Goal: Information Seeking & Learning: Learn about a topic

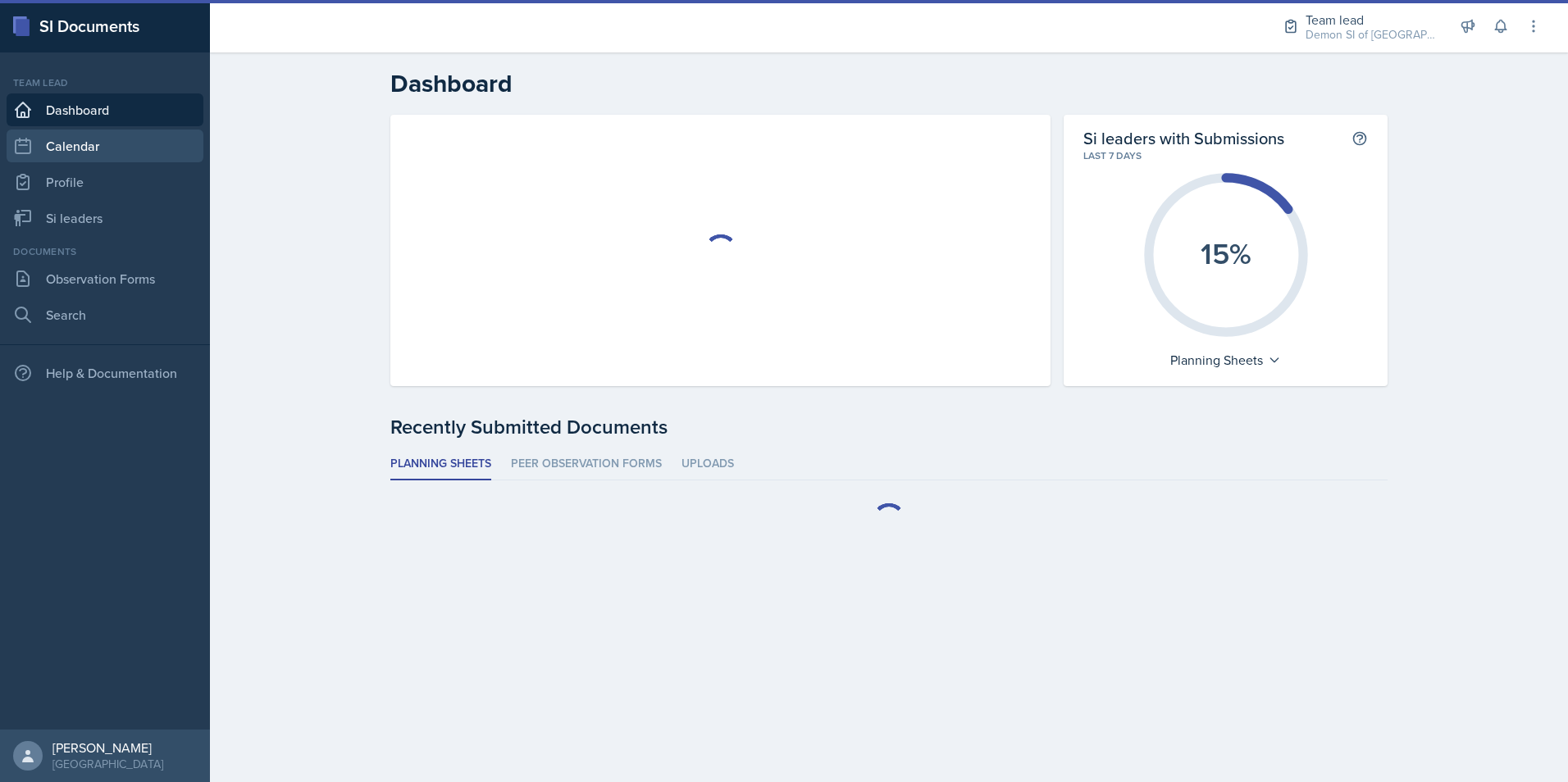
click at [110, 152] on link "Calendar" at bounding box center [106, 145] width 197 height 33
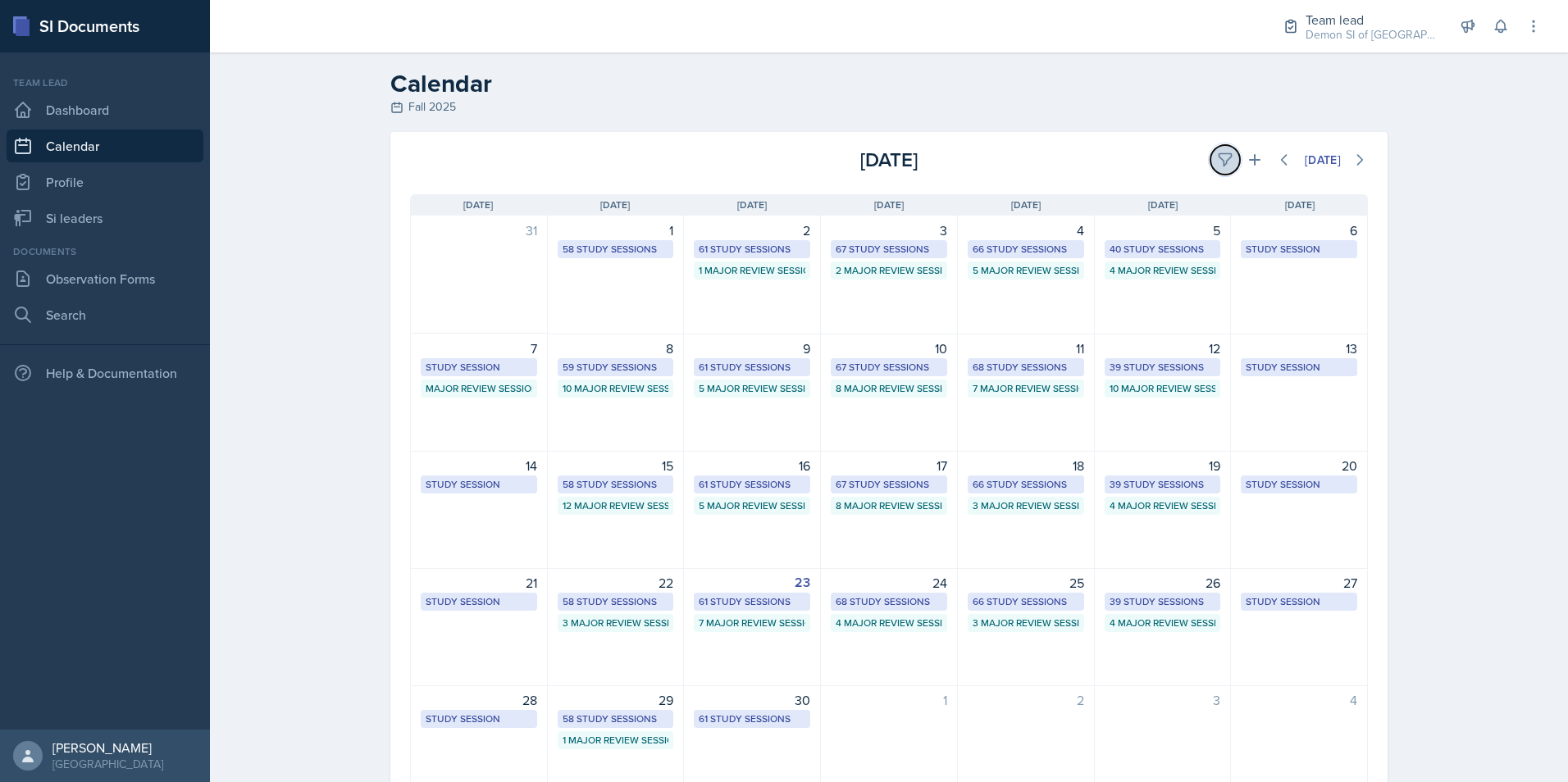
click at [1217, 161] on icon at bounding box center [1225, 159] width 16 height 16
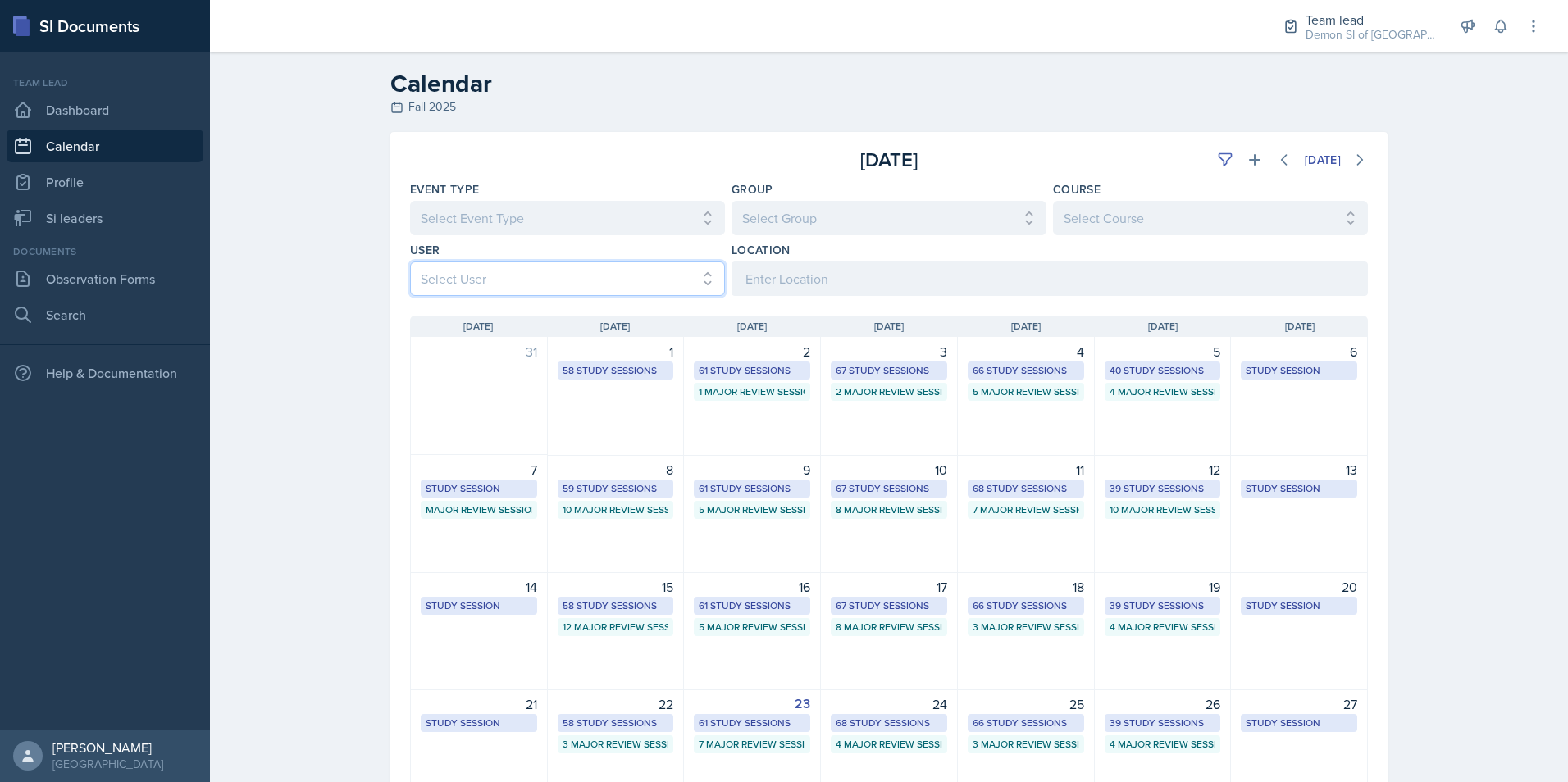
click at [511, 274] on select "Select User All" at bounding box center [568, 279] width 315 height 35
click at [515, 276] on select "Select User All" at bounding box center [568, 279] width 315 height 35
click at [567, 219] on select "Select Event Type All Major Review Session New Calendar Event Study Session" at bounding box center [568, 218] width 315 height 35
click at [828, 205] on select "Select Group All Demon SI of Fleet Street Les Mariettables Lion King Mamma SI/L…" at bounding box center [889, 218] width 315 height 35
select select "e892a4c8-123a-40ec-8aa5-ee50854cd130"
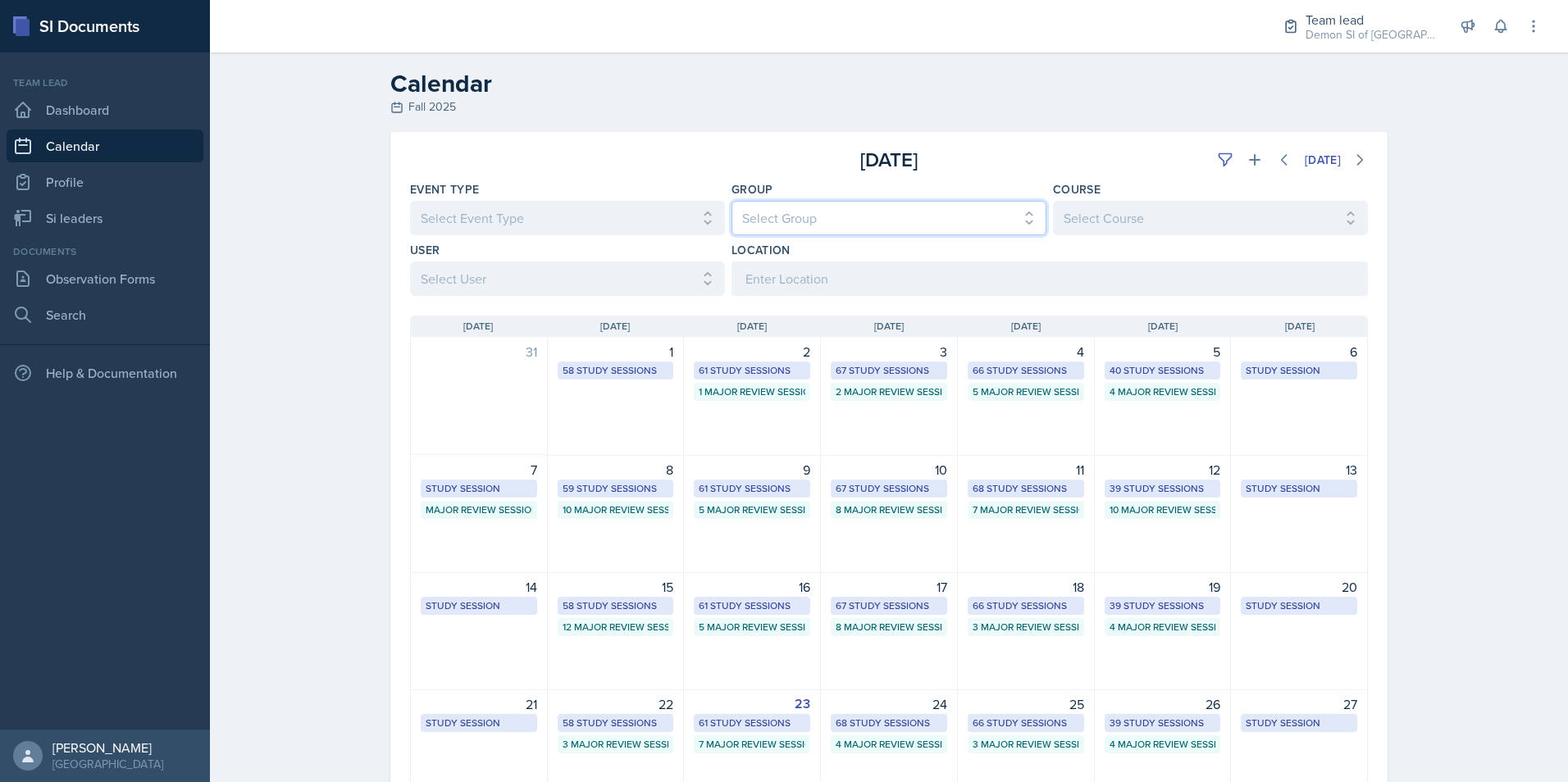
click at [731, 201] on select "Select Group All Demon SI of Fleet Street Les Mariettables Lion King Mamma SI/L…" at bounding box center [889, 218] width 315 height 35
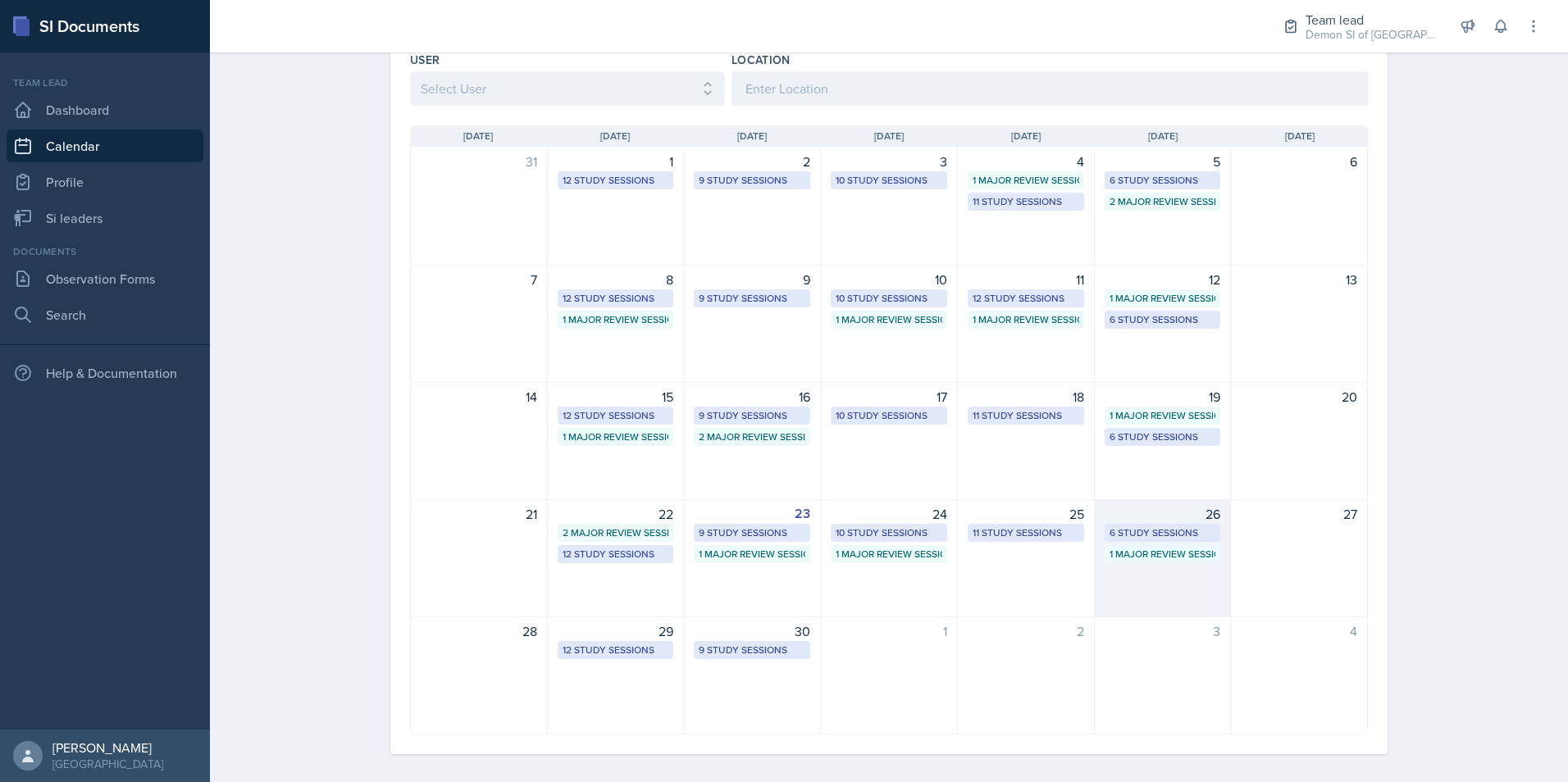
scroll to position [202, 0]
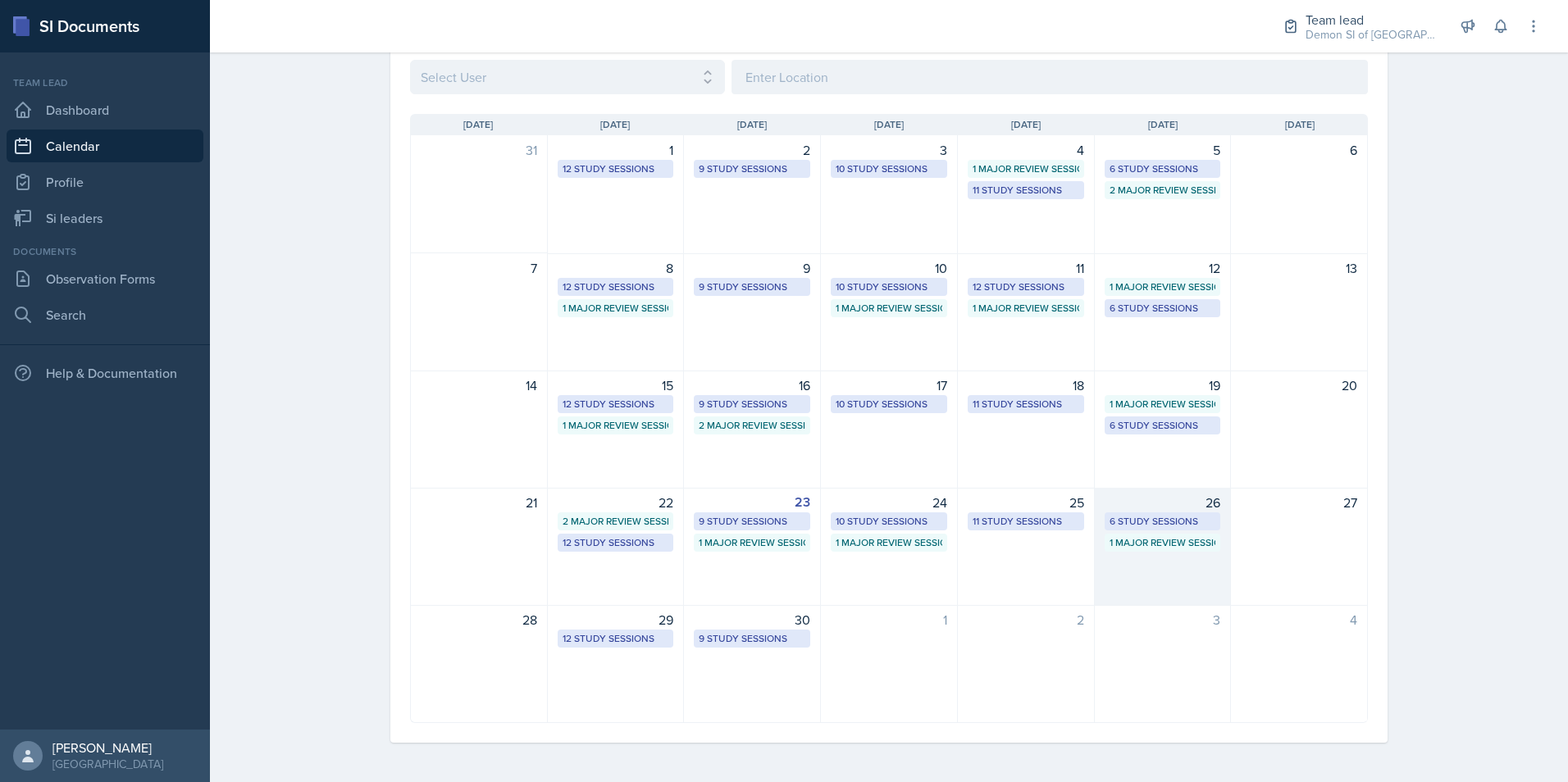
click at [1154, 535] on div "1 Major Review Session" at bounding box center [1163, 543] width 117 height 18
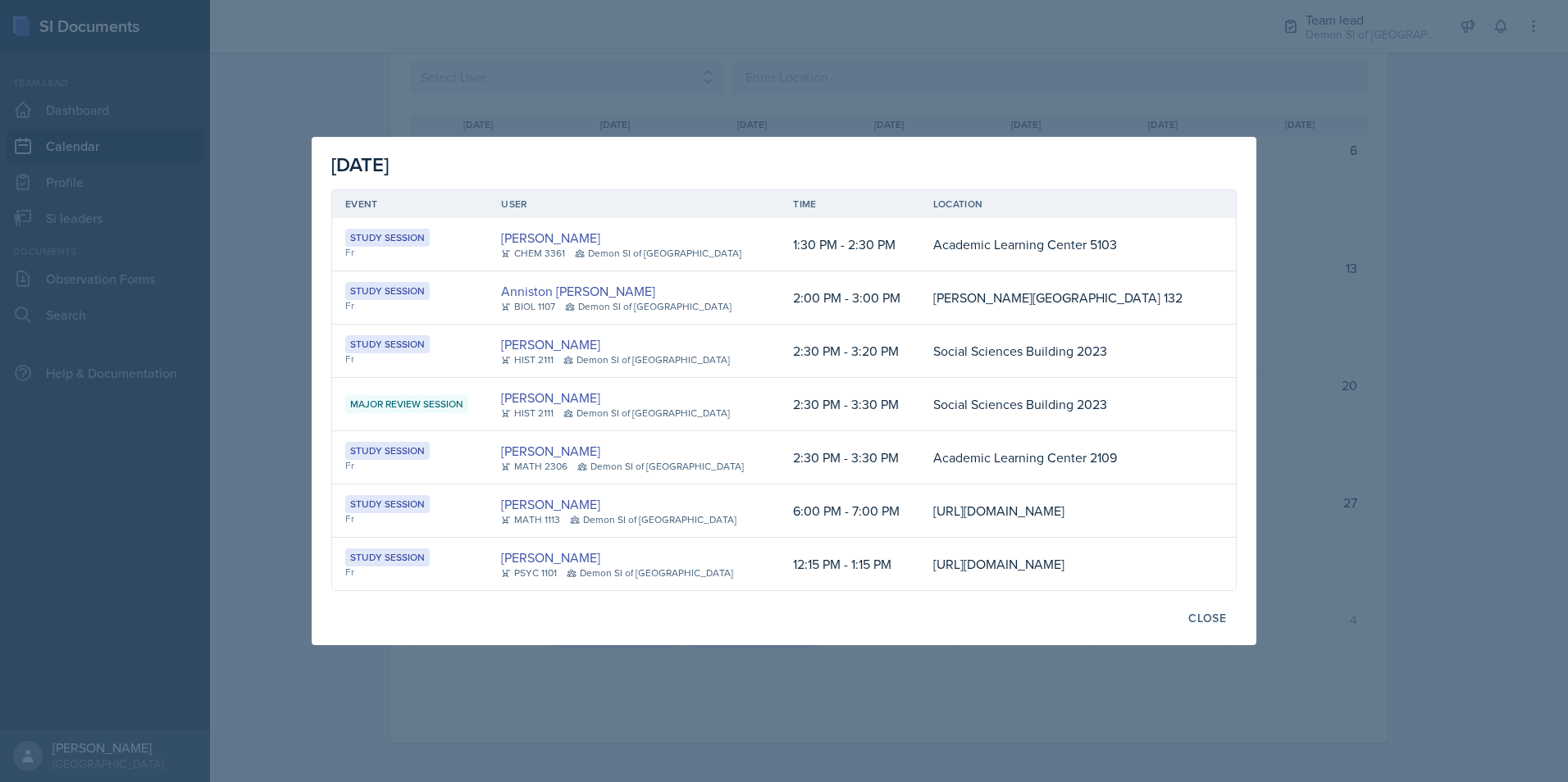
click at [1468, 327] on div at bounding box center [784, 391] width 1568 height 782
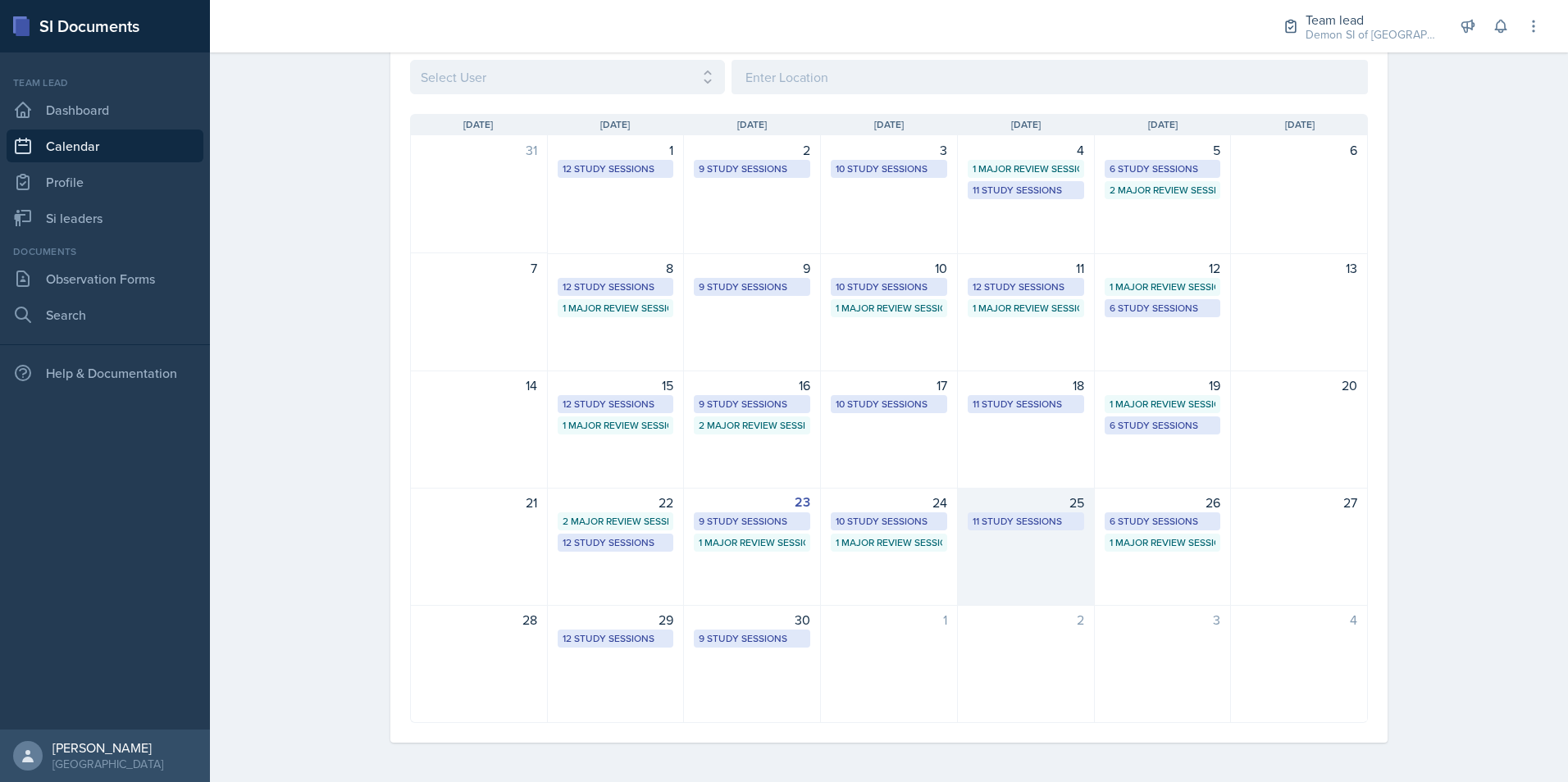
click at [1001, 514] on div "11 Study Sessions" at bounding box center [1025, 521] width 107 height 15
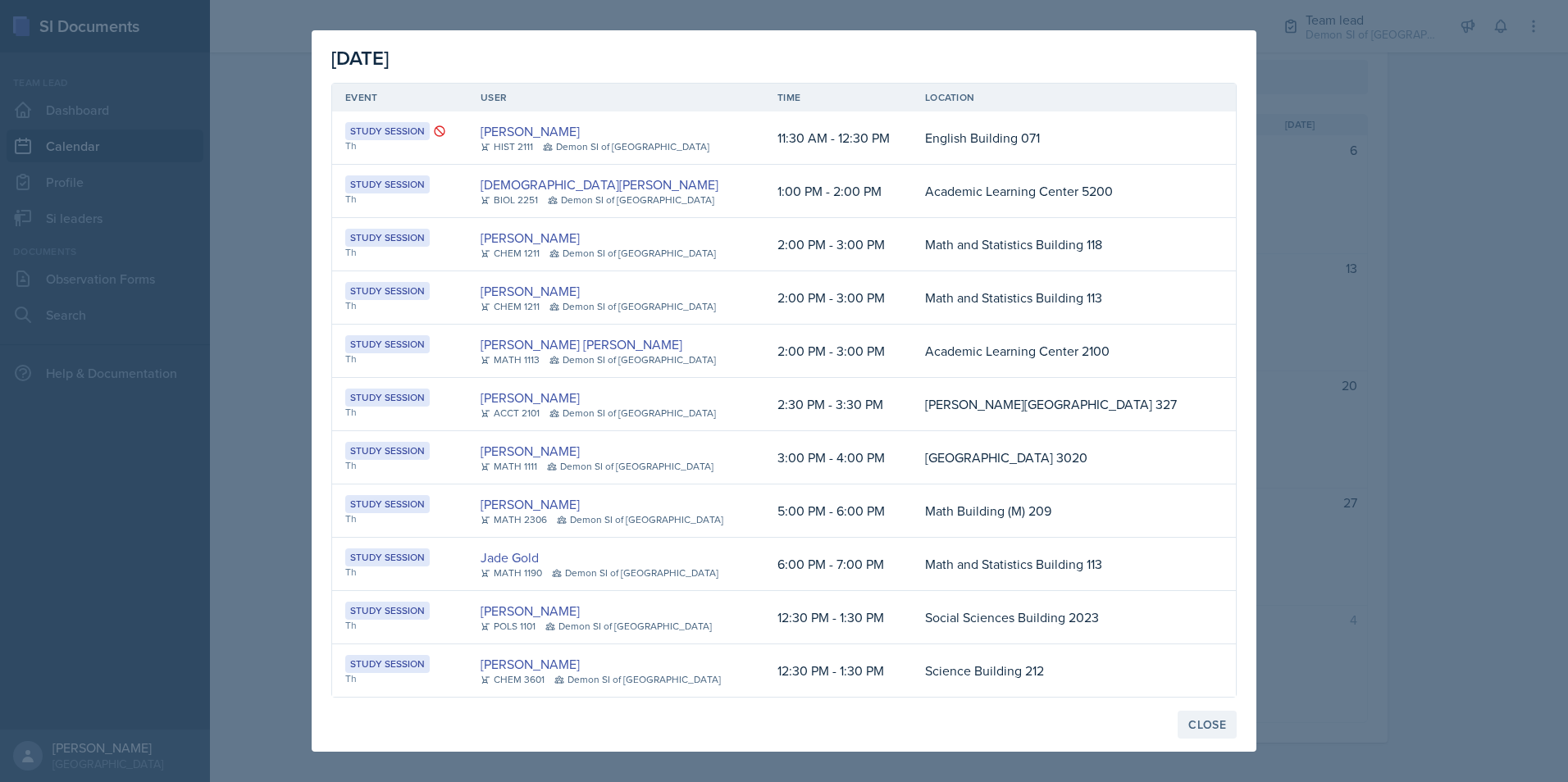
click at [1199, 723] on div "Close" at bounding box center [1207, 724] width 38 height 13
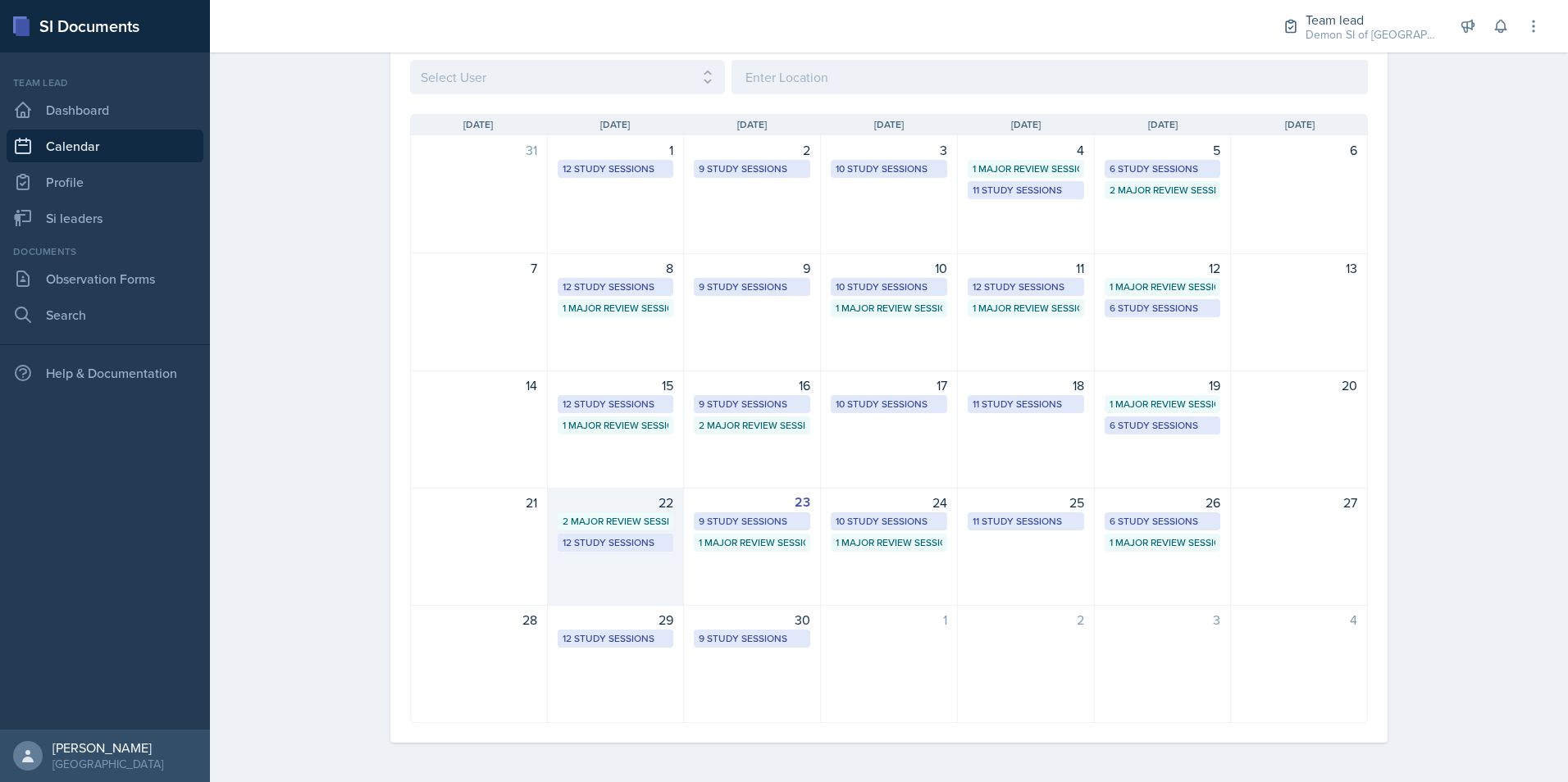
click at [627, 517] on div "2 Major Review Sessions" at bounding box center [616, 521] width 107 height 15
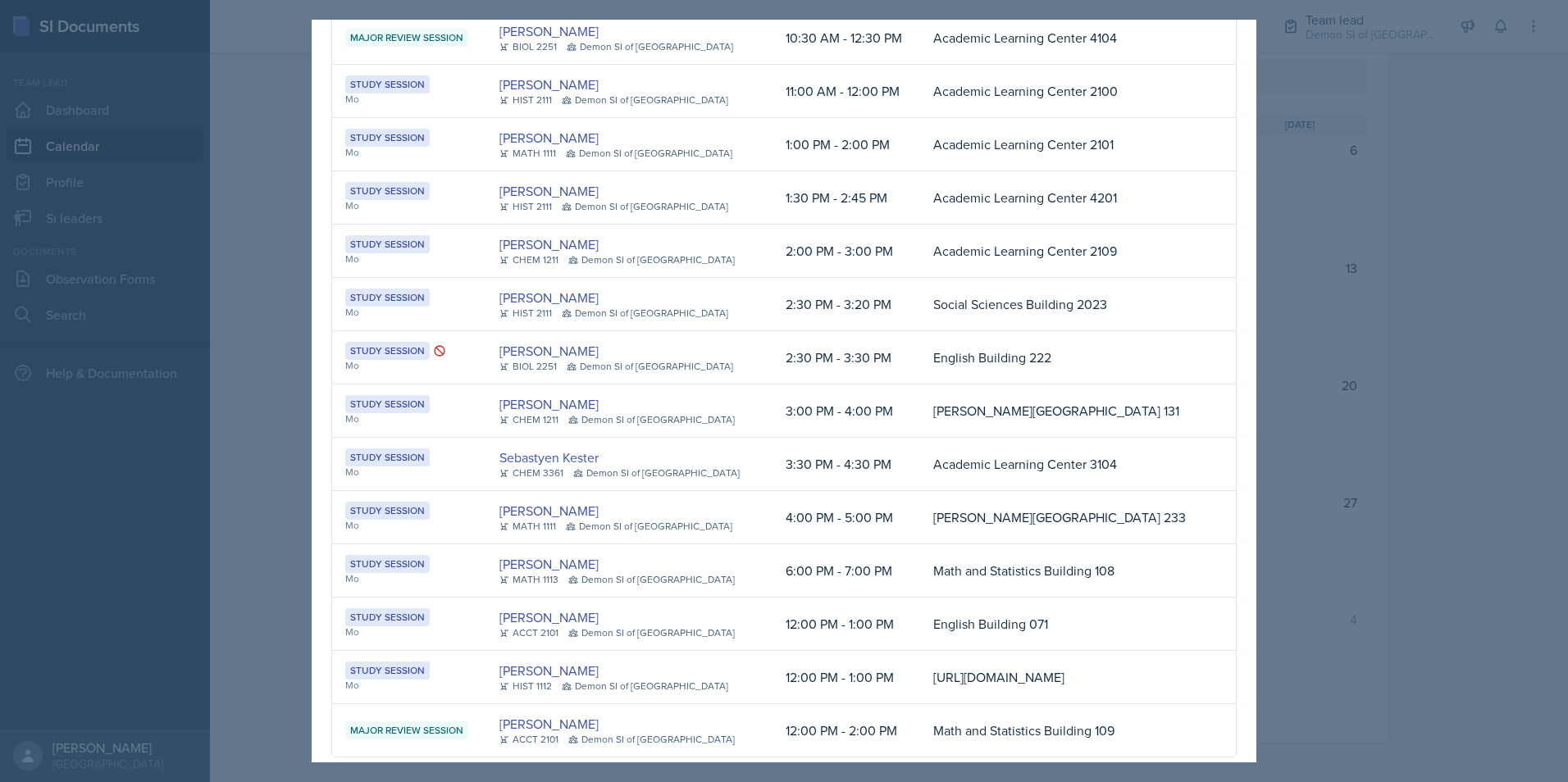
scroll to position [197, 0]
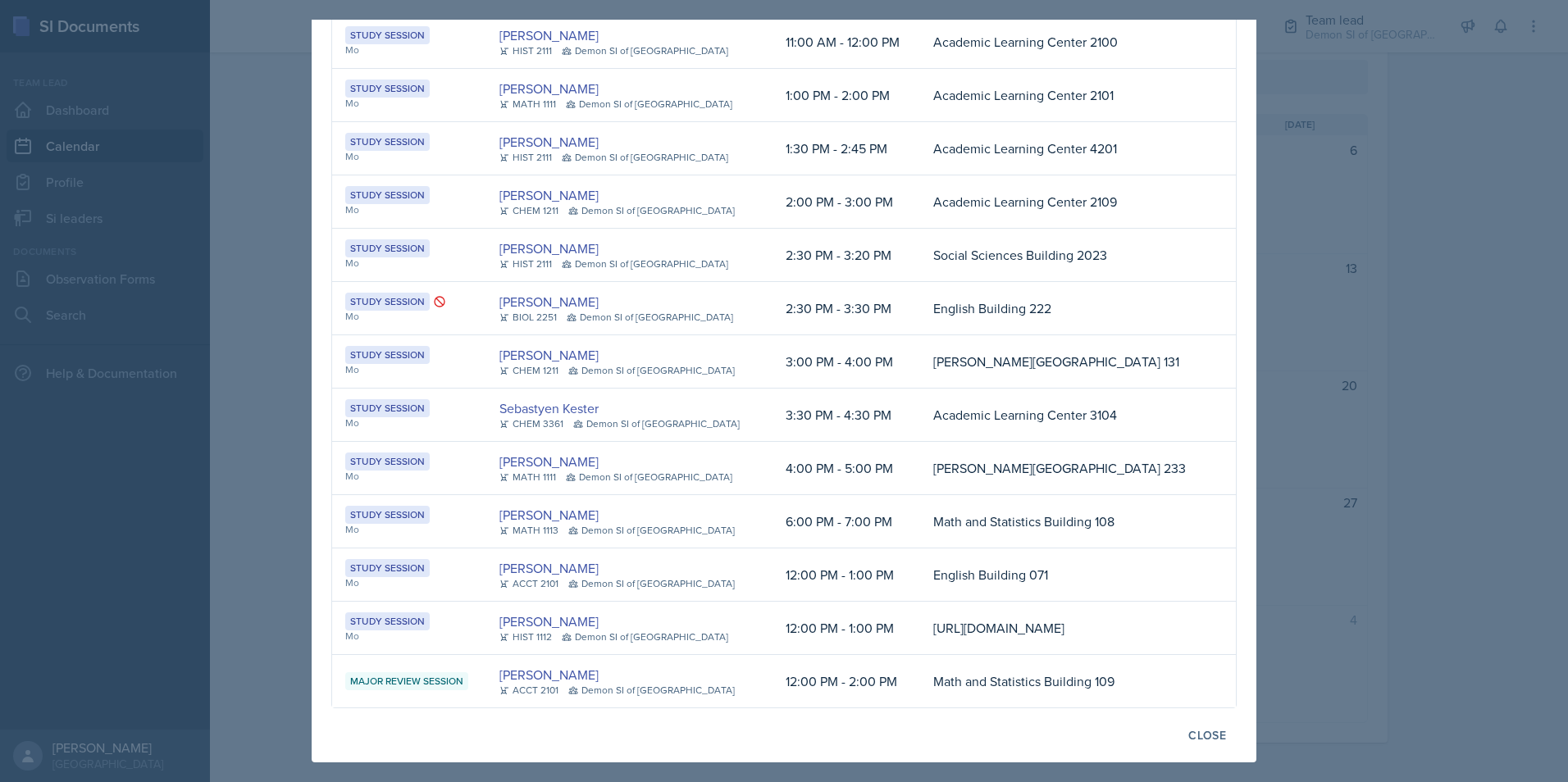
click at [1311, 504] on div at bounding box center [784, 391] width 1568 height 782
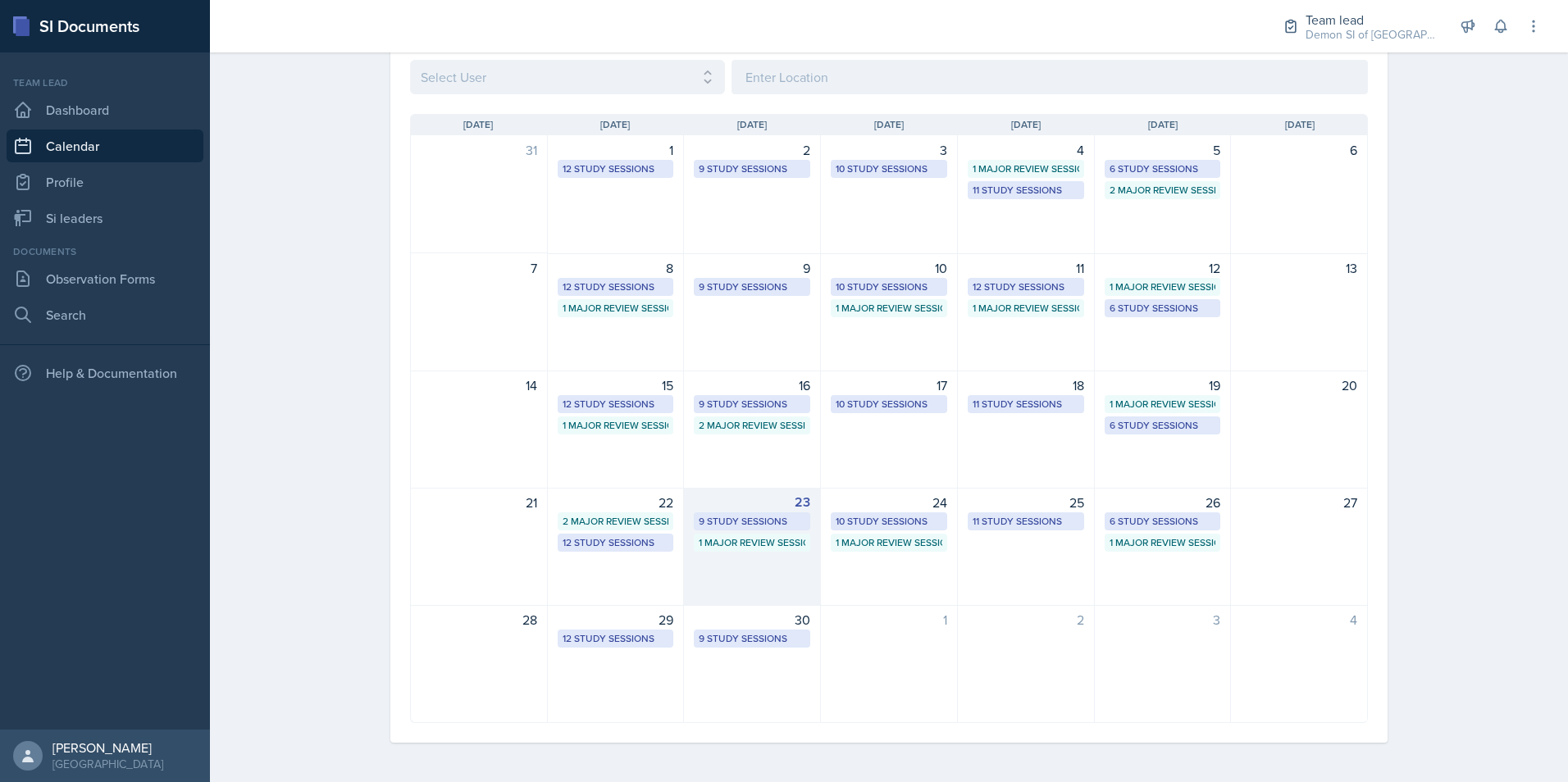
click at [719, 545] on div "1 Major Review Session" at bounding box center [751, 543] width 107 height 15
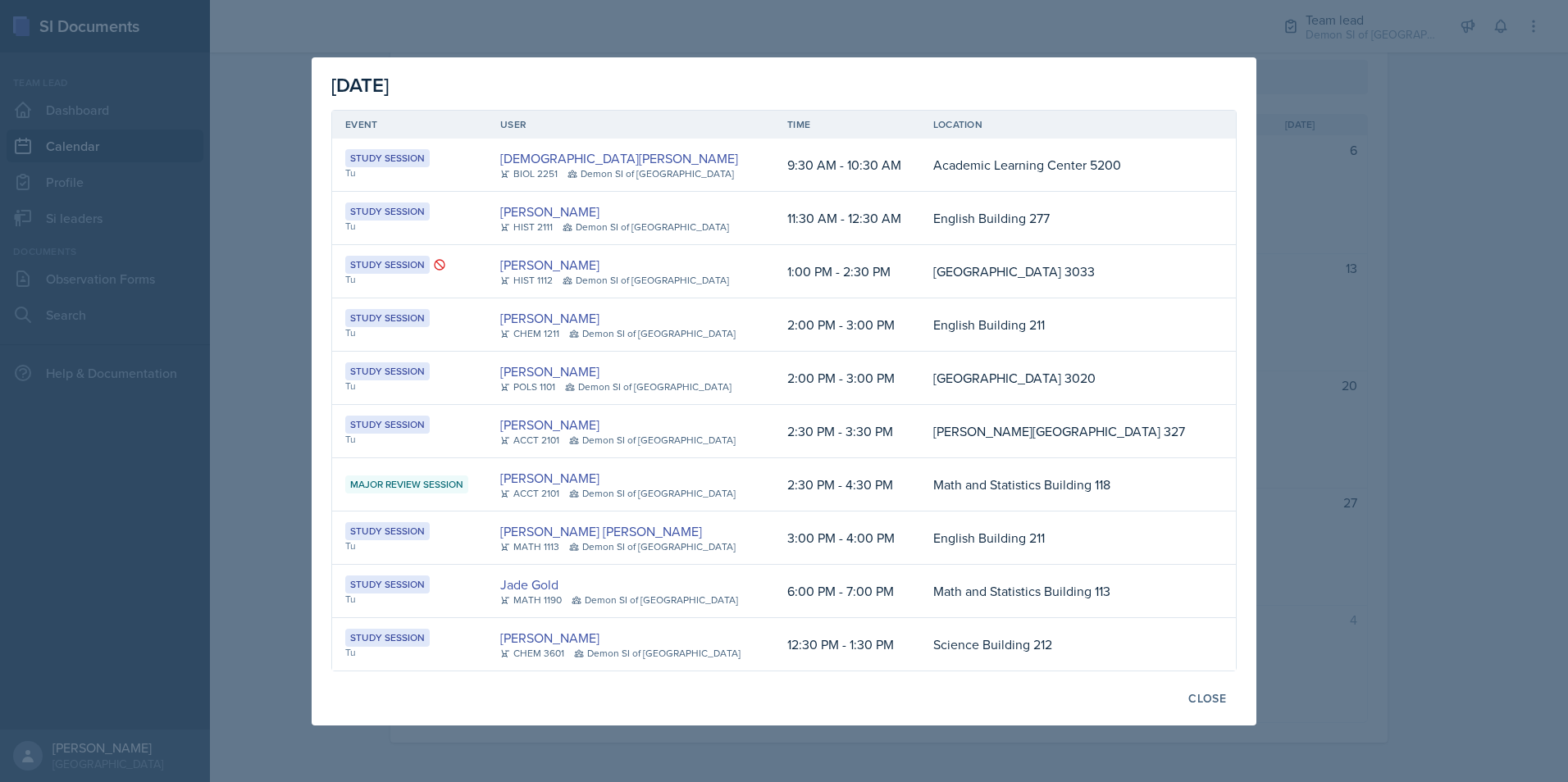
click at [1418, 420] on div at bounding box center [784, 391] width 1568 height 782
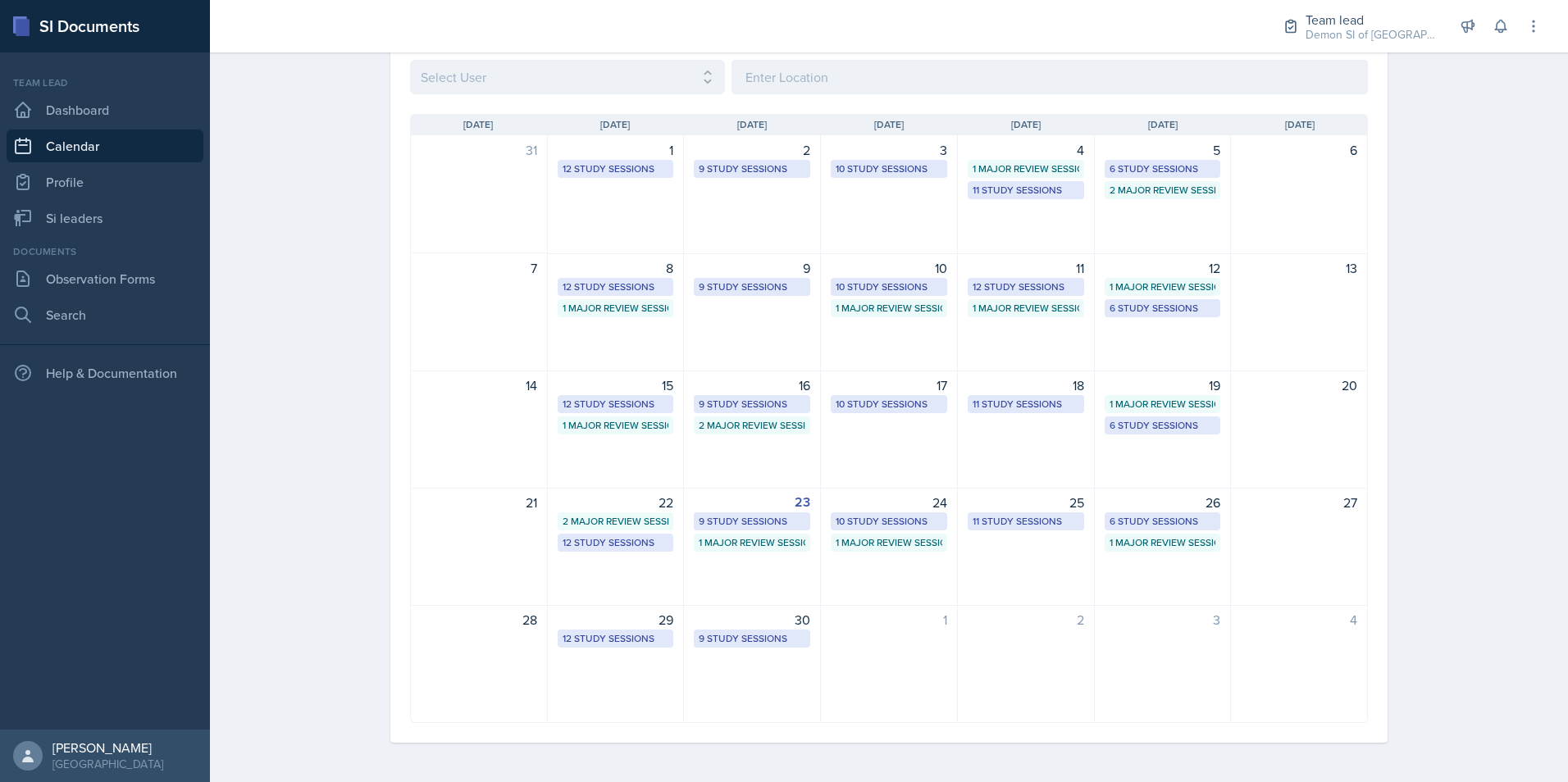
click at [590, 545] on div "12 Study Sessions" at bounding box center [616, 543] width 107 height 15
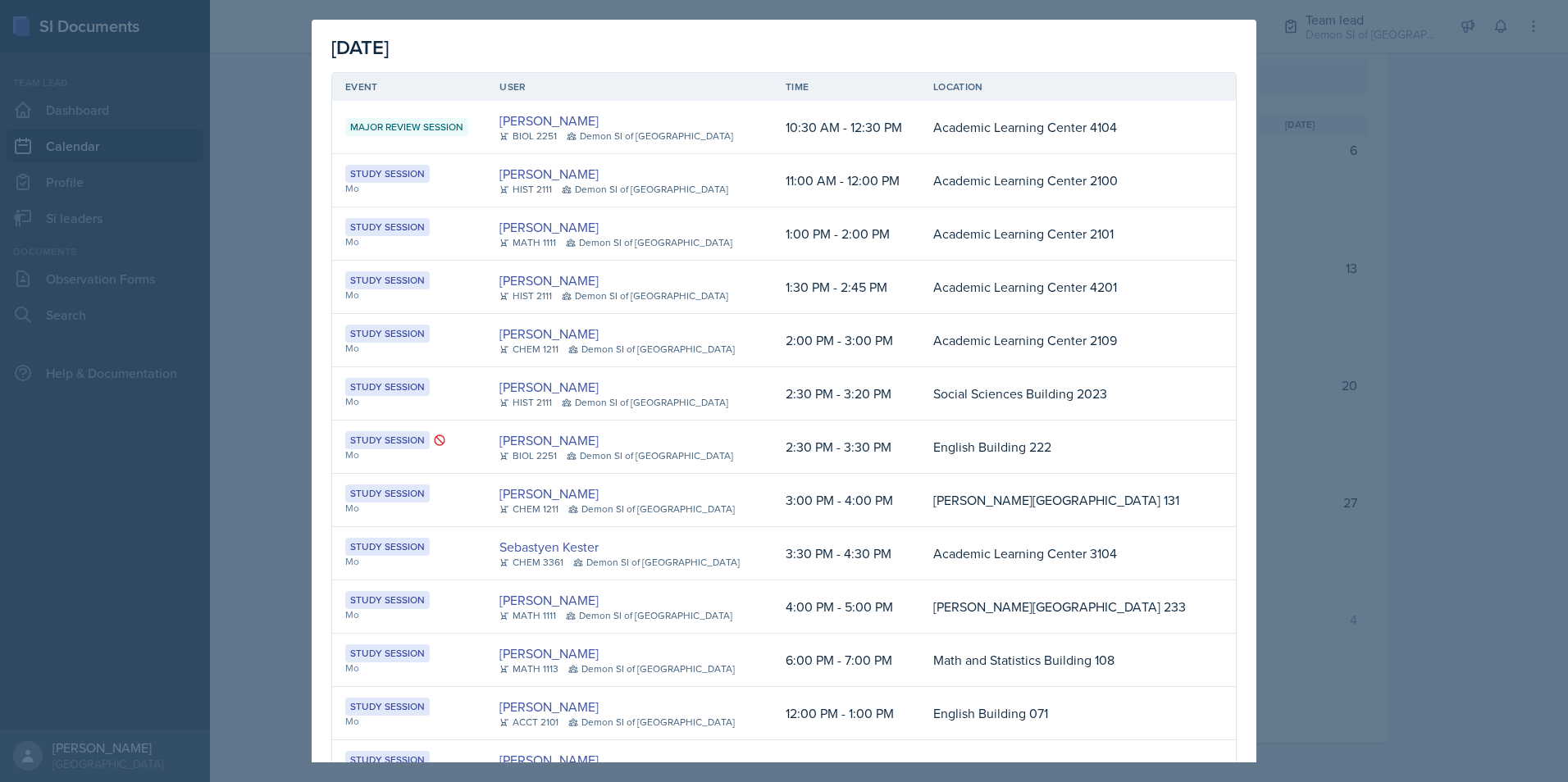
click at [1316, 192] on div at bounding box center [784, 391] width 1568 height 782
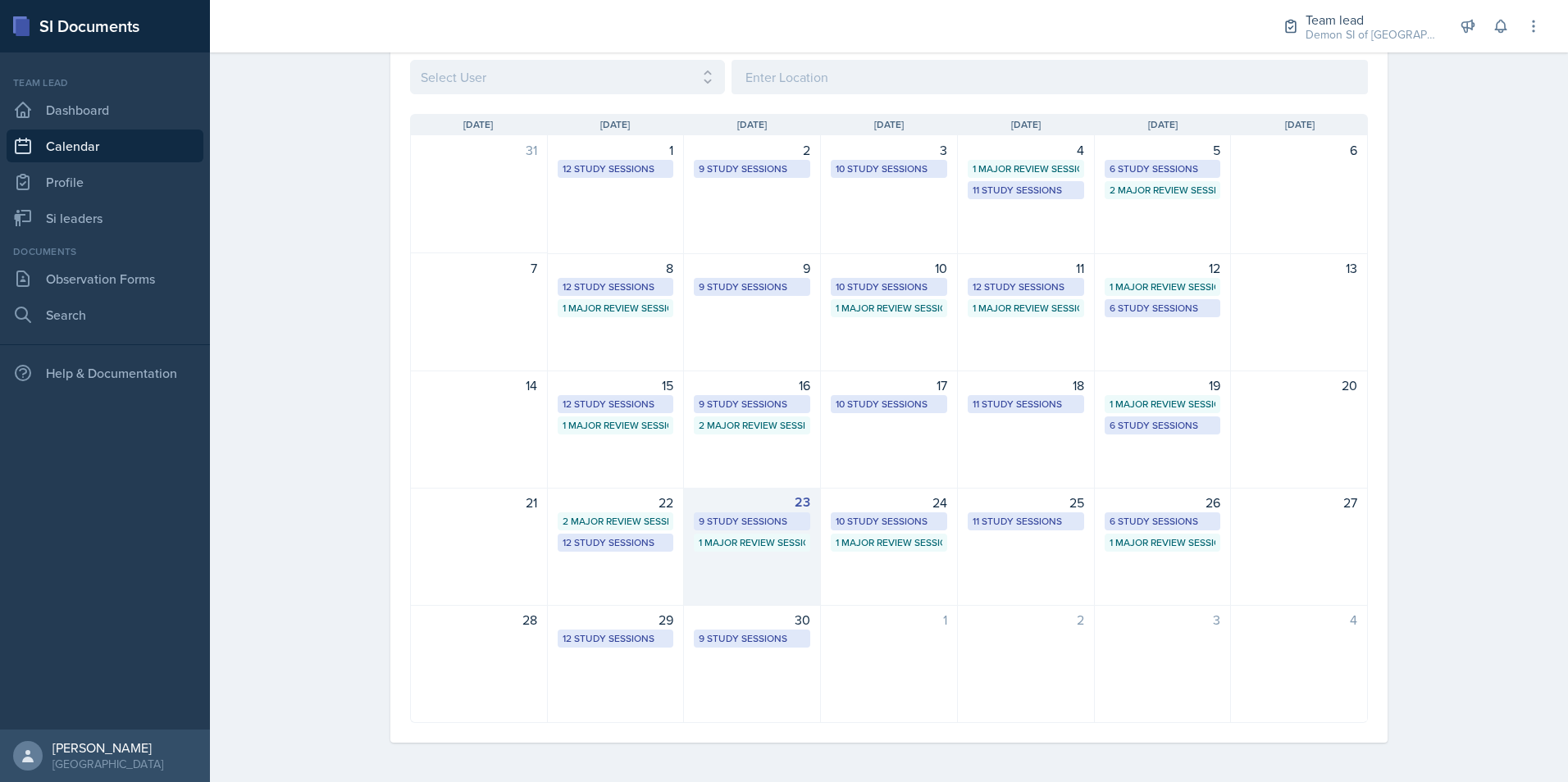
click at [721, 516] on div "9 Study Sessions" at bounding box center [751, 521] width 107 height 15
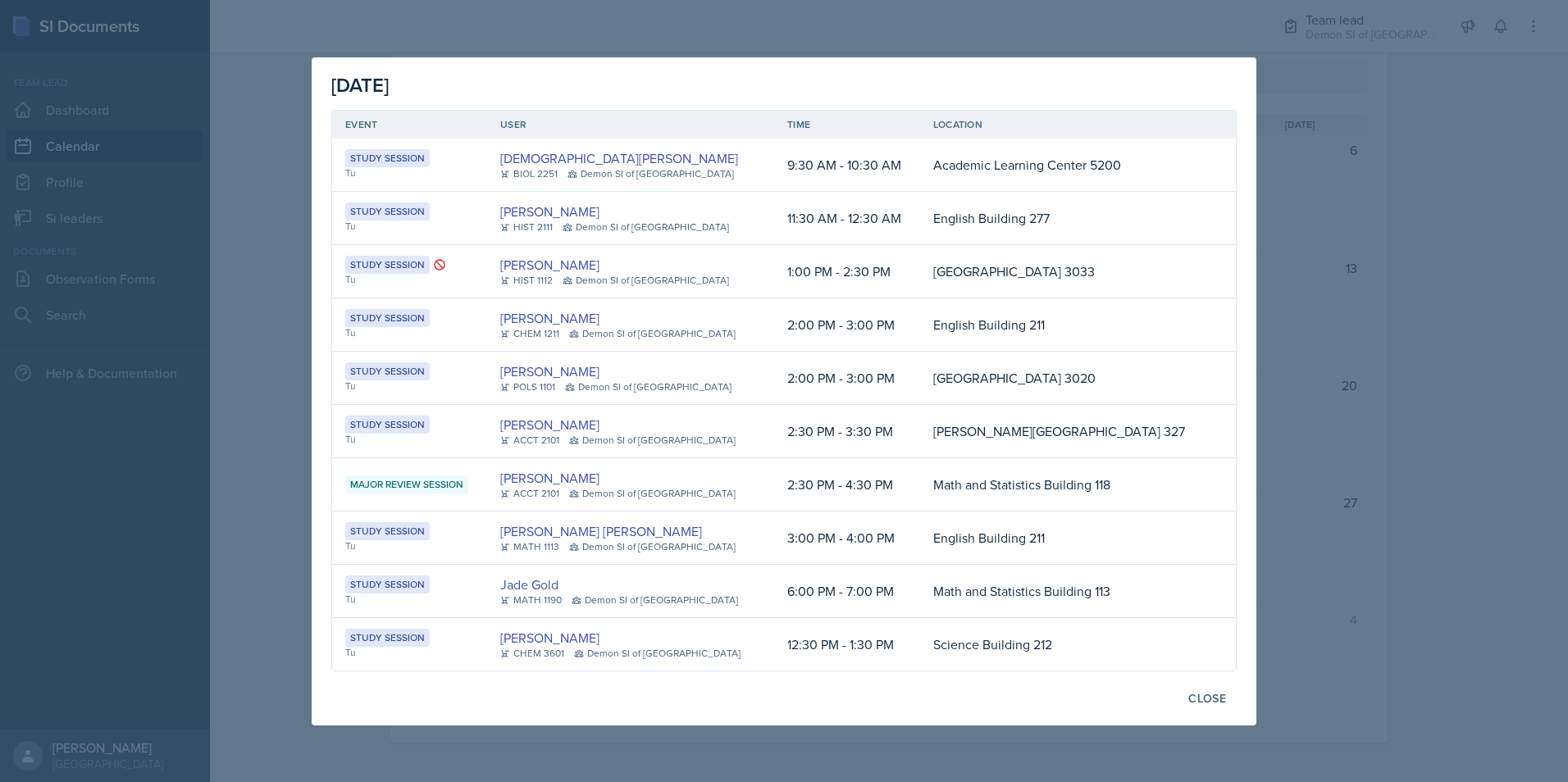
drag, startPoint x: 448, startPoint y: 582, endPoint x: 926, endPoint y: 595, distance: 478.2
click at [926, 595] on tr "Study Session Tu Jade Gold MATH 1190 Demon SI of Fleet Street 6:00 PM - 7:00 PM…" at bounding box center [783, 592] width 904 height 54
click at [559, 155] on link "[DEMOGRAPHIC_DATA][PERSON_NAME]" at bounding box center [619, 158] width 238 height 20
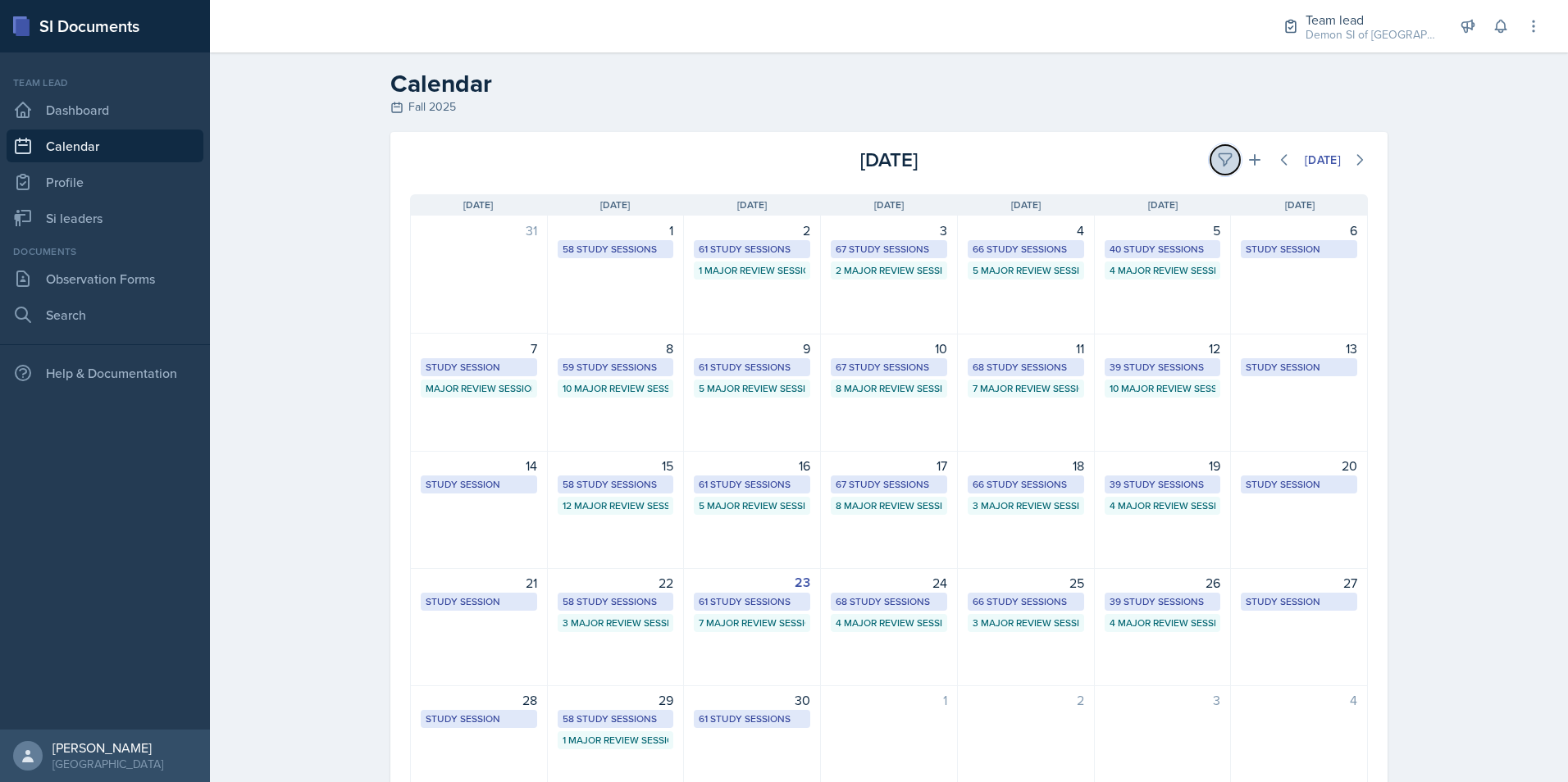
click at [1221, 156] on icon at bounding box center [1225, 159] width 16 height 16
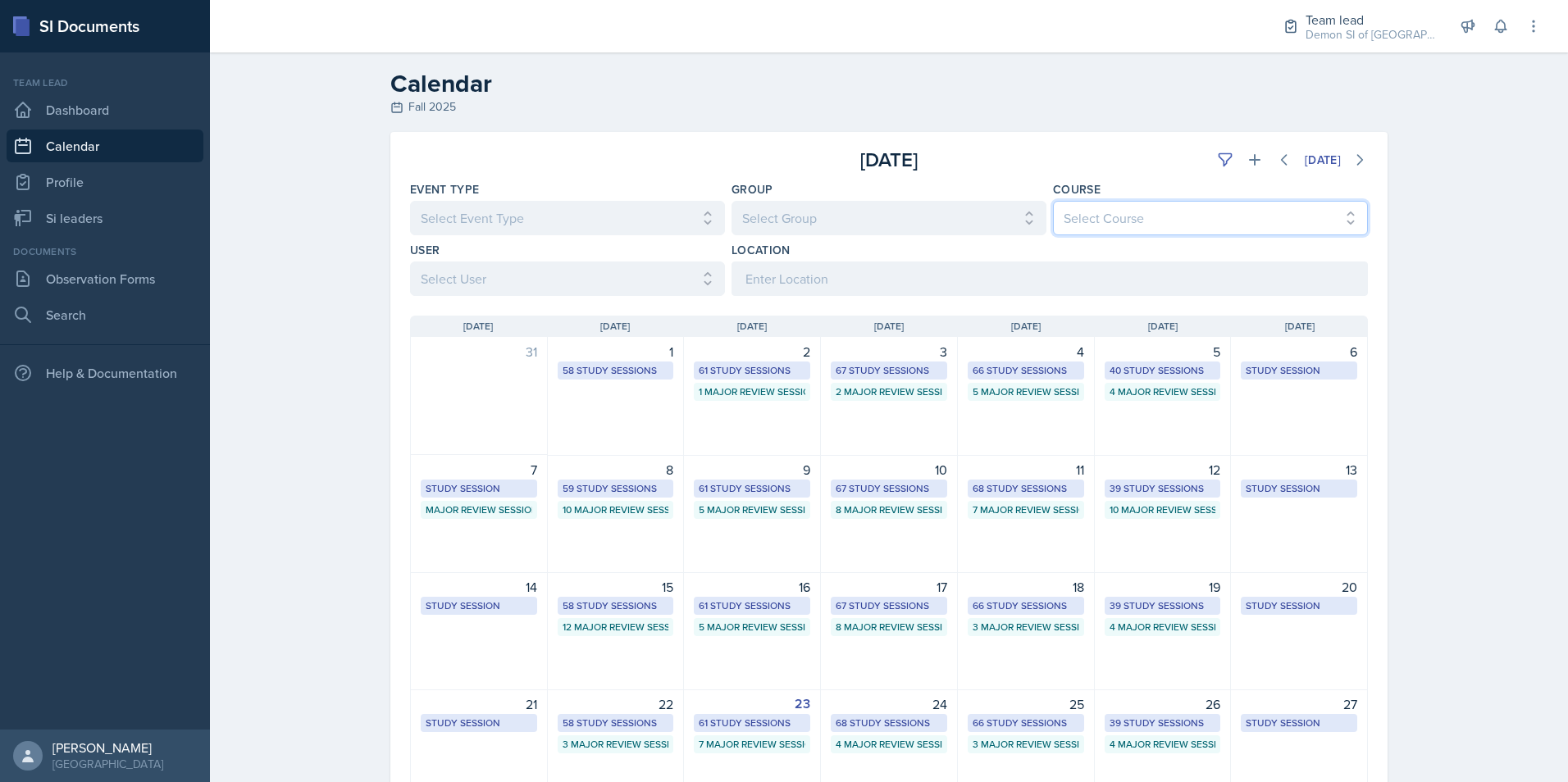
drag, startPoint x: 1103, startPoint y: 213, endPoint x: 1094, endPoint y: 213, distance: 9.0
click at [1102, 213] on select "Select Course All ACCT 2101 ACCT 2102 ACCT 4050 ANTH 1102 ANTH 3301 ARCH 1000 A…" at bounding box center [1210, 218] width 315 height 35
click at [848, 257] on div "Location" at bounding box center [1049, 269] width 637 height 54
drag, startPoint x: 848, startPoint y: 257, endPoint x: 834, endPoint y: 219, distance: 40.5
click at [838, 216] on select "Select Group All Demon SI of Fleet Street Les Mariettables Lion King Mamma SI/L…" at bounding box center [889, 218] width 315 height 35
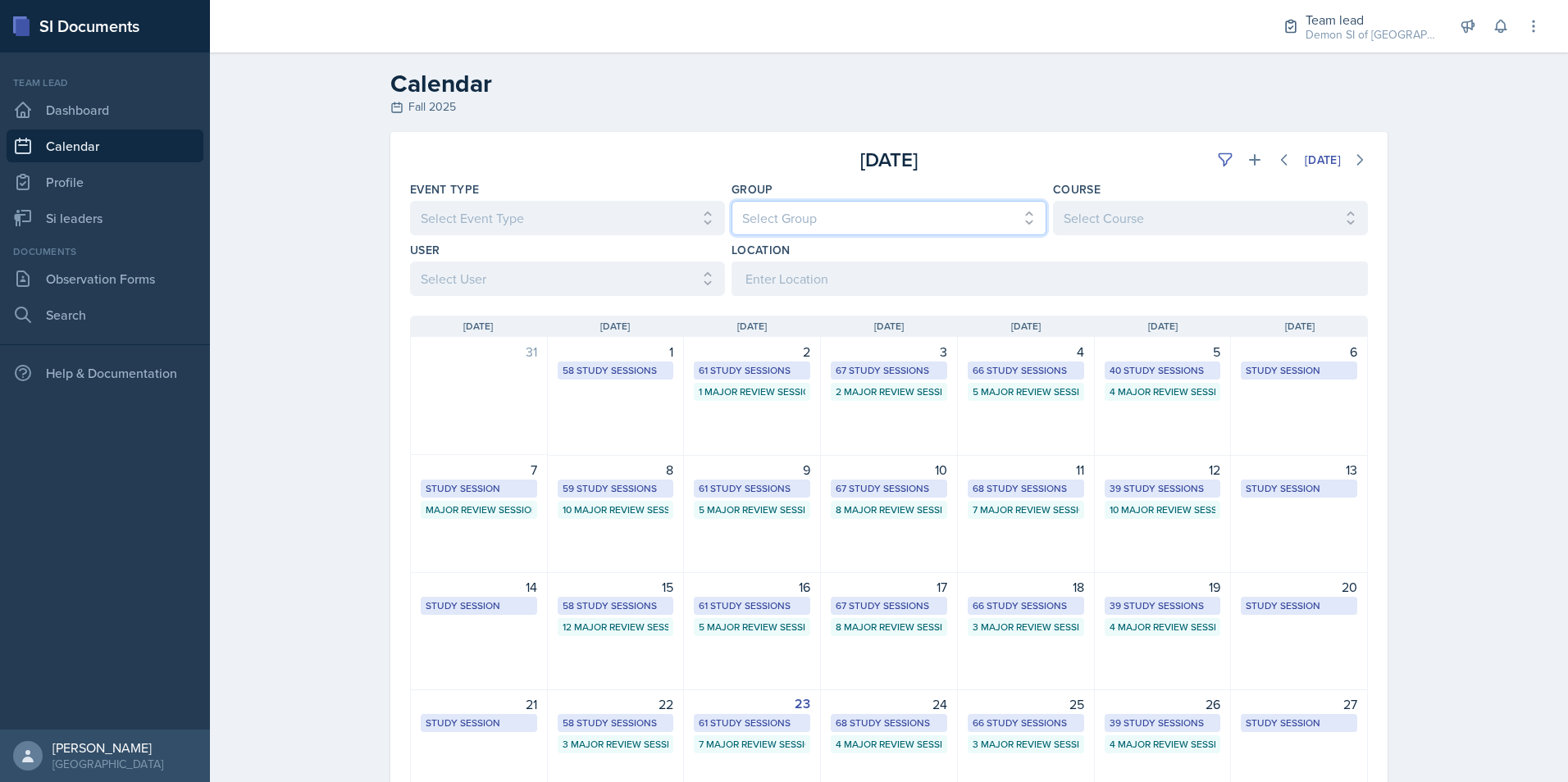
select select "e892a4c8-123a-40ec-8aa5-ee50854cd130"
click at [731, 201] on select "Select Group All Demon SI of Fleet Street Les Mariettables Lion King Mamma SI/L…" at bounding box center [889, 218] width 315 height 35
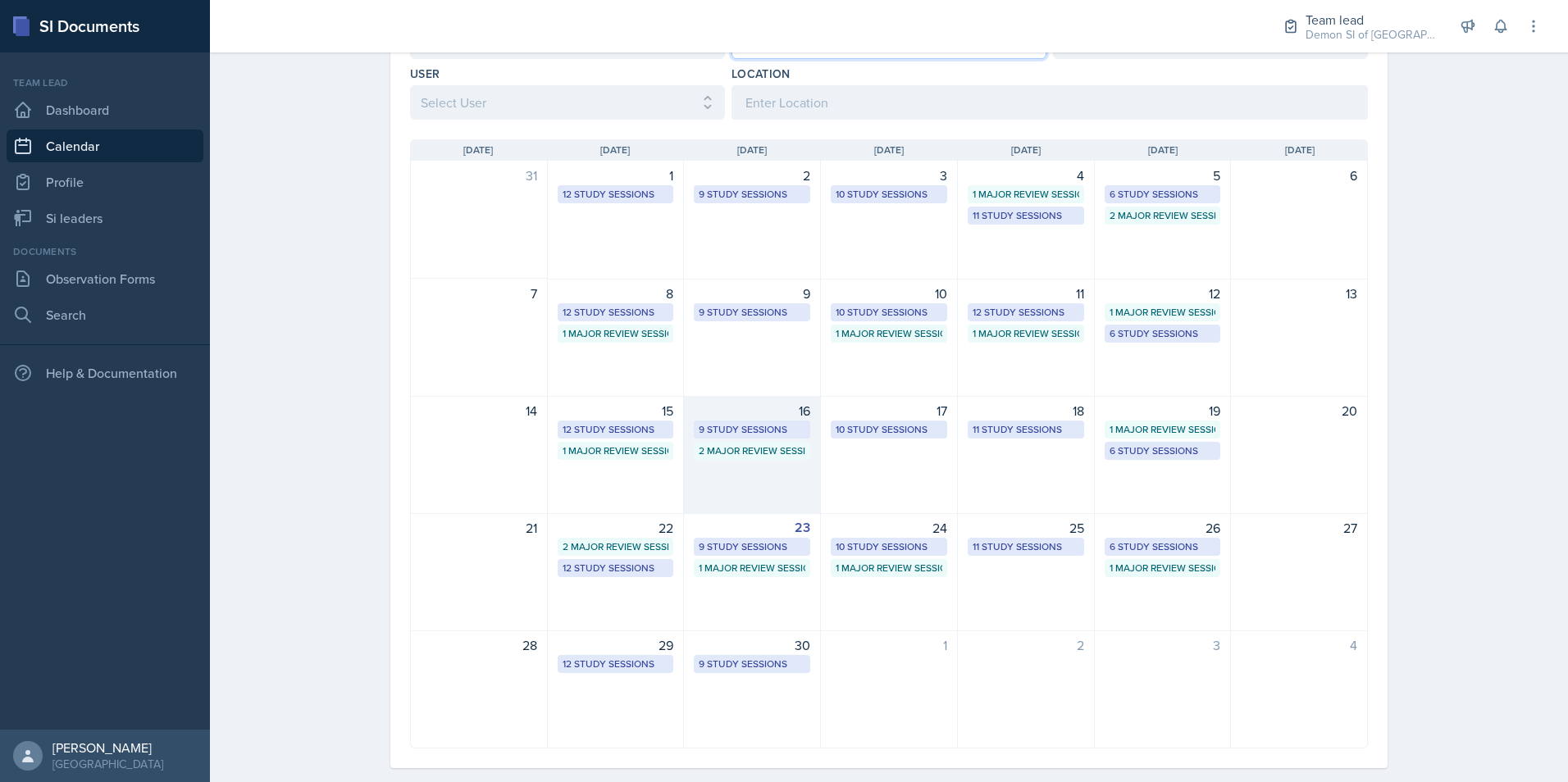
scroll to position [202, 0]
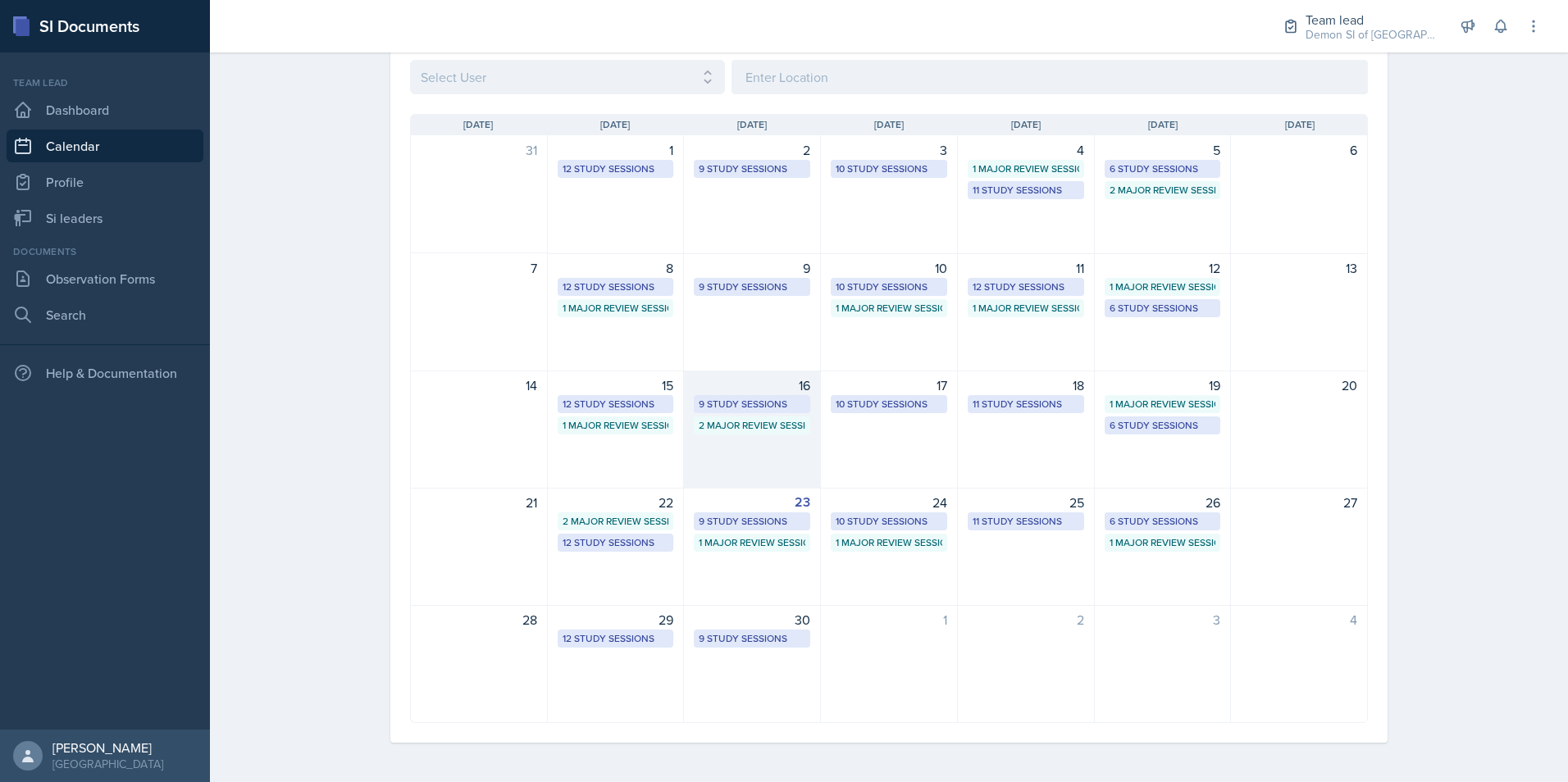
click at [741, 405] on div "9 Study Sessions" at bounding box center [751, 403] width 107 height 15
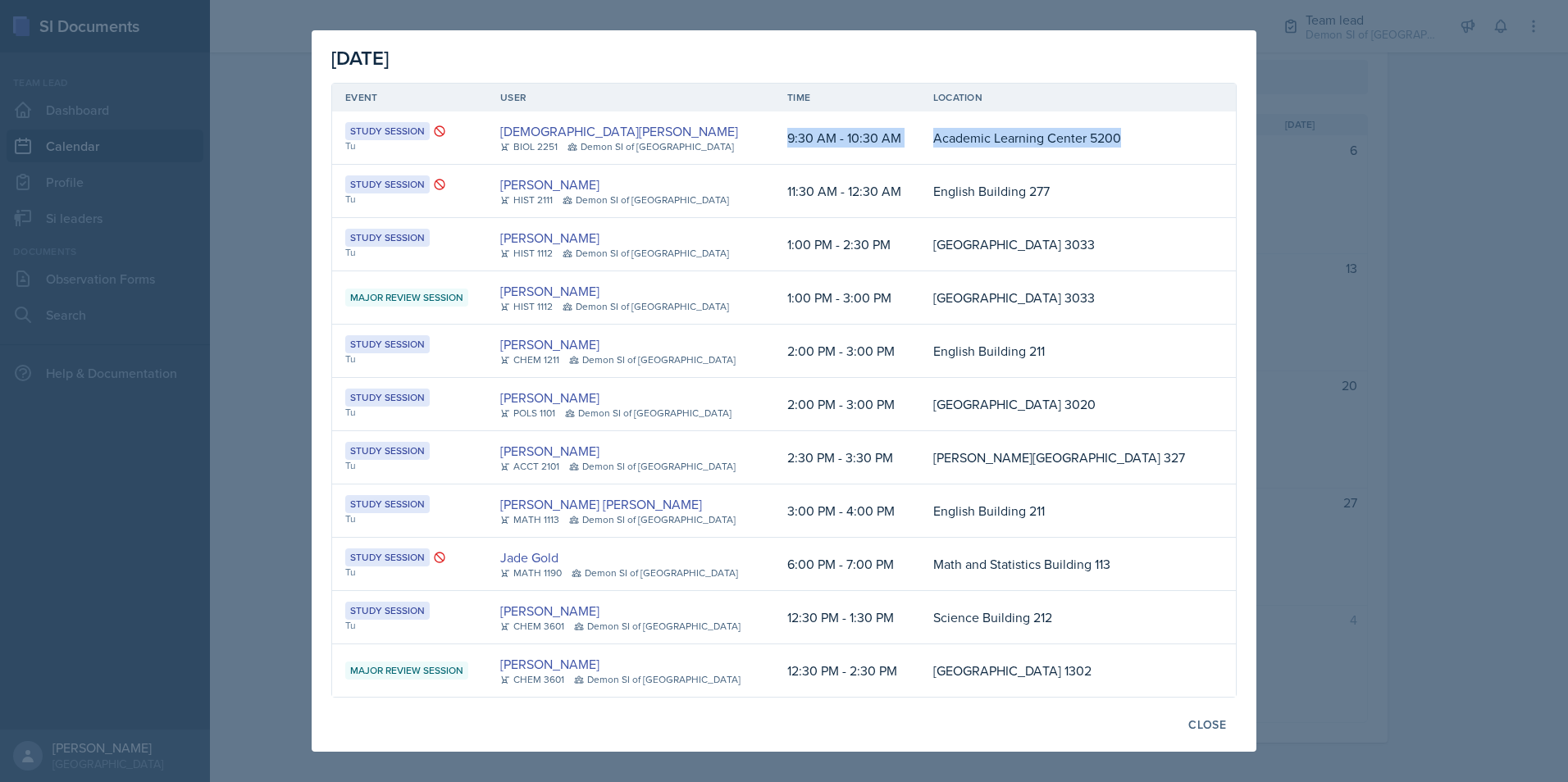
drag, startPoint x: 802, startPoint y: 141, endPoint x: 1185, endPoint y: 130, distance: 383.2
click at [1185, 130] on tr "Study Session Tu Christian Black BIOL 2251 Demon SI of Fleet Street 9:30 AM - 1…" at bounding box center [783, 138] width 904 height 54
click at [1490, 445] on div at bounding box center [784, 391] width 1568 height 782
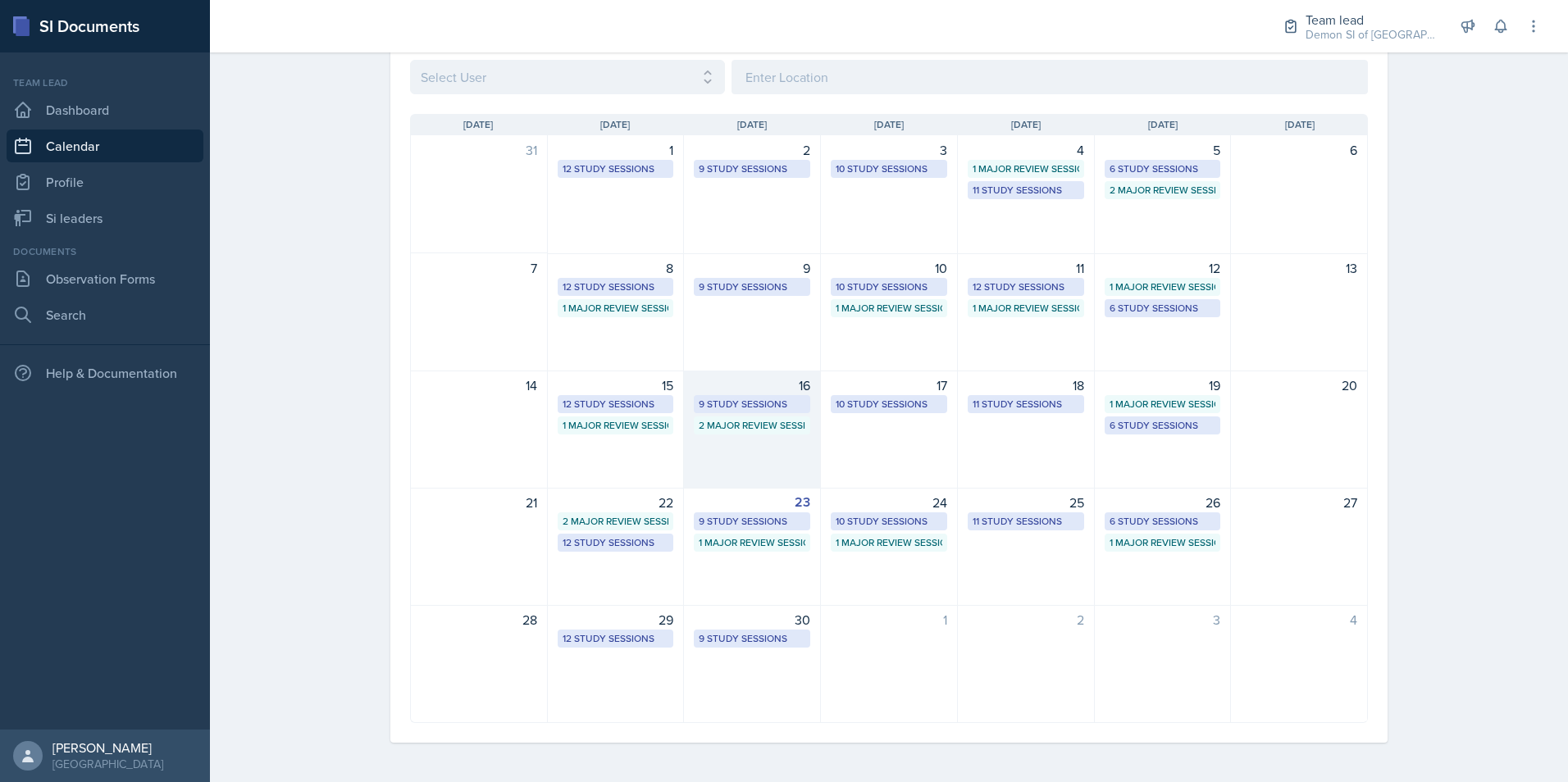
click at [747, 400] on div "9 Study Sessions" at bounding box center [751, 403] width 107 height 15
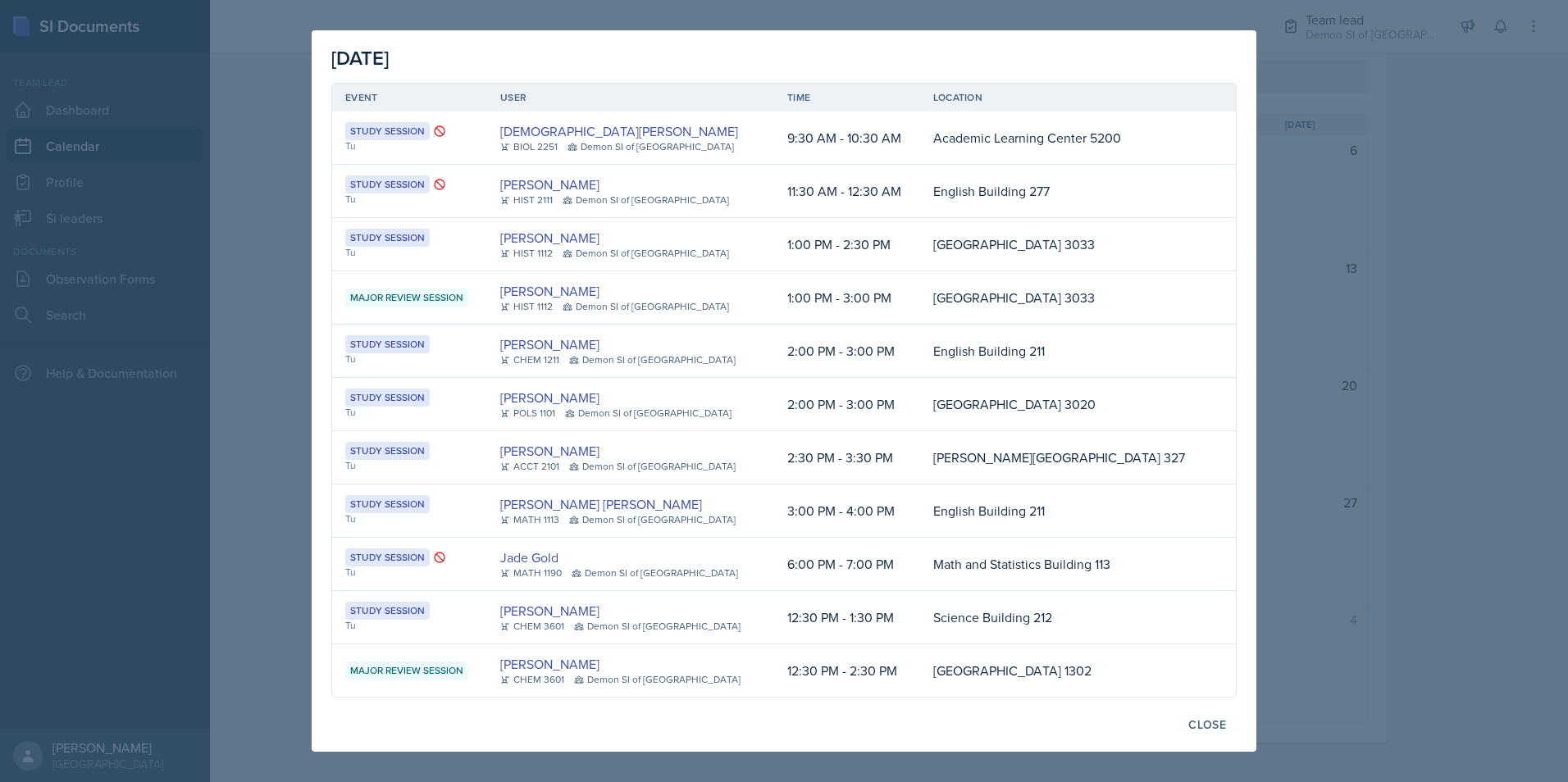
click at [1283, 230] on div at bounding box center [784, 391] width 1568 height 782
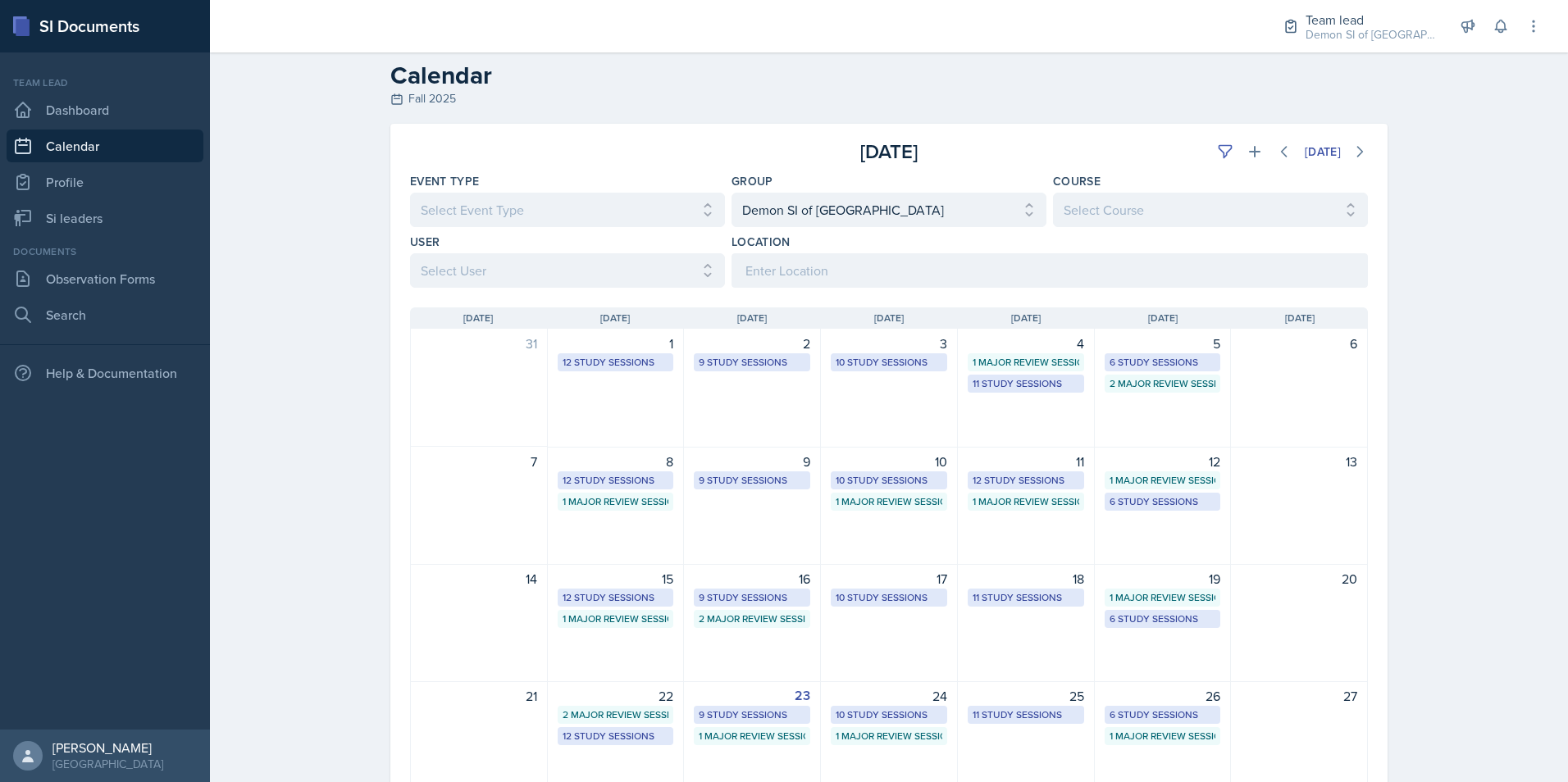
scroll to position [0, 0]
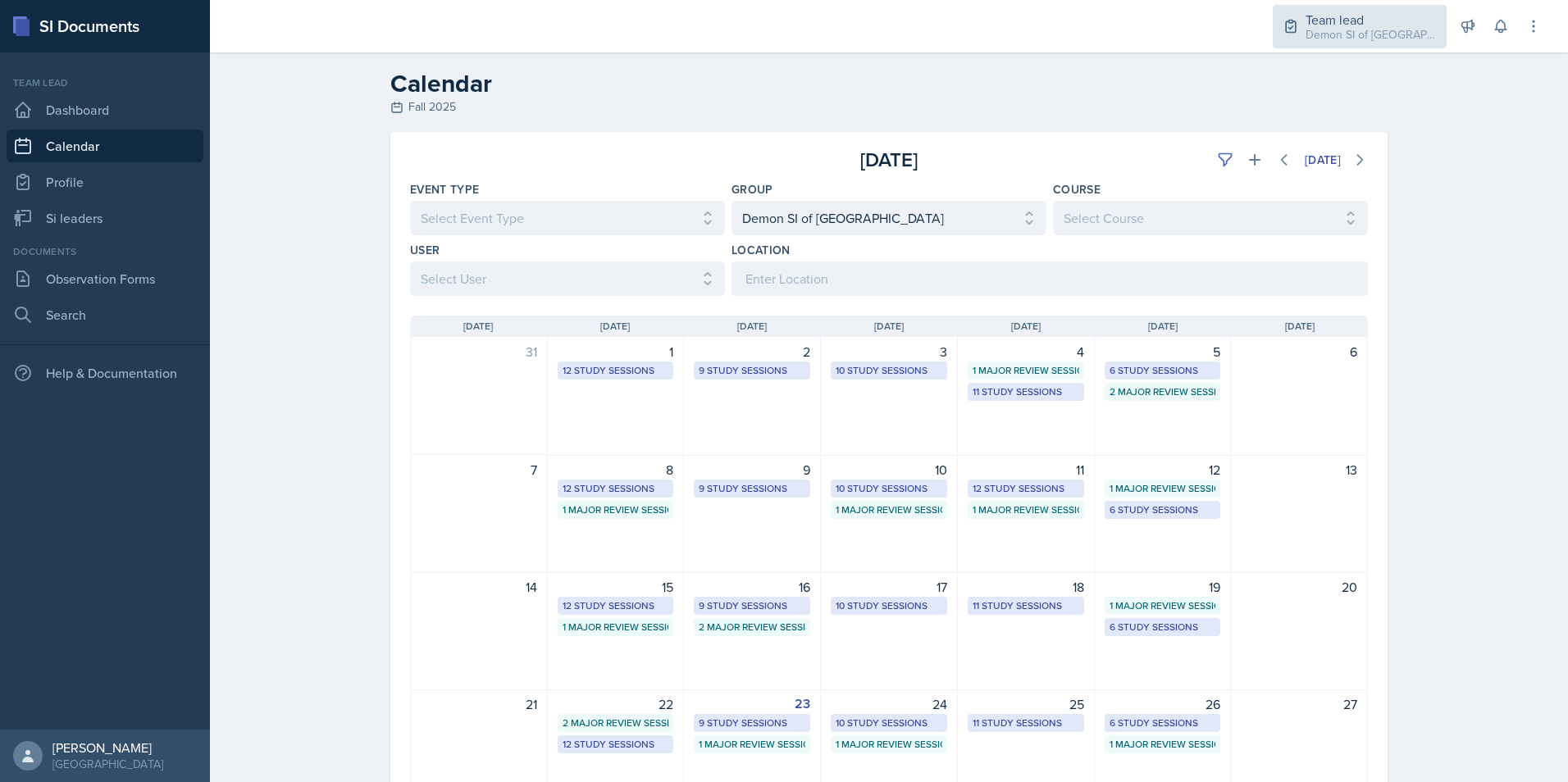
drag, startPoint x: 1335, startPoint y: 7, endPoint x: 1343, endPoint y: 30, distance: 24.4
click at [1336, 8] on div "Team lead Demon SI of Fleet Street / Fall 2025" at bounding box center [1360, 27] width 174 height 44
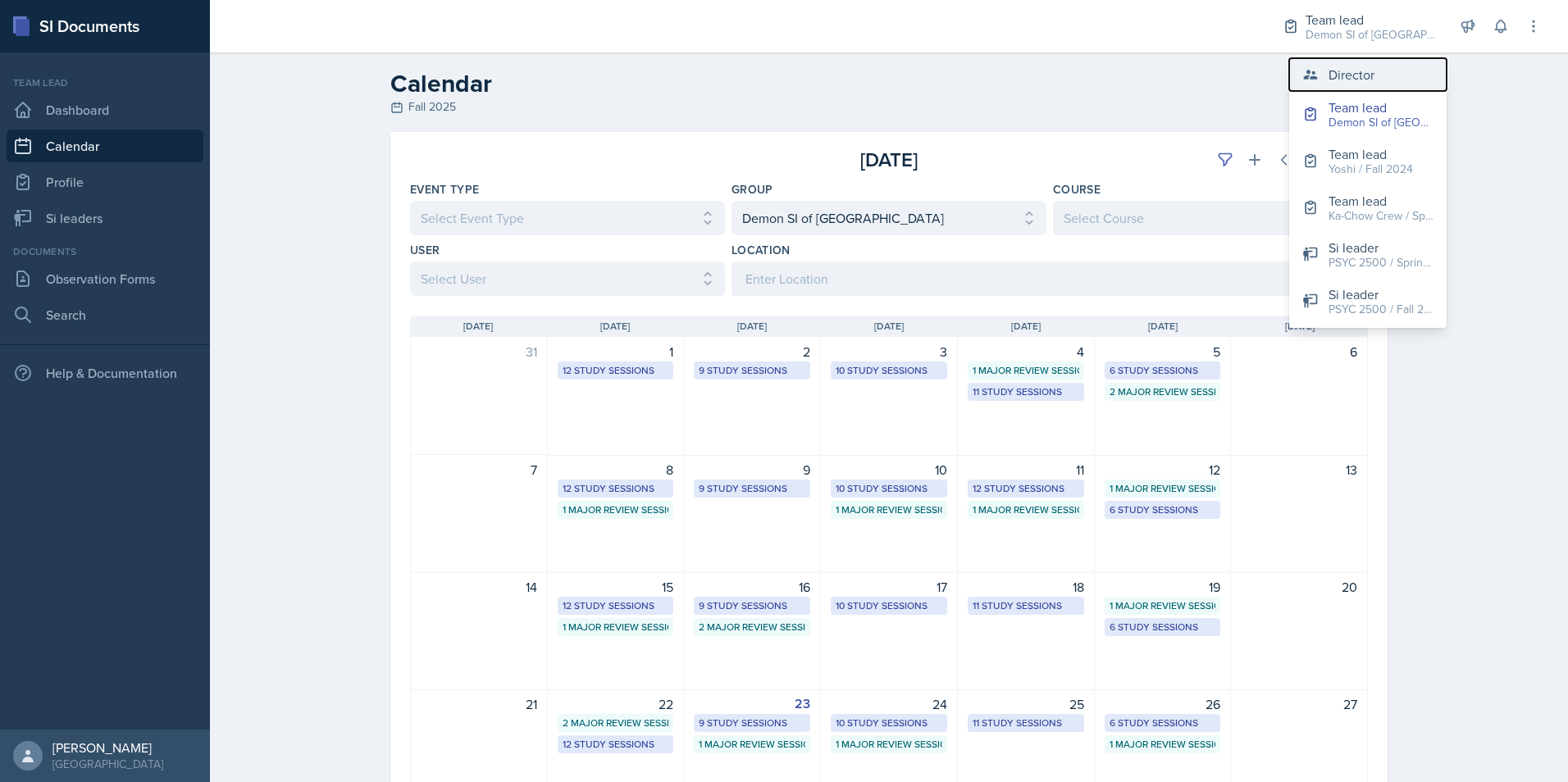
click at [1344, 77] on div "Director" at bounding box center [1352, 75] width 46 height 20
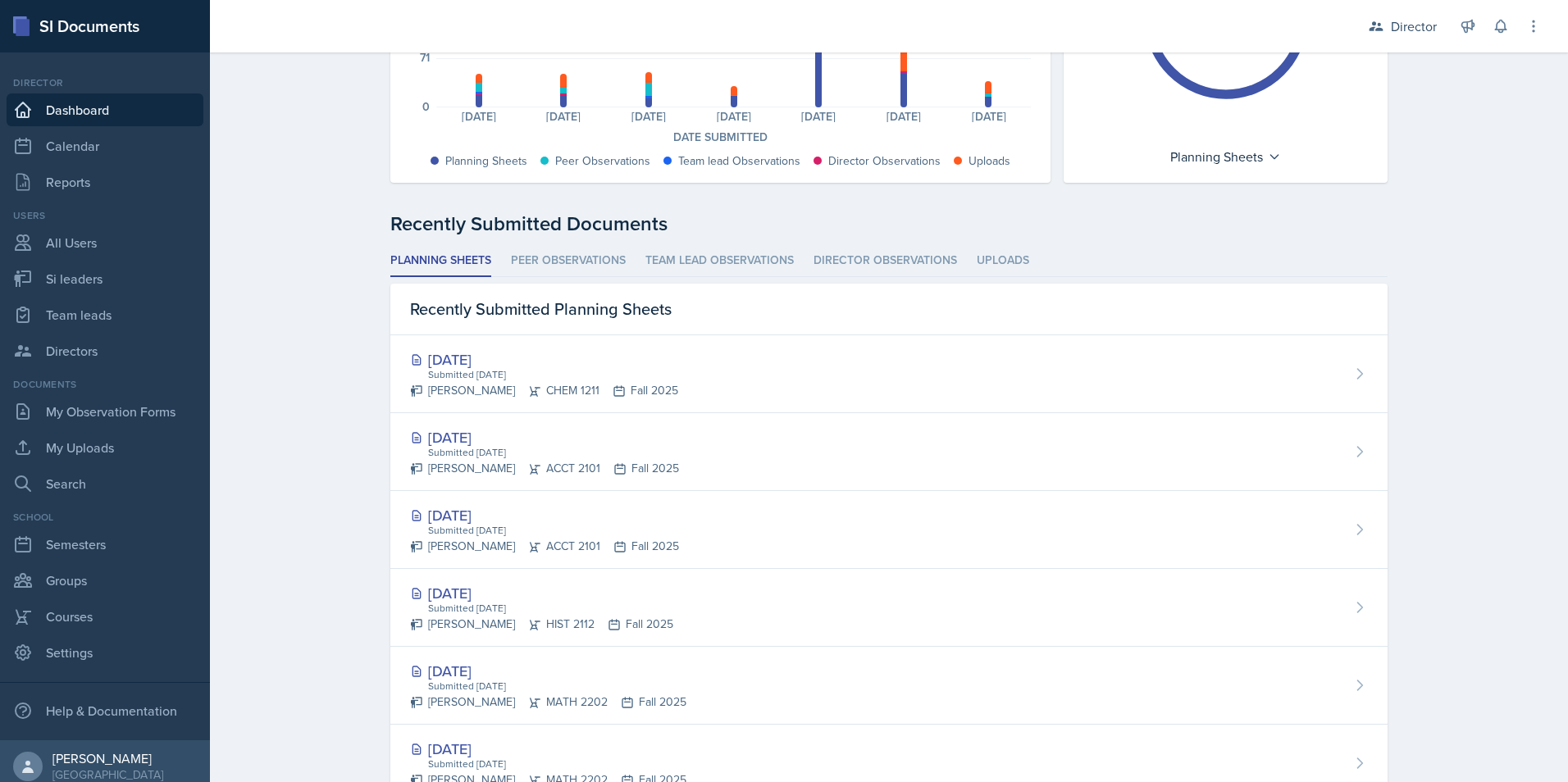
scroll to position [246, 0]
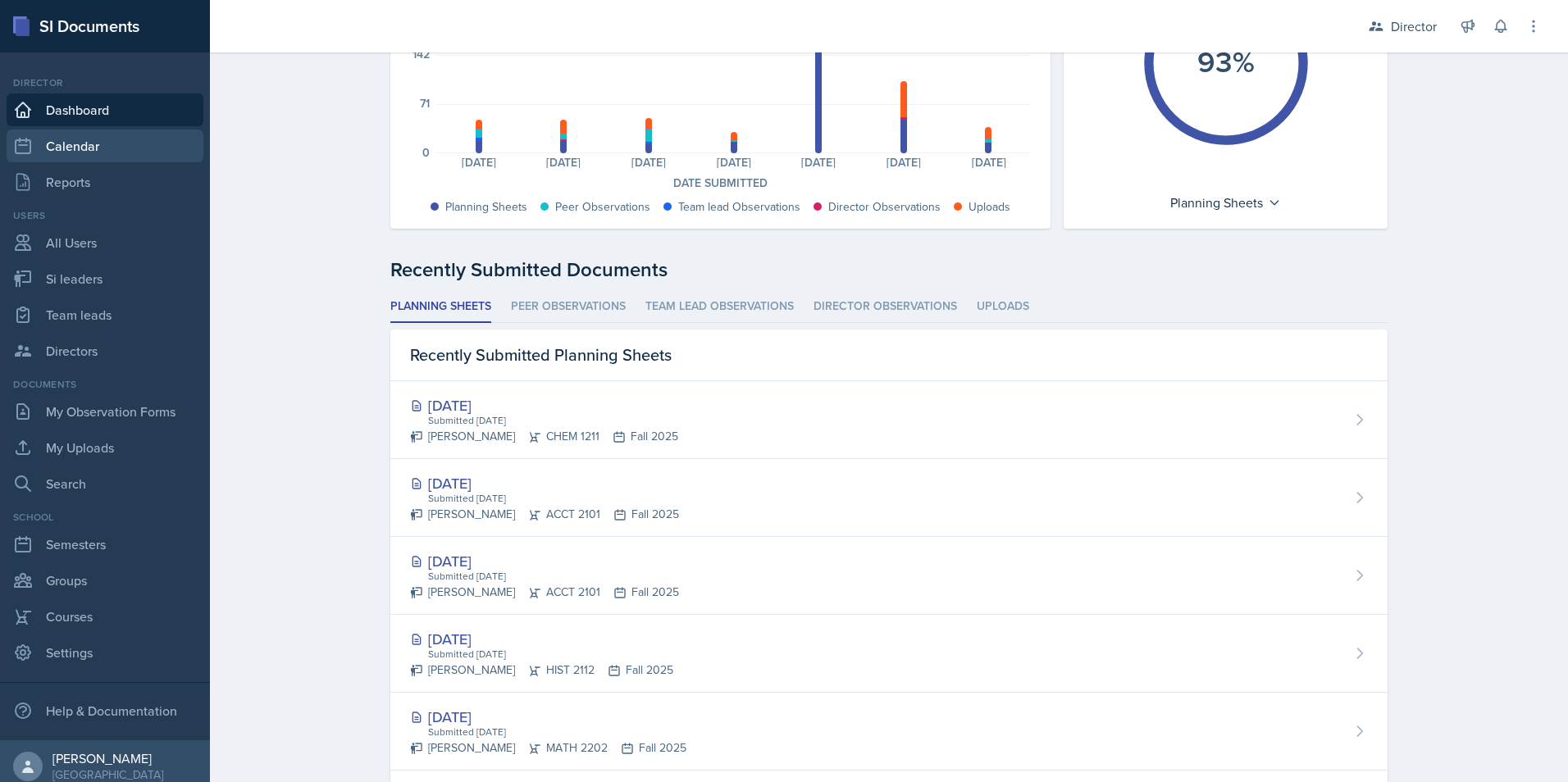
click at [59, 138] on link "Calendar" at bounding box center [106, 145] width 197 height 33
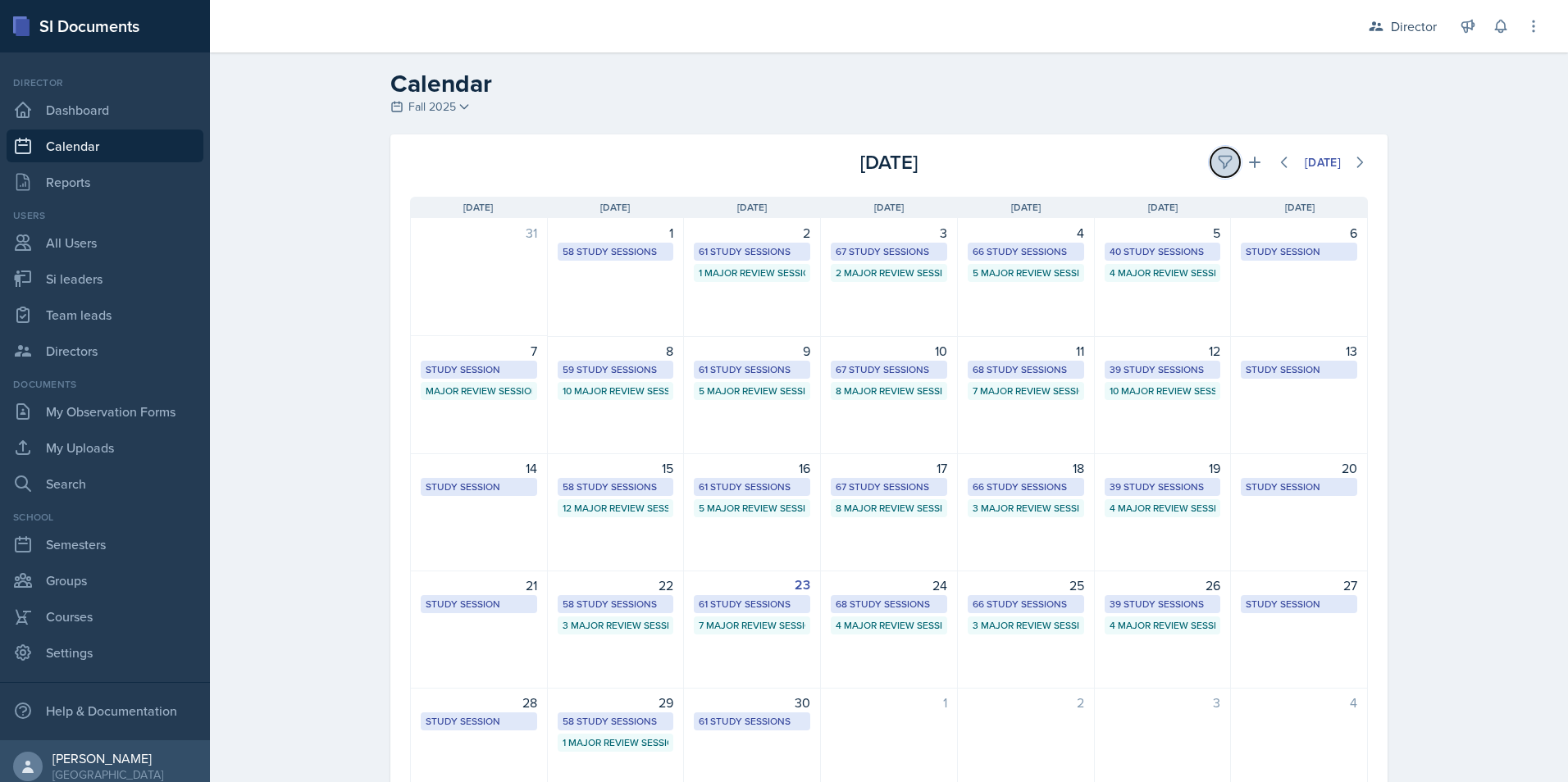
click at [1217, 157] on icon at bounding box center [1225, 162] width 16 height 16
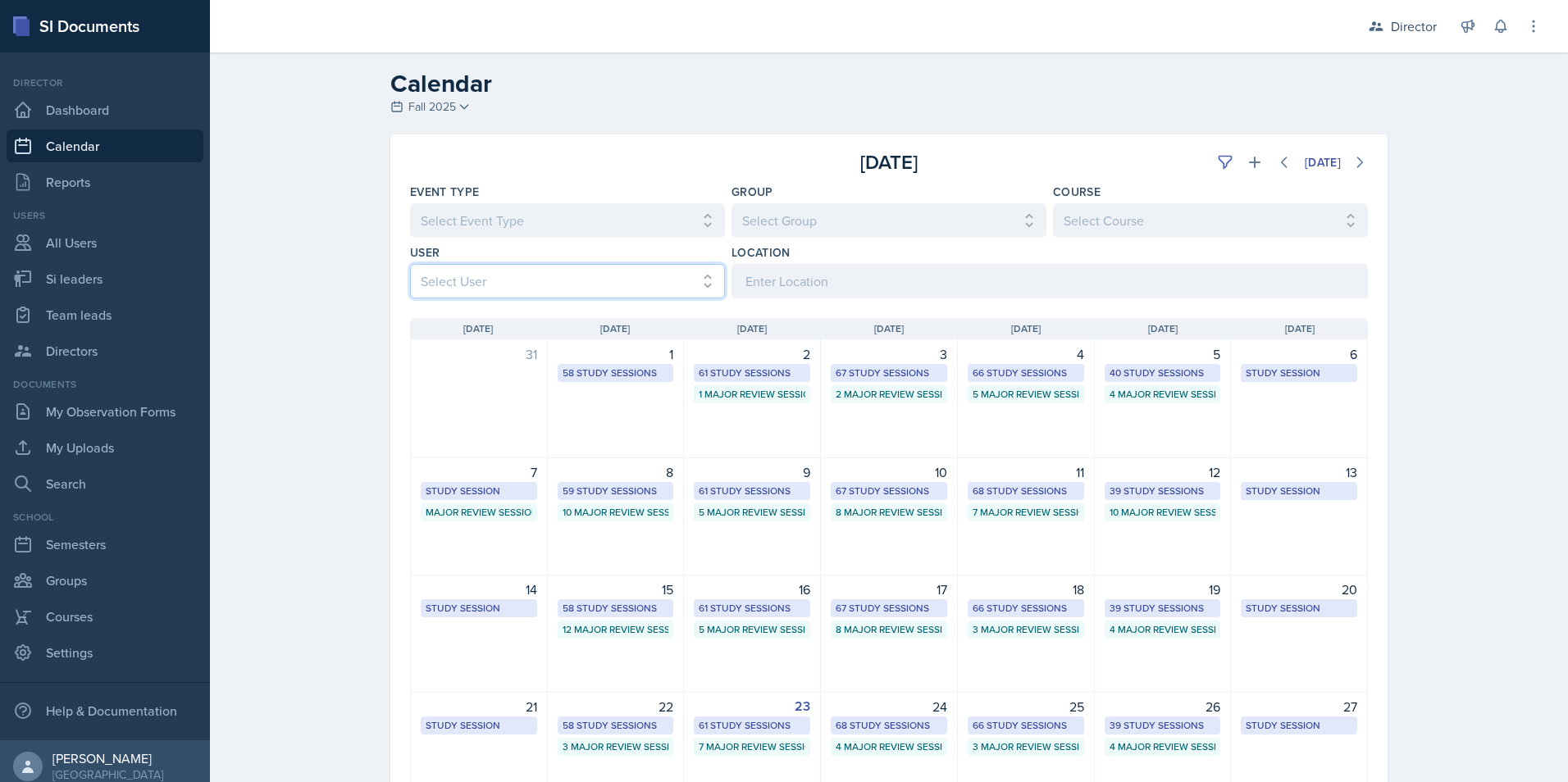
click at [601, 281] on select "Select User All Abeer Kayser Aditya Chauhan Aissa Sylla Alberto Di Stanislao Al…" at bounding box center [568, 281] width 315 height 35
select select "5e5969cc-2067-472f-b37a-4a7e3dacf5b7"
click at [410, 264] on select "Select User All Abeer Kayser Aditya Chauhan Aissa Sylla Alberto Di Stanislao Al…" at bounding box center [568, 281] width 315 height 35
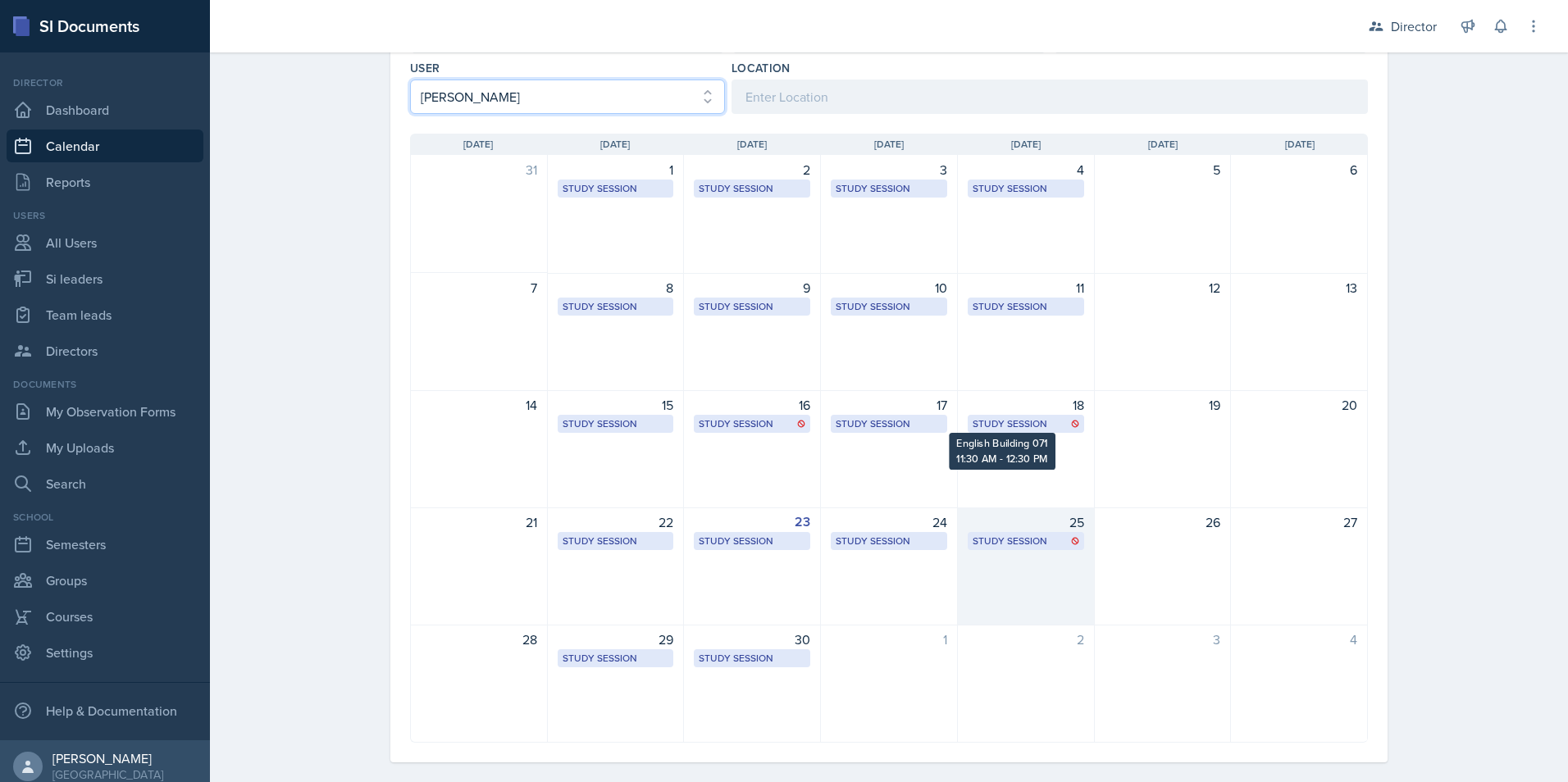
scroll to position [204, 0]
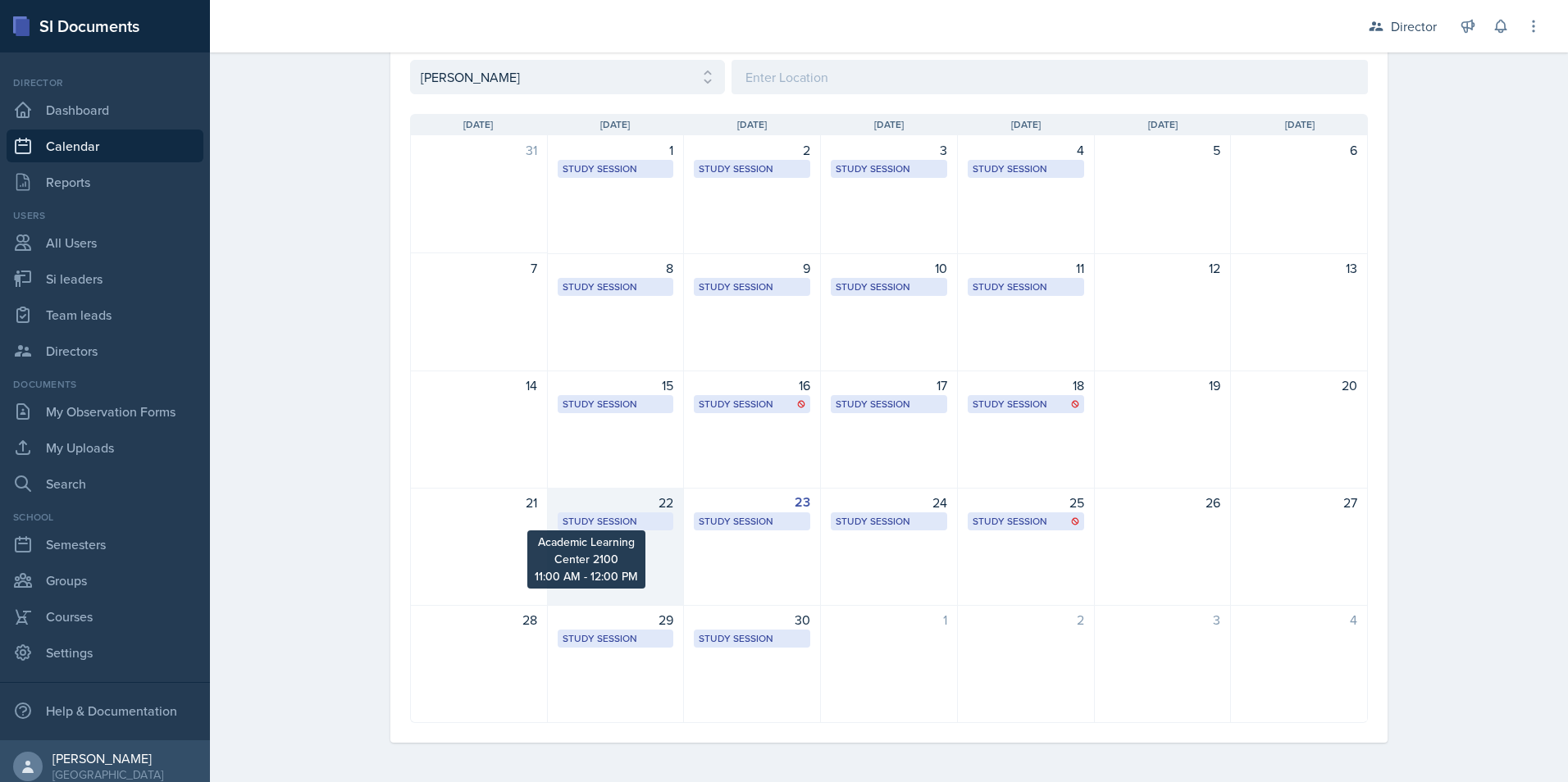
click at [611, 516] on div "Study Session" at bounding box center [616, 521] width 107 height 15
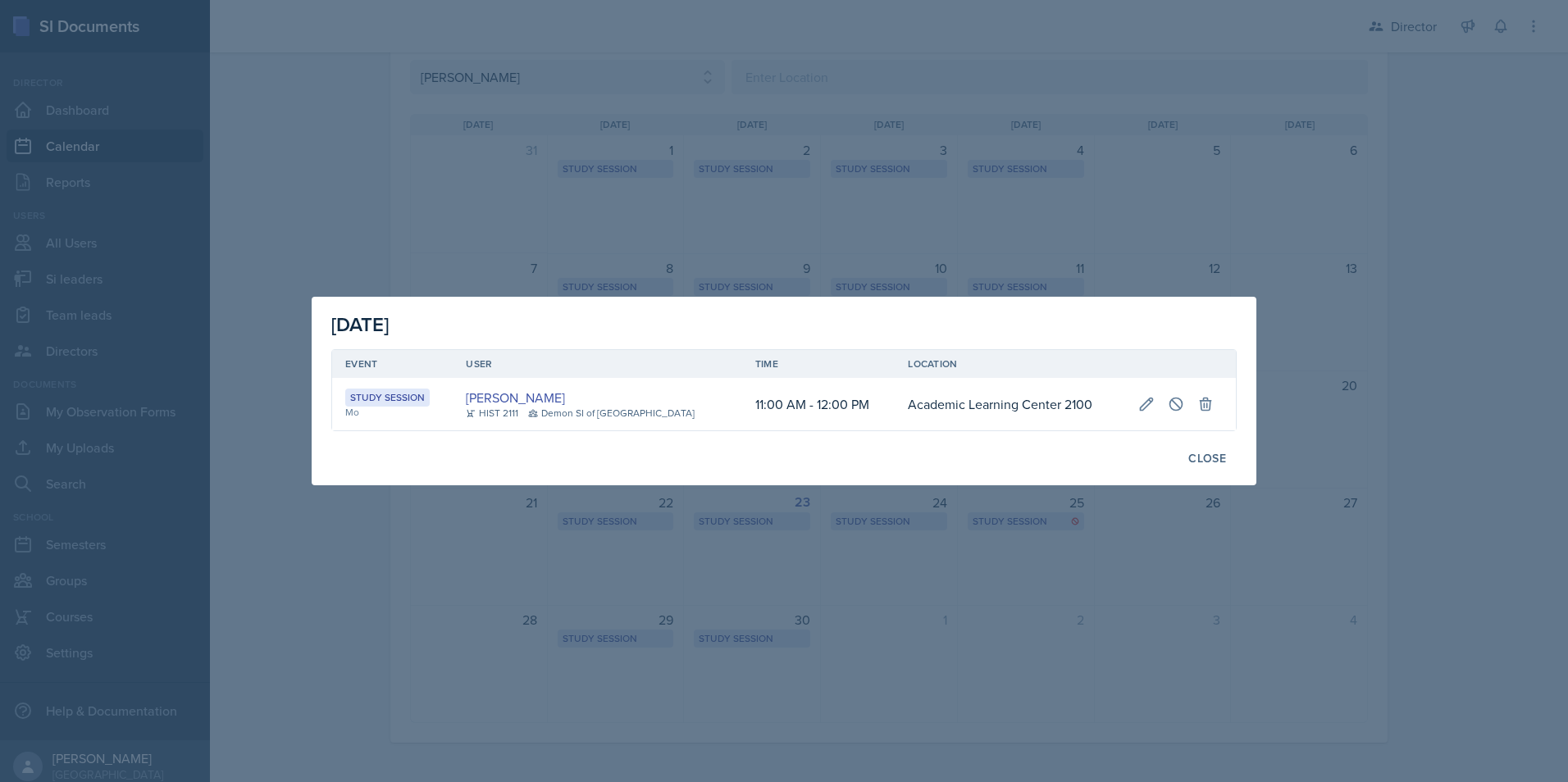
click at [816, 517] on div at bounding box center [784, 391] width 1568 height 782
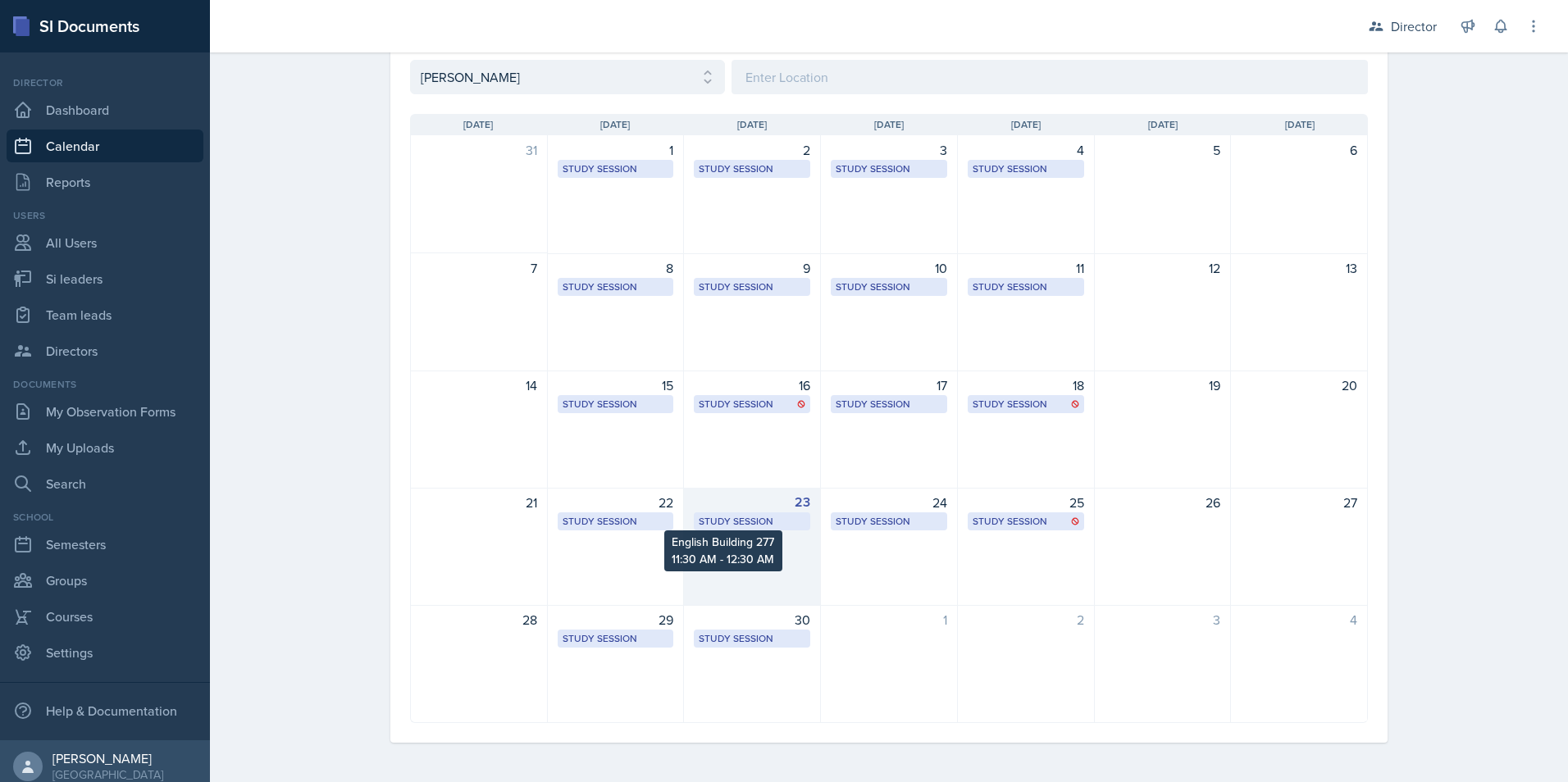
click at [749, 522] on div "Study Session" at bounding box center [751, 521] width 107 height 15
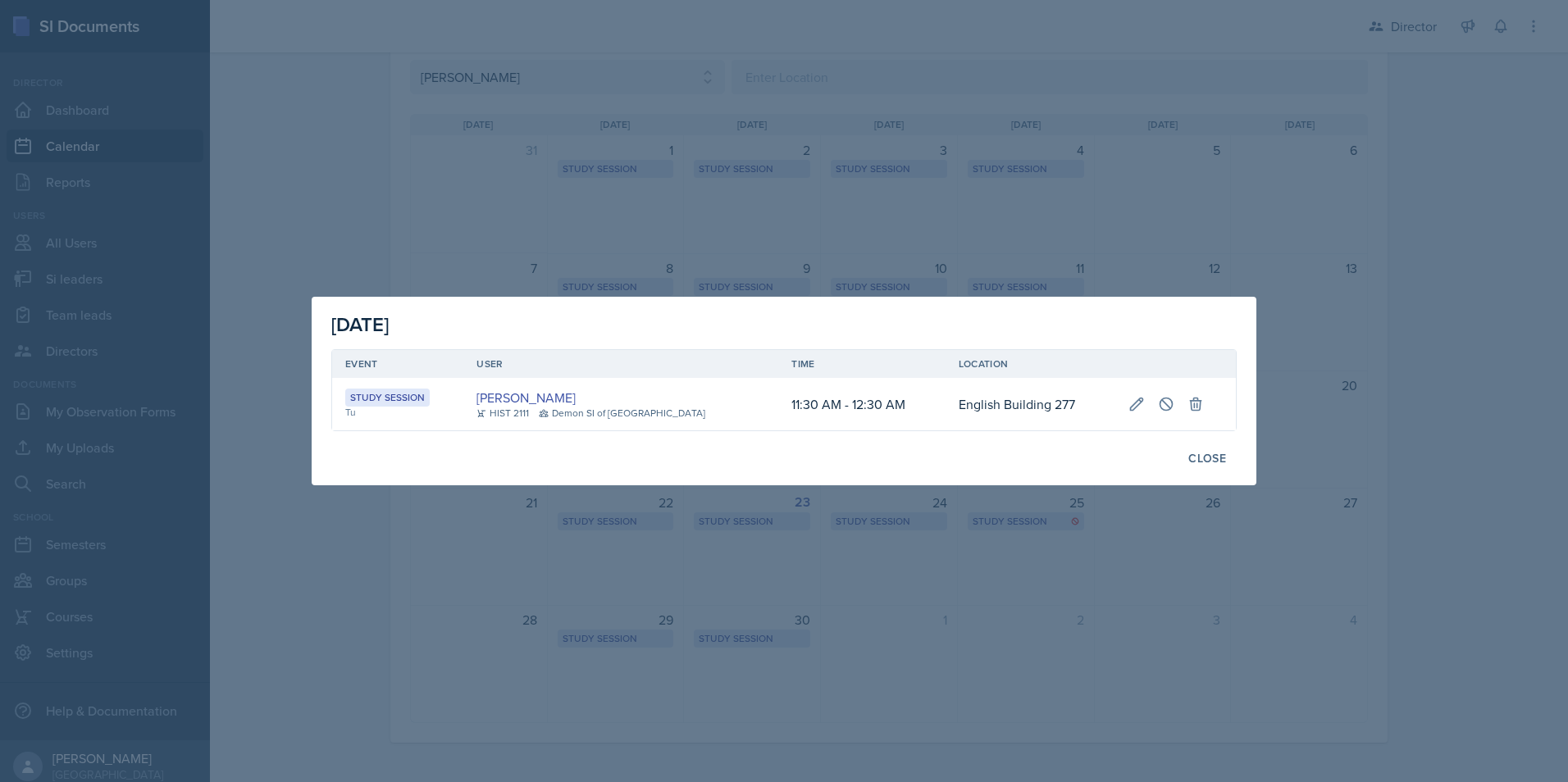
drag, startPoint x: 940, startPoint y: 503, endPoint x: 913, endPoint y: 515, distance: 29.5
click at [940, 503] on div at bounding box center [784, 391] width 1568 height 782
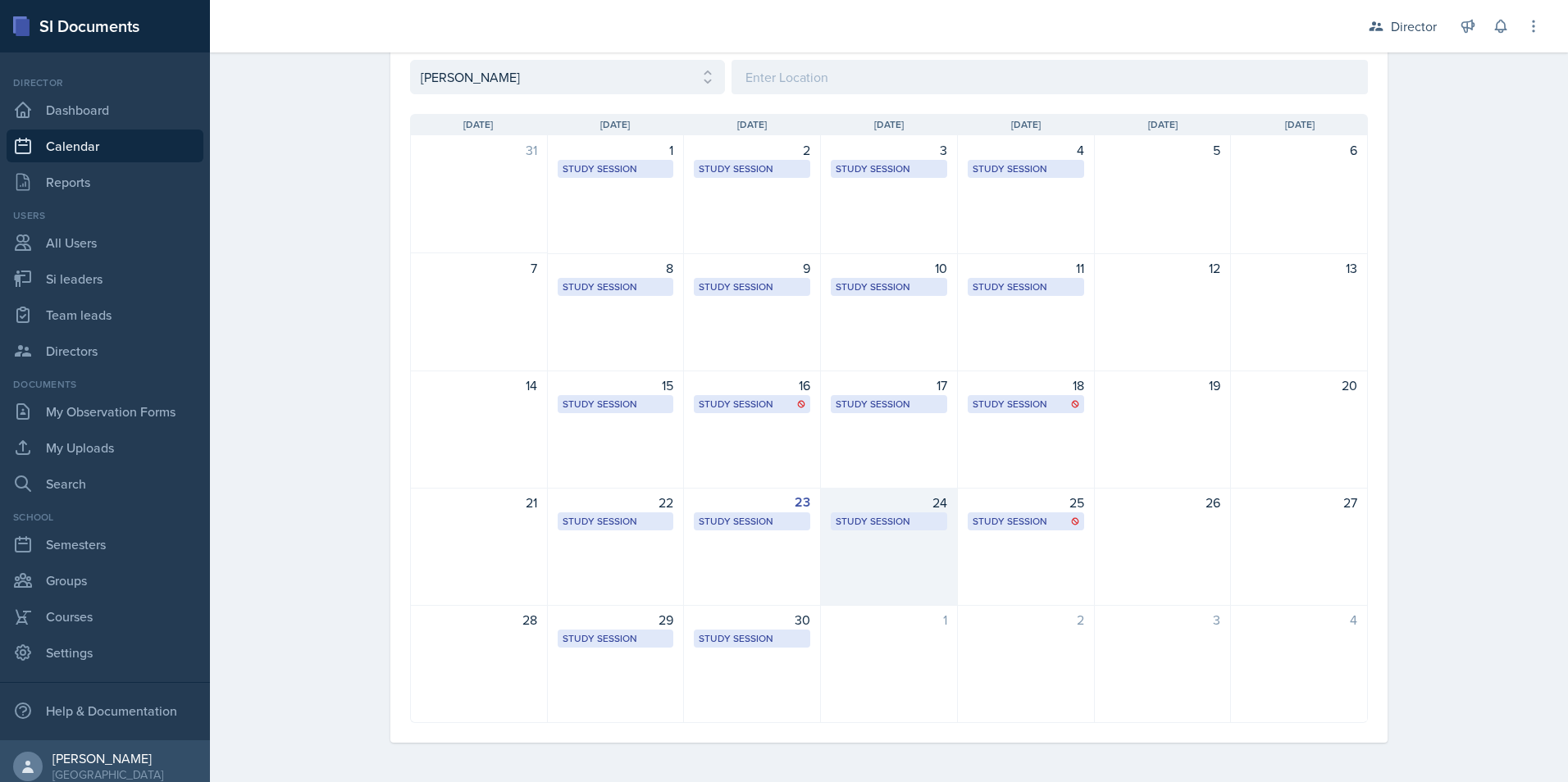
click at [885, 526] on div "Study Session" at bounding box center [889, 521] width 107 height 15
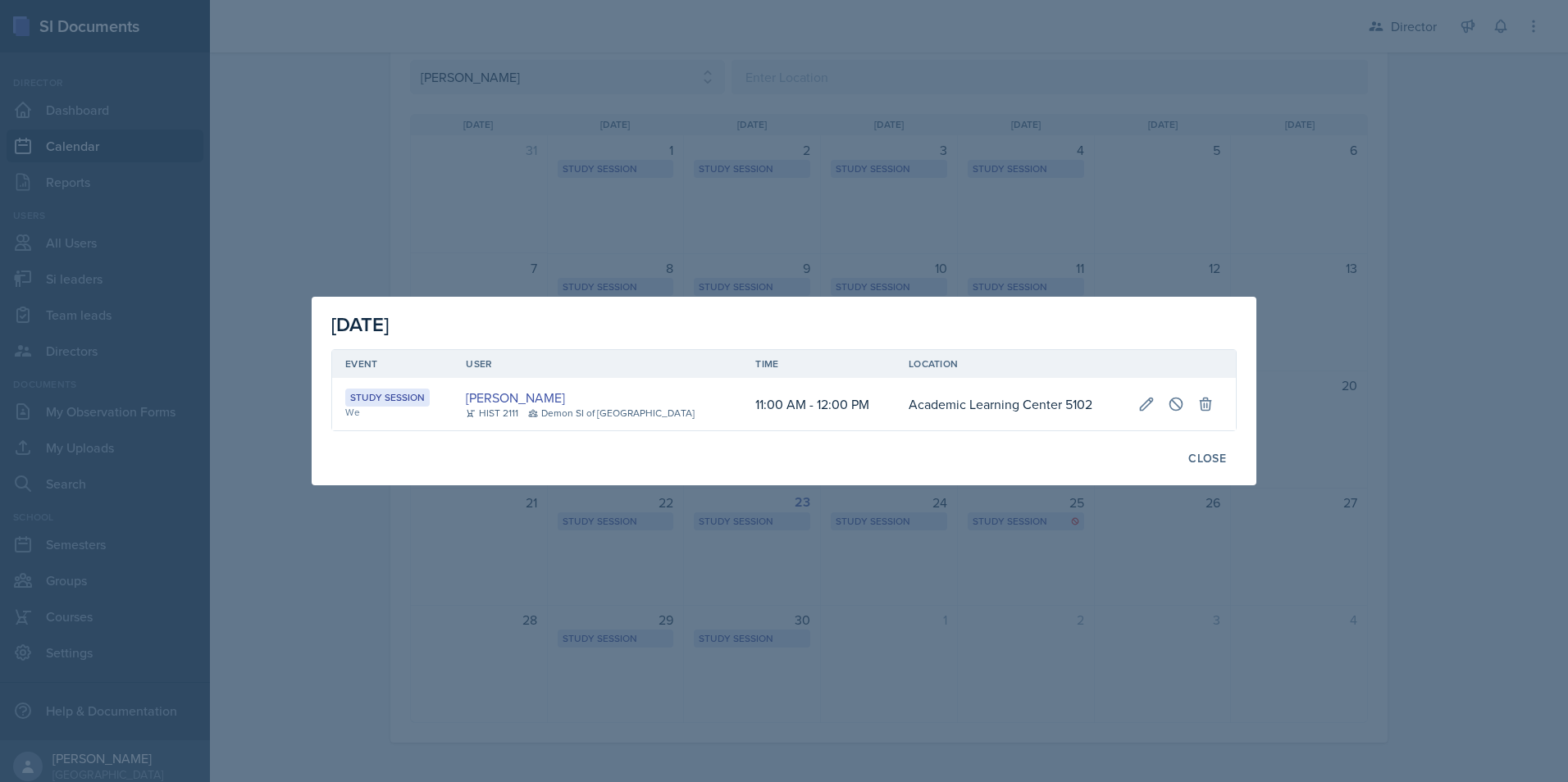
drag, startPoint x: 899, startPoint y: 542, endPoint x: 918, endPoint y: 526, distance: 24.8
click at [899, 541] on div at bounding box center [784, 391] width 1568 height 782
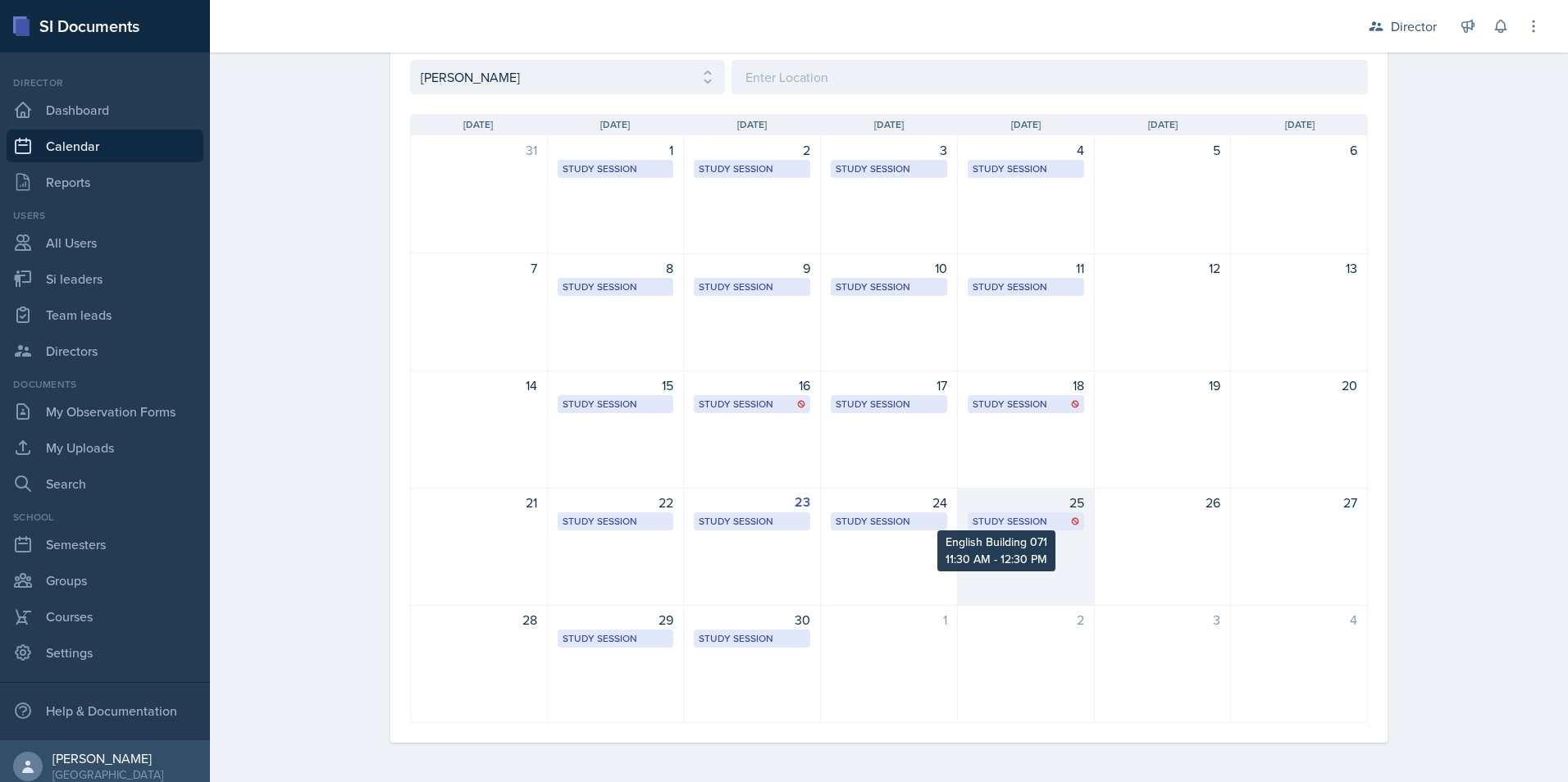
click at [991, 517] on div "Study Session" at bounding box center [1025, 521] width 107 height 15
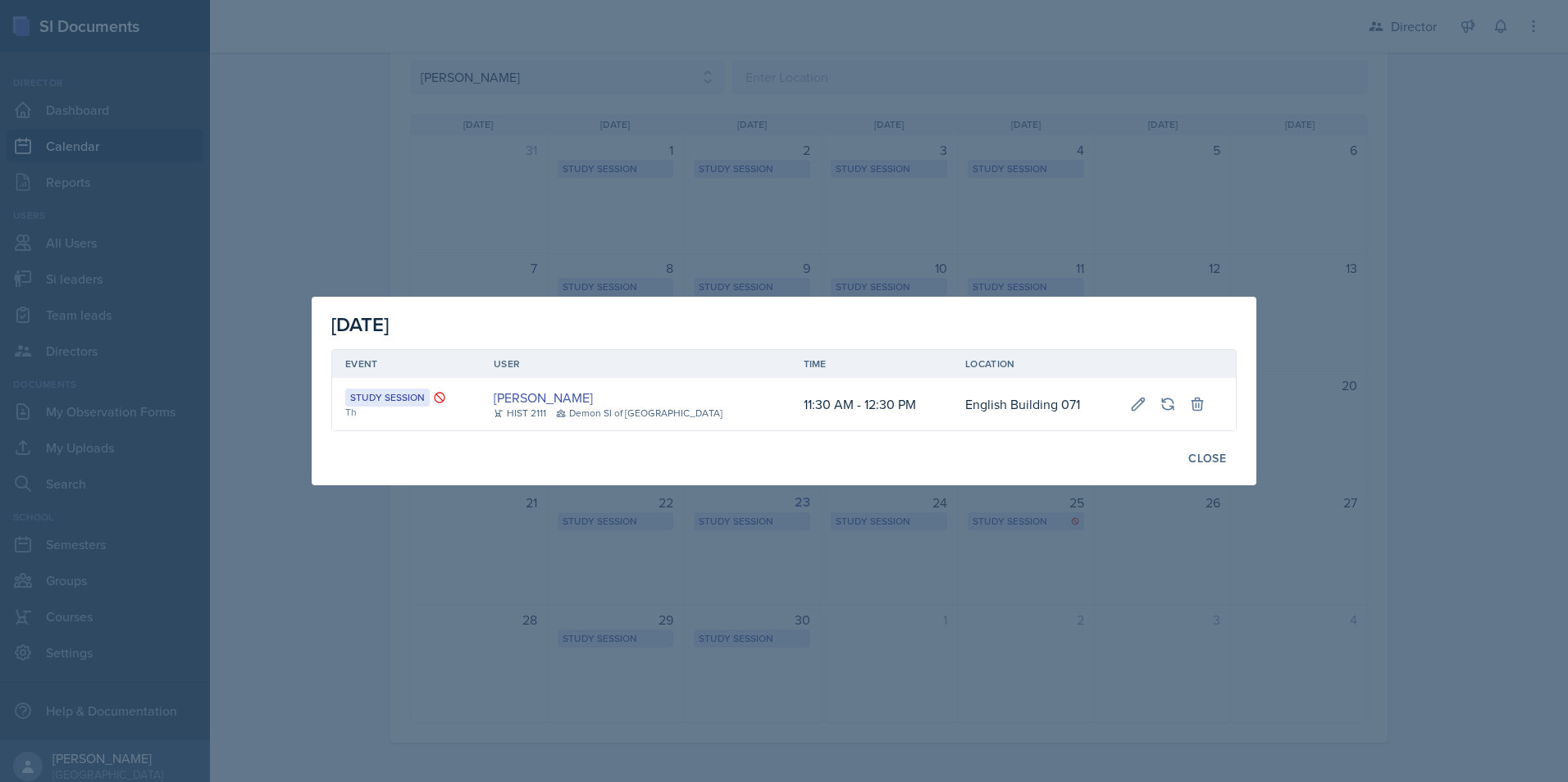
click at [986, 520] on div at bounding box center [784, 391] width 1568 height 782
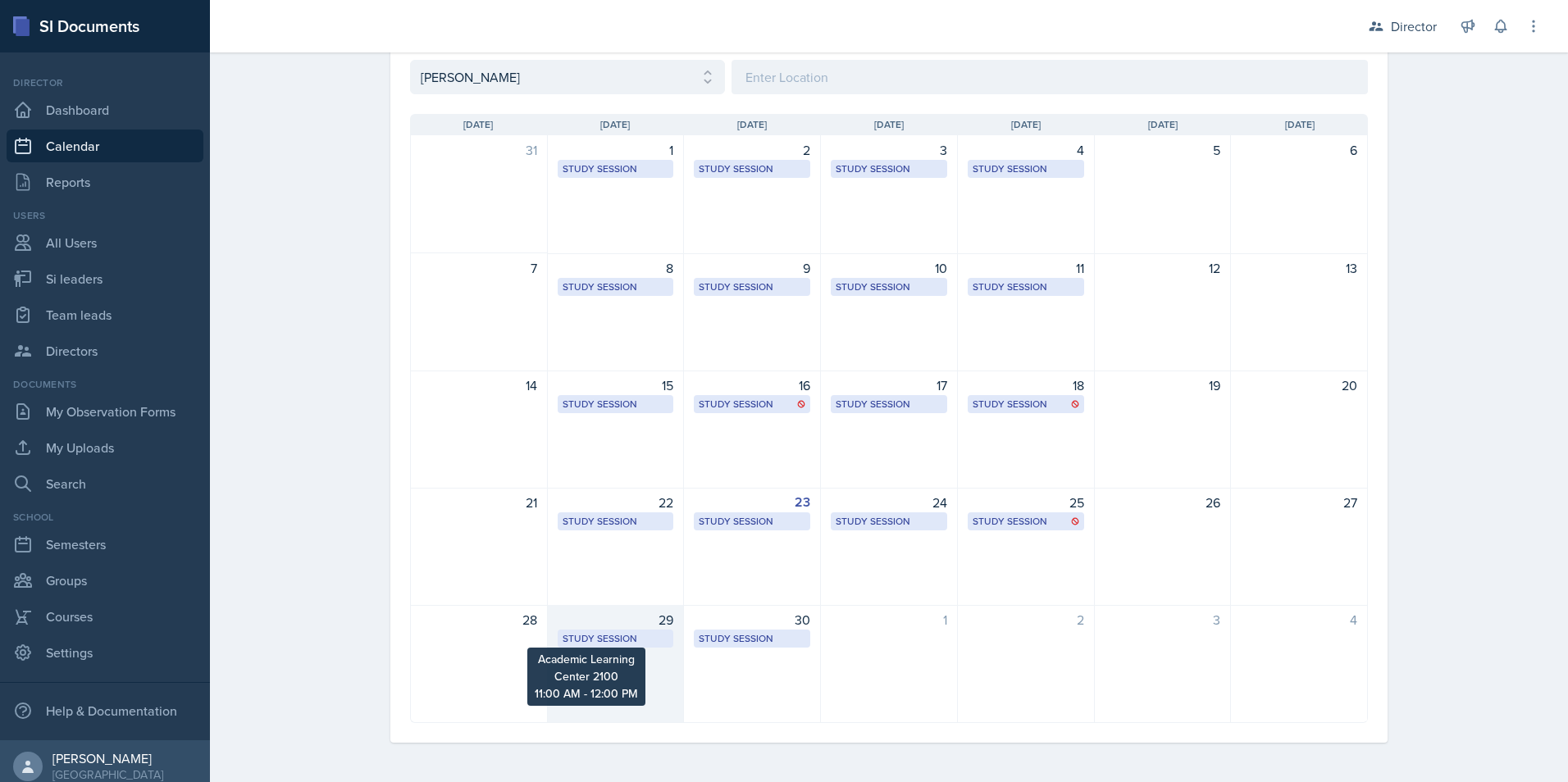
click at [620, 639] on div "Study Session" at bounding box center [616, 639] width 107 height 15
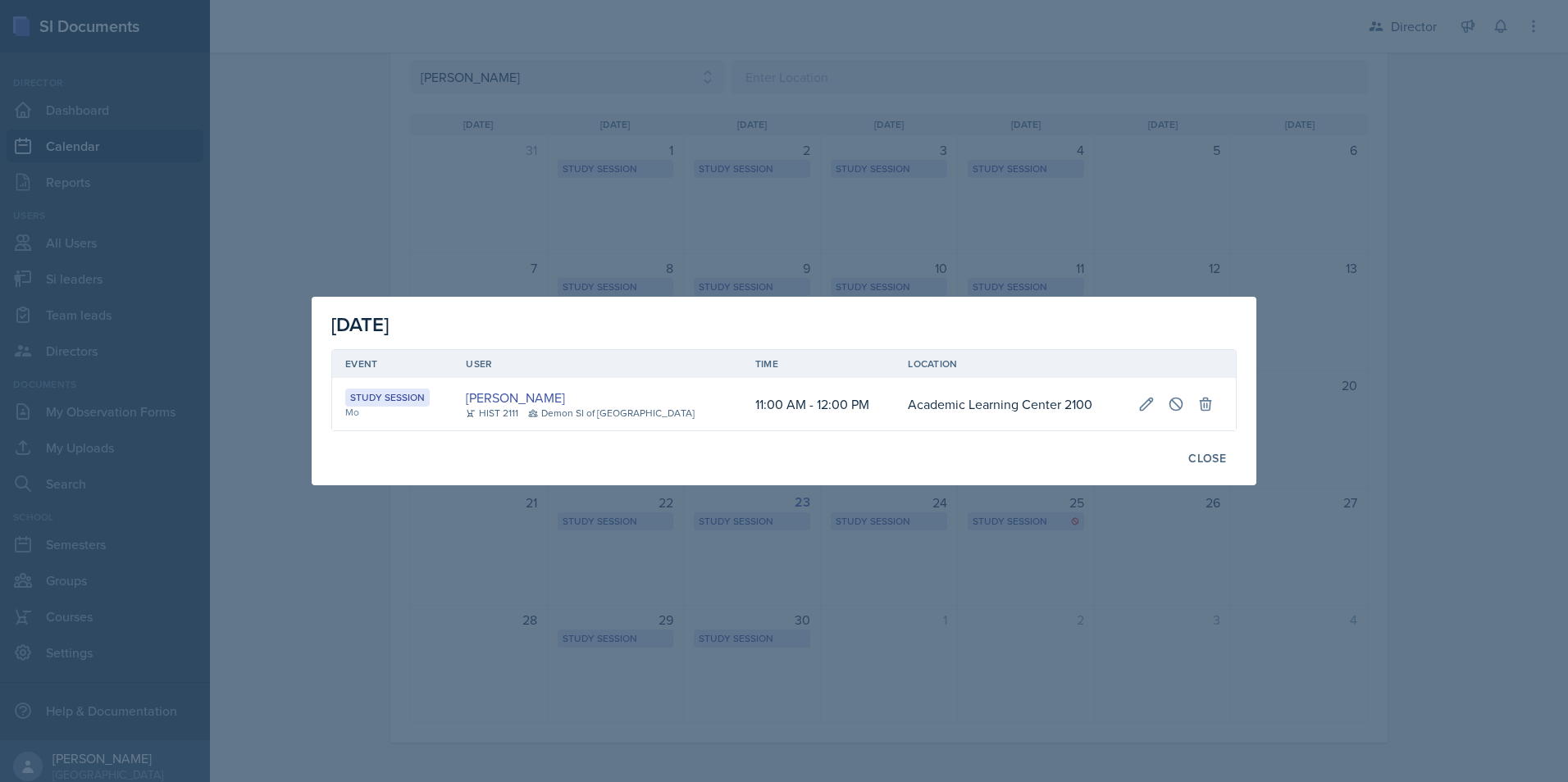
click at [740, 613] on div at bounding box center [784, 391] width 1568 height 782
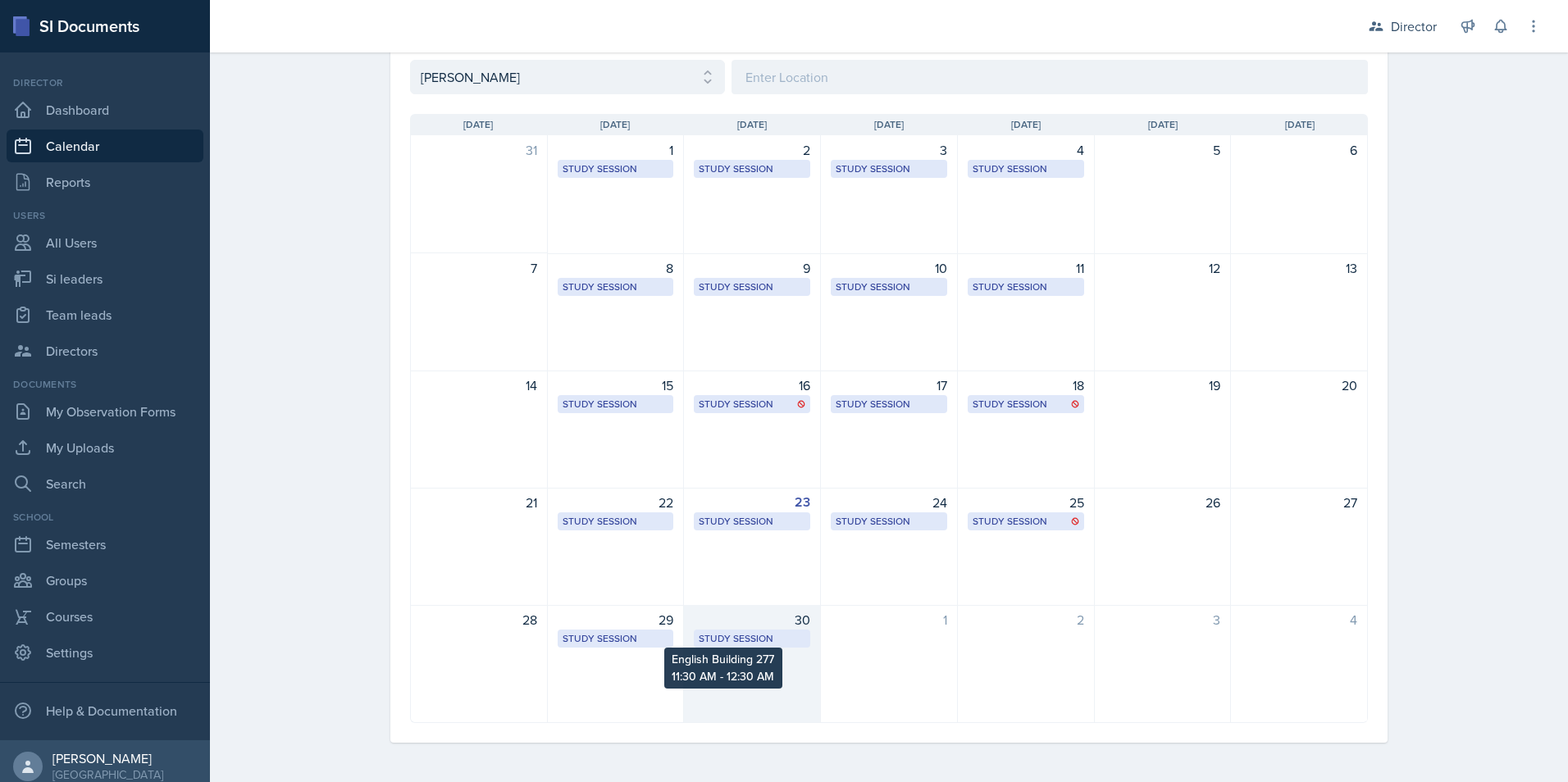
click at [763, 643] on div "Study Session" at bounding box center [751, 639] width 107 height 15
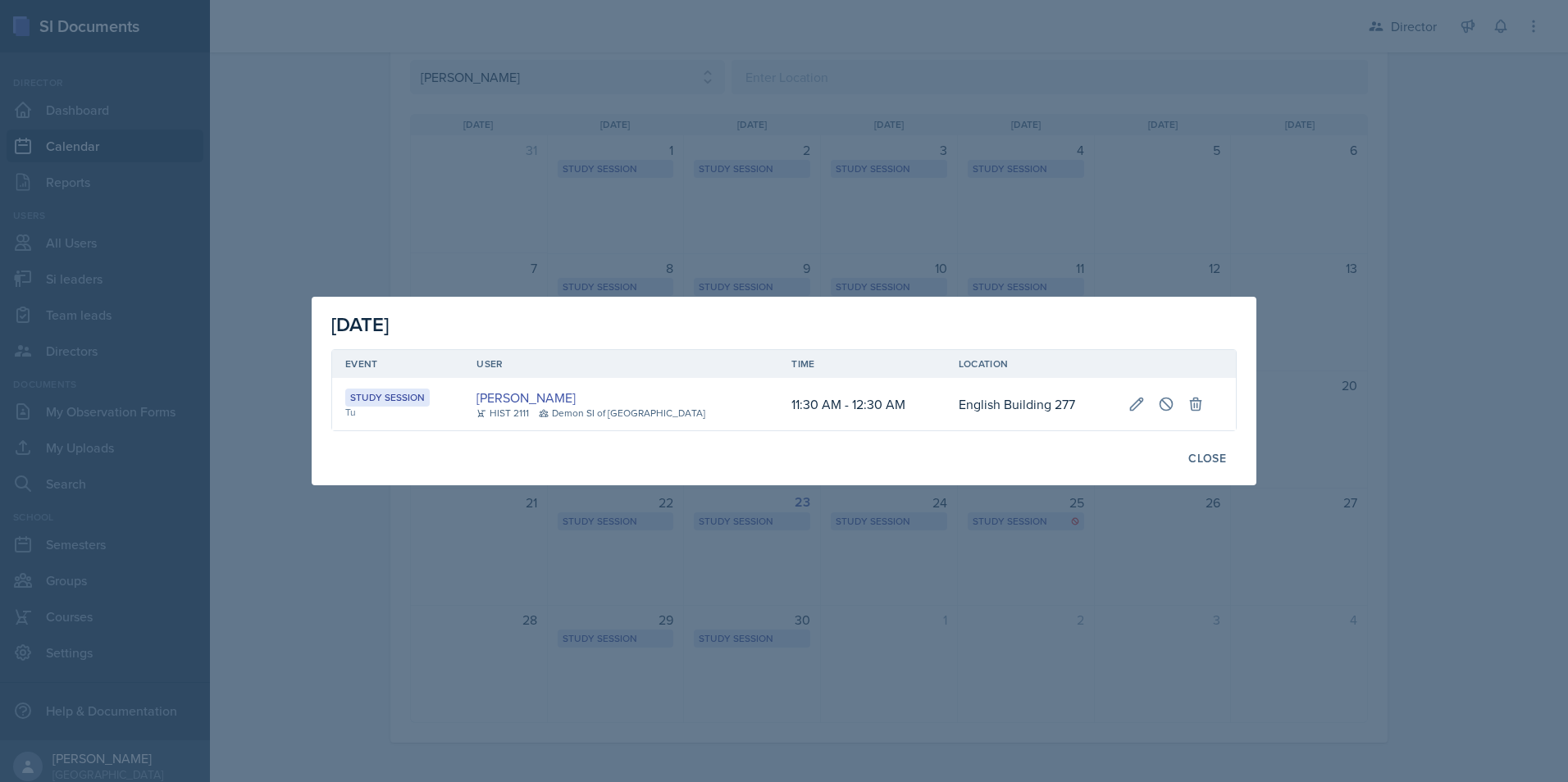
click at [817, 618] on div at bounding box center [784, 391] width 1568 height 782
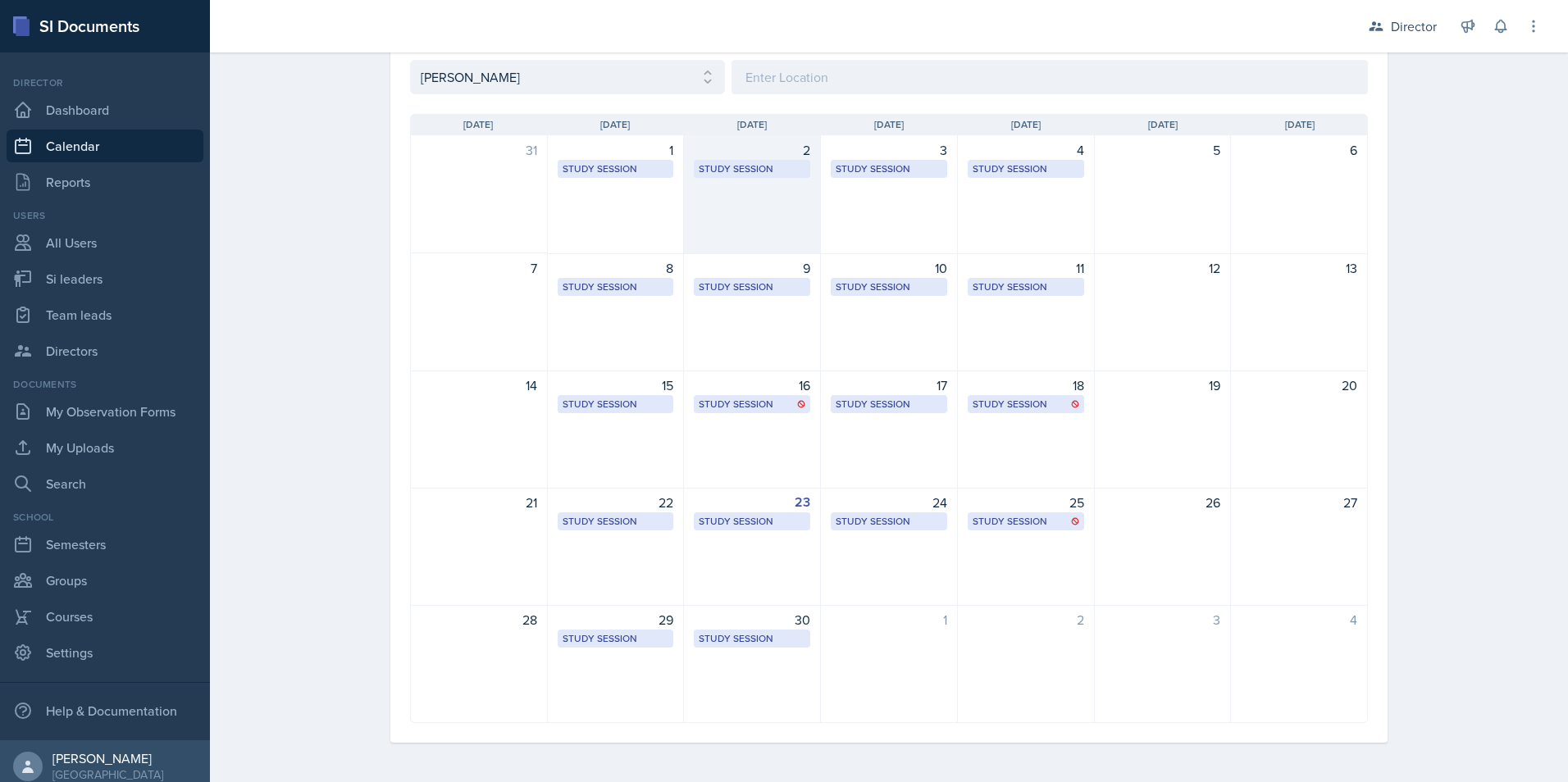
scroll to position [0, 0]
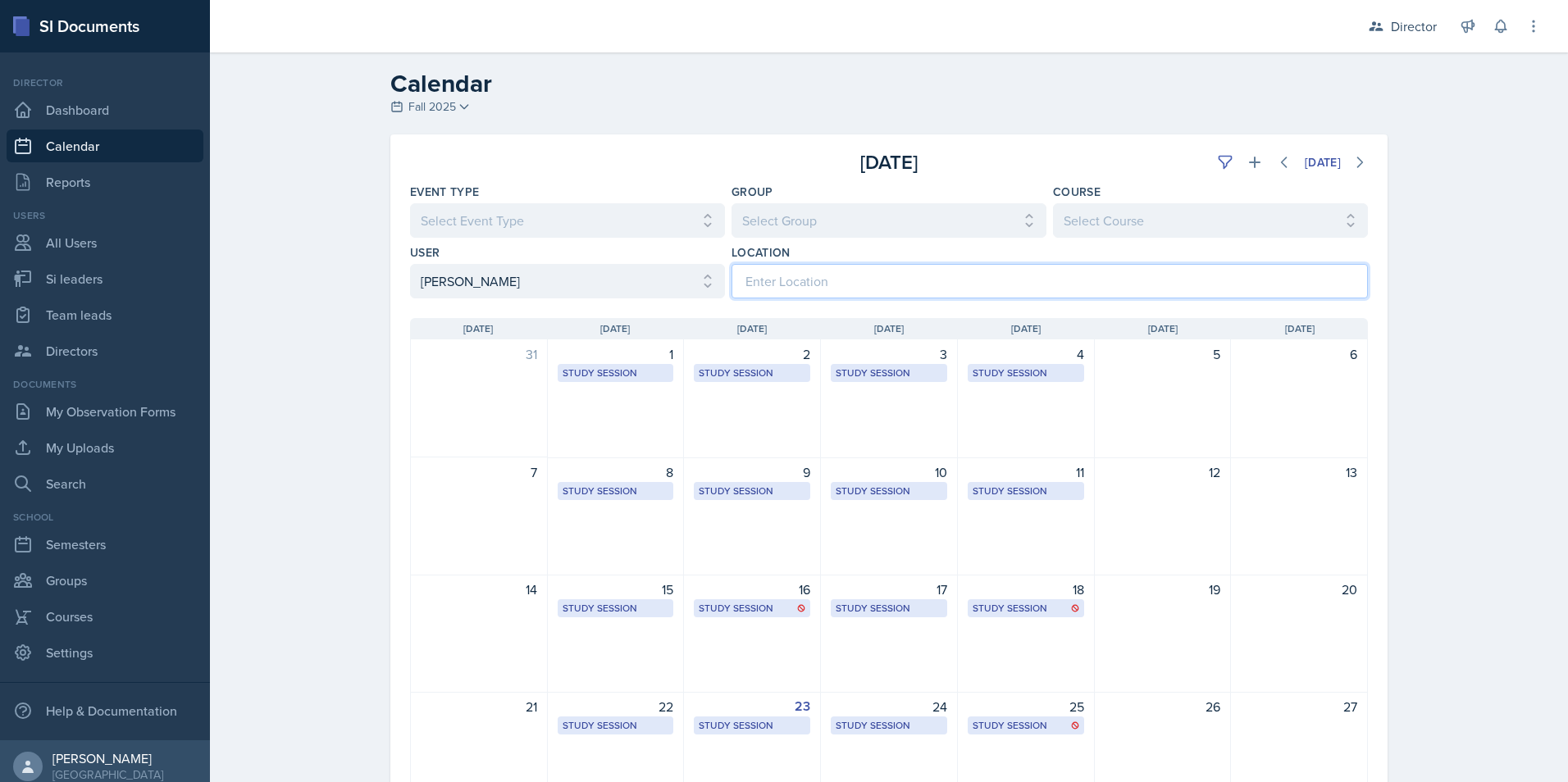
click at [890, 285] on input at bounding box center [1049, 281] width 637 height 35
click at [978, 228] on select "Select Group All Demon SI of Fleet Street Les Mariettables Lion King Mamma SI/L…" at bounding box center [889, 220] width 315 height 35
click at [1366, 158] on button at bounding box center [1360, 162] width 30 height 30
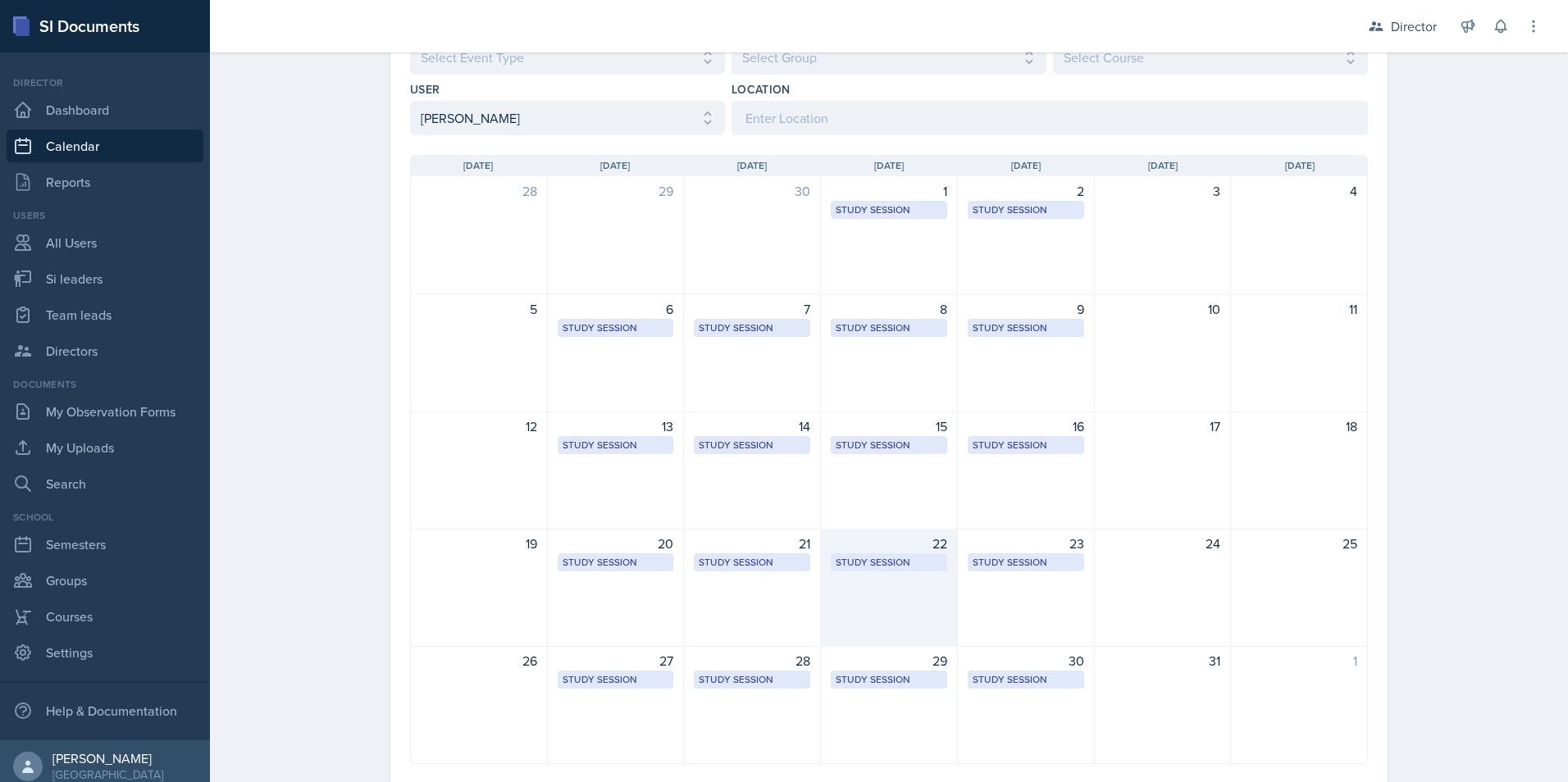
scroll to position [164, 0]
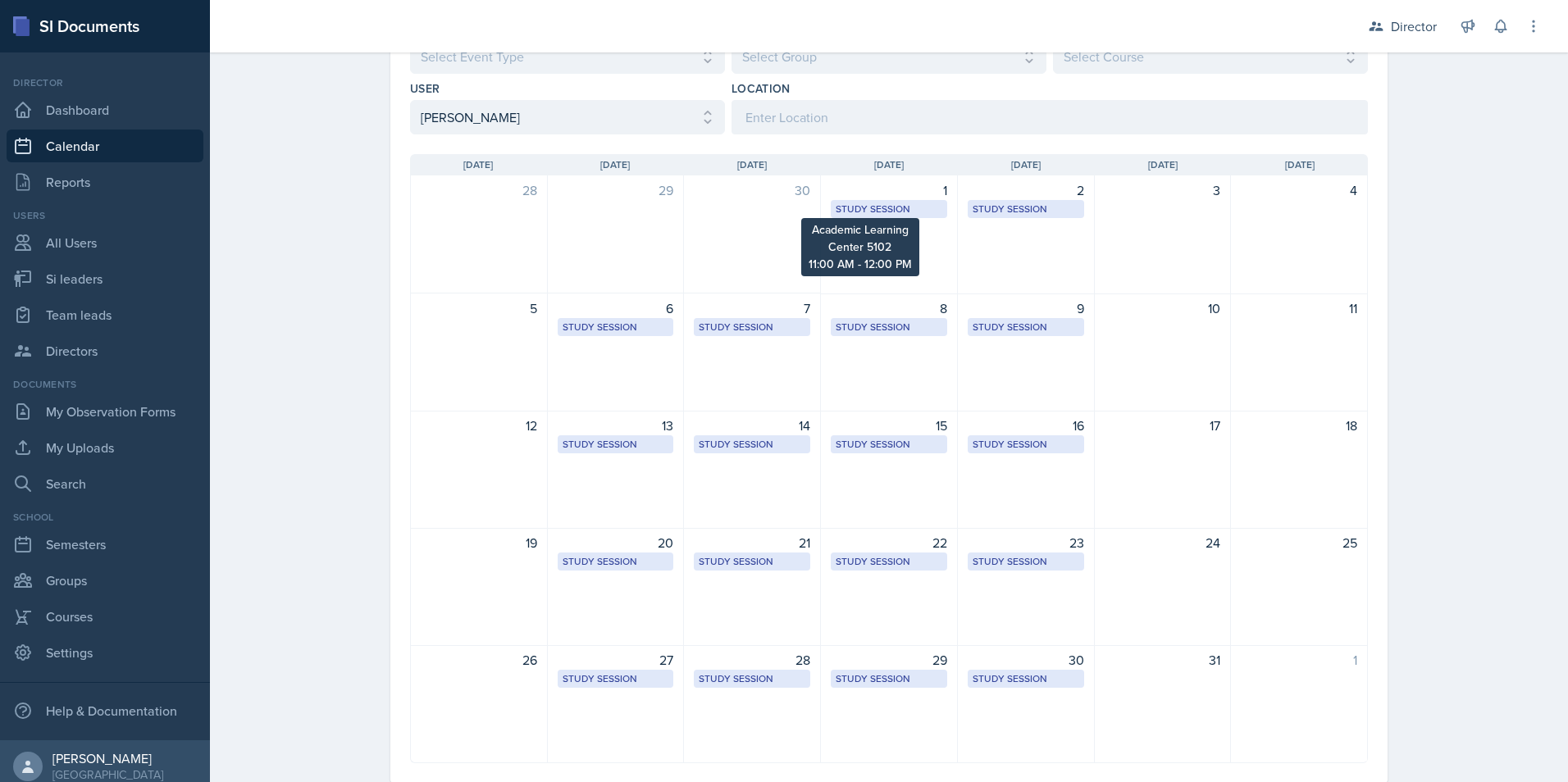
click at [893, 207] on div "Study Session" at bounding box center [889, 209] width 107 height 15
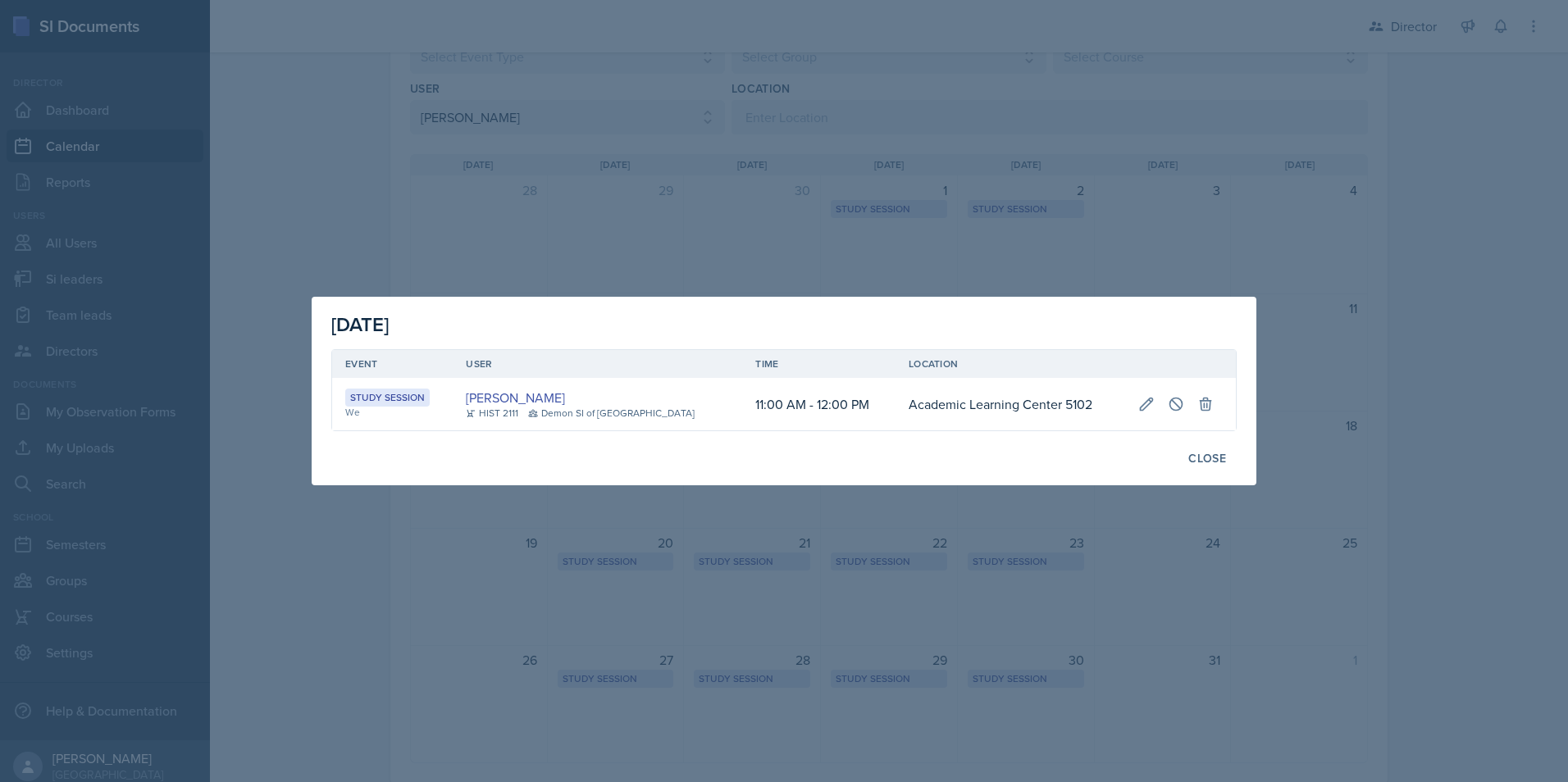
click at [1001, 220] on div at bounding box center [784, 391] width 1568 height 782
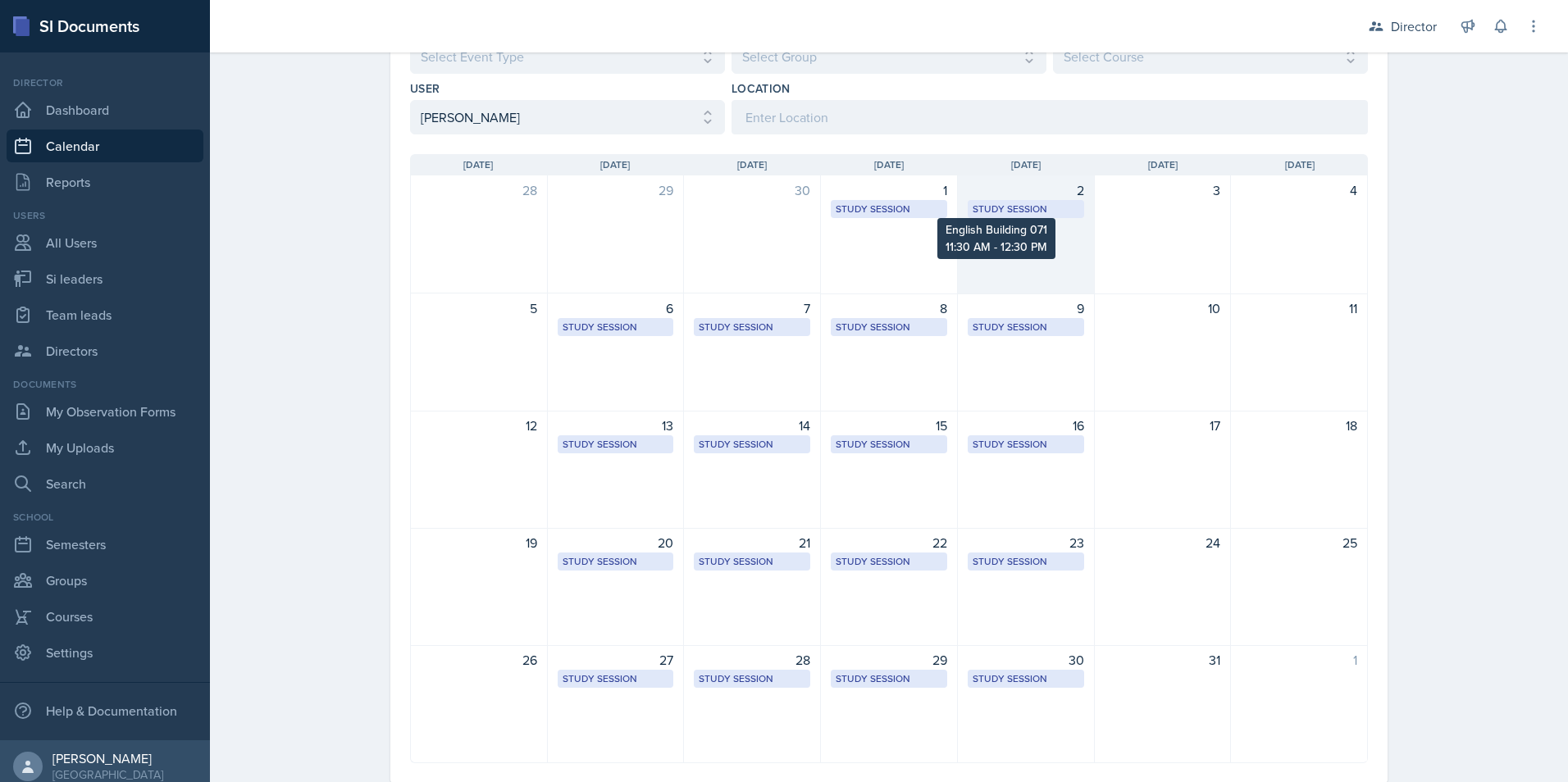
click at [998, 205] on div "Study Session" at bounding box center [1025, 209] width 107 height 15
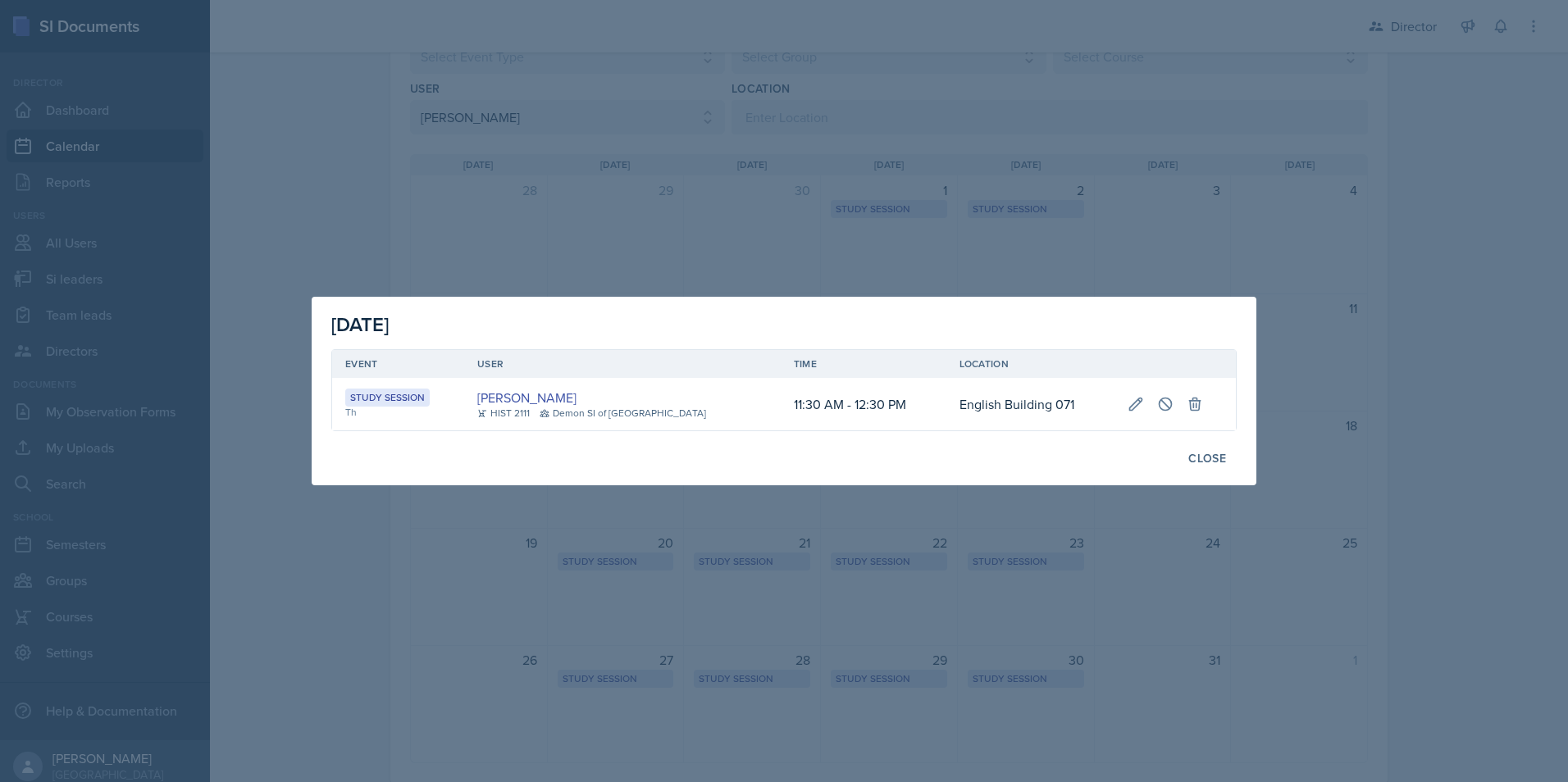
drag, startPoint x: 551, startPoint y: 191, endPoint x: 607, endPoint y: 188, distance: 56.1
click at [564, 188] on div at bounding box center [784, 391] width 1568 height 782
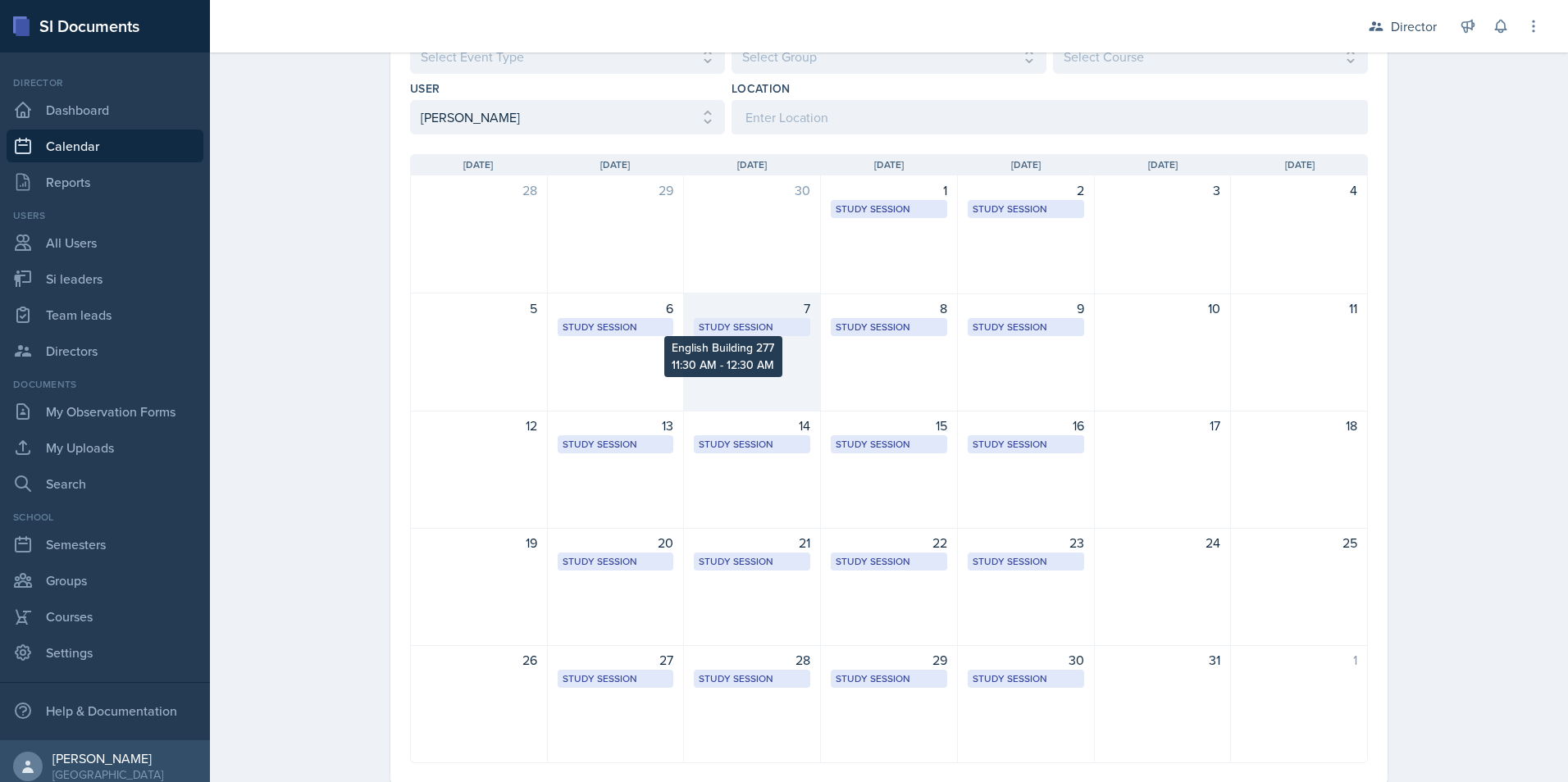
click at [708, 323] on div "Study Session" at bounding box center [751, 327] width 107 height 15
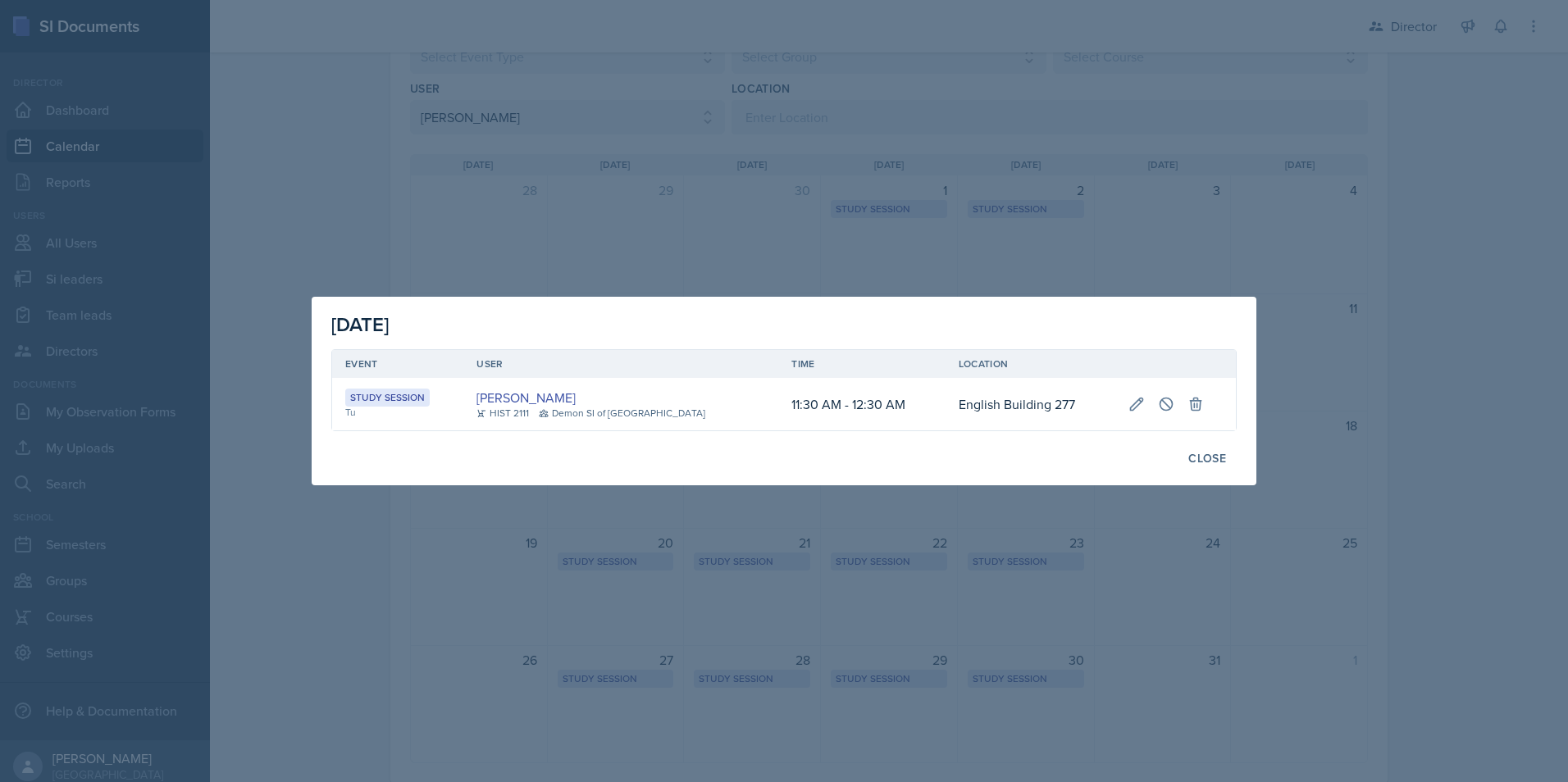
drag, startPoint x: 708, startPoint y: 323, endPoint x: 912, endPoint y: 254, distance: 215.4
click at [903, 258] on div at bounding box center [784, 391] width 1568 height 782
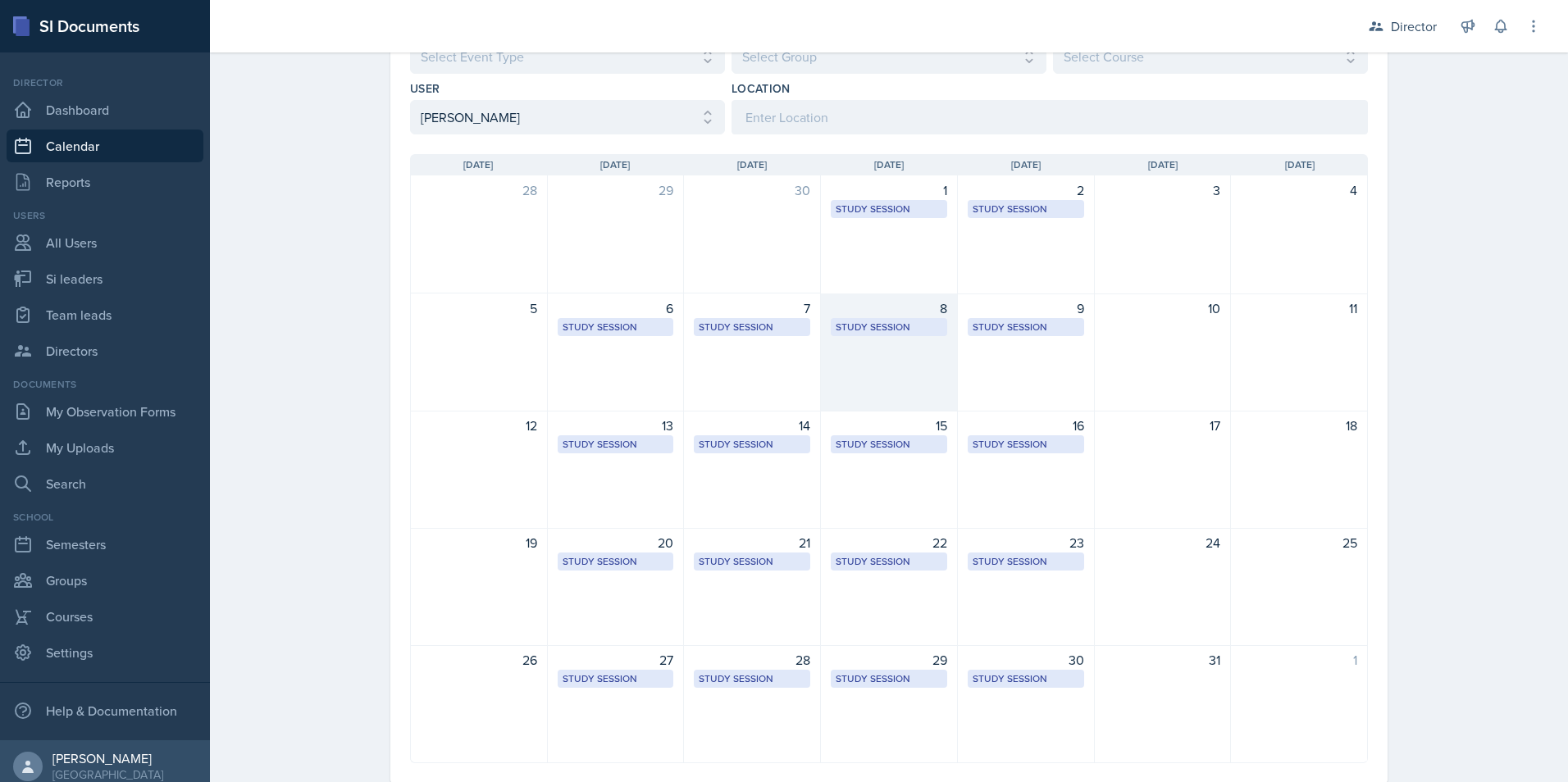
click at [894, 319] on div "Study Session Academic Learning Center 5102 11:00 AM - 12:00 PM" at bounding box center [889, 327] width 117 height 18
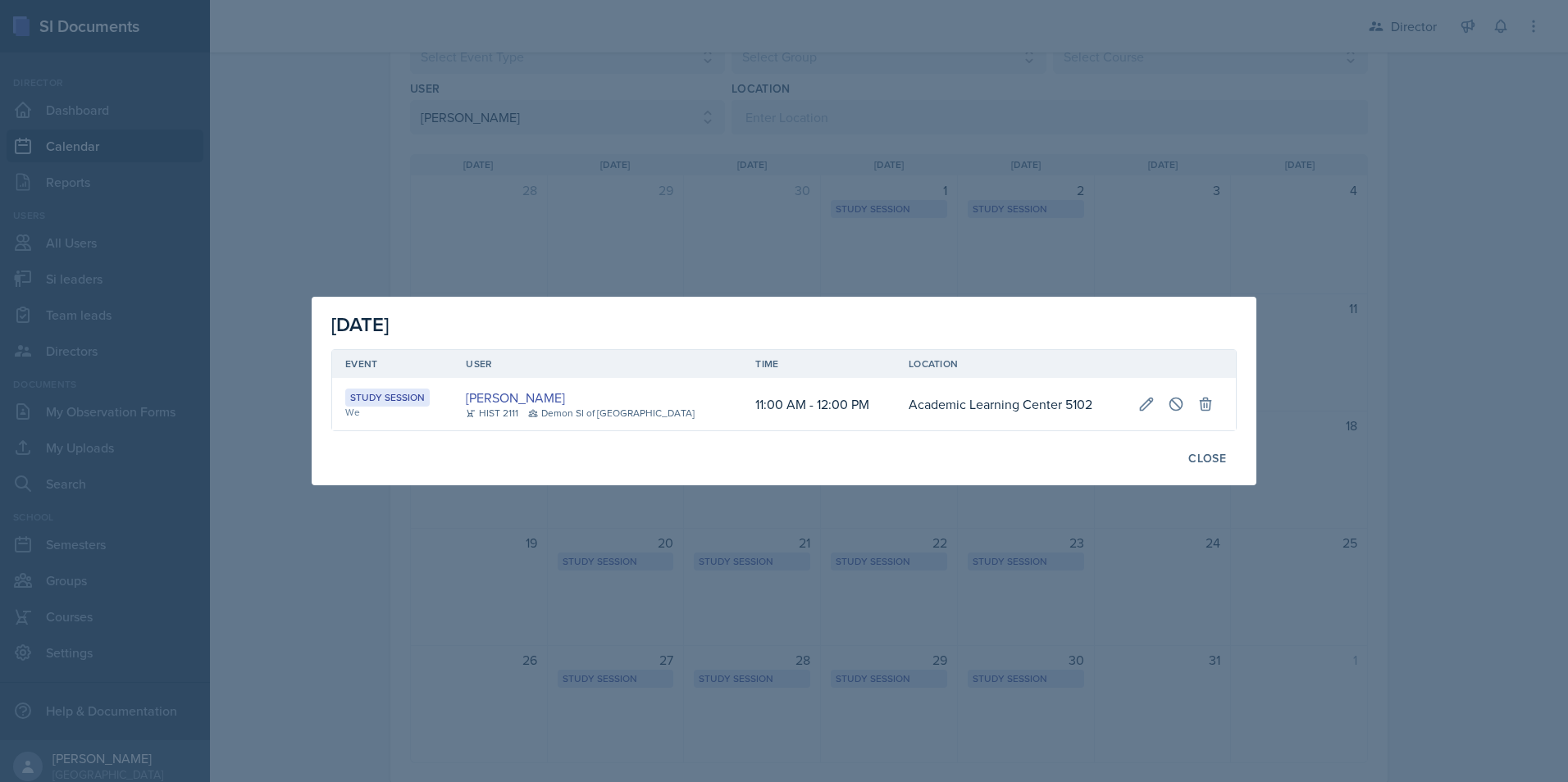
drag, startPoint x: 1034, startPoint y: 285, endPoint x: 1052, endPoint y: 295, distance: 20.6
click at [1038, 285] on div at bounding box center [784, 391] width 1568 height 782
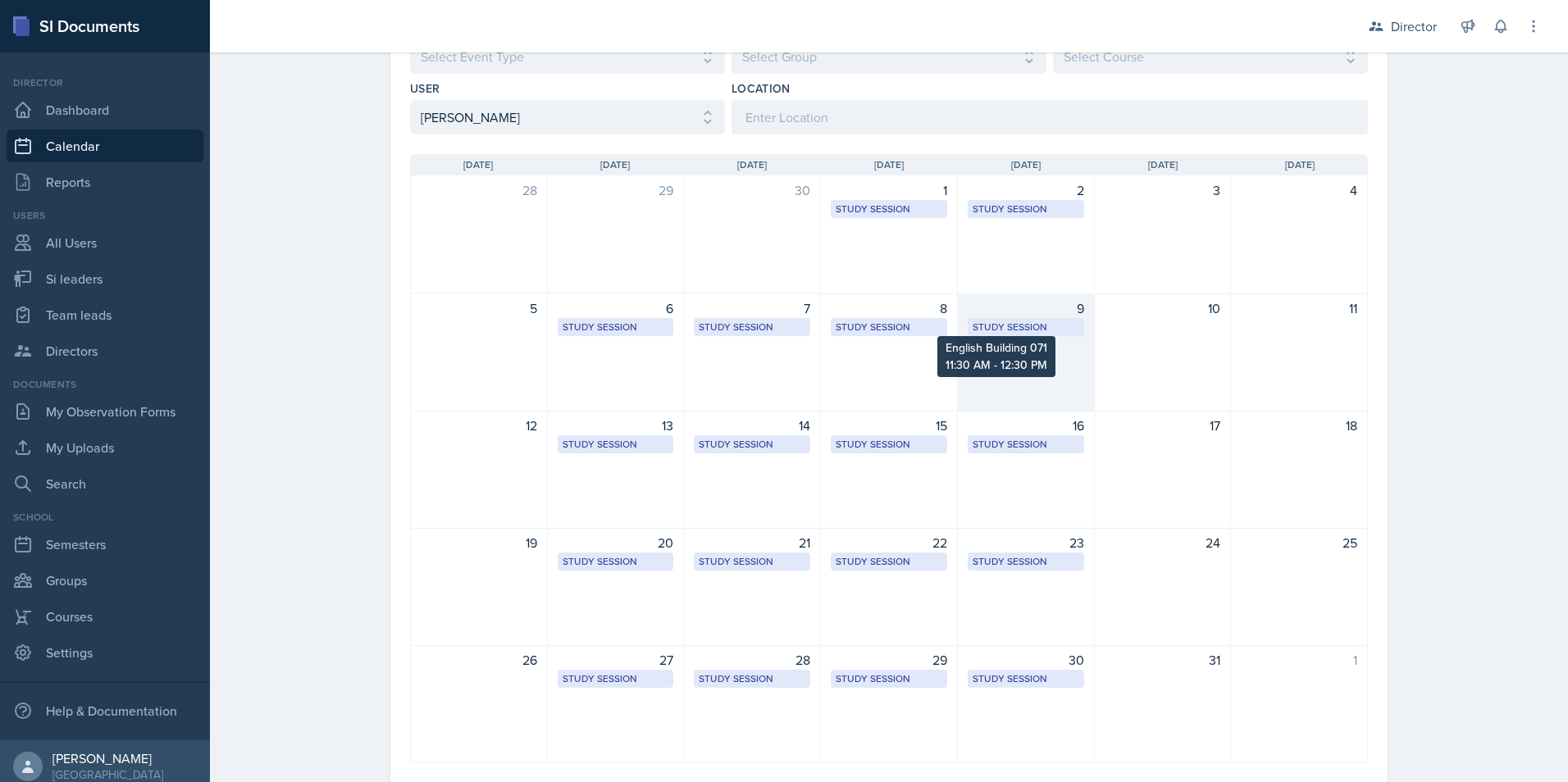
click at [1037, 318] on div "9 Study Session English Building 071 11:30 AM - 12:30 PM" at bounding box center [1026, 353] width 136 height 119
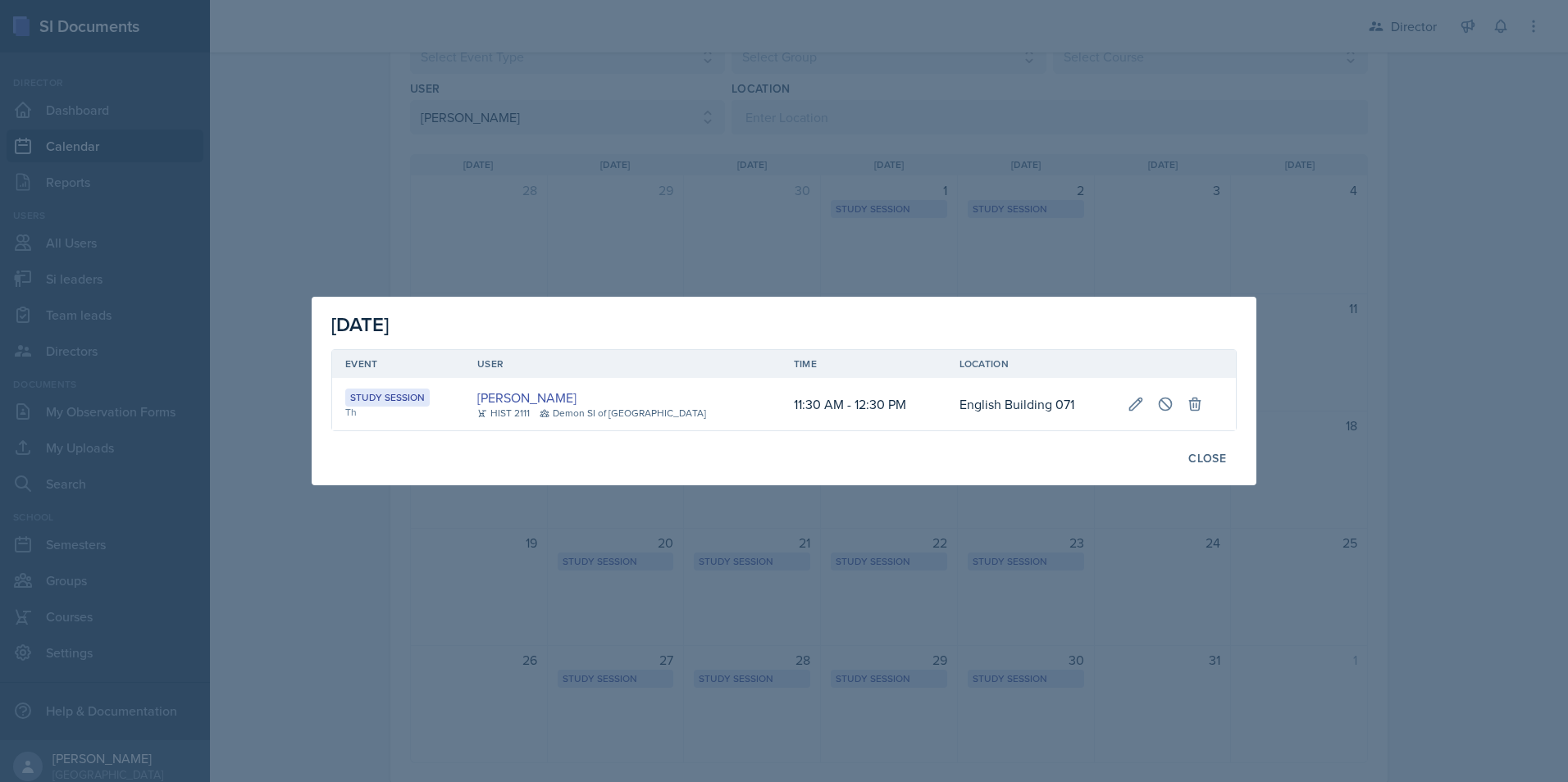
drag, startPoint x: 783, startPoint y: 152, endPoint x: 773, endPoint y: 169, distance: 19.7
click at [784, 152] on div at bounding box center [784, 391] width 1568 height 782
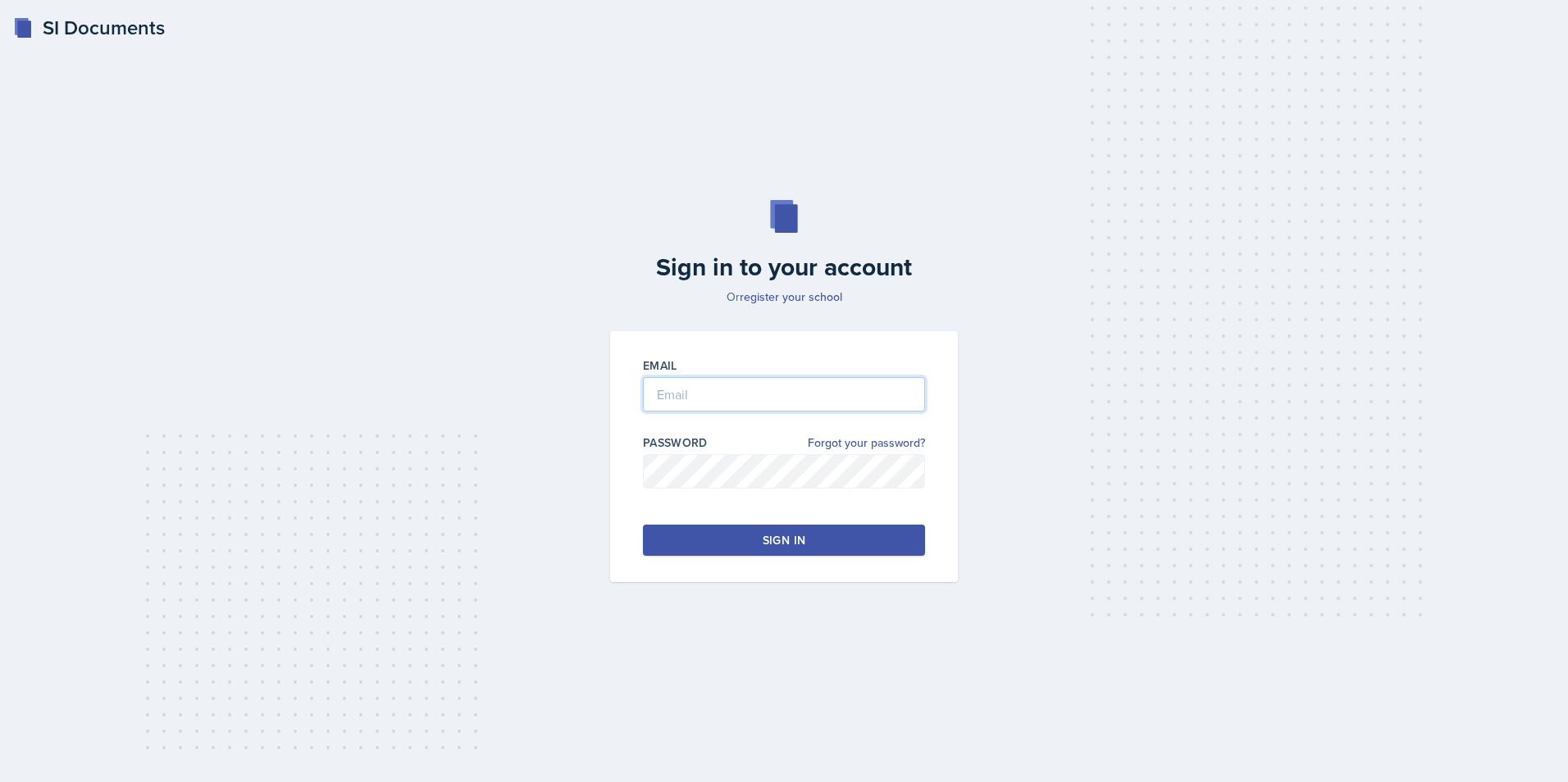
type input "nhambloo@students.kennesaw.edu"
click at [700, 541] on button "Sign in" at bounding box center [783, 540] width 282 height 31
click at [847, 552] on button "Sign in" at bounding box center [783, 540] width 282 height 31
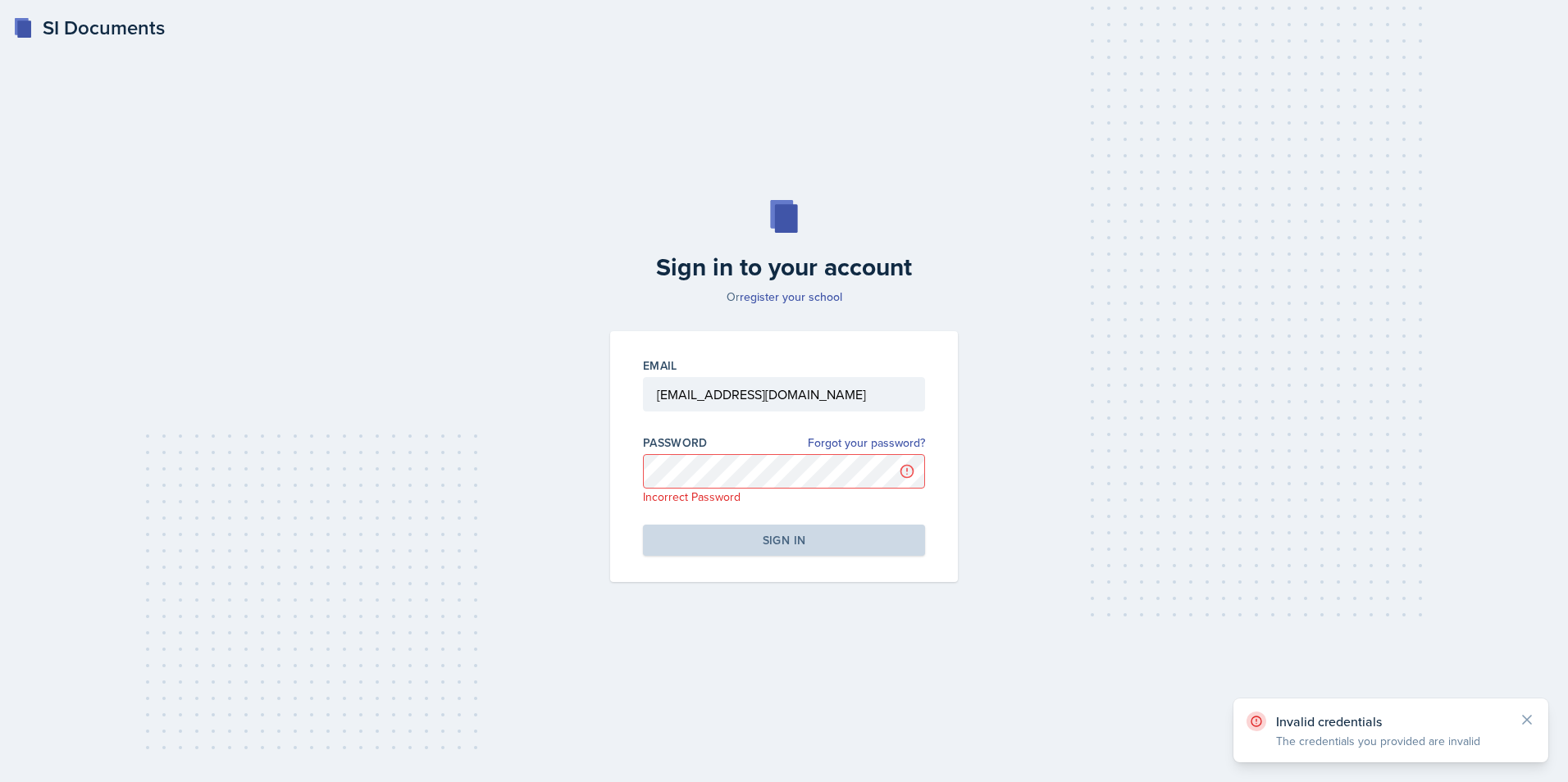
click at [790, 453] on div "Password Forgot your password? Incorrect Password" at bounding box center [783, 469] width 282 height 71
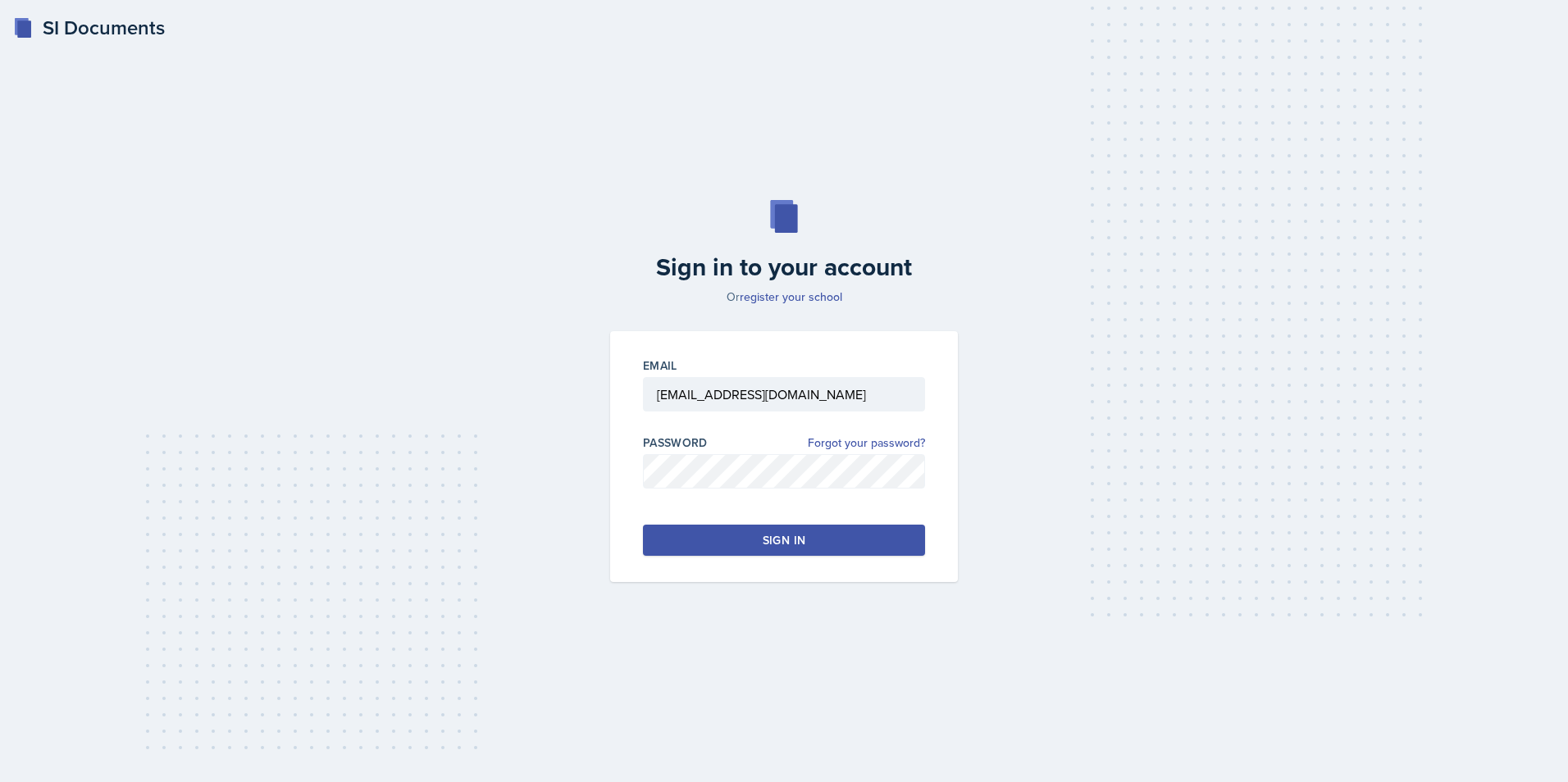
click at [804, 553] on button "Sign in" at bounding box center [783, 540] width 282 height 31
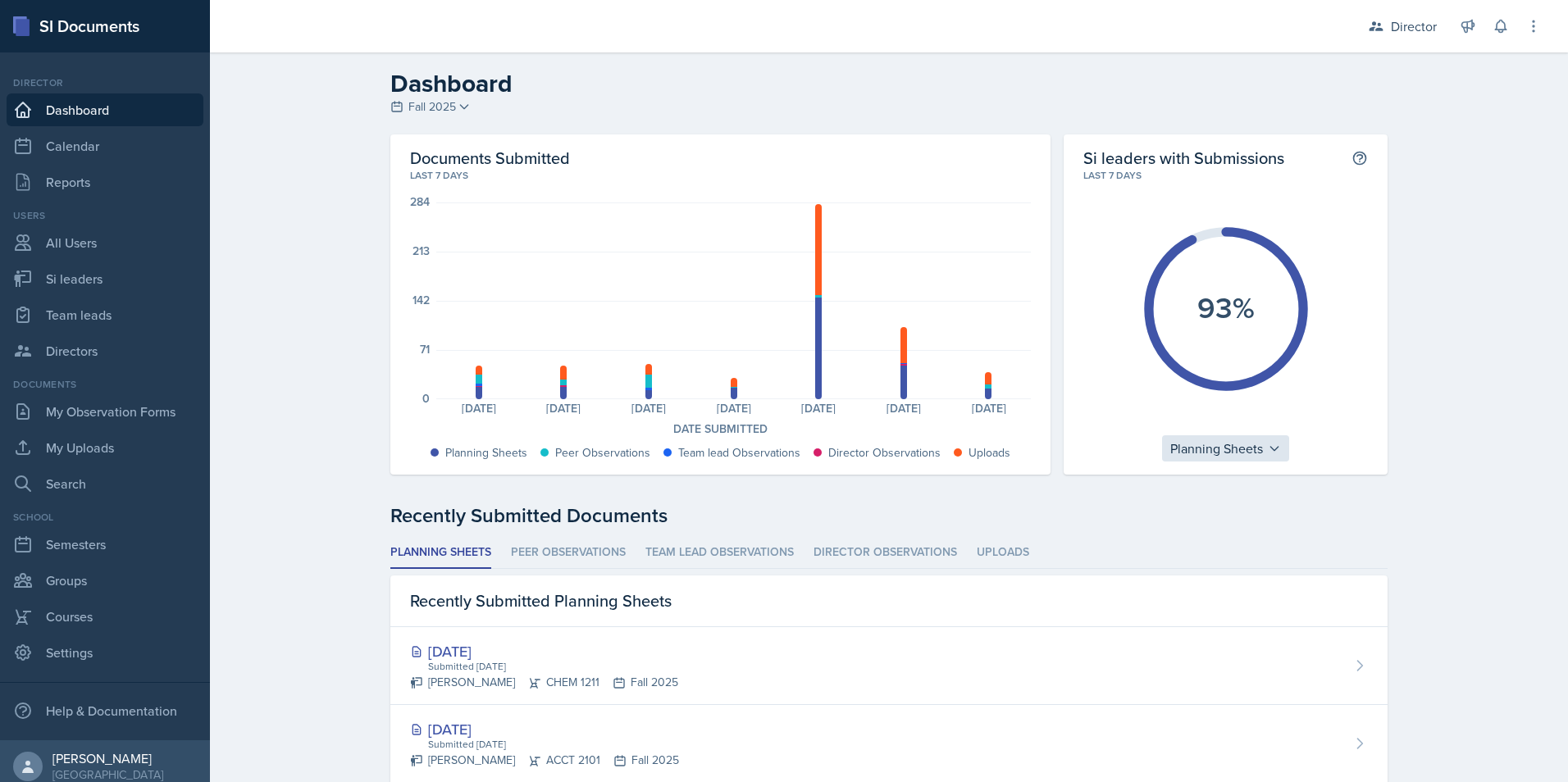
click at [1218, 453] on div "Planning Sheets" at bounding box center [1226, 448] width 128 height 26
click at [1232, 530] on div "Peer Observations" at bounding box center [1241, 520] width 157 height 33
click at [1163, 450] on div "Peer Observations" at bounding box center [1226, 448] width 139 height 26
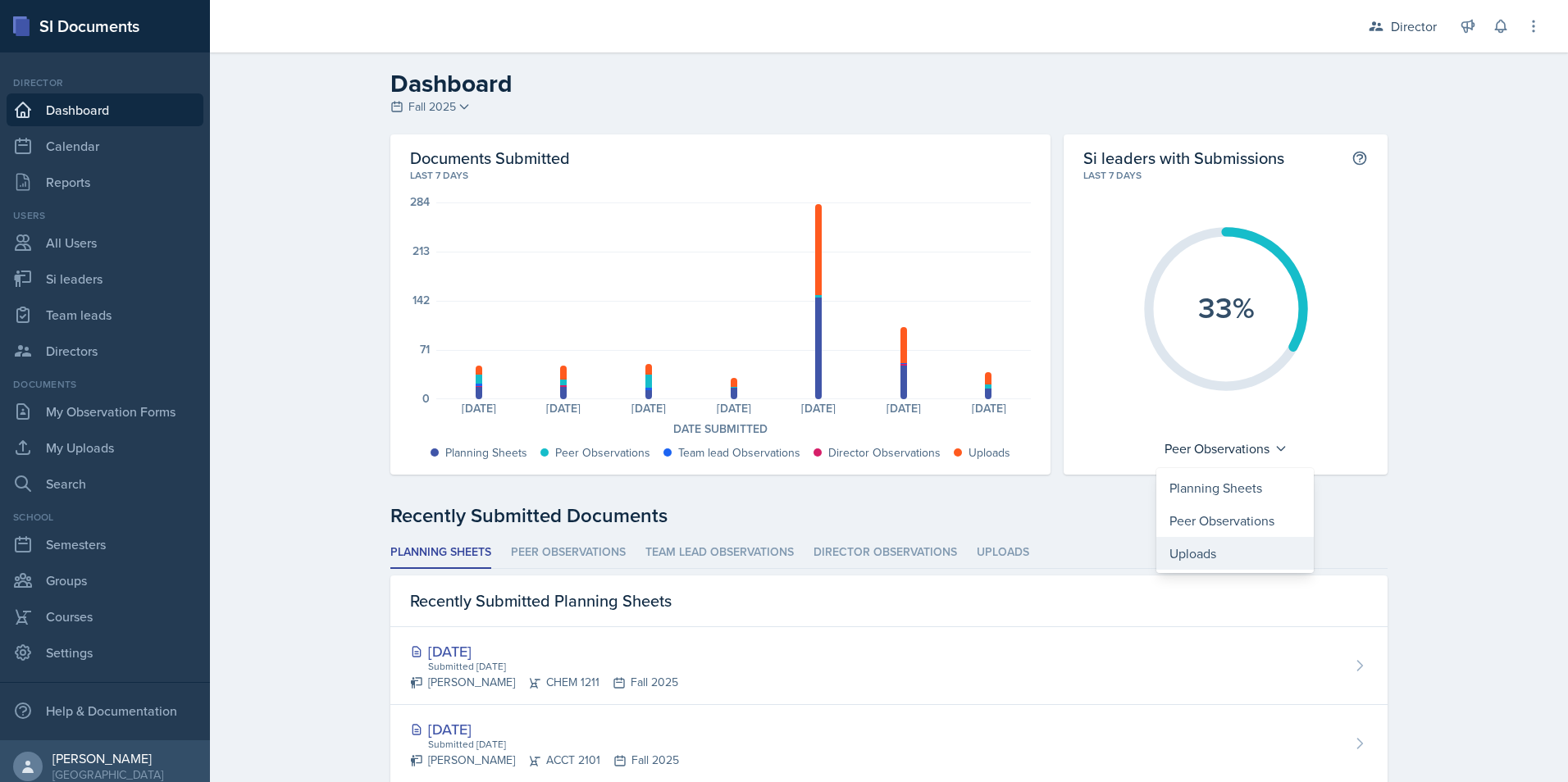
drag, startPoint x: 1163, startPoint y: 450, endPoint x: 1186, endPoint y: 556, distance: 108.5
click at [1186, 556] on div "Uploads" at bounding box center [1235, 553] width 157 height 33
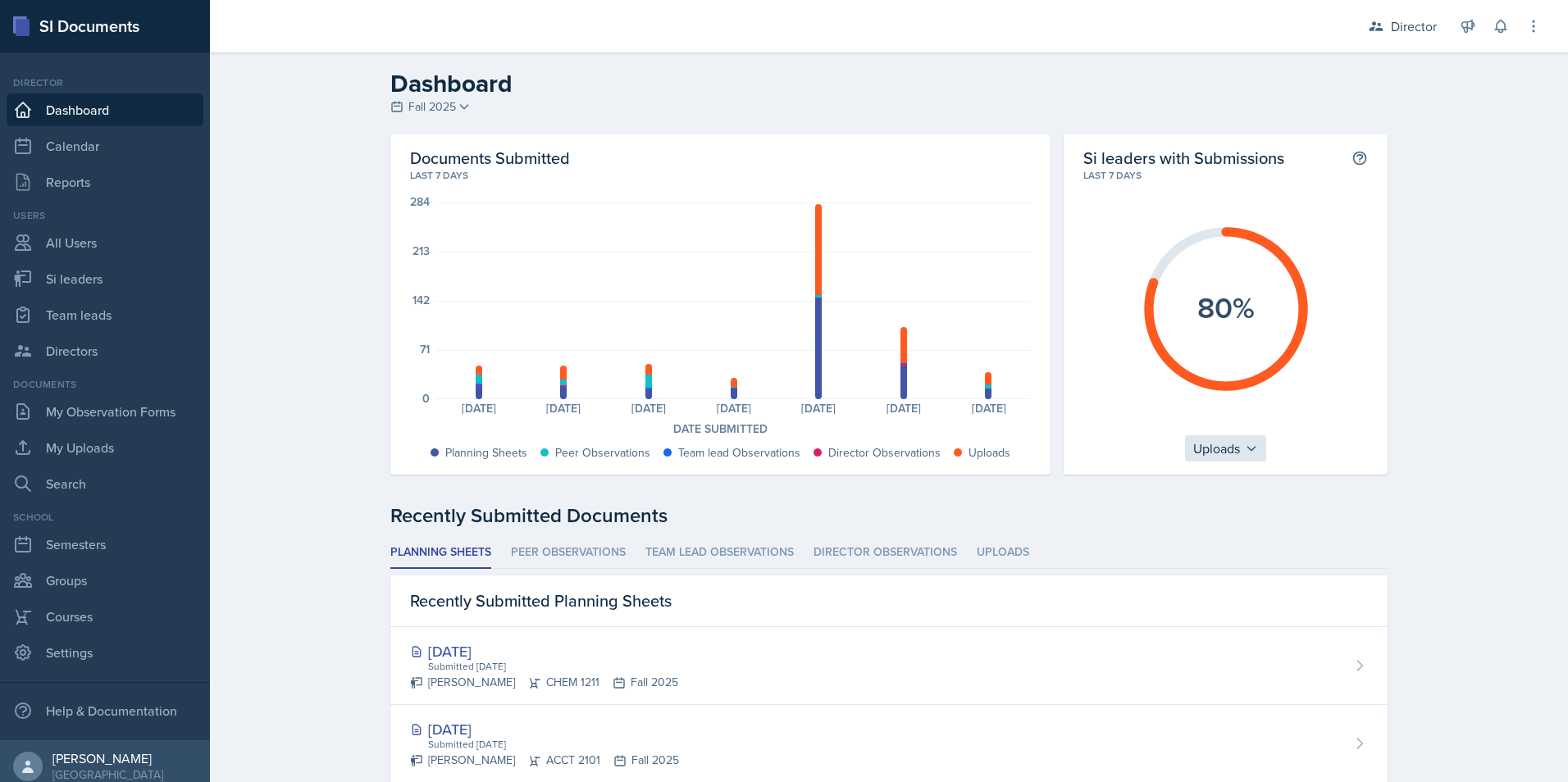
click at [1208, 448] on div "Uploads" at bounding box center [1226, 448] width 82 height 26
click at [1223, 487] on div "Planning Sheets" at bounding box center [1264, 487] width 157 height 33
click at [1212, 453] on div "Planning Sheets" at bounding box center [1226, 448] width 128 height 26
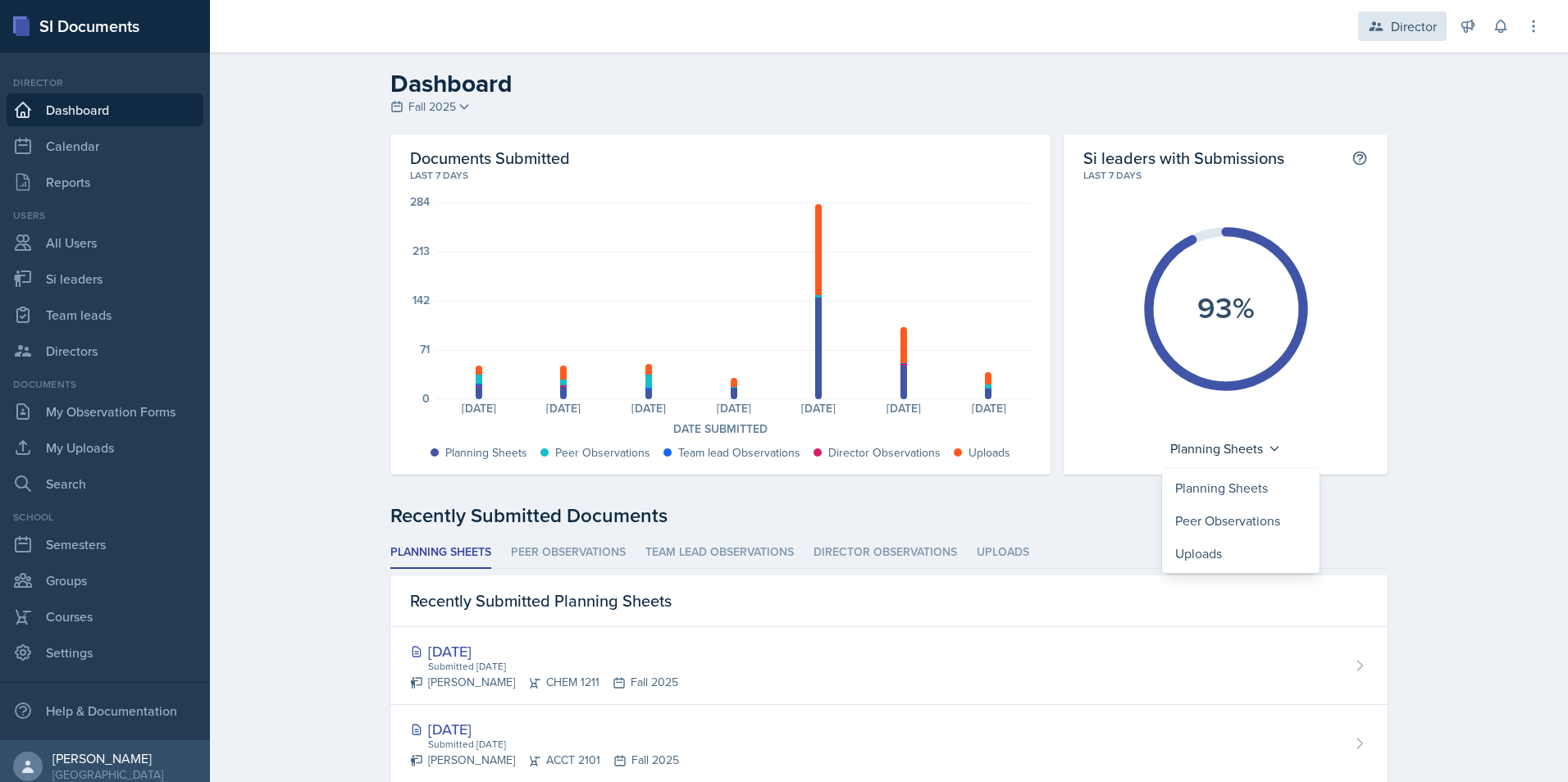
click at [1386, 29] on div "Director Director Team lead Demon SI of Fleet Street / Fall 2025 Team lead Yosh…" at bounding box center [1443, 26] width 197 height 53
click at [1373, 21] on icon at bounding box center [1376, 26] width 16 height 16
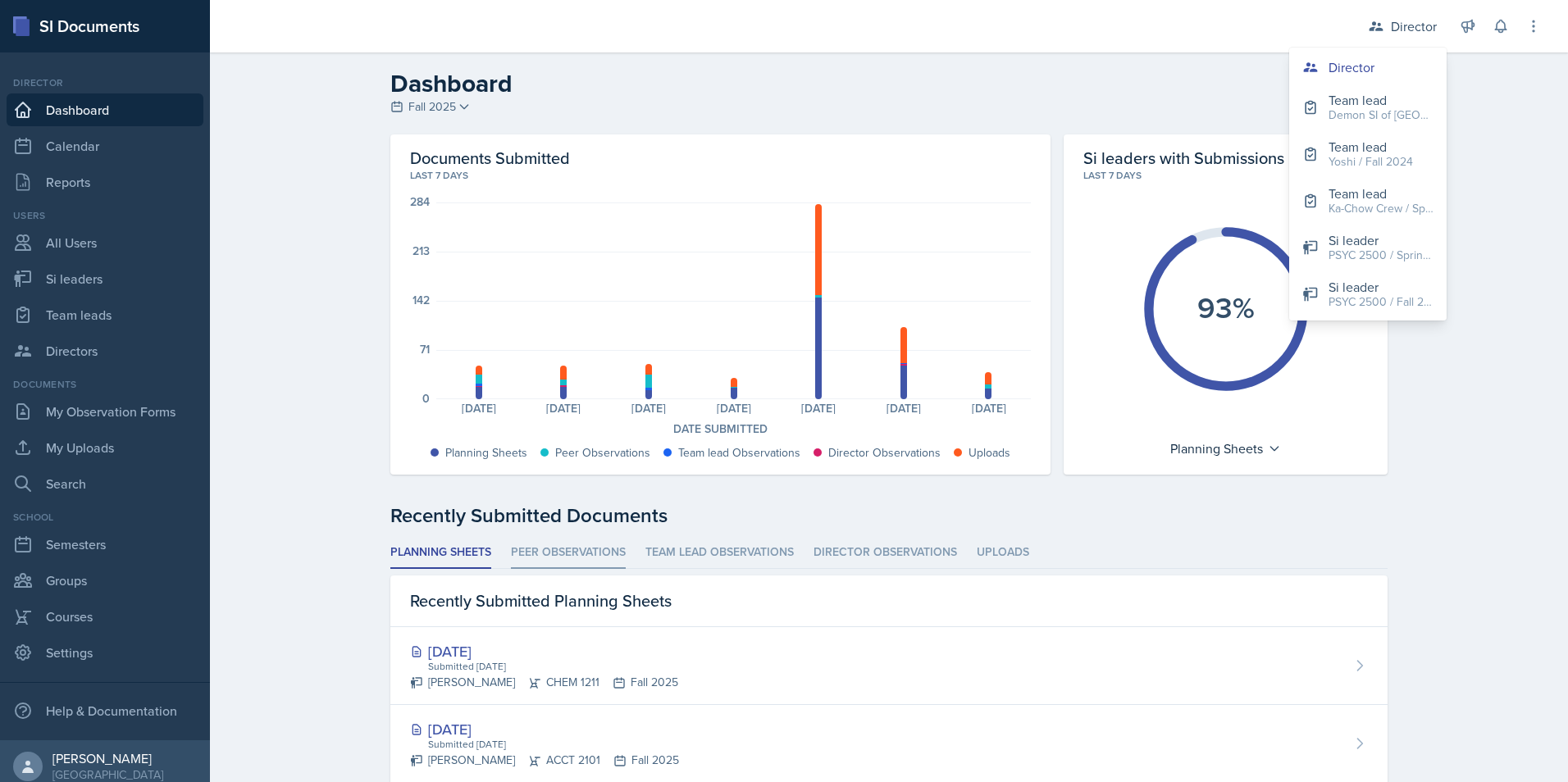
click at [540, 551] on li "Peer Observations" at bounding box center [568, 553] width 115 height 32
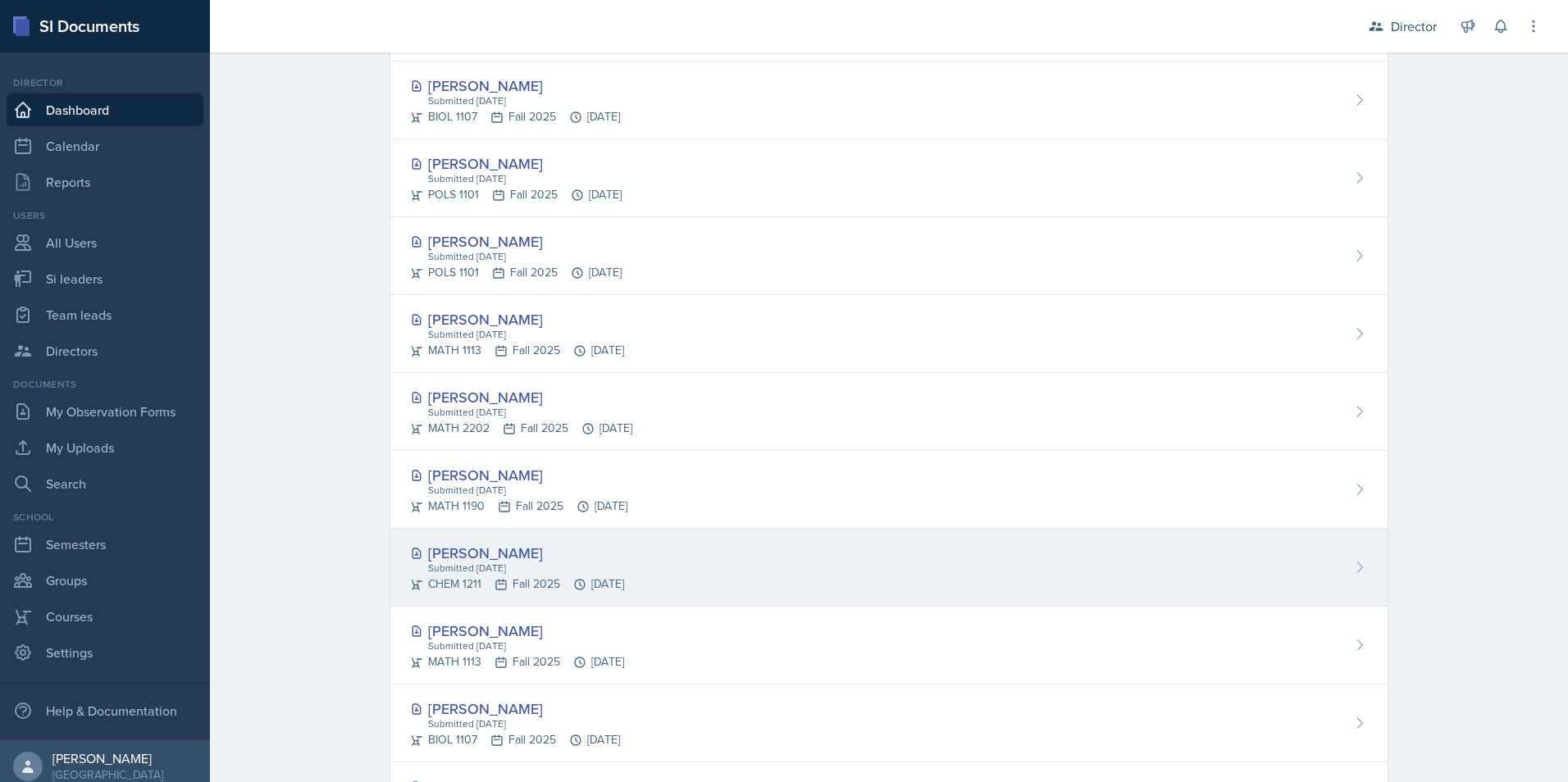
scroll to position [662, 0]
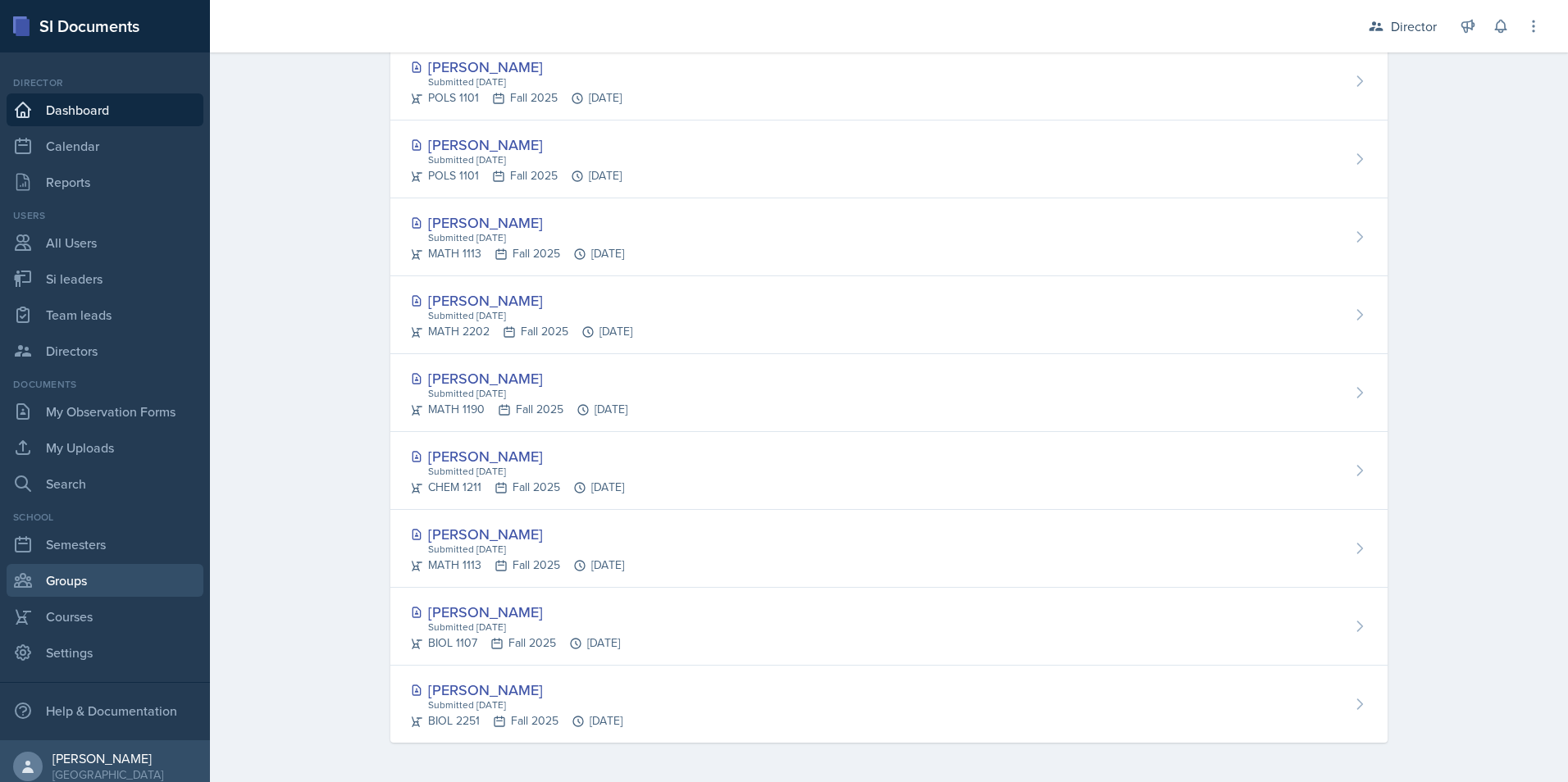
click at [104, 575] on link "Groups" at bounding box center [106, 580] width 197 height 33
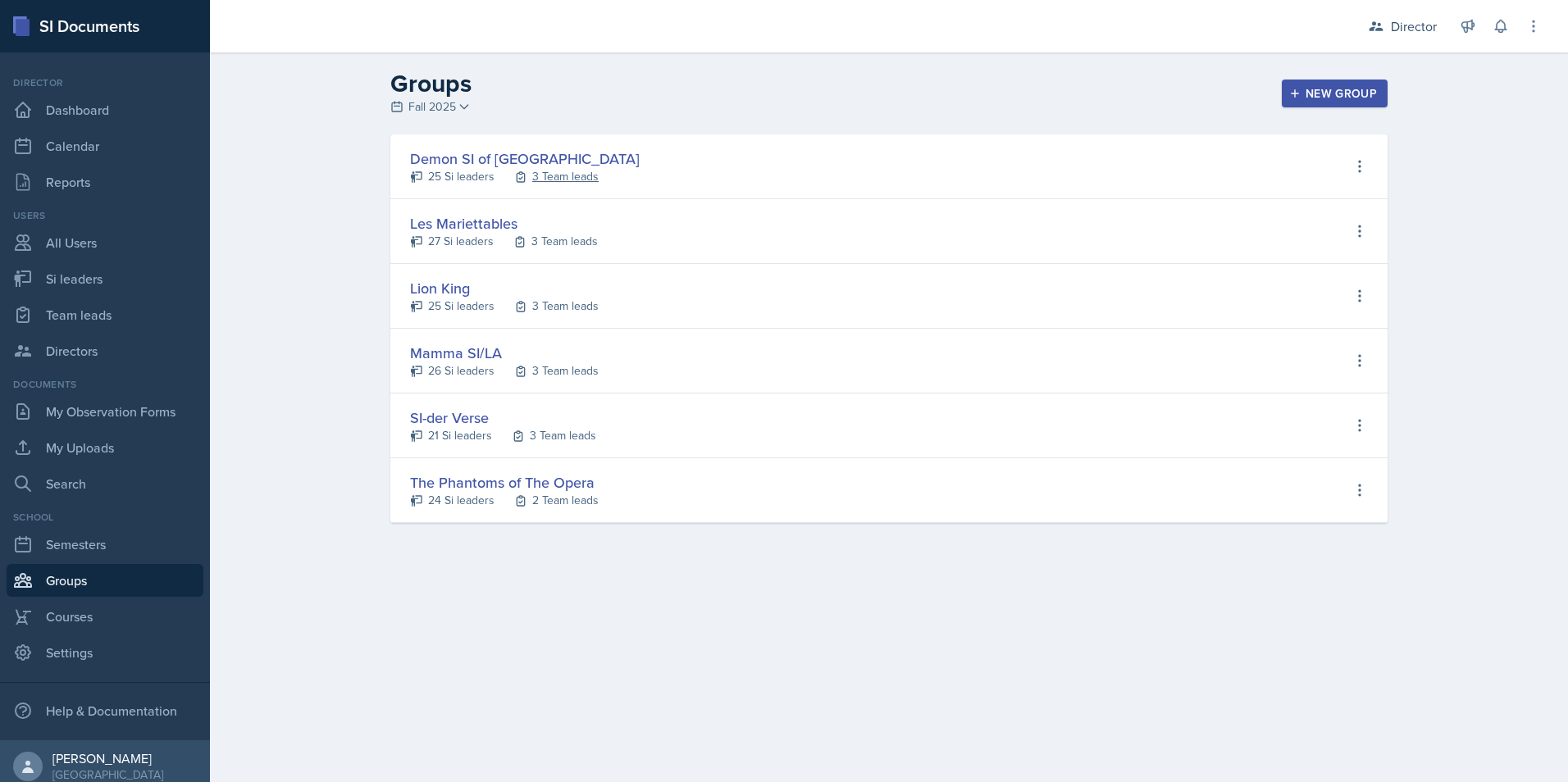
click at [582, 171] on div "3 Team leads" at bounding box center [565, 176] width 67 height 17
select select "2bed604d-1099-4043-b1bc-2365e8740244"
select select "e892a4c8-123a-40ec-8aa5-ee50854cd130"
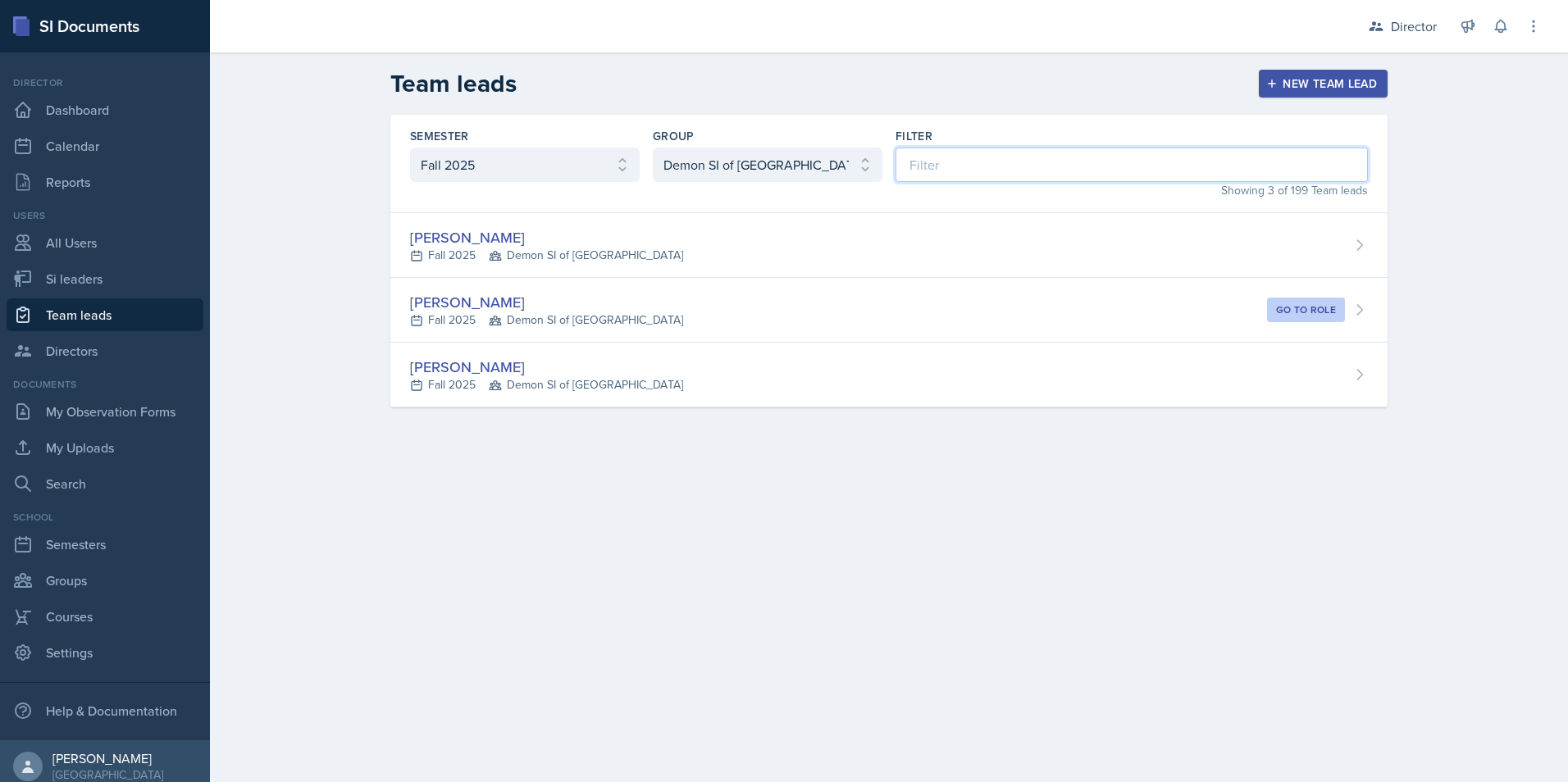
click at [975, 167] on input at bounding box center [1132, 164] width 472 height 35
click at [735, 167] on select "All Les Mariettables Lion King Demon SI of Fleet Street Mamma SI/LA SI-der Vers…" at bounding box center [767, 164] width 230 height 35
click at [126, 273] on link "Si leaders" at bounding box center [106, 278] width 197 height 33
select select "2bed604d-1099-4043-b1bc-2365e8740244"
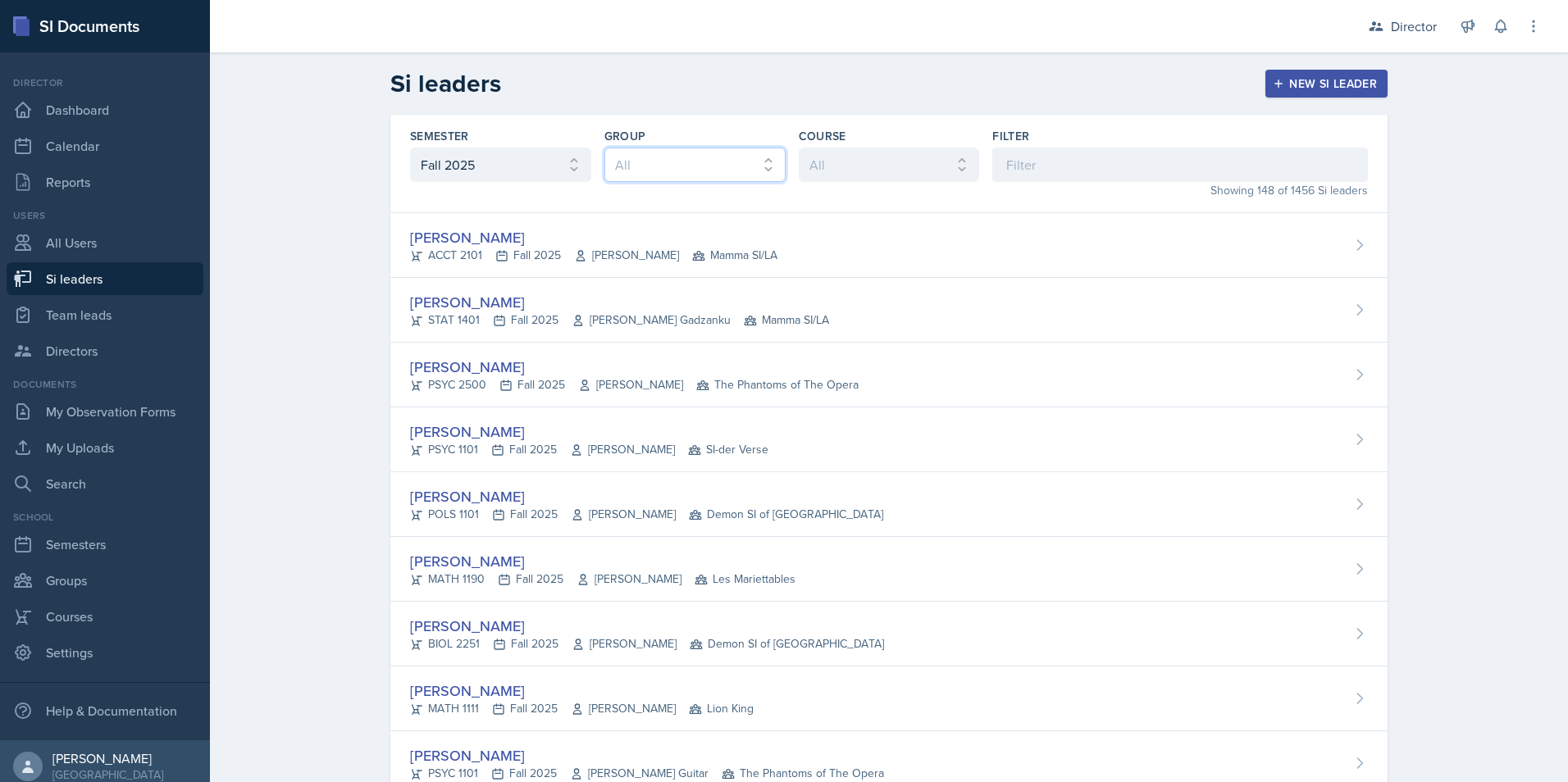
click at [633, 172] on select "All Les Mariettables Lion King Demon SI of Fleet Street Mamma SI/LA SI-der Vers…" at bounding box center [695, 164] width 181 height 35
click at [840, 148] on select "All ACCT 2101 ACCT 2102 ACCT 4050 ANTH 1102 ANTH 3301 ARCH 1000 ARCH 1000 ARCH …" at bounding box center [890, 164] width 181 height 35
click at [666, 175] on select "All Les Mariettables Lion King Demon SI of Fleet Street Mamma SI/LA SI-der Vers…" at bounding box center [695, 164] width 181 height 35
select select "e892a4c8-123a-40ec-8aa5-ee50854cd130"
click at [605, 147] on select "All Les Mariettables Lion King Demon SI of Fleet Street Mamma SI/LA SI-der Vers…" at bounding box center [695, 164] width 181 height 35
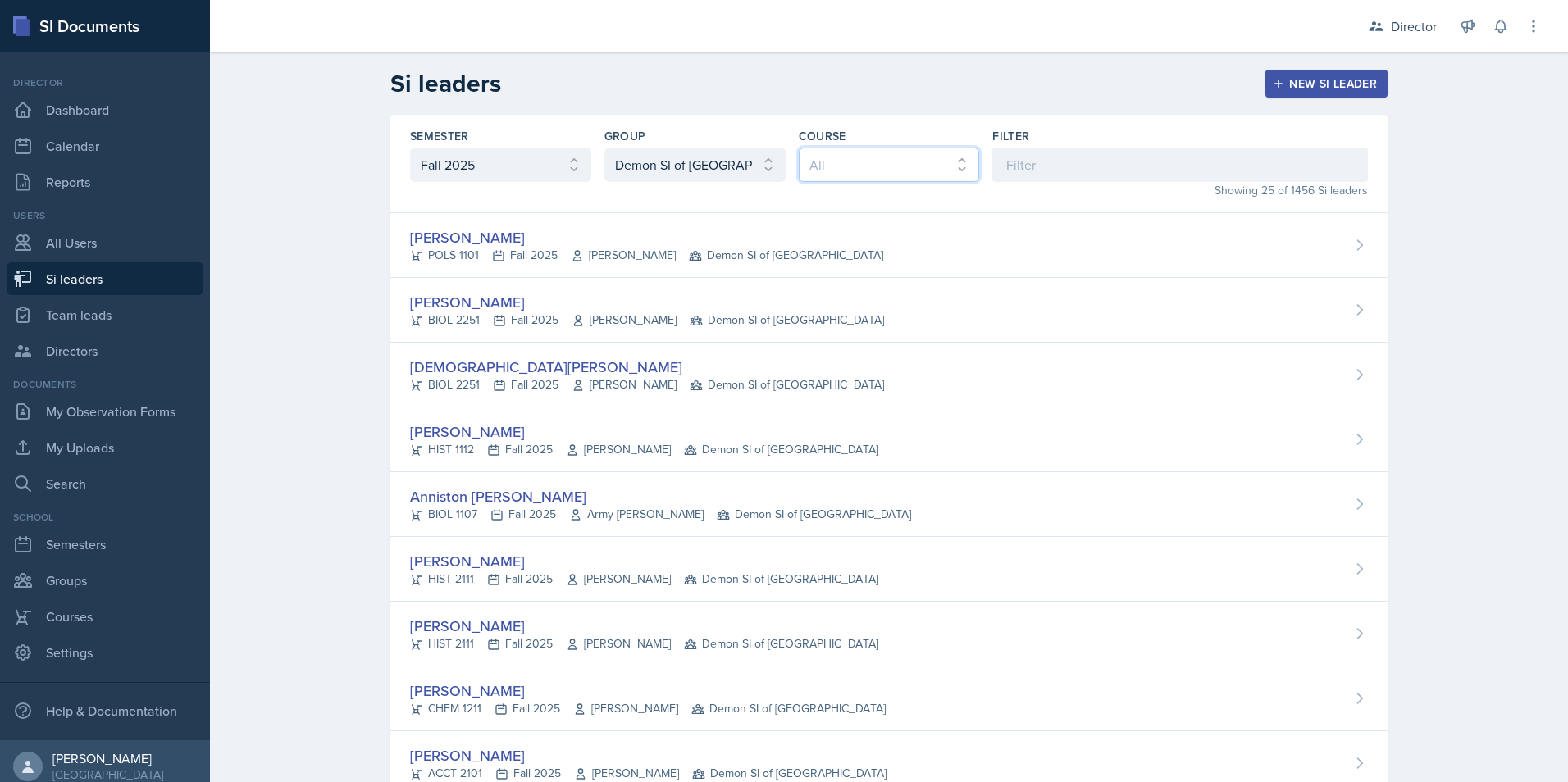
click at [908, 176] on select "All ACCT 2101 ACCT 2102 ACCT 4050 ANTH 1102 ANTH 3301 ARCH 1000 ARCH 1000 ARCH …" at bounding box center [890, 164] width 181 height 35
click at [1075, 128] on div "Semester All Fall 2025 Summer 2025 Spring 2025 Fall 2024 Summer 2024 Spring 202…" at bounding box center [889, 163] width 997 height 99
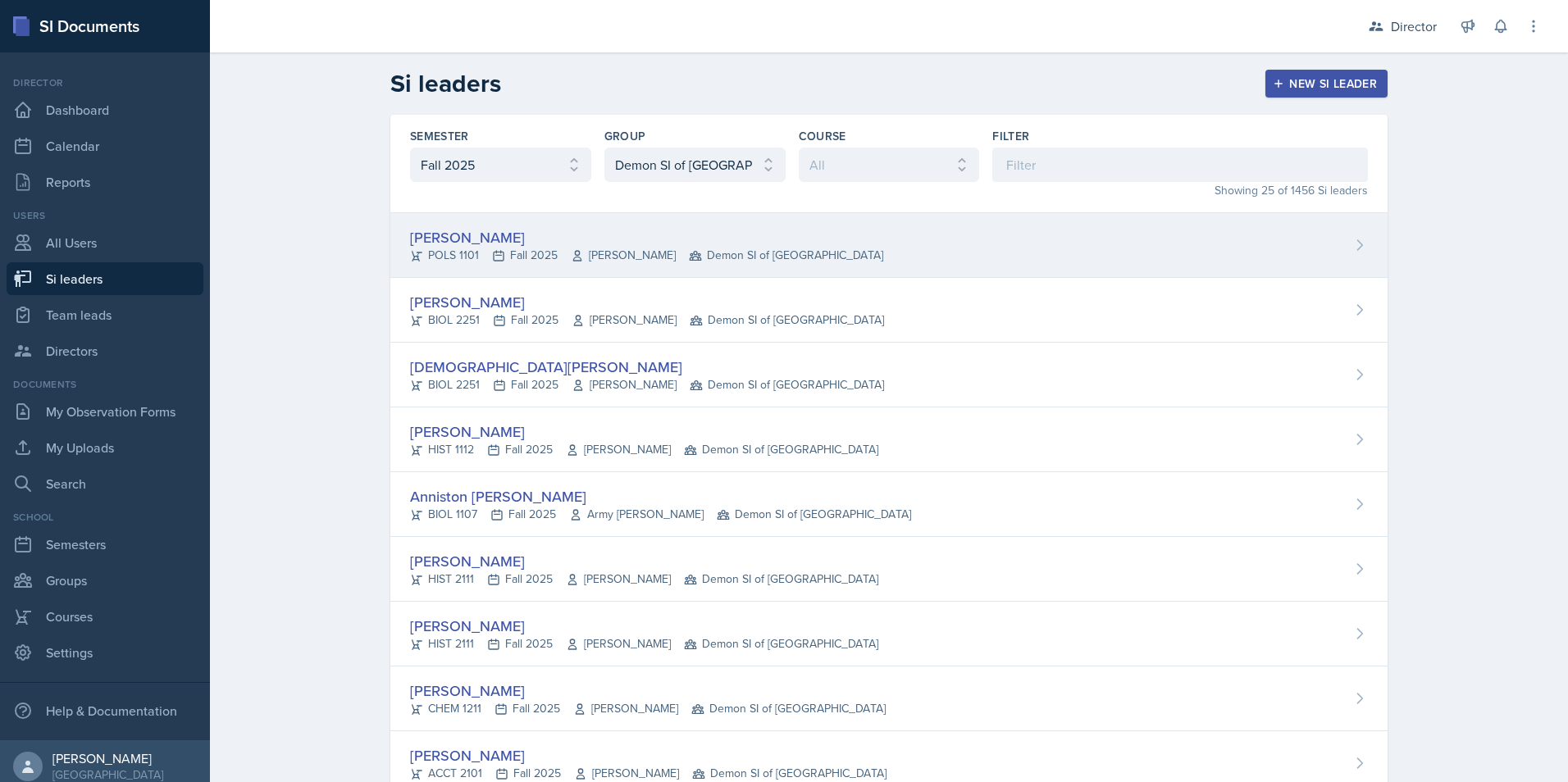
click at [466, 237] on div "[PERSON_NAME]" at bounding box center [647, 237] width 473 height 22
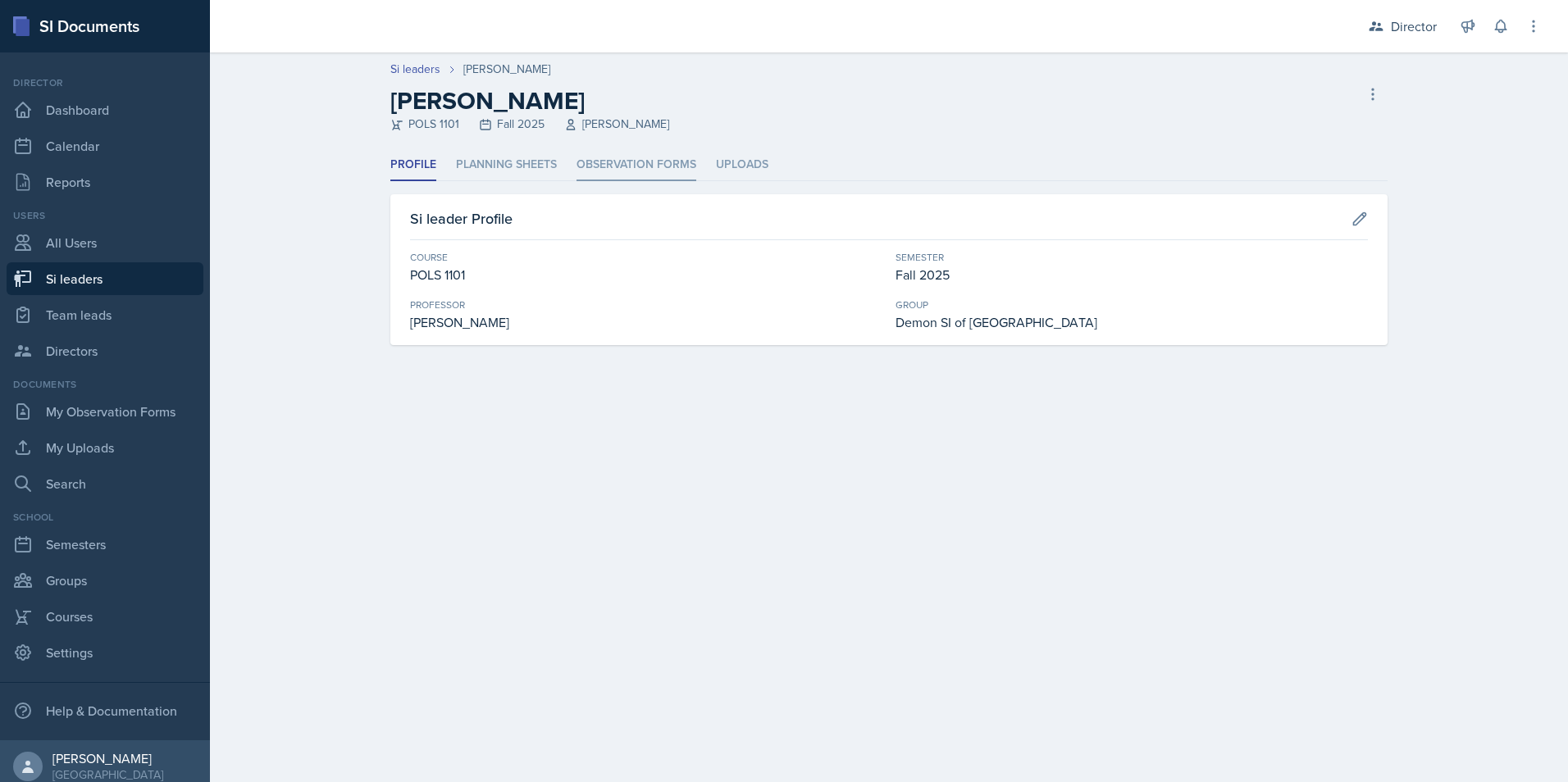
click at [611, 153] on li "Observation Forms" at bounding box center [637, 165] width 120 height 32
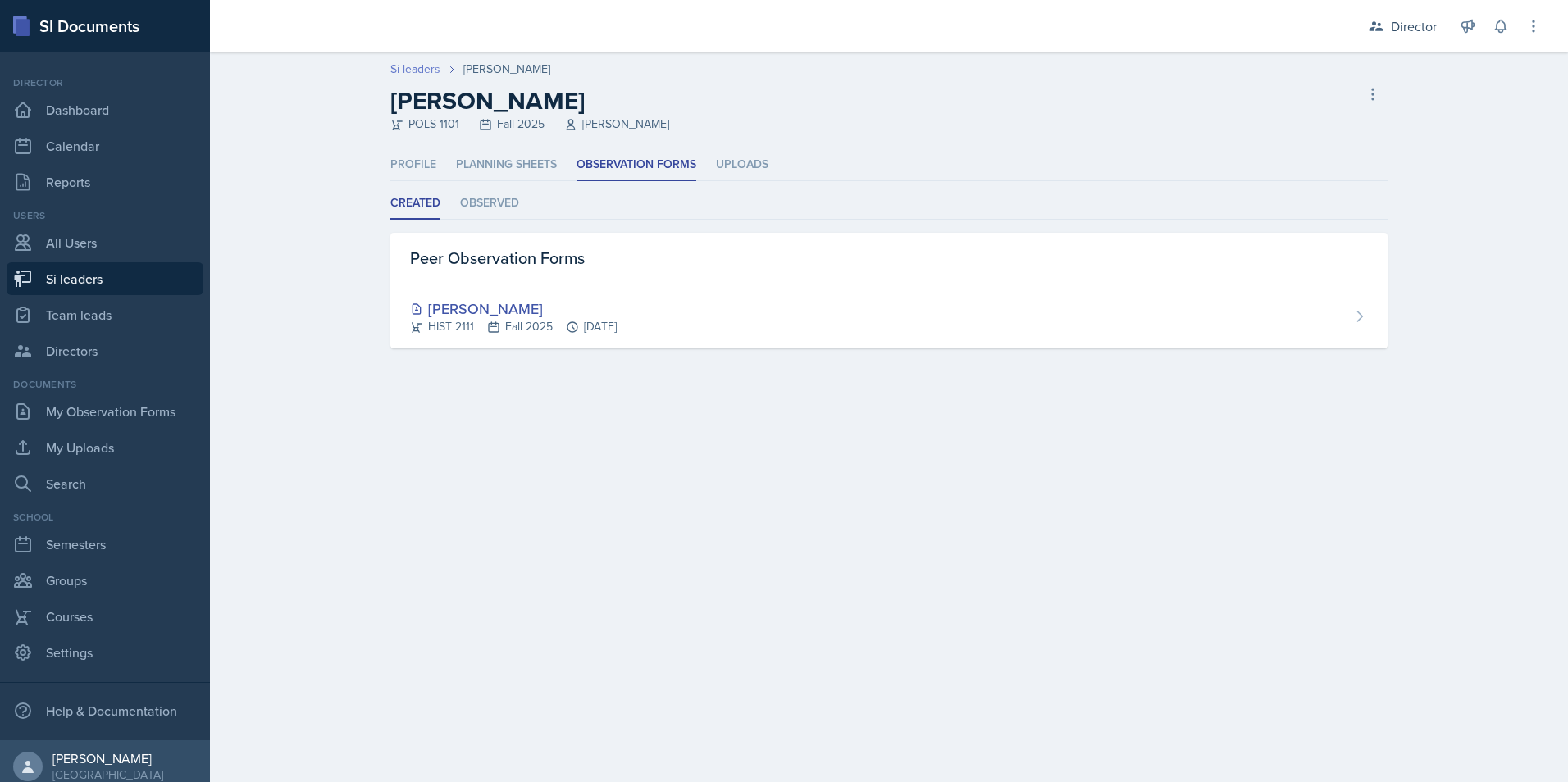
click at [420, 68] on link "Si leaders" at bounding box center [415, 69] width 50 height 17
select select "2bed604d-1099-4043-b1bc-2365e8740244"
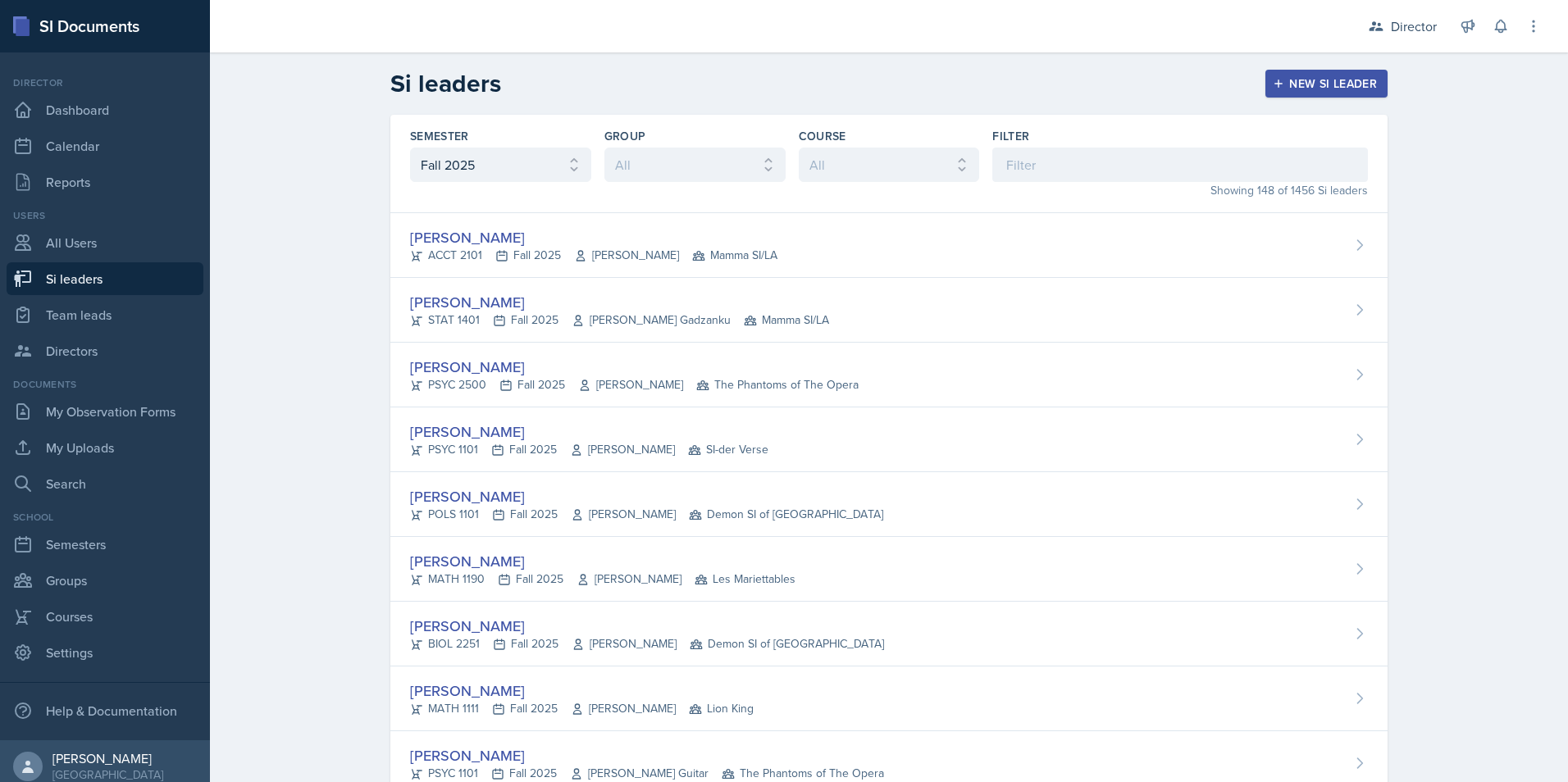
click at [1386, 42] on div "Director Director Team lead Demon SI of Fleet Street / Fall 2025 Team lead Yosh…" at bounding box center [1443, 26] width 197 height 53
click at [1397, 19] on div "Director" at bounding box center [1414, 26] width 46 height 20
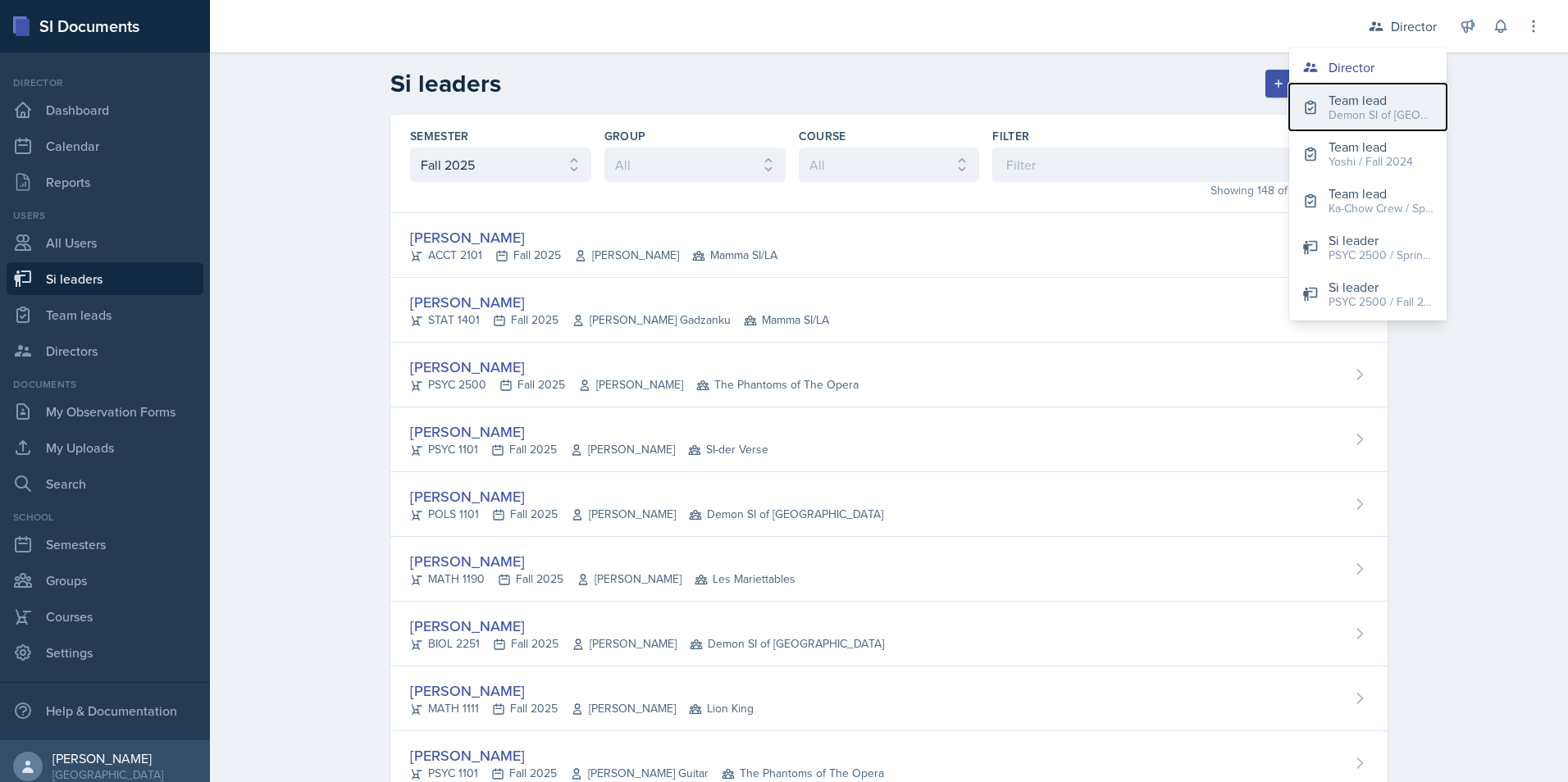
click at [1339, 108] on div "Demon SI of [GEOGRAPHIC_DATA] / Fall 2025" at bounding box center [1381, 115] width 105 height 17
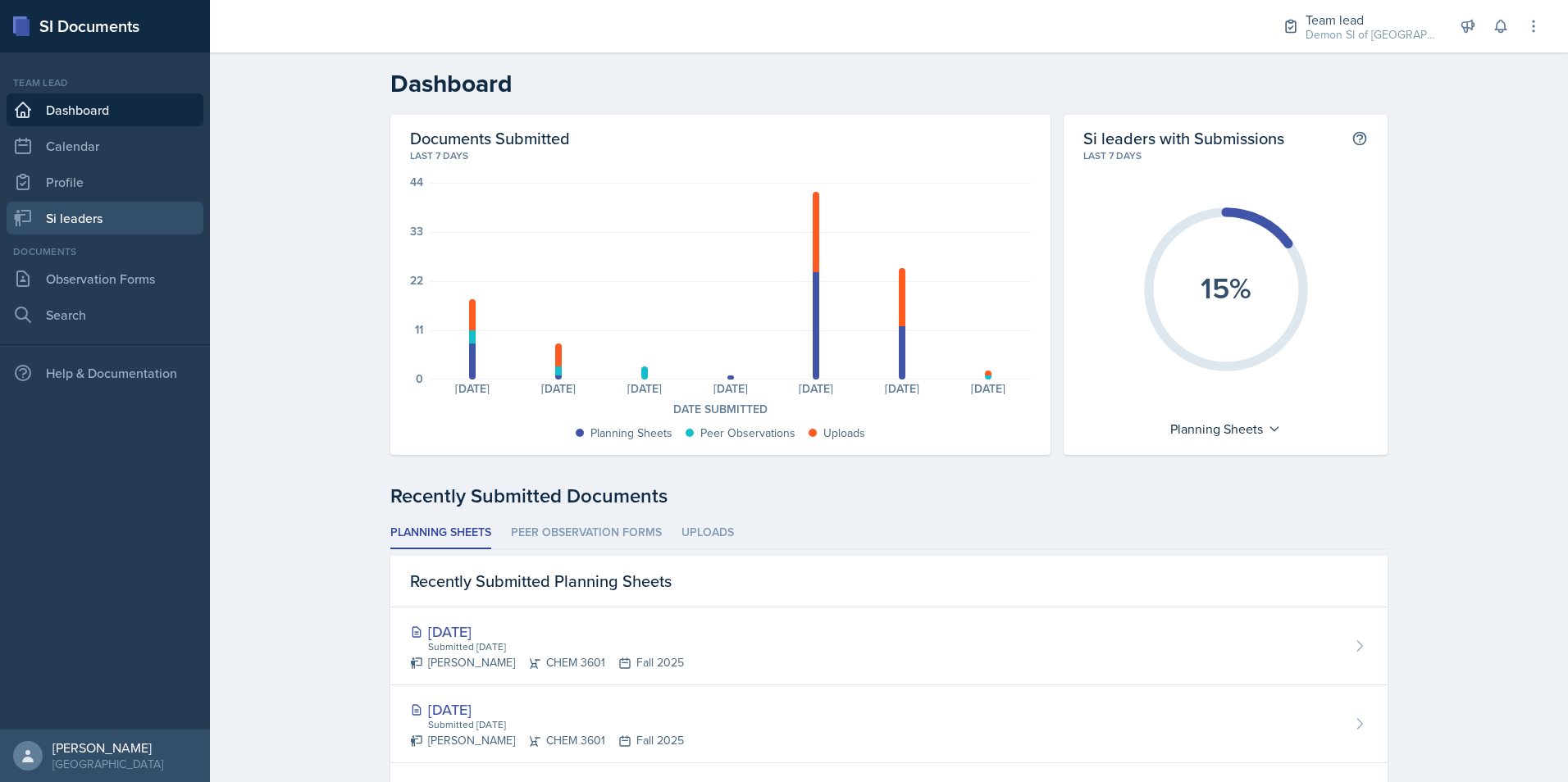
click at [105, 224] on link "Si leaders" at bounding box center [106, 218] width 197 height 33
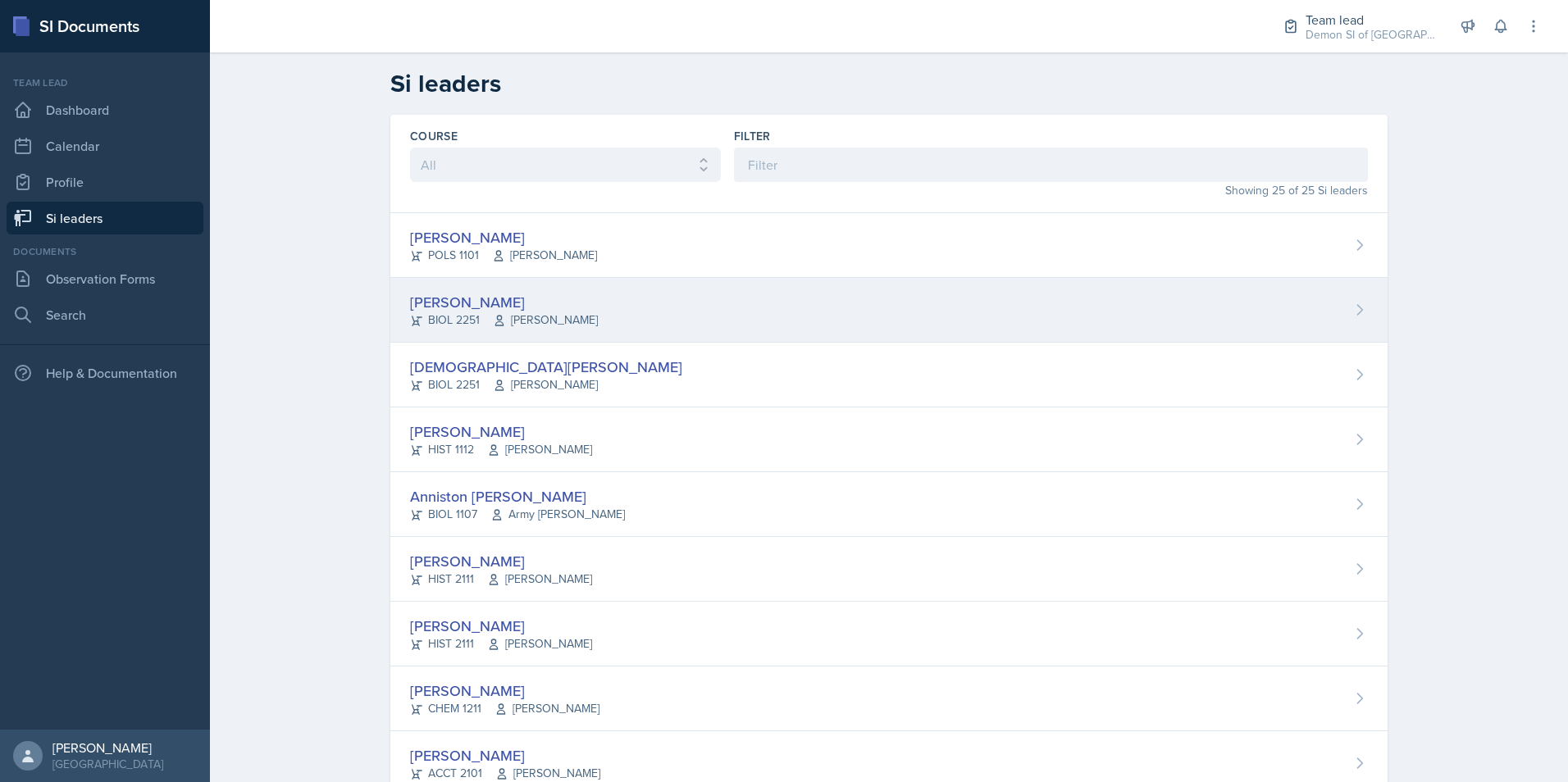
click at [470, 298] on div "[PERSON_NAME]" at bounding box center [504, 302] width 188 height 22
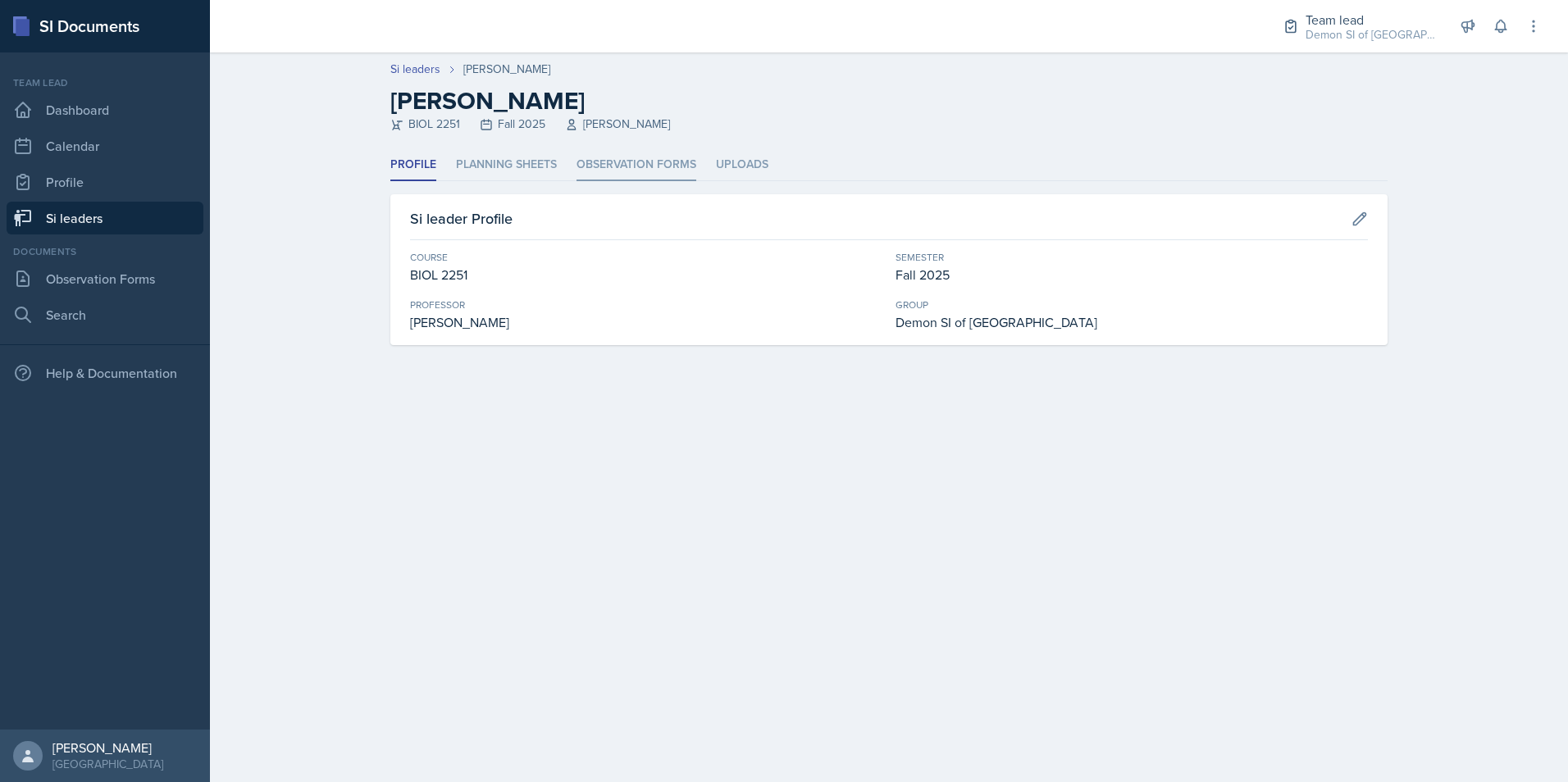
click at [648, 166] on li "Observation Forms" at bounding box center [637, 165] width 120 height 32
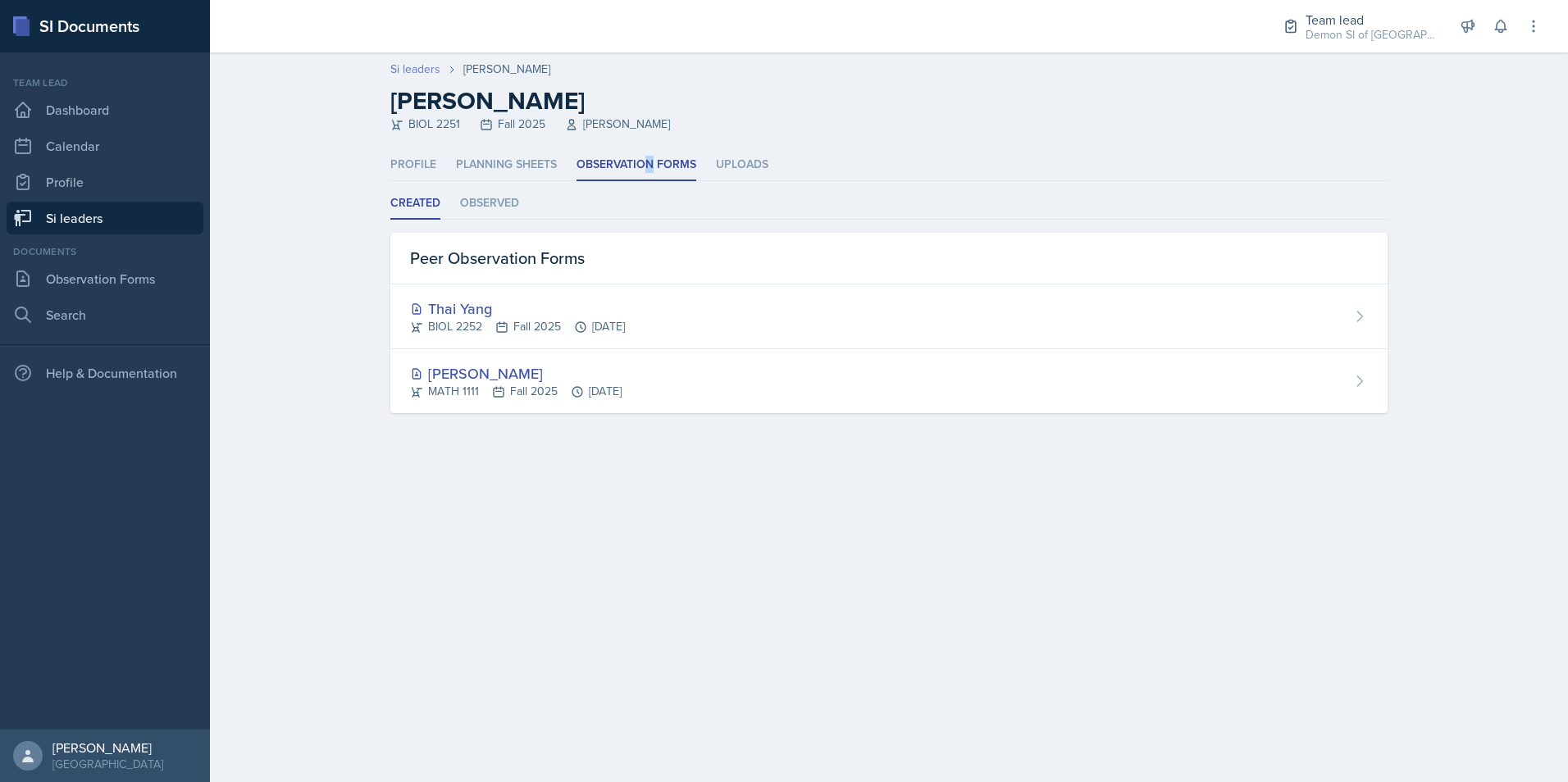
click at [423, 68] on link "Si leaders" at bounding box center [415, 69] width 50 height 17
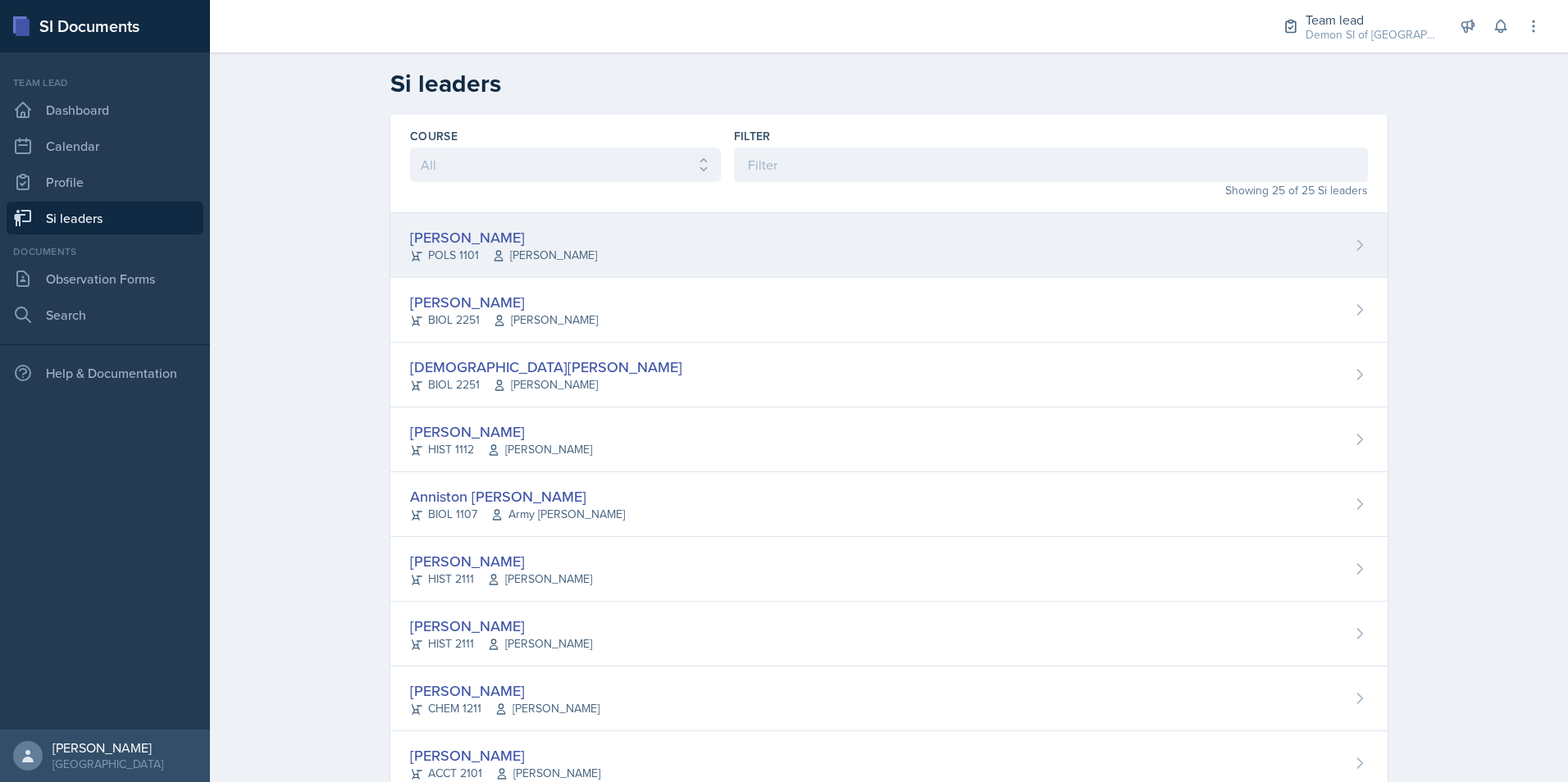
click at [458, 258] on div "POLS 1101 John Moran" at bounding box center [504, 255] width 187 height 17
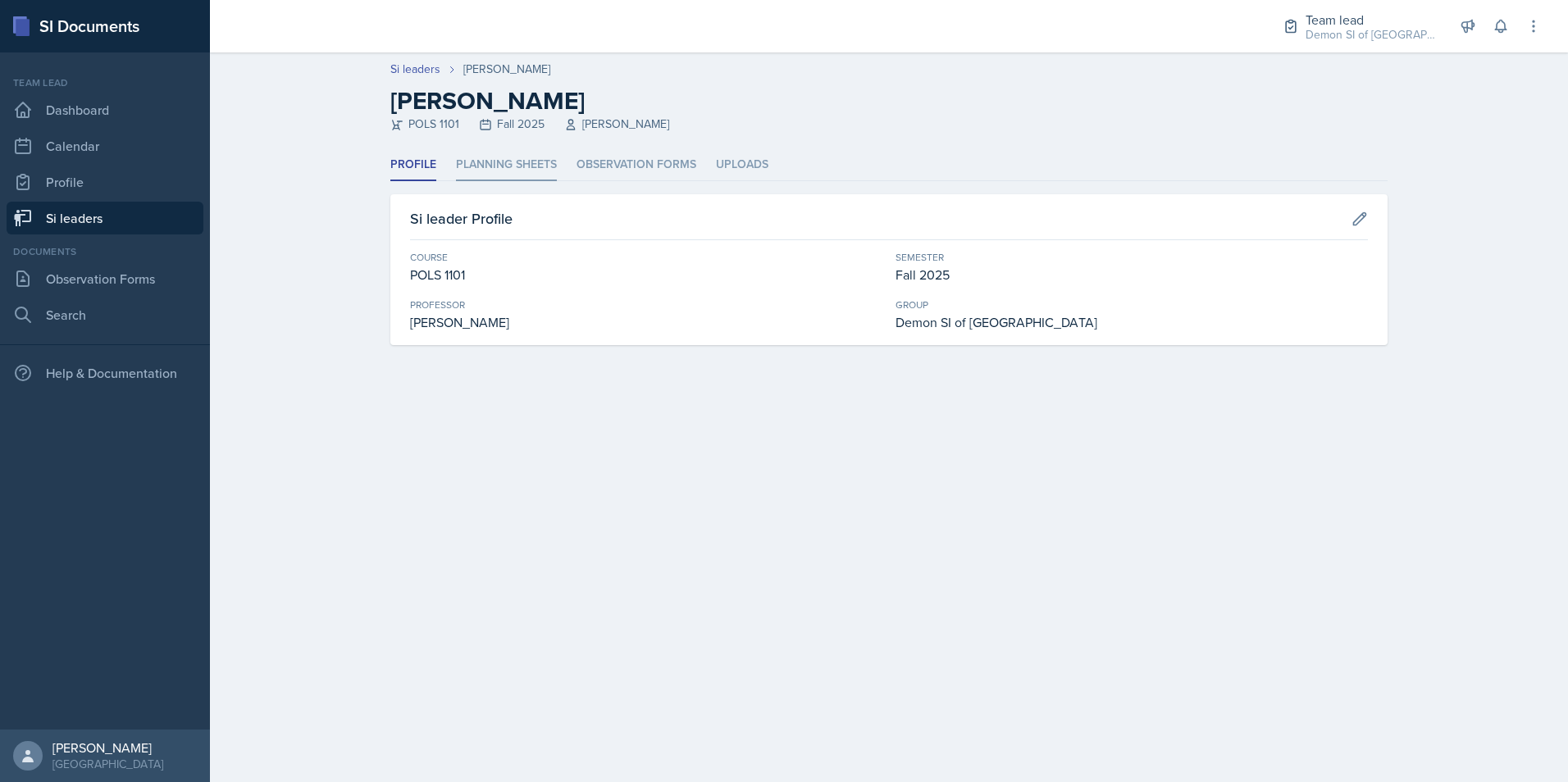
click at [480, 148] on header "Si leaders Malk Almimar Malk Almimar POLS 1101 Fall 2025 John Moran" at bounding box center [889, 101] width 1358 height 97
drag, startPoint x: 660, startPoint y: 151, endPoint x: 653, endPoint y: 158, distance: 9.9
click at [653, 158] on div "Si leaders Malk Almimar Malk Almimar POLS 1101 Fall 2025 John Moran Profile Pla…" at bounding box center [889, 218] width 1358 height 332
drag, startPoint x: 653, startPoint y: 158, endPoint x: 632, endPoint y: 173, distance: 25.8
click at [632, 173] on li "Observation Forms" at bounding box center [637, 165] width 120 height 32
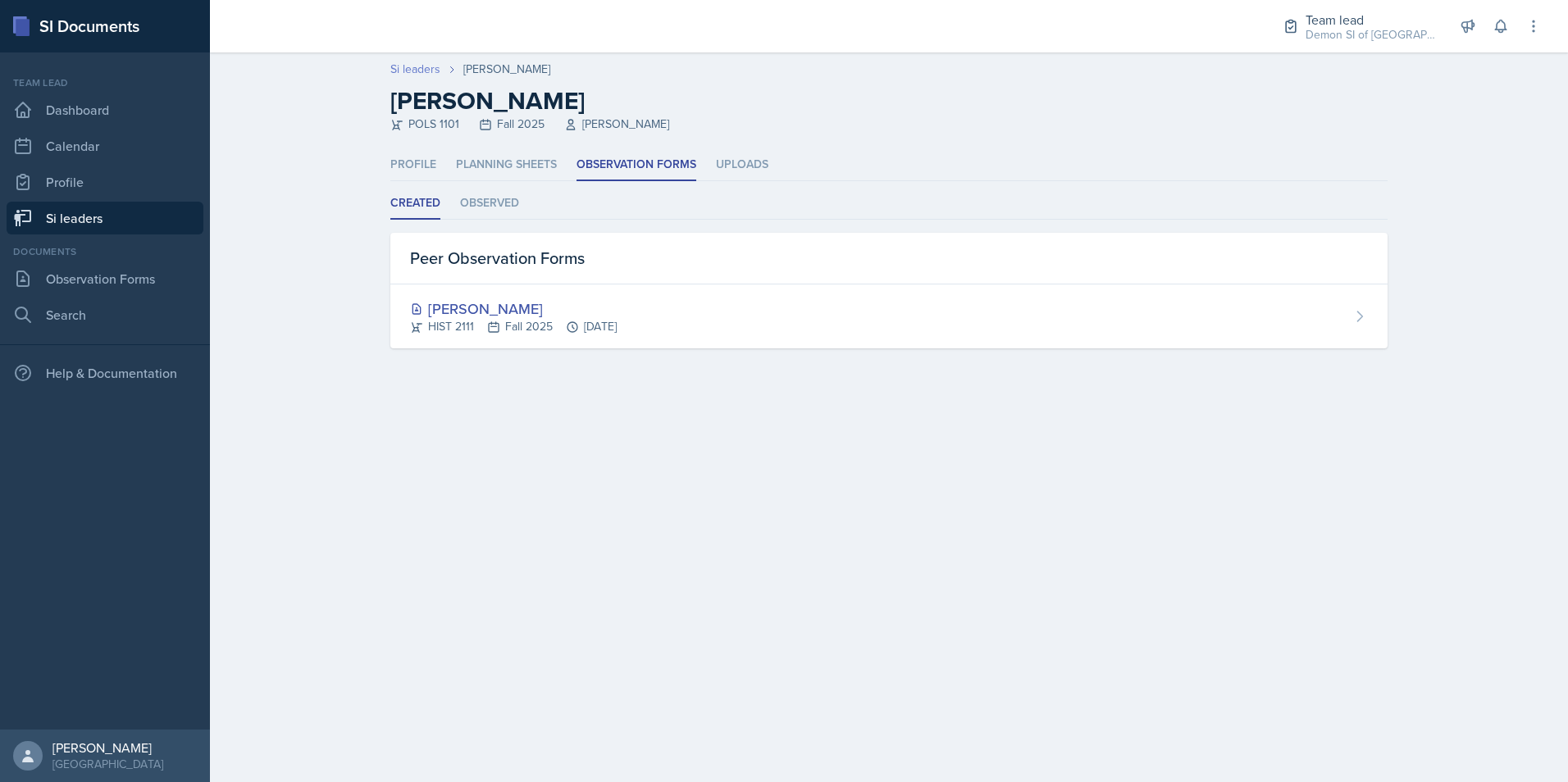
click at [412, 62] on link "Si leaders" at bounding box center [415, 69] width 50 height 17
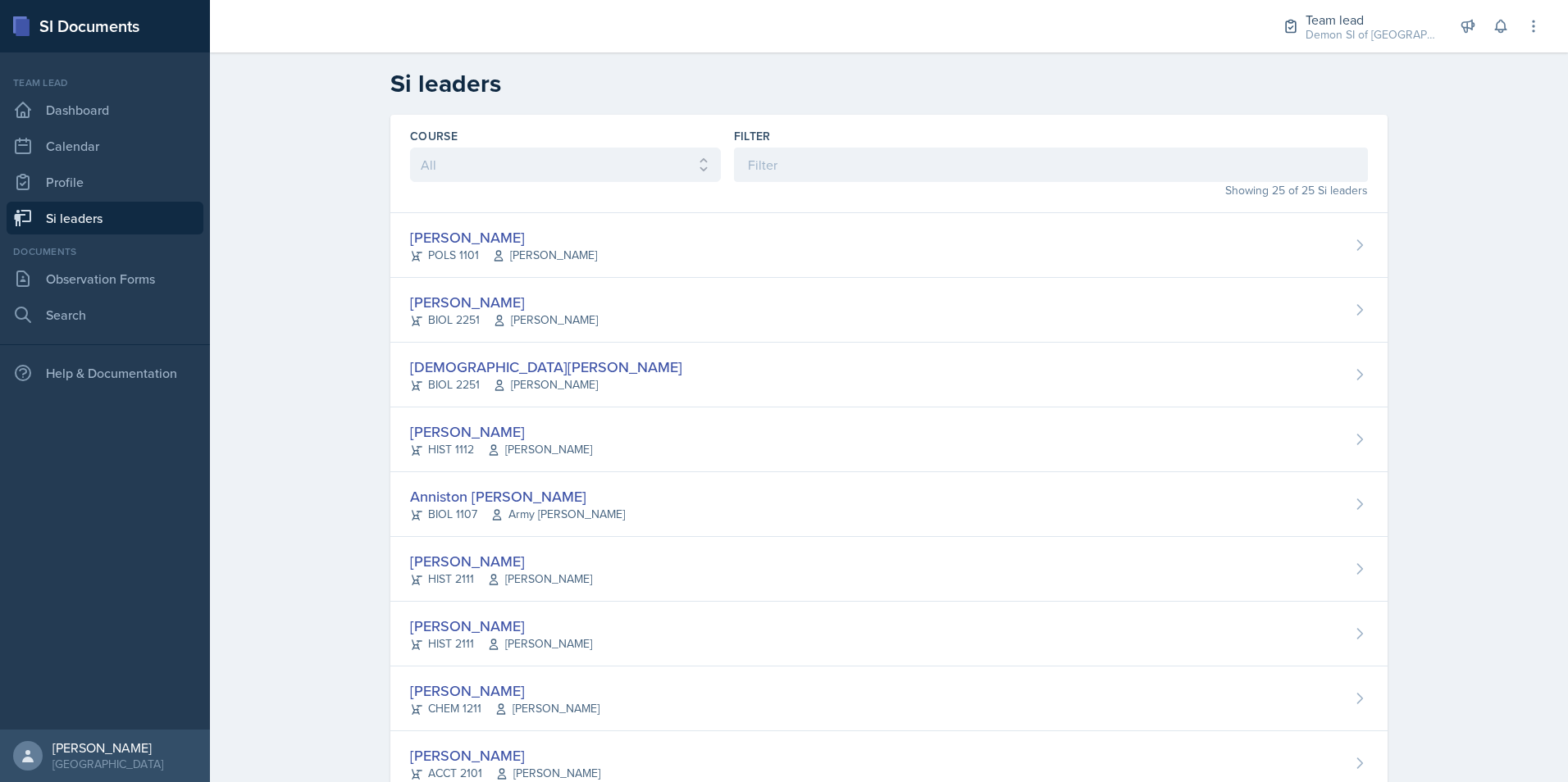
click at [435, 379] on div "BIOL 2251 Muna Elhassey" at bounding box center [546, 385] width 272 height 17
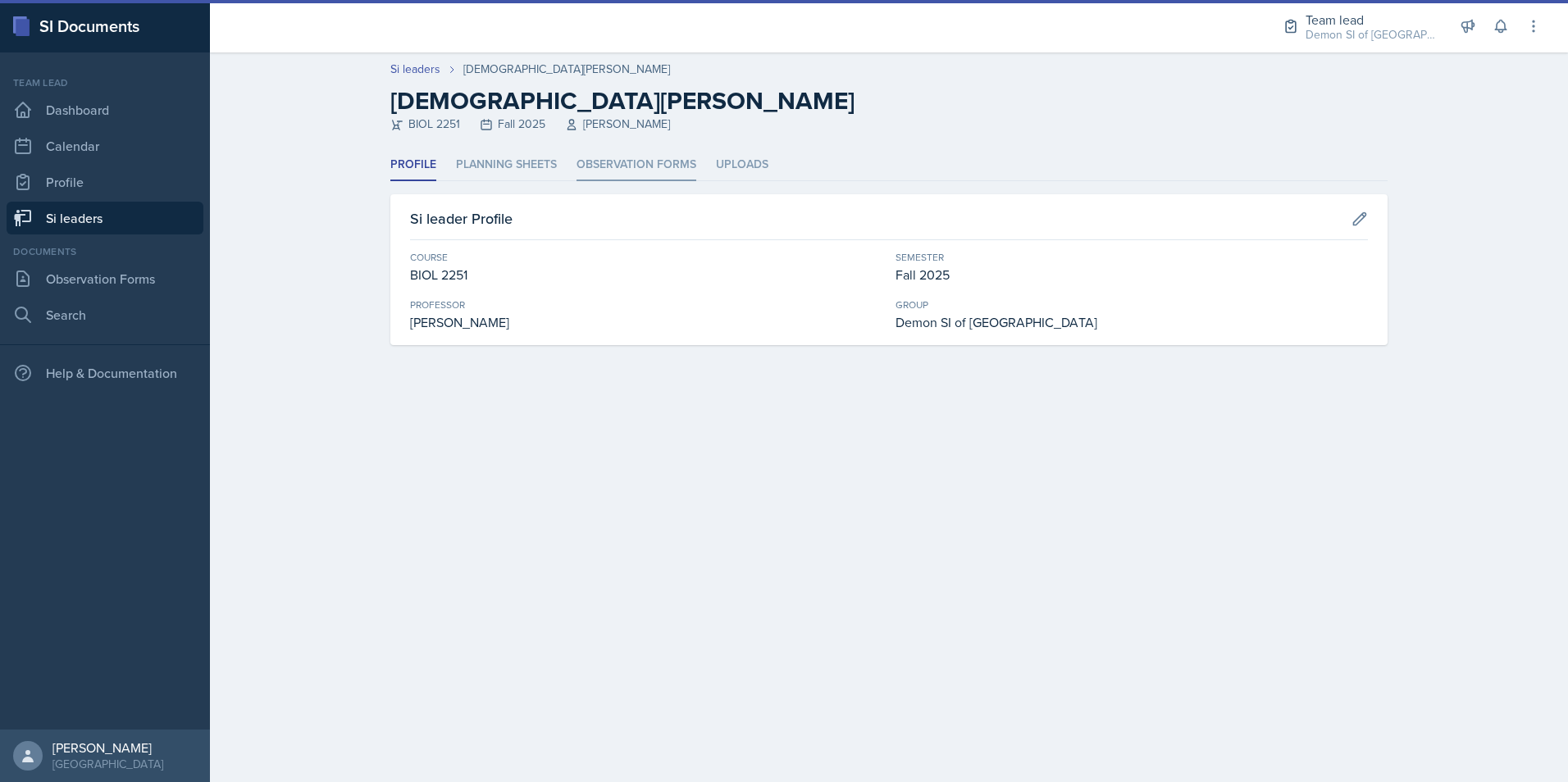
click at [593, 170] on li "Observation Forms" at bounding box center [637, 165] width 120 height 32
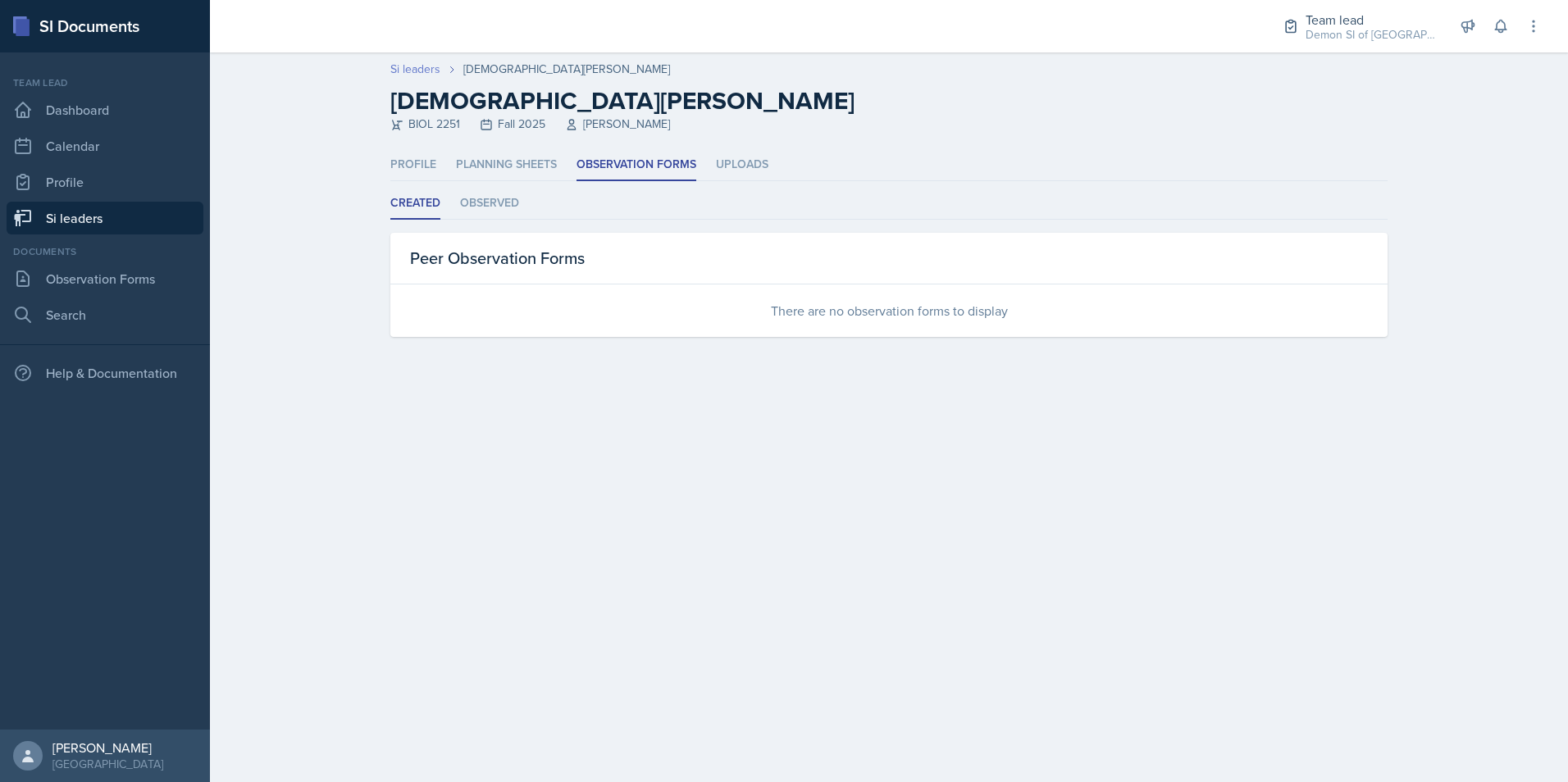
click at [411, 74] on link "Si leaders" at bounding box center [415, 69] width 50 height 17
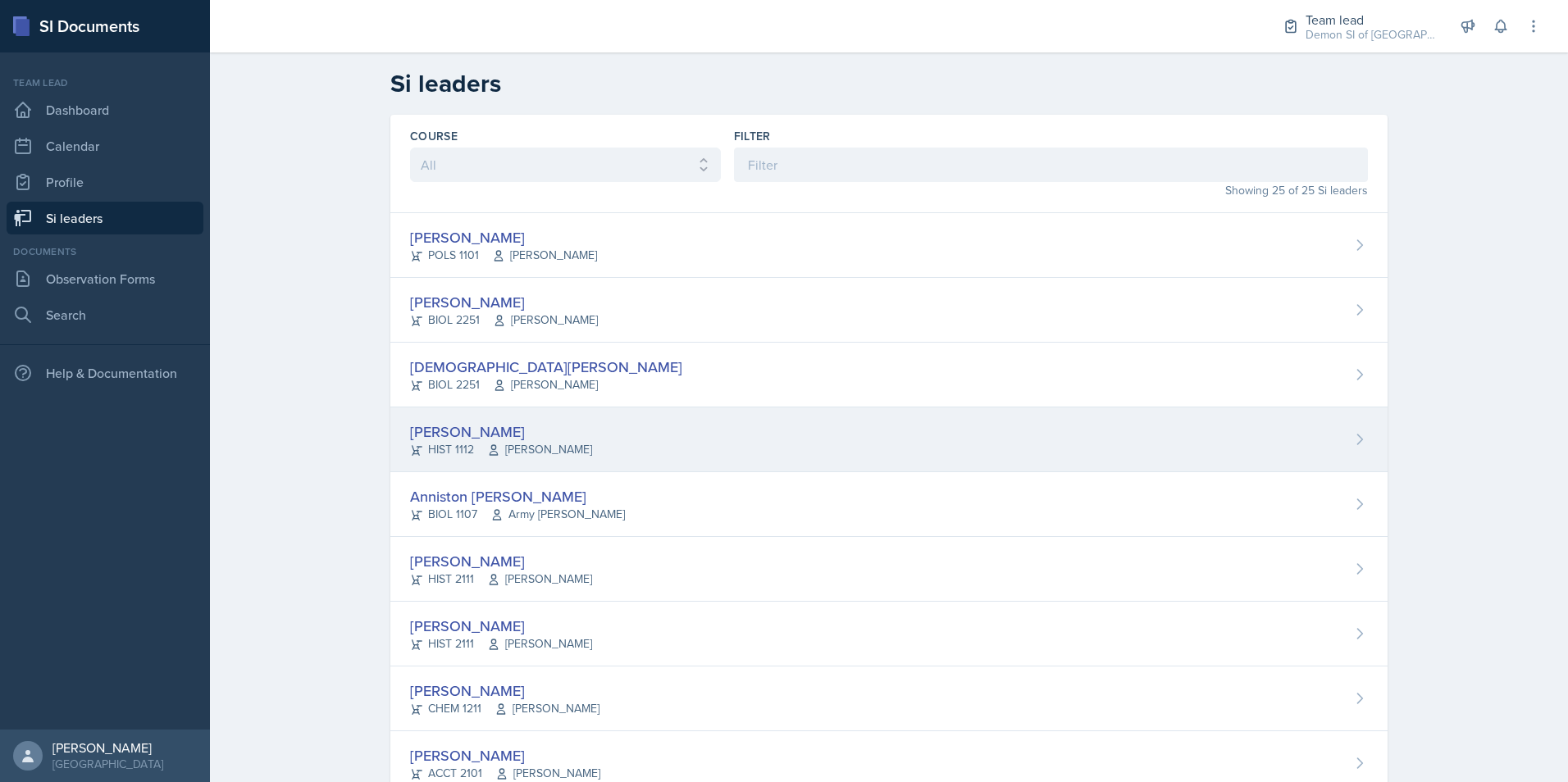
click at [487, 440] on div "[PERSON_NAME]" at bounding box center [501, 431] width 182 height 22
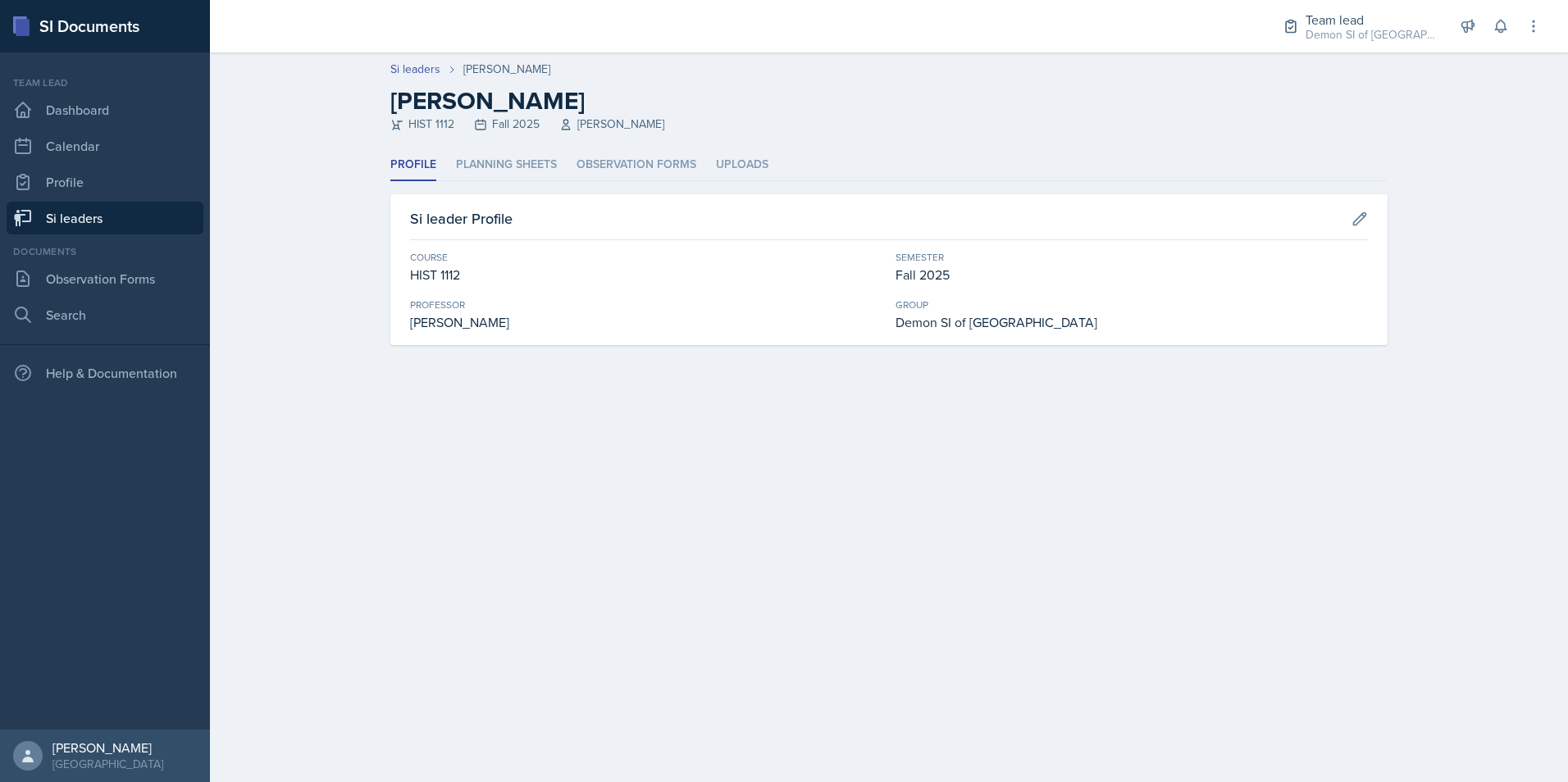
drag, startPoint x: 632, startPoint y: 146, endPoint x: 625, endPoint y: 162, distance: 17.5
click at [632, 147] on header "Si leaders Darby Bowen Darby Bowen HIST 1112 Fall 2025 Kent Bailey" at bounding box center [889, 101] width 1358 height 97
click at [624, 164] on li "Observation Forms" at bounding box center [637, 165] width 120 height 32
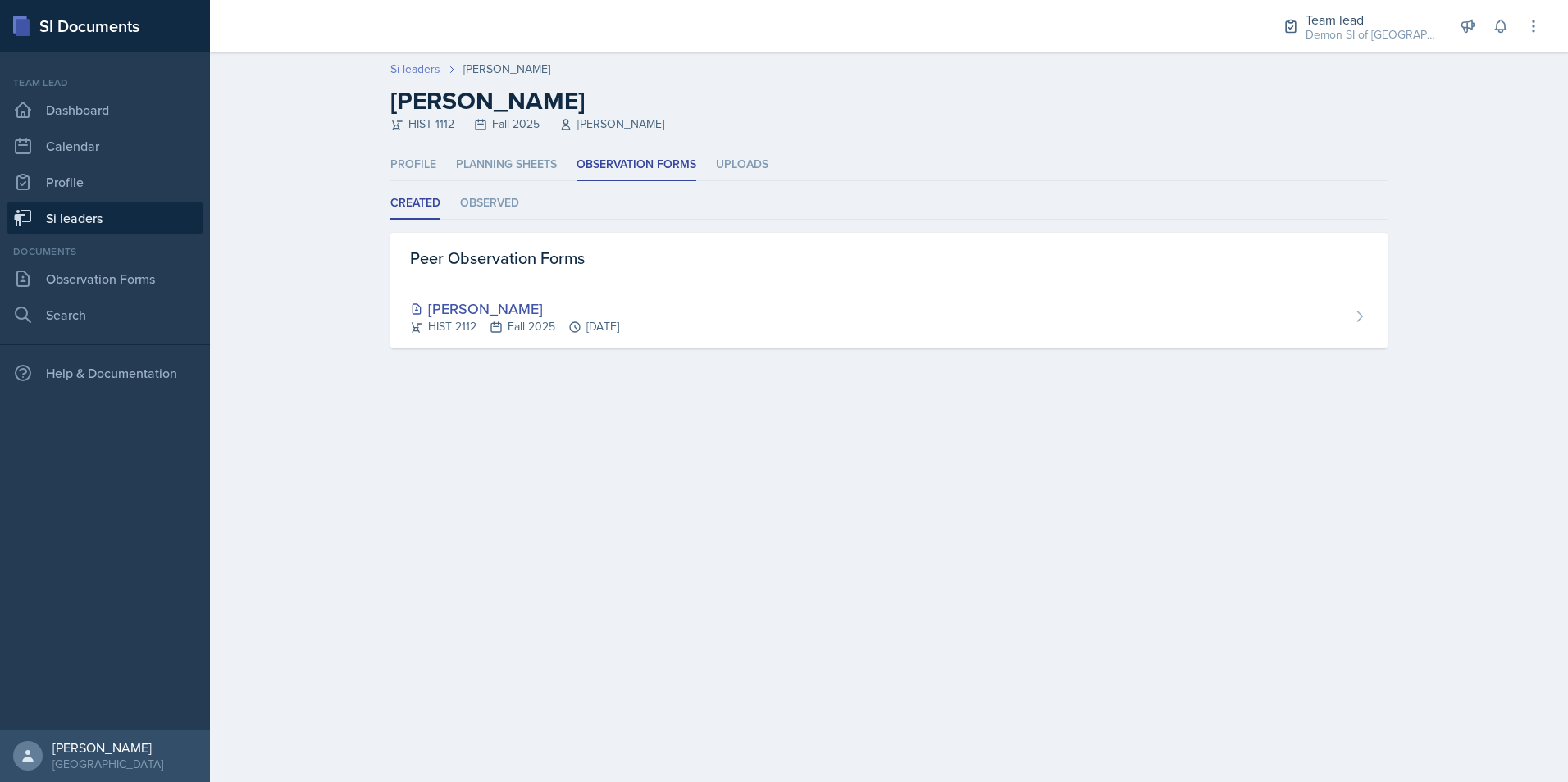
click at [402, 68] on link "Si leaders" at bounding box center [415, 69] width 50 height 17
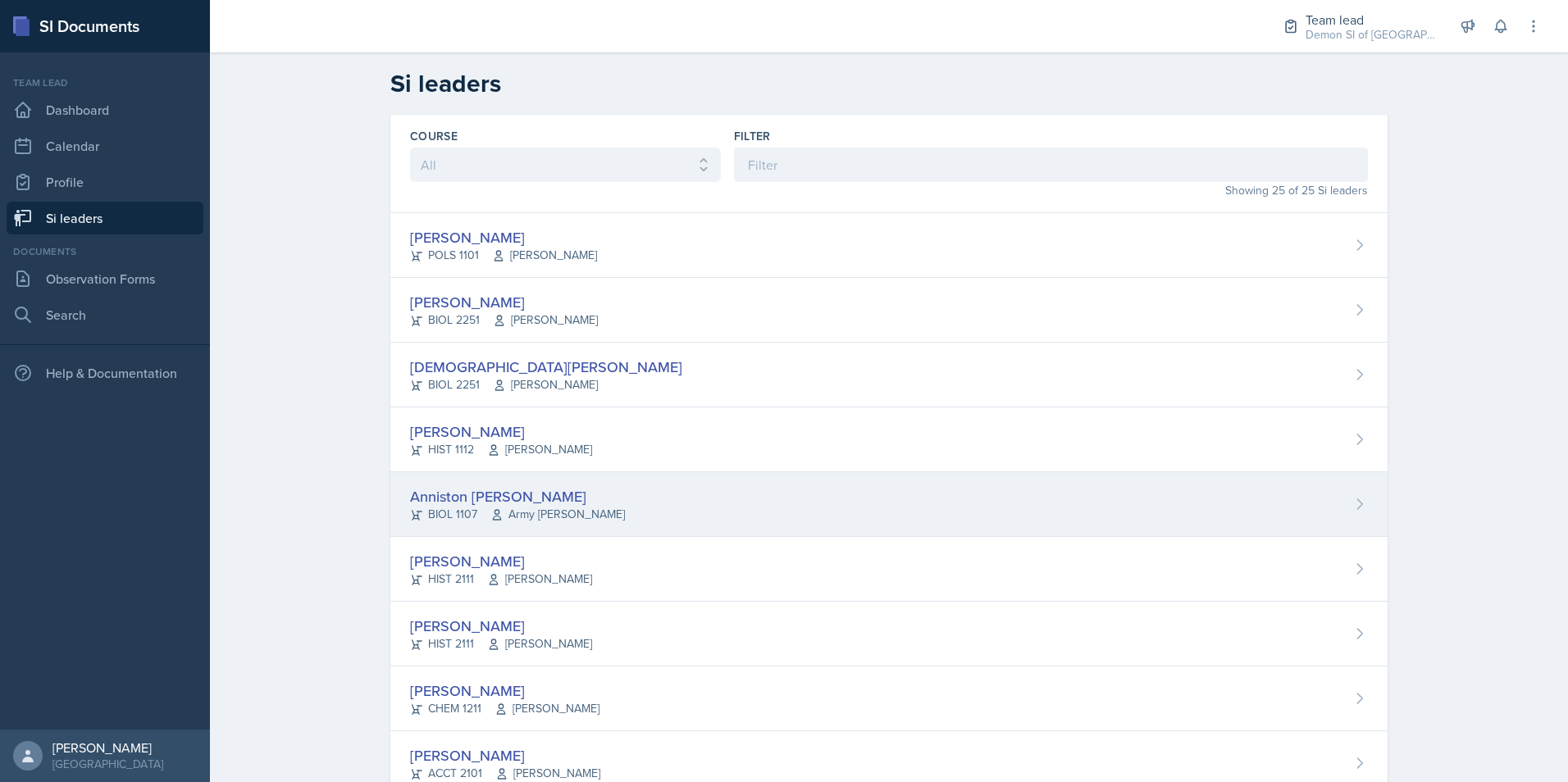
click at [468, 510] on div "BIOL 1107 Army Lester" at bounding box center [518, 514] width 215 height 17
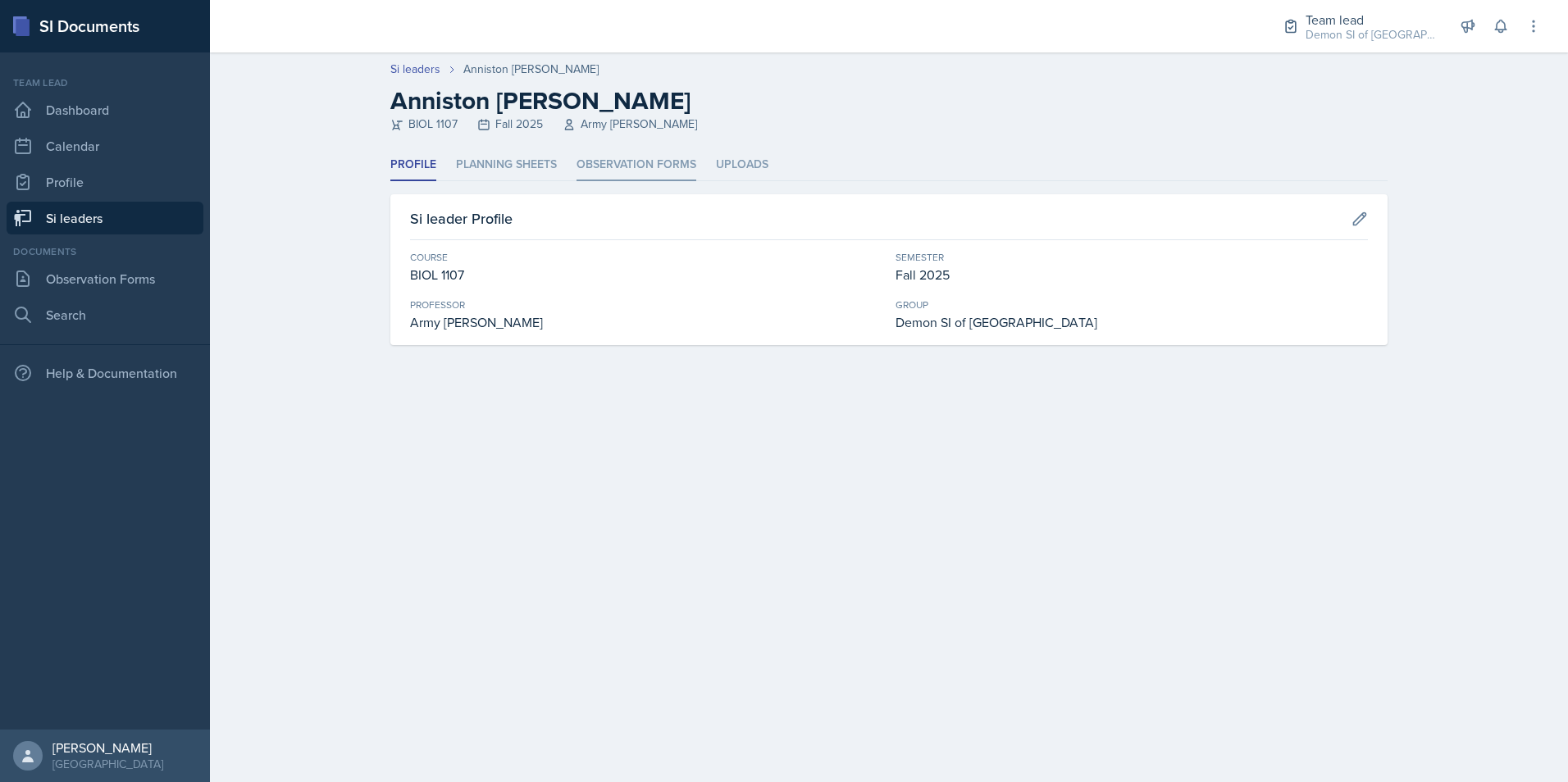
click at [631, 160] on li "Observation Forms" at bounding box center [637, 165] width 120 height 32
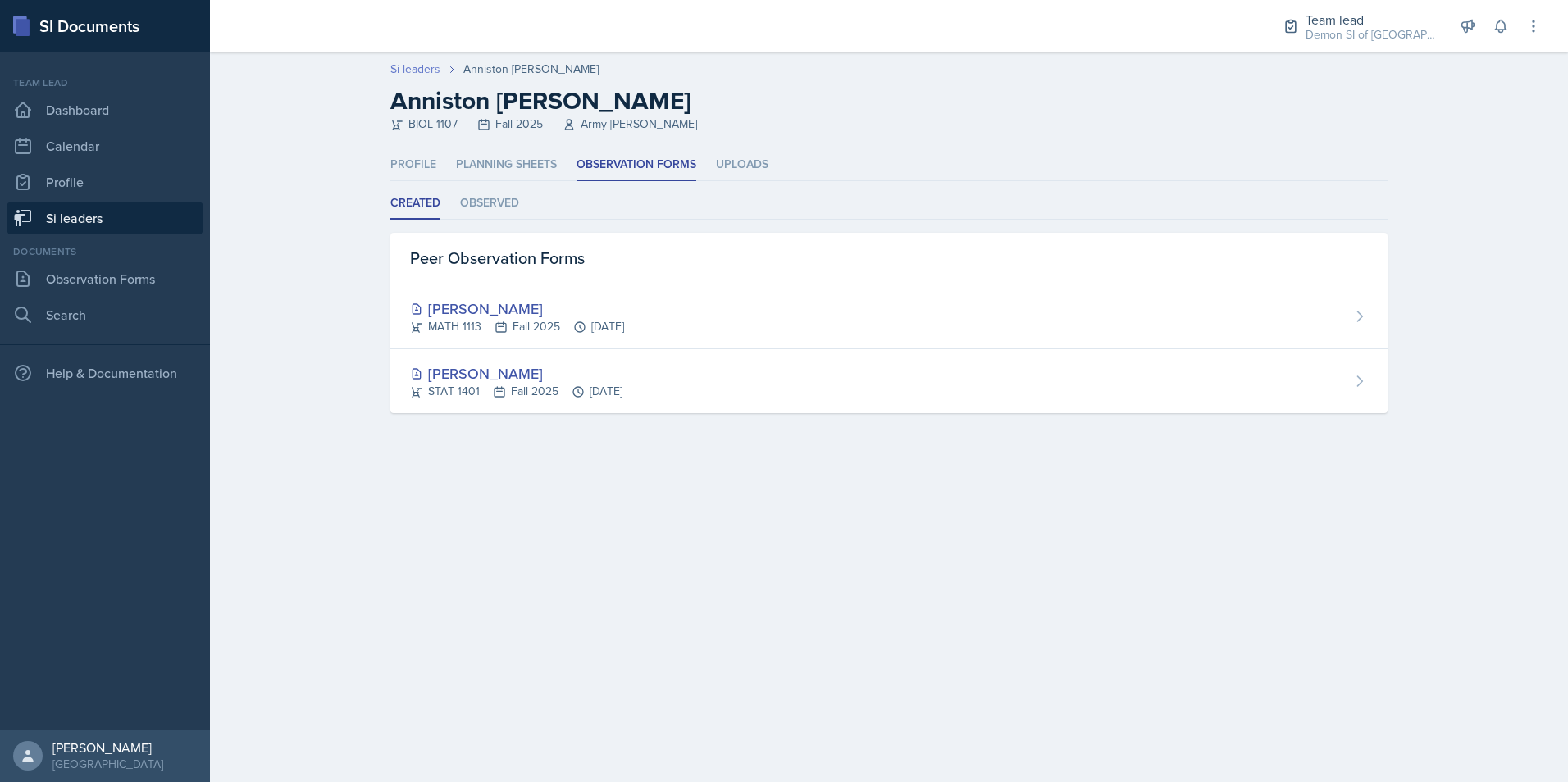
click at [427, 73] on link "Si leaders" at bounding box center [415, 69] width 50 height 17
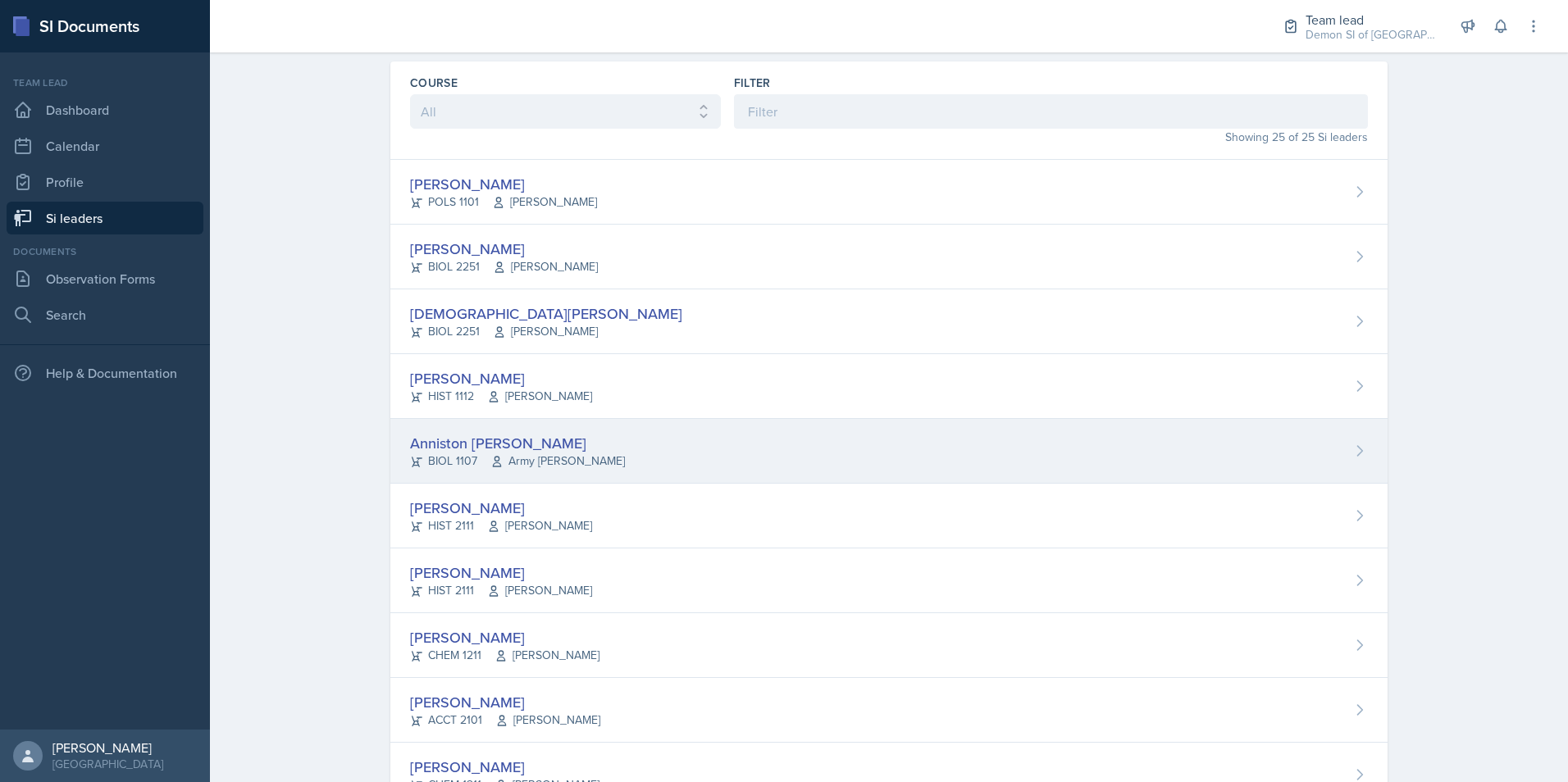
scroll to position [82, 0]
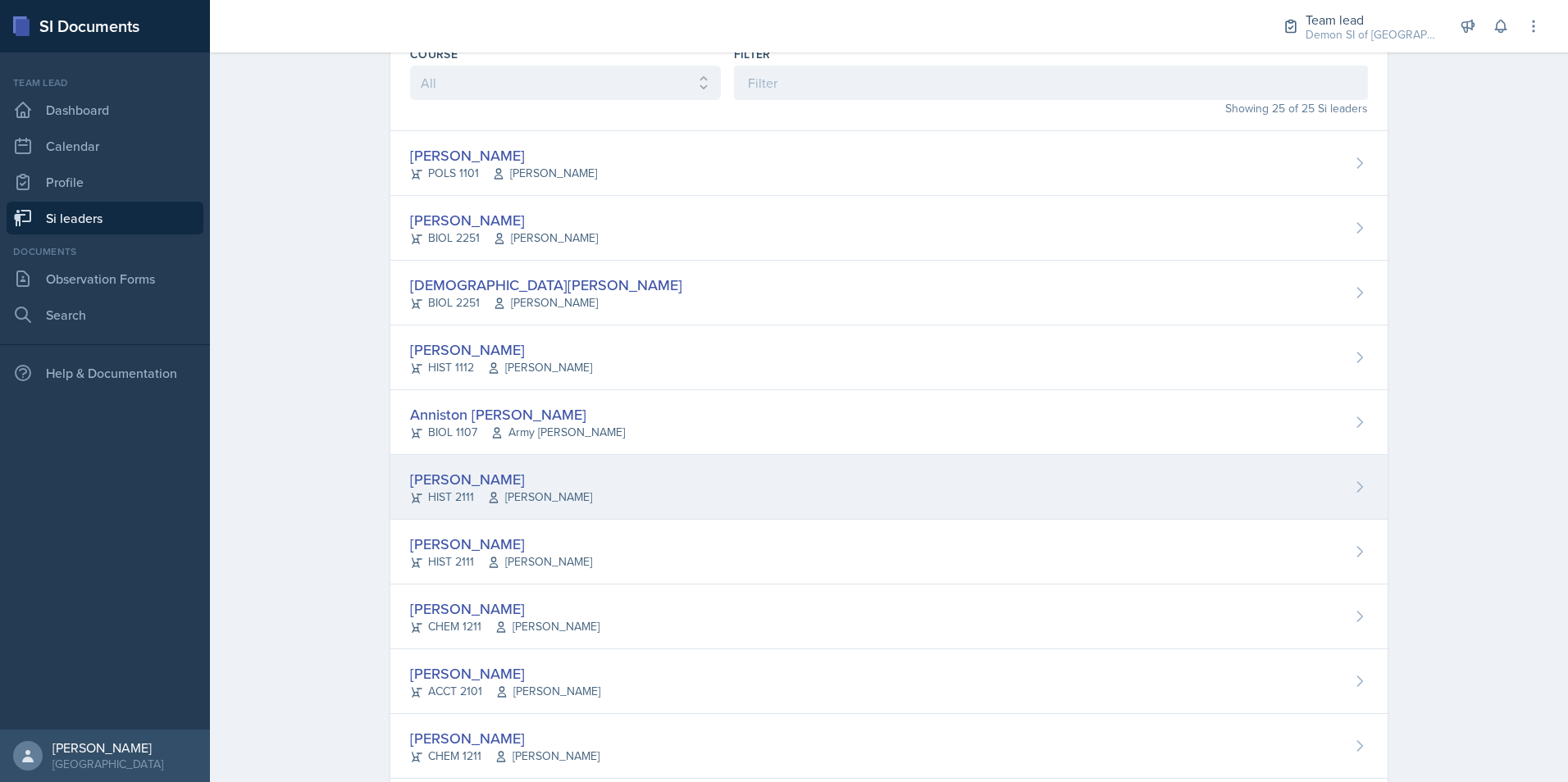
click at [442, 479] on div "[PERSON_NAME]" at bounding box center [501, 479] width 182 height 22
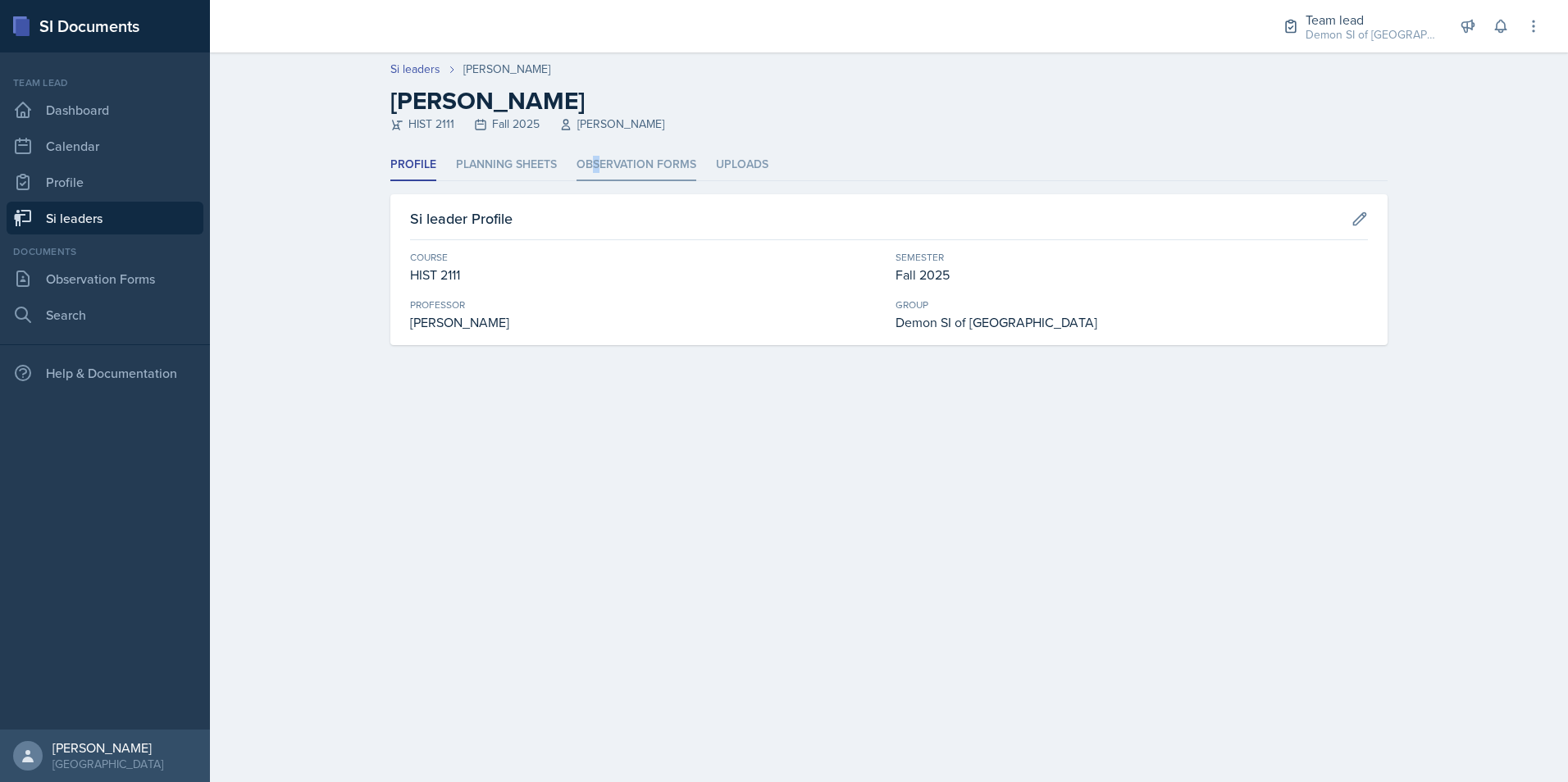
click at [598, 166] on li "Observation Forms" at bounding box center [637, 165] width 120 height 32
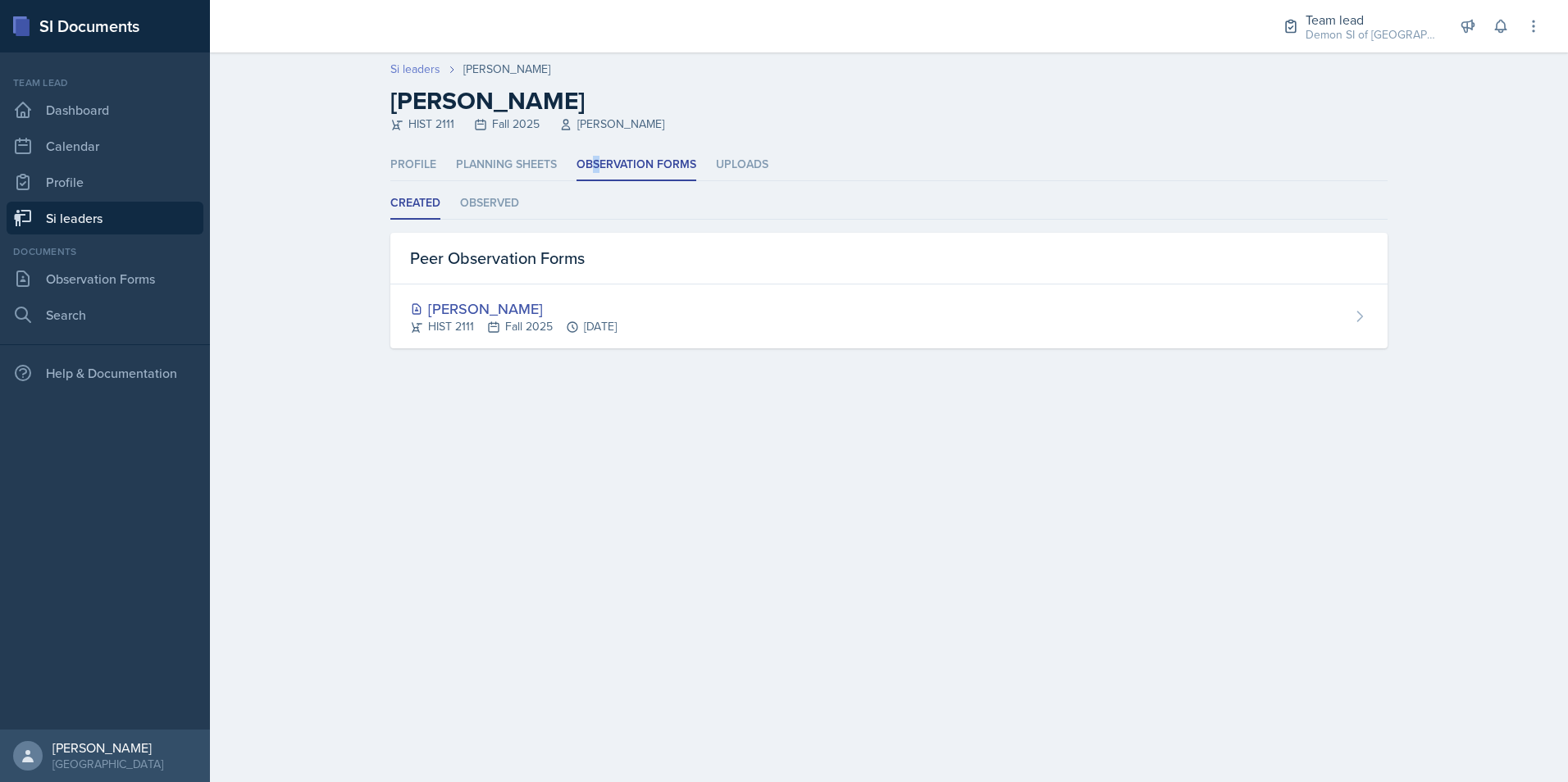
click at [396, 71] on link "Si leaders" at bounding box center [415, 69] width 50 height 17
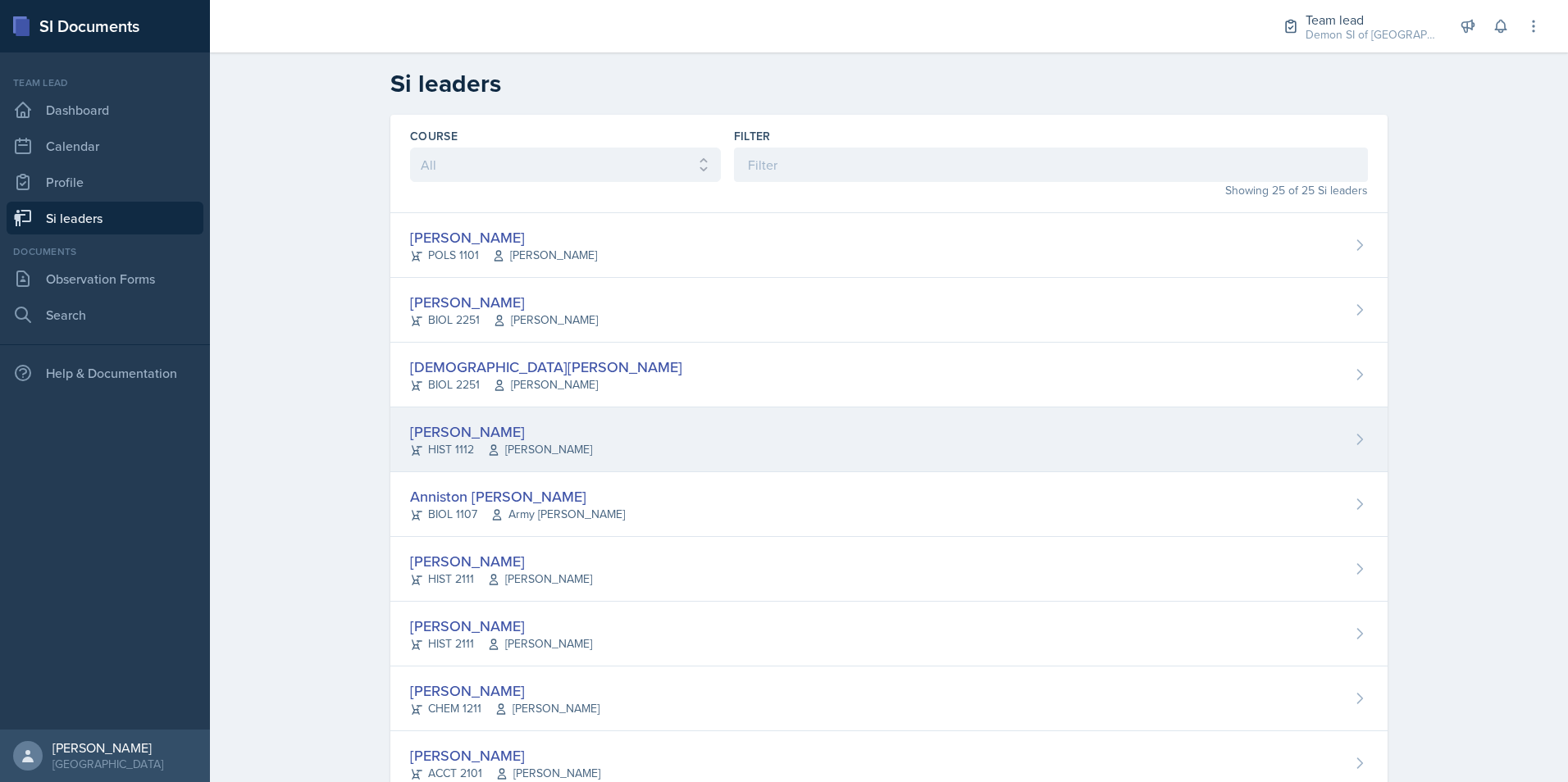
scroll to position [82, 0]
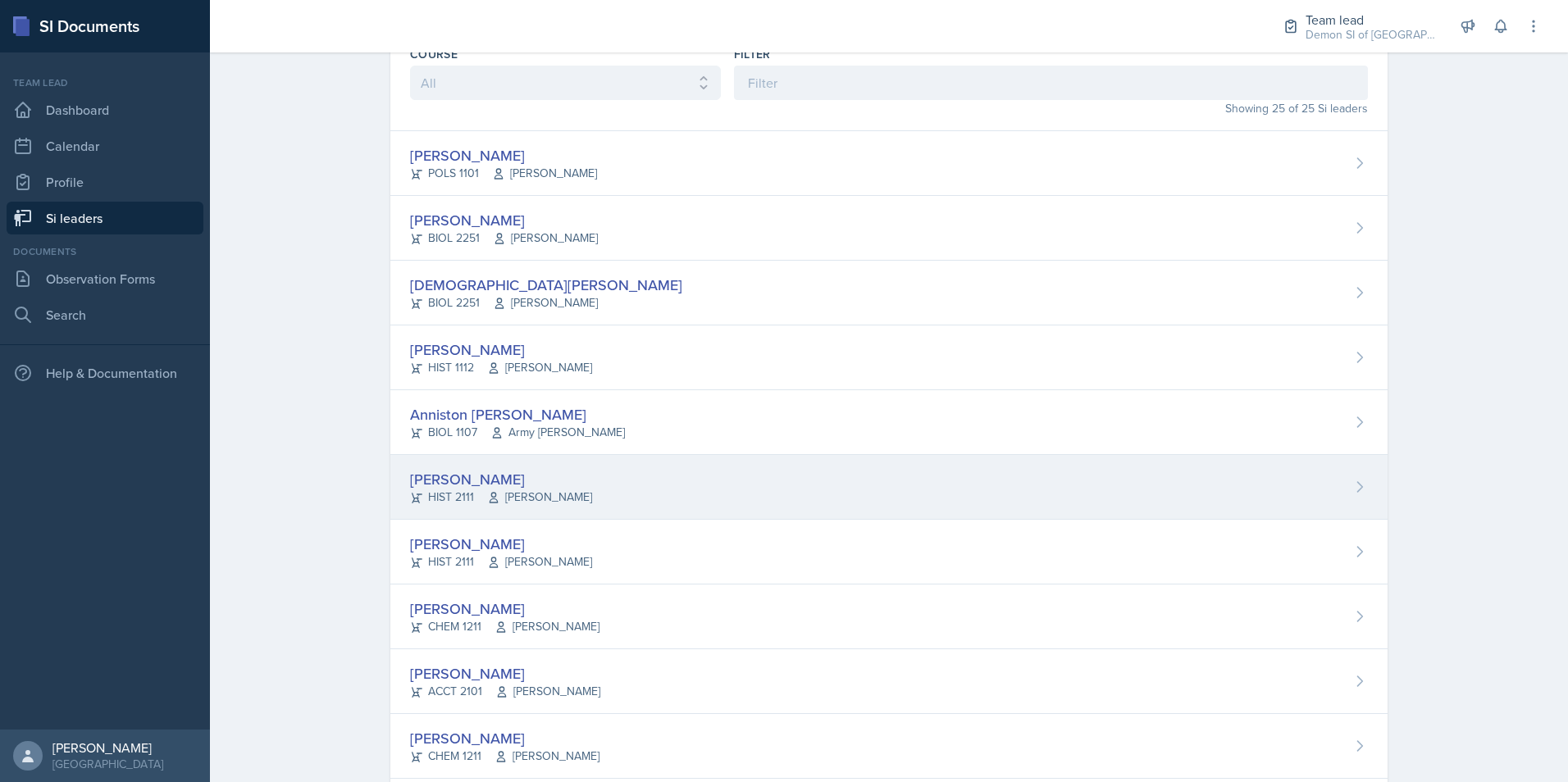
click at [413, 480] on div "[PERSON_NAME]" at bounding box center [501, 479] width 182 height 22
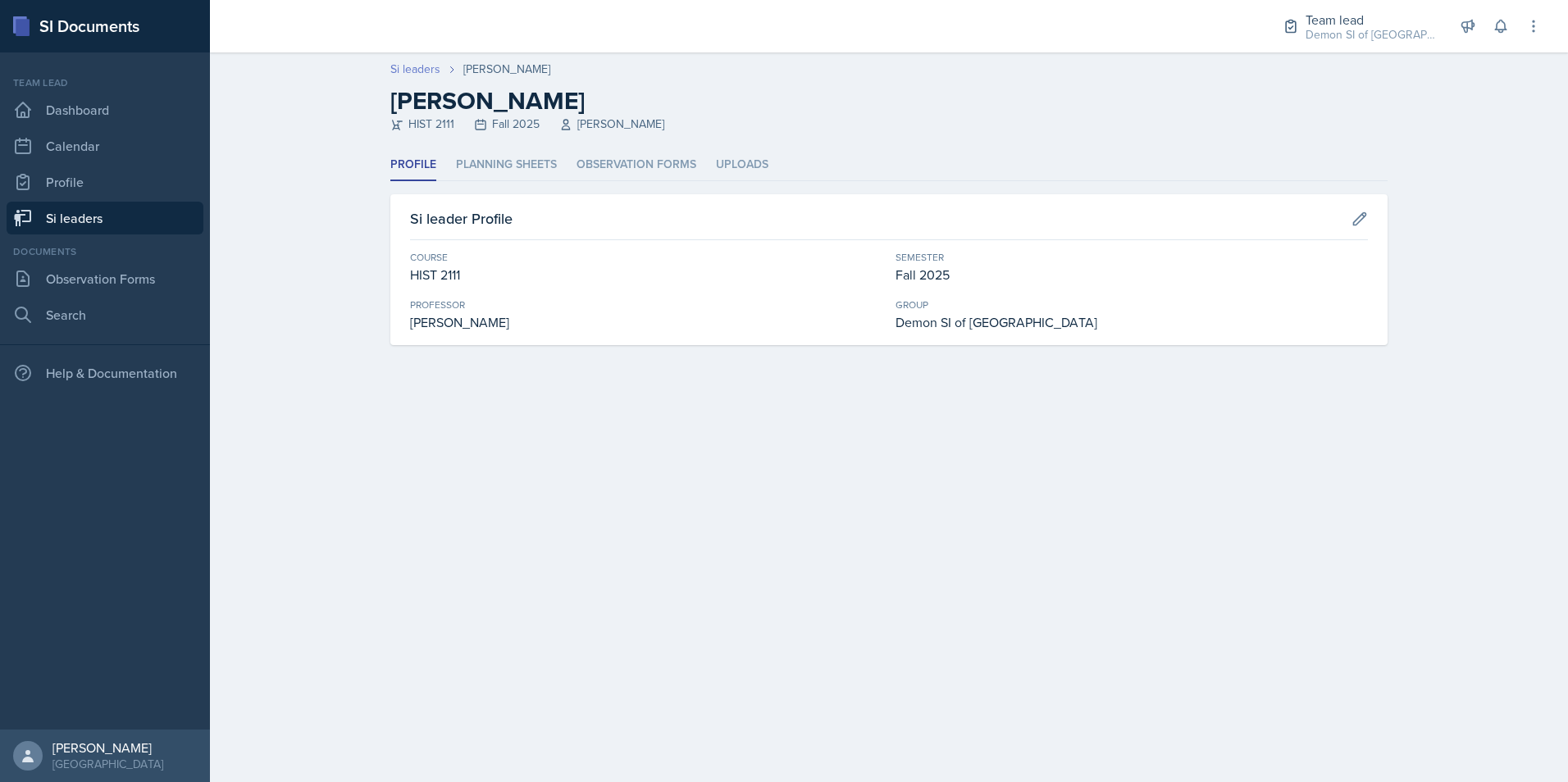
click at [414, 72] on link "Si leaders" at bounding box center [415, 69] width 50 height 17
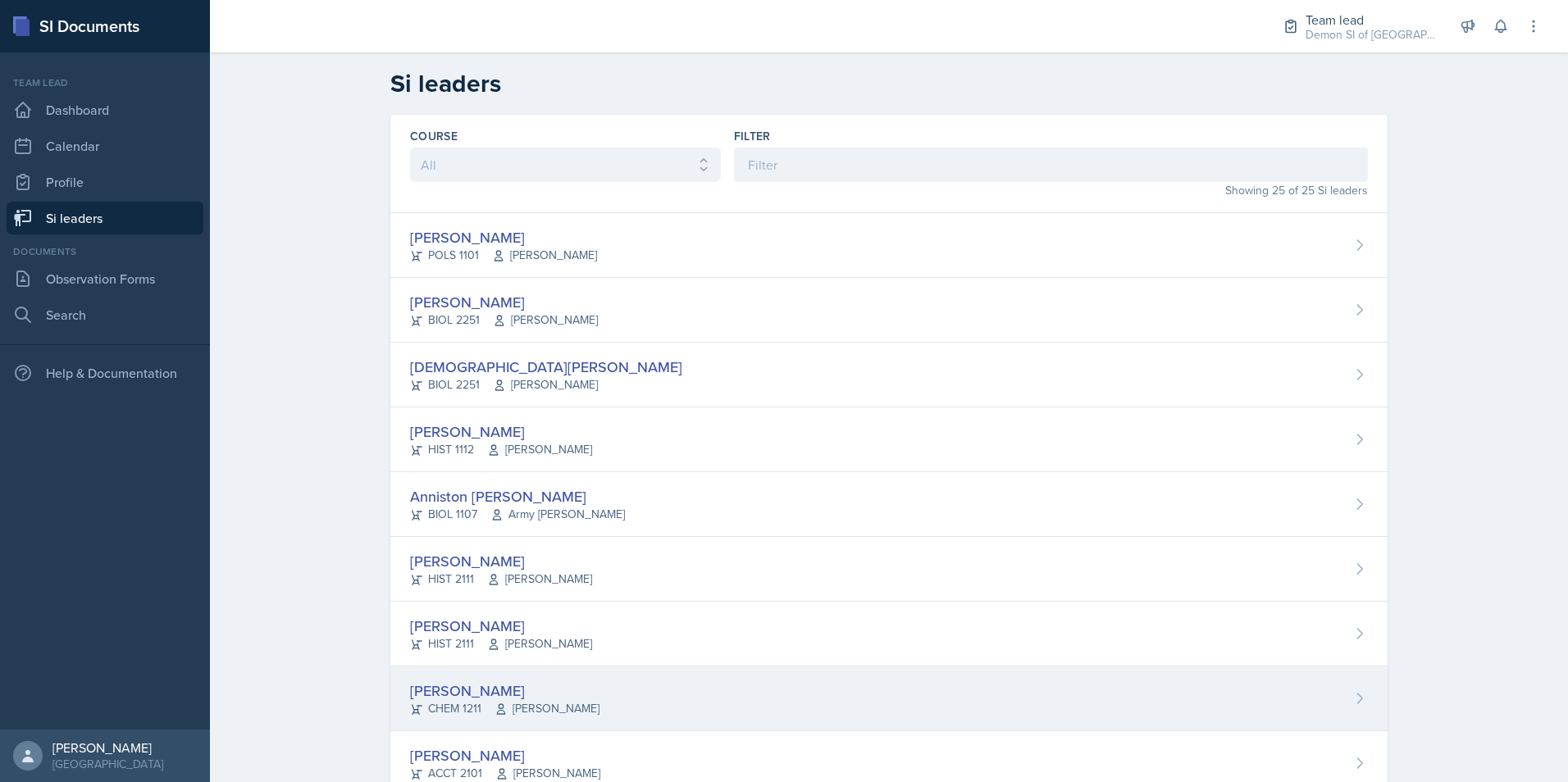
click at [402, 704] on div "Mia Burford CHEM 1211 Christopher Sumner" at bounding box center [889, 698] width 997 height 65
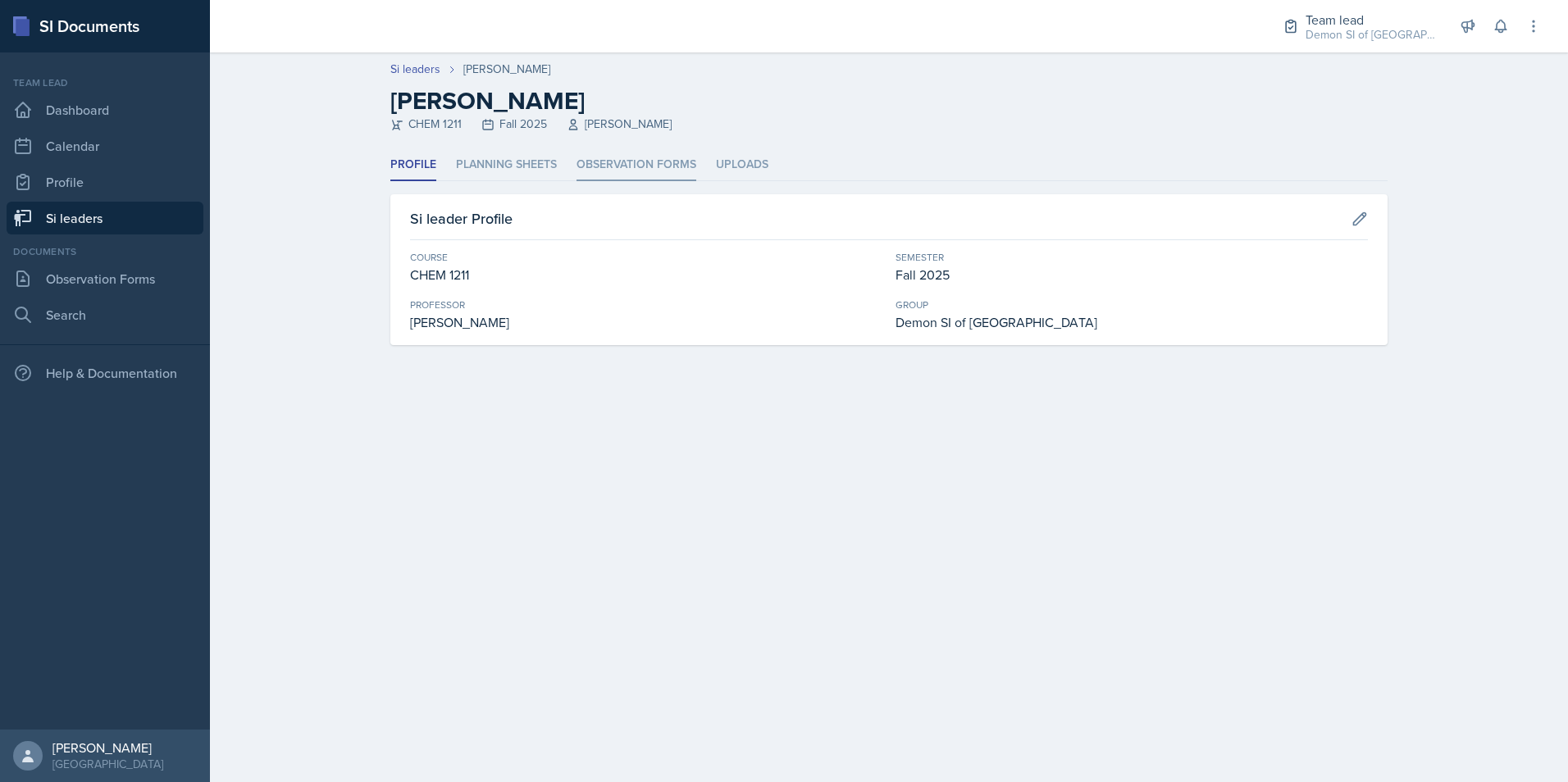
click at [606, 159] on li "Observation Forms" at bounding box center [637, 165] width 120 height 32
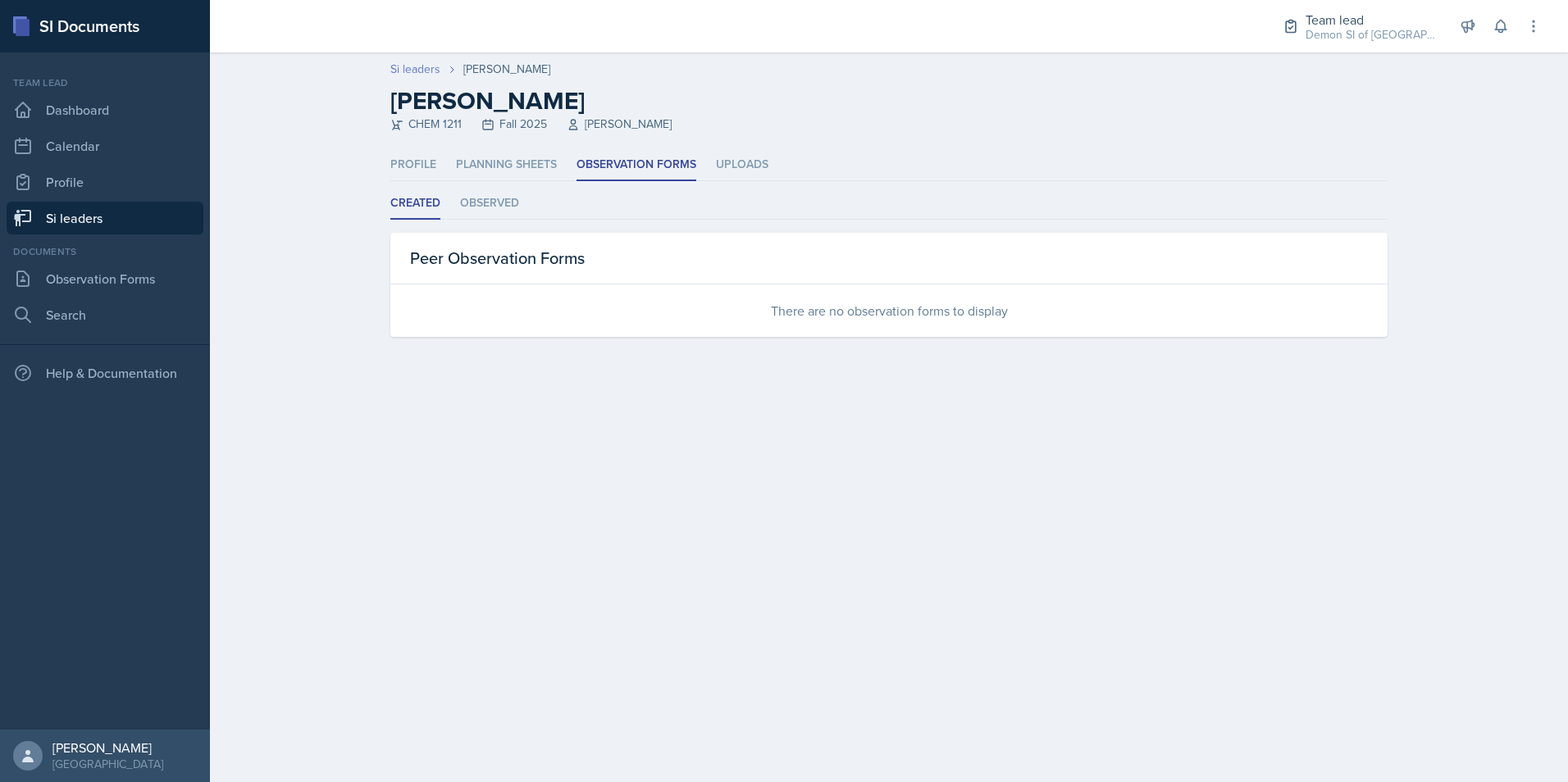
click at [408, 64] on link "Si leaders" at bounding box center [415, 69] width 50 height 17
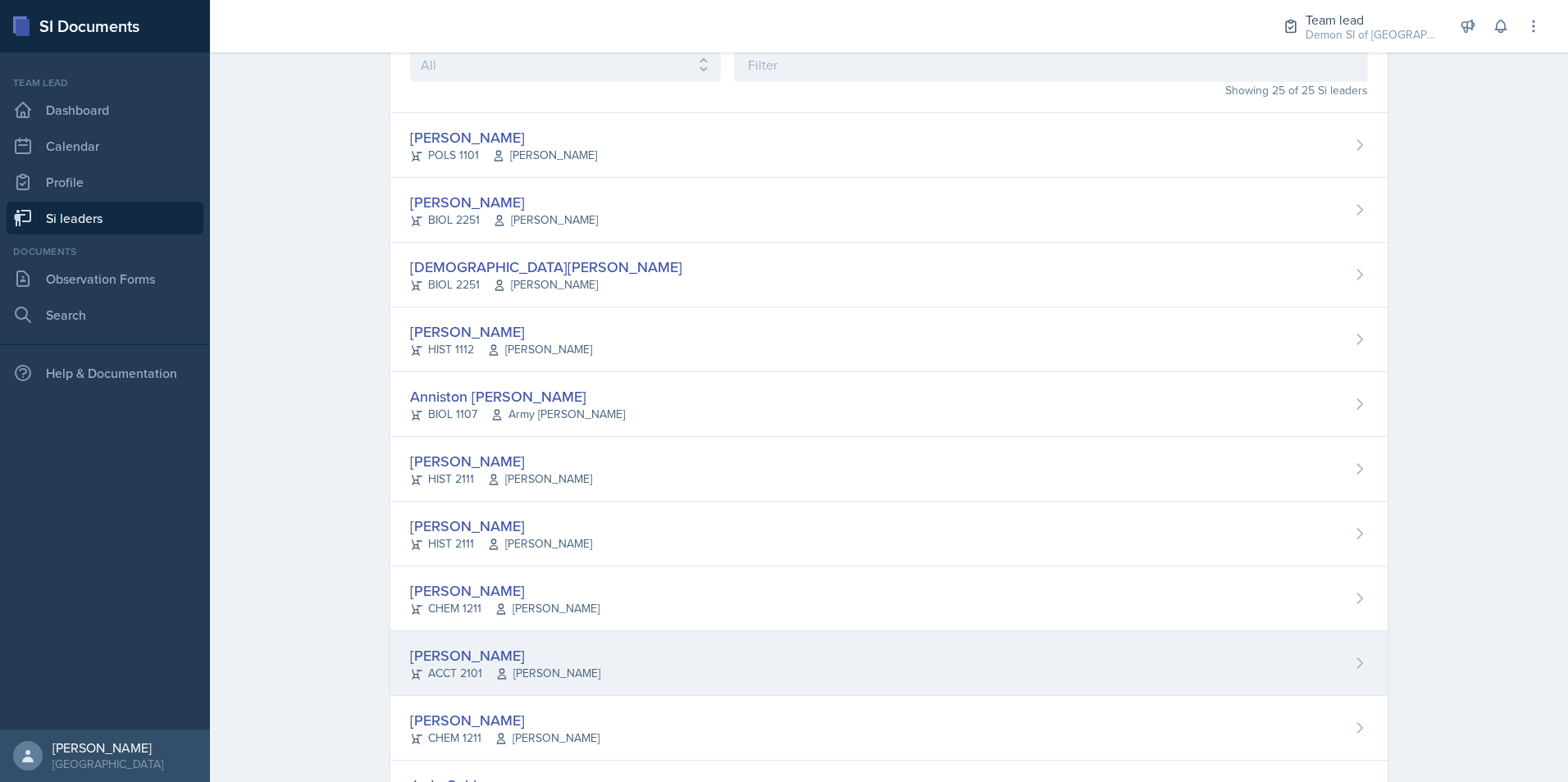
scroll to position [328, 0]
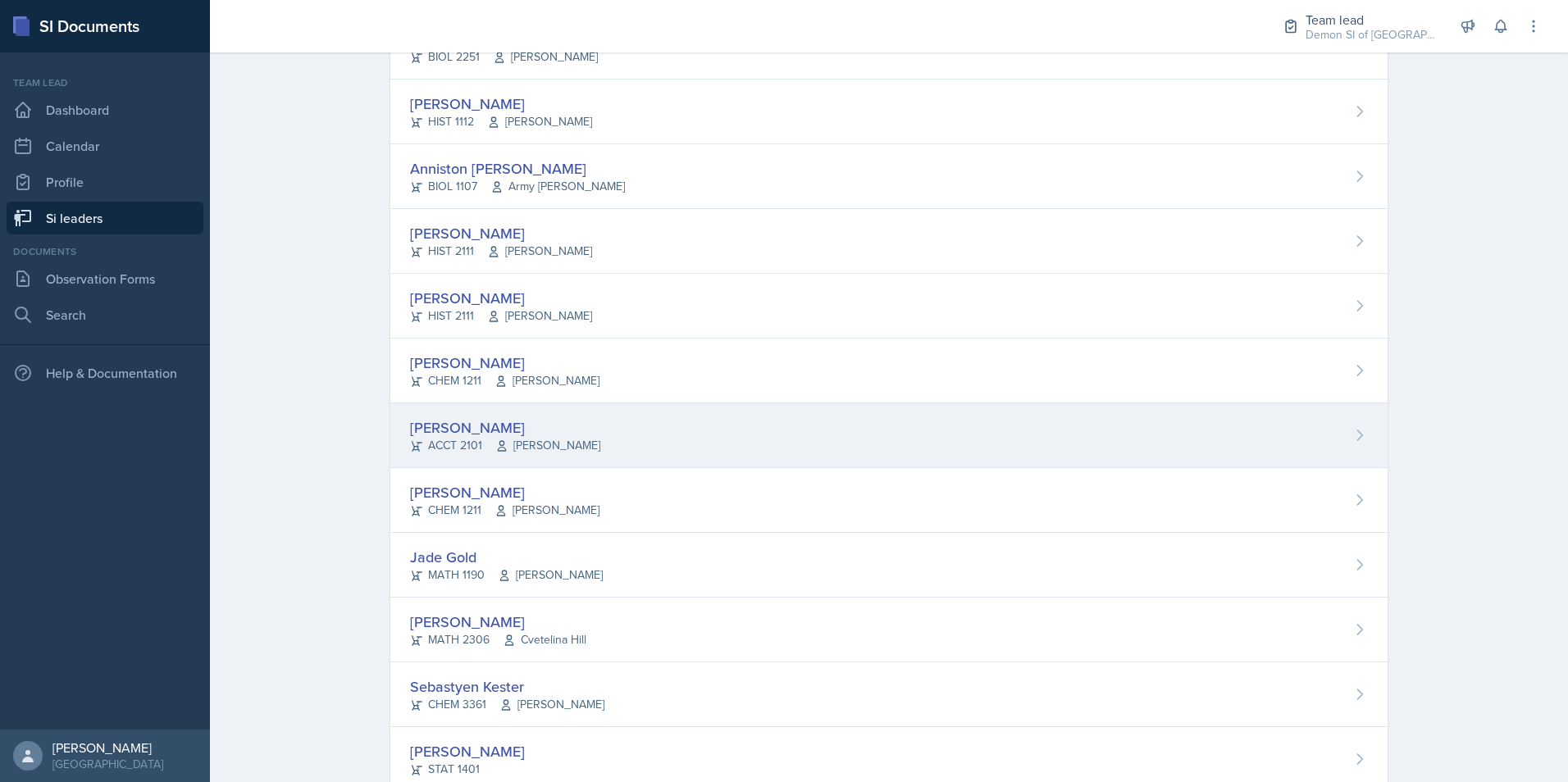
click at [420, 434] on div "[PERSON_NAME]" at bounding box center [505, 427] width 190 height 22
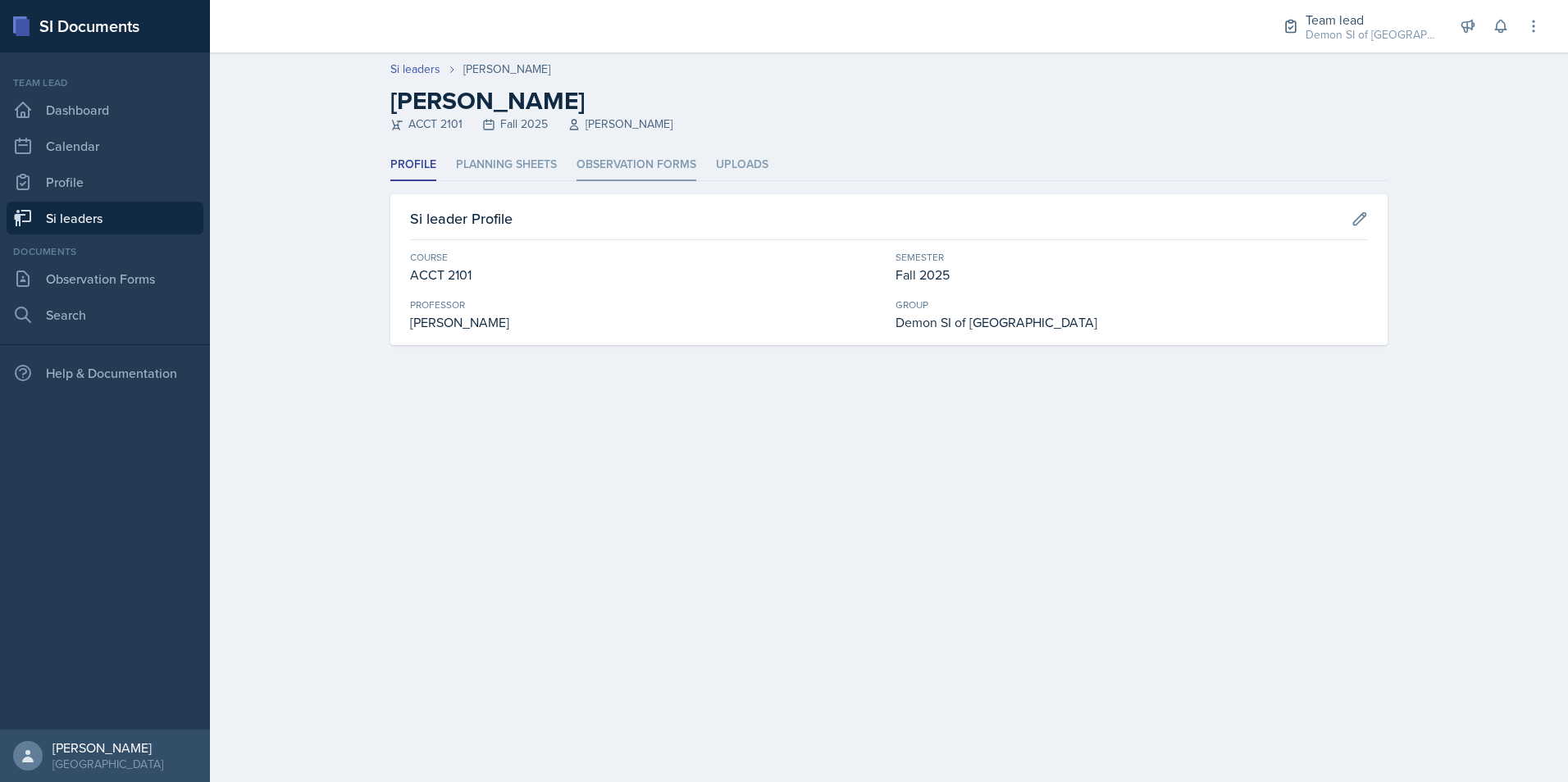
drag, startPoint x: 639, startPoint y: 132, endPoint x: 637, endPoint y: 153, distance: 21.1
click at [639, 136] on header "Si leaders Franky Gao Franky Gao ACCT 2101 Fall 2025 Kelly Ha" at bounding box center [889, 101] width 1358 height 97
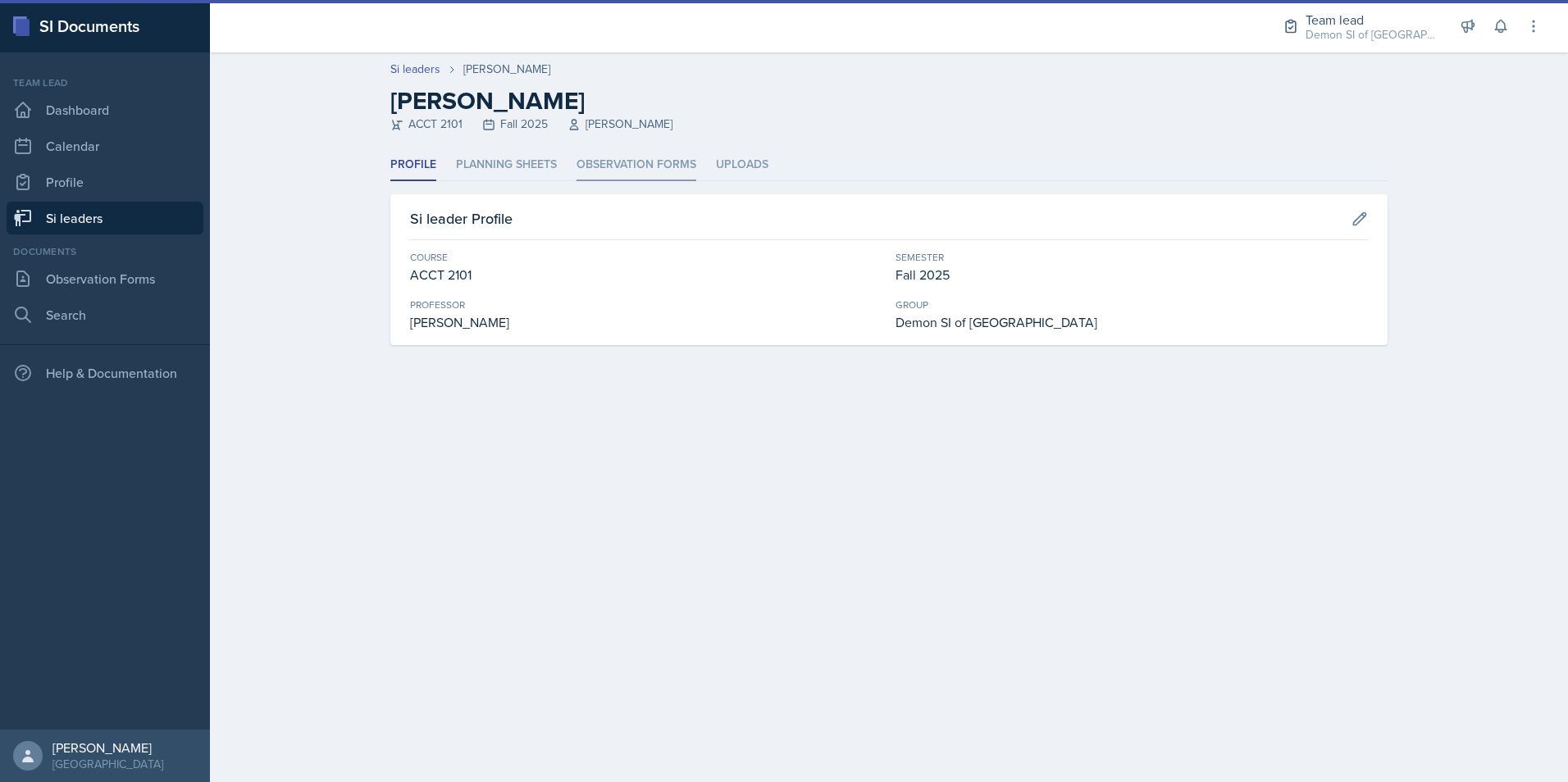
drag, startPoint x: 635, startPoint y: 155, endPoint x: 636, endPoint y: 170, distance: 15.0
click at [634, 158] on li "Observation Forms" at bounding box center [637, 165] width 120 height 32
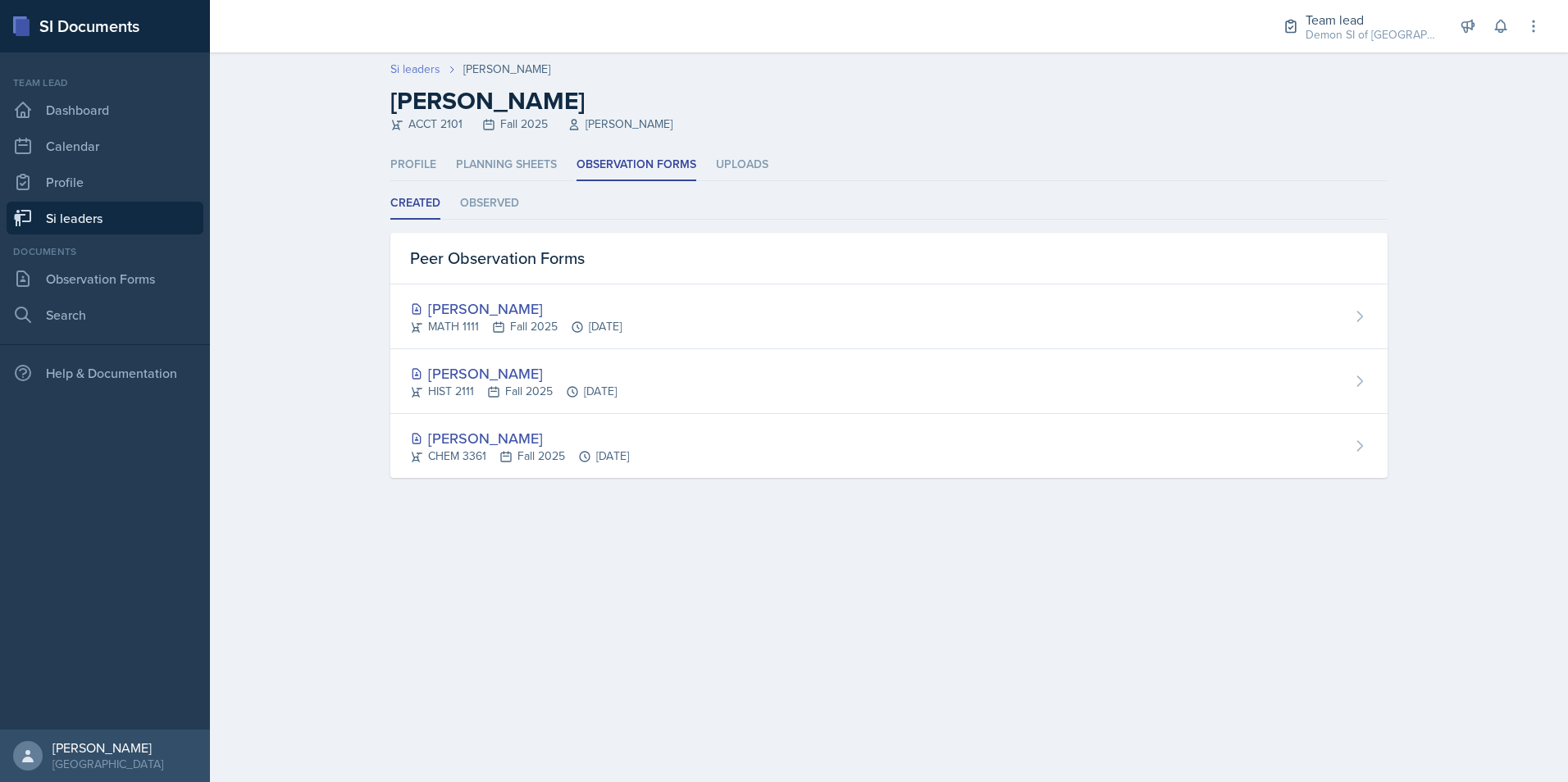
click at [418, 75] on link "Si leaders" at bounding box center [415, 69] width 50 height 17
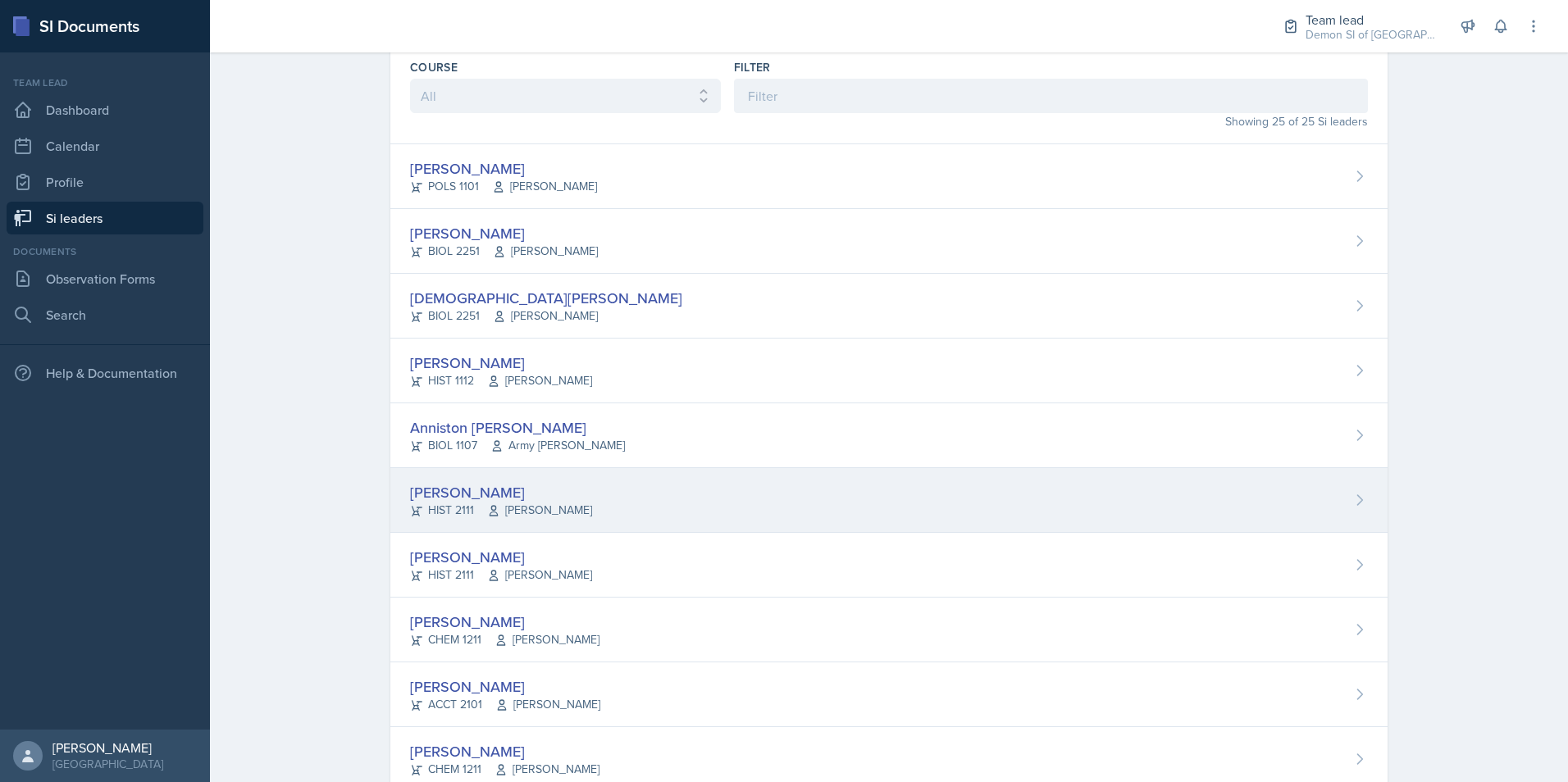
scroll to position [164, 0]
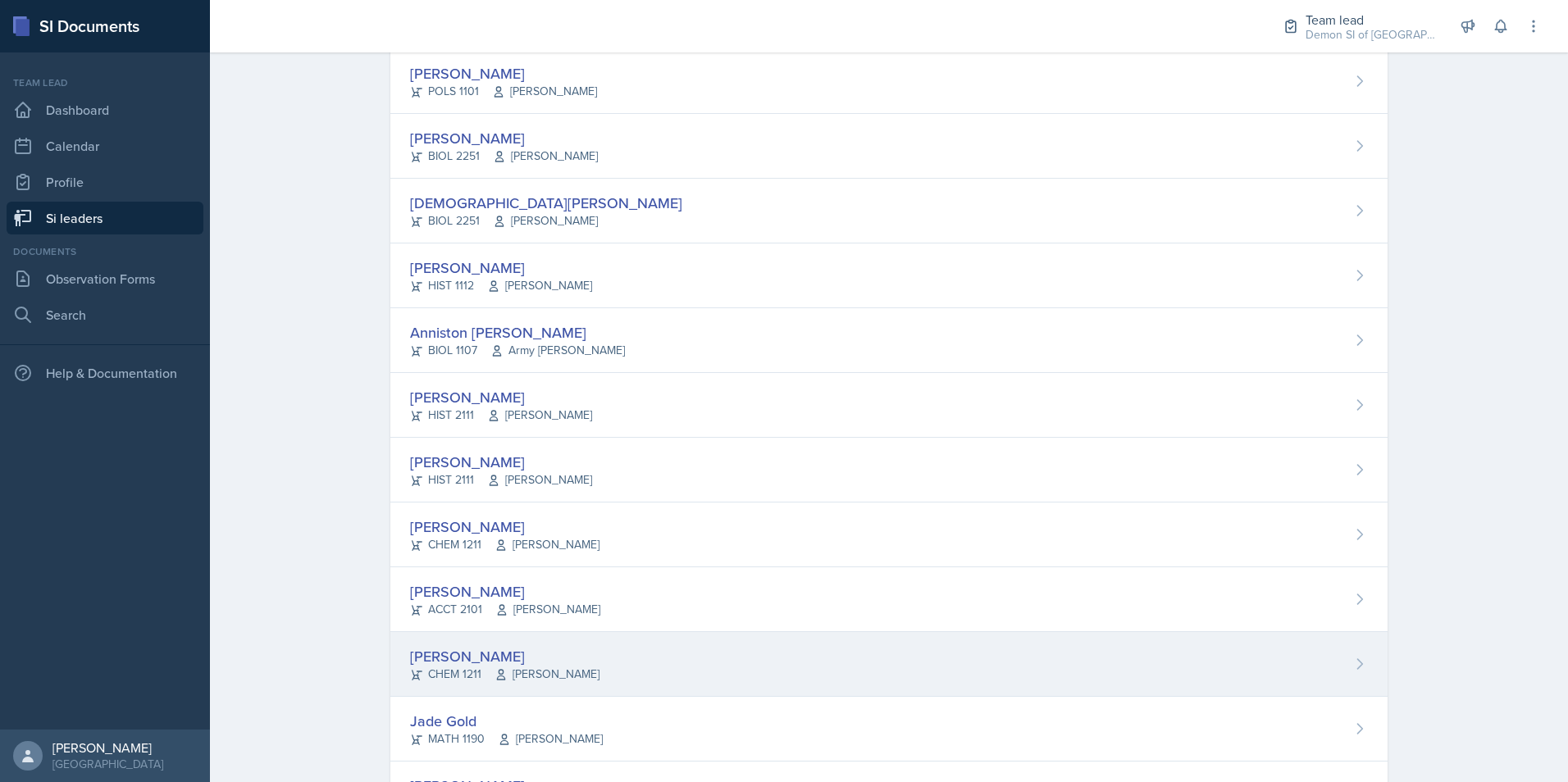
click at [438, 655] on div "[PERSON_NAME]" at bounding box center [505, 656] width 189 height 22
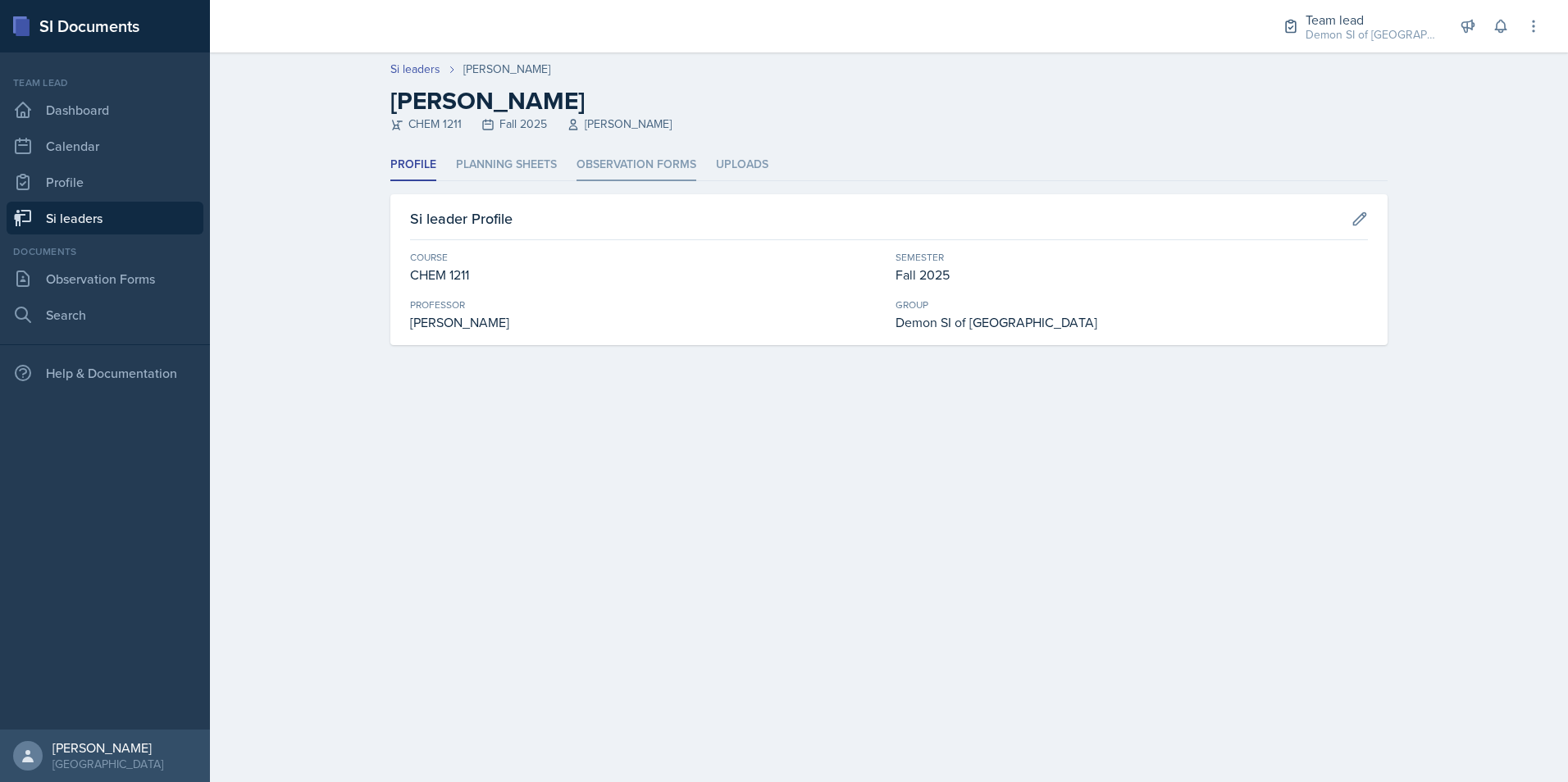
click at [648, 172] on li "Observation Forms" at bounding box center [637, 165] width 120 height 32
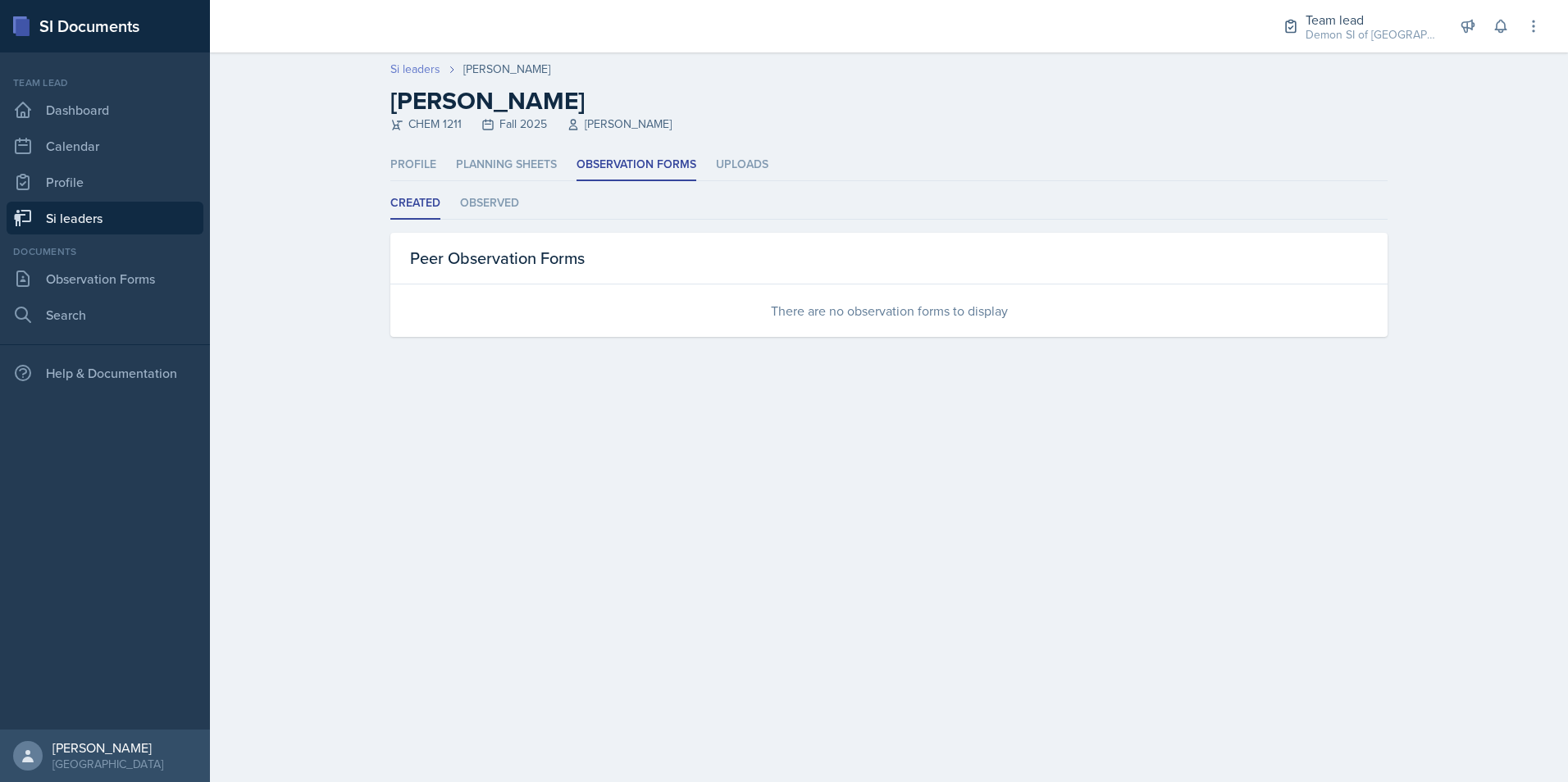
click at [428, 66] on link "Si leaders" at bounding box center [415, 69] width 50 height 17
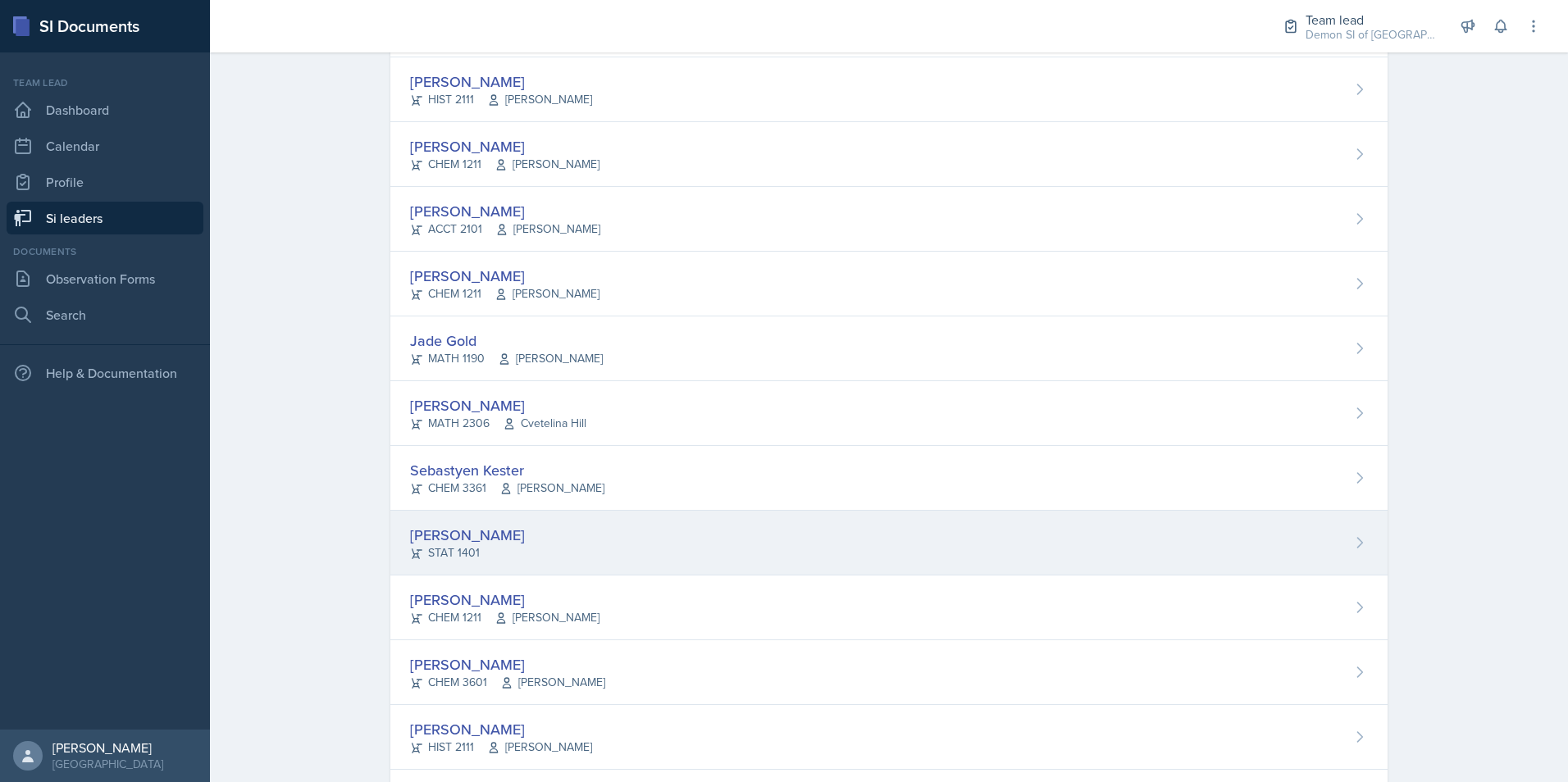
scroll to position [574, 0]
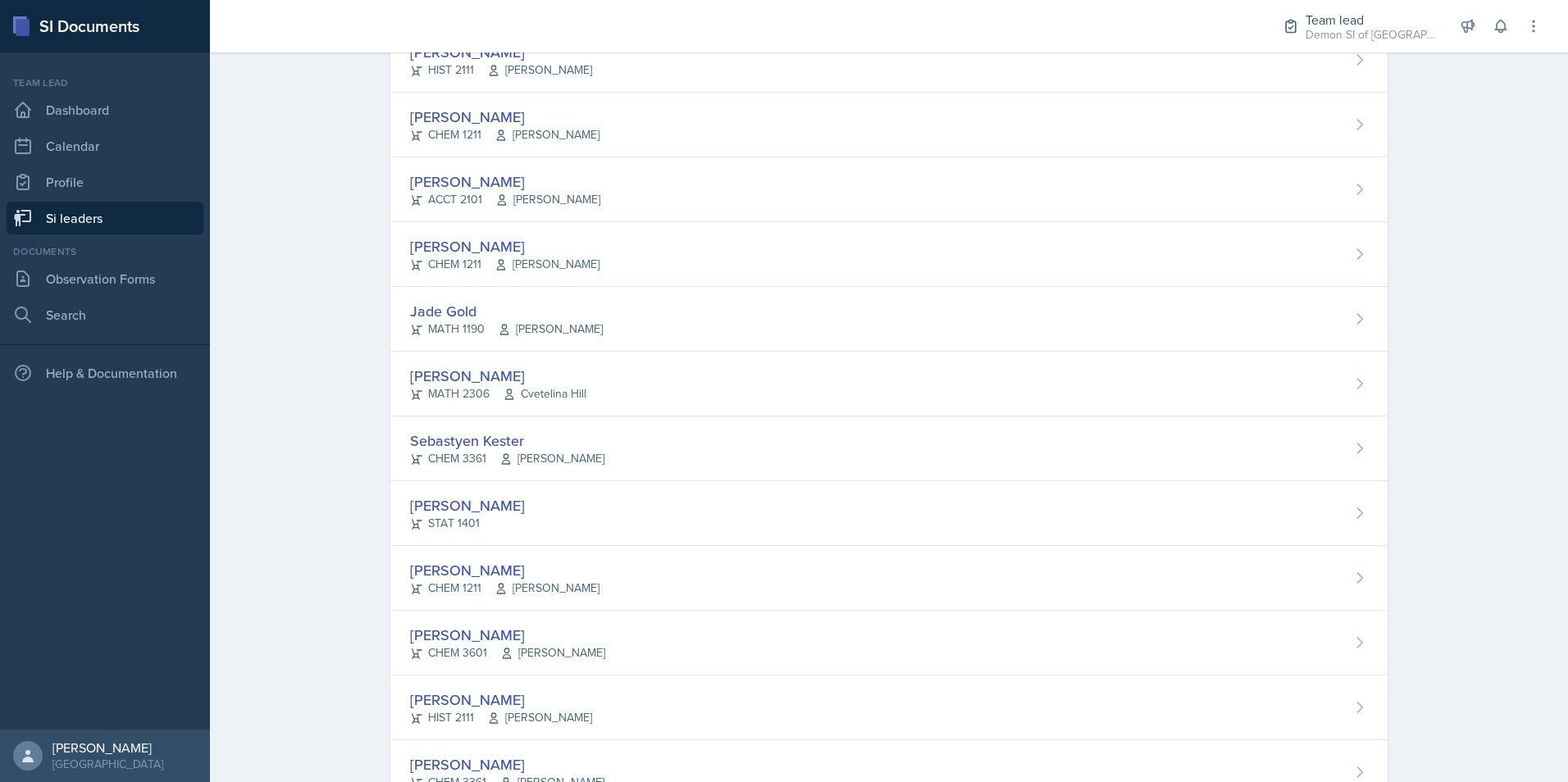
drag, startPoint x: 458, startPoint y: 299, endPoint x: 466, endPoint y: 295, distance: 8.9
click at [459, 299] on div "Jade Gold MATH 1190 Ben Sloop" at bounding box center [889, 319] width 997 height 65
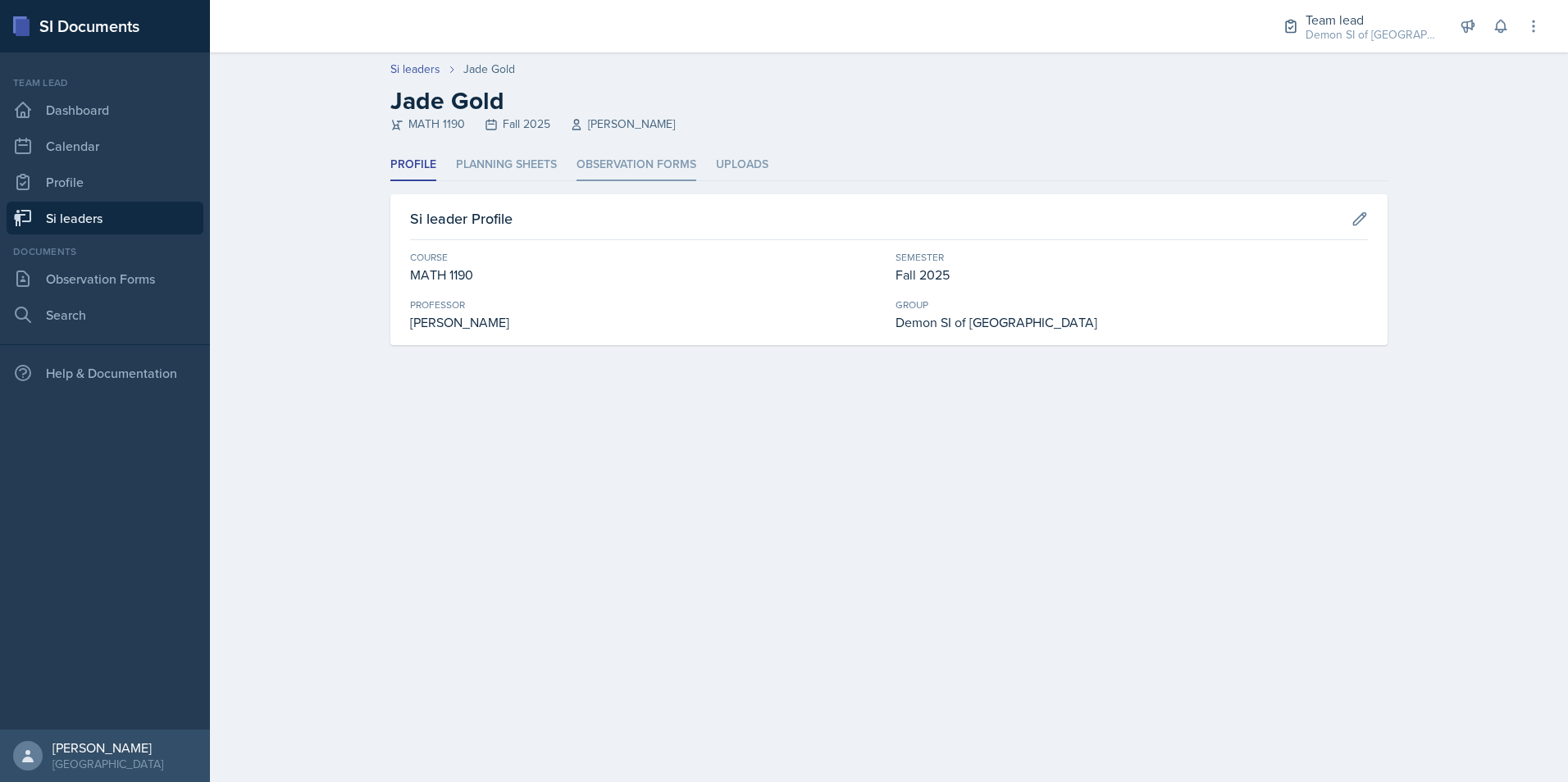
click at [650, 150] on li "Observation Forms" at bounding box center [637, 165] width 120 height 32
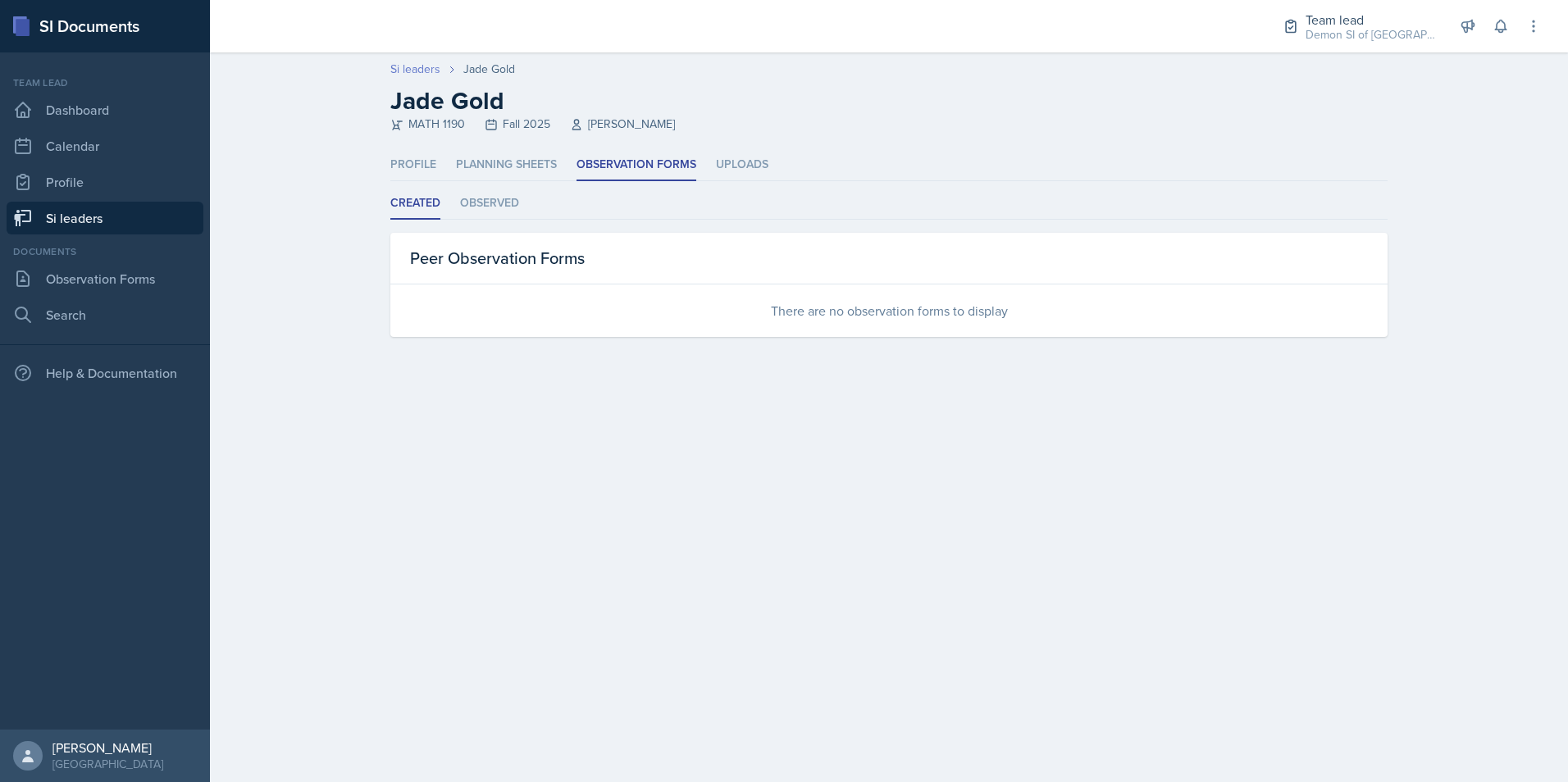
click at [411, 64] on link "Si leaders" at bounding box center [415, 69] width 50 height 17
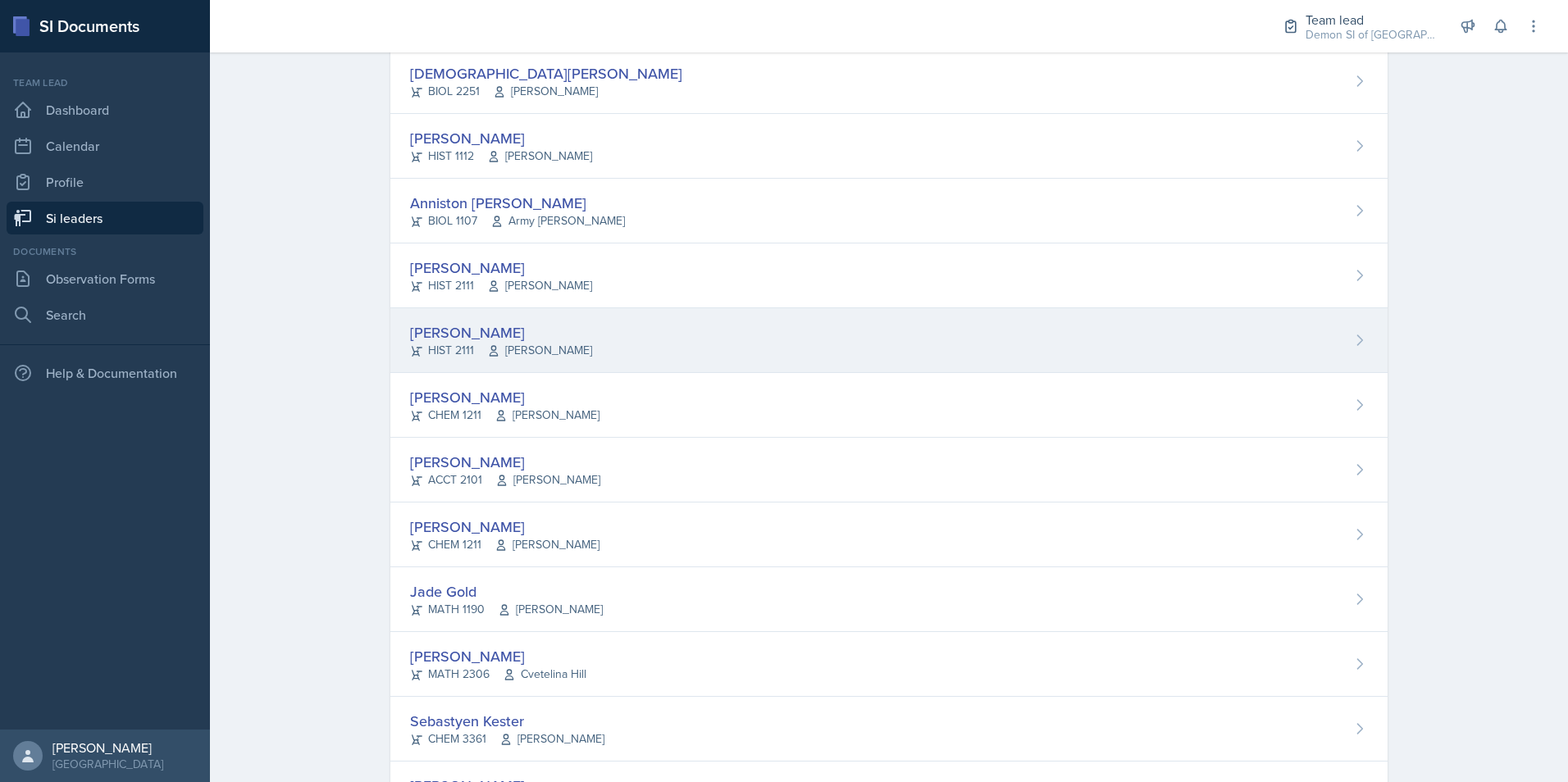
scroll to position [328, 0]
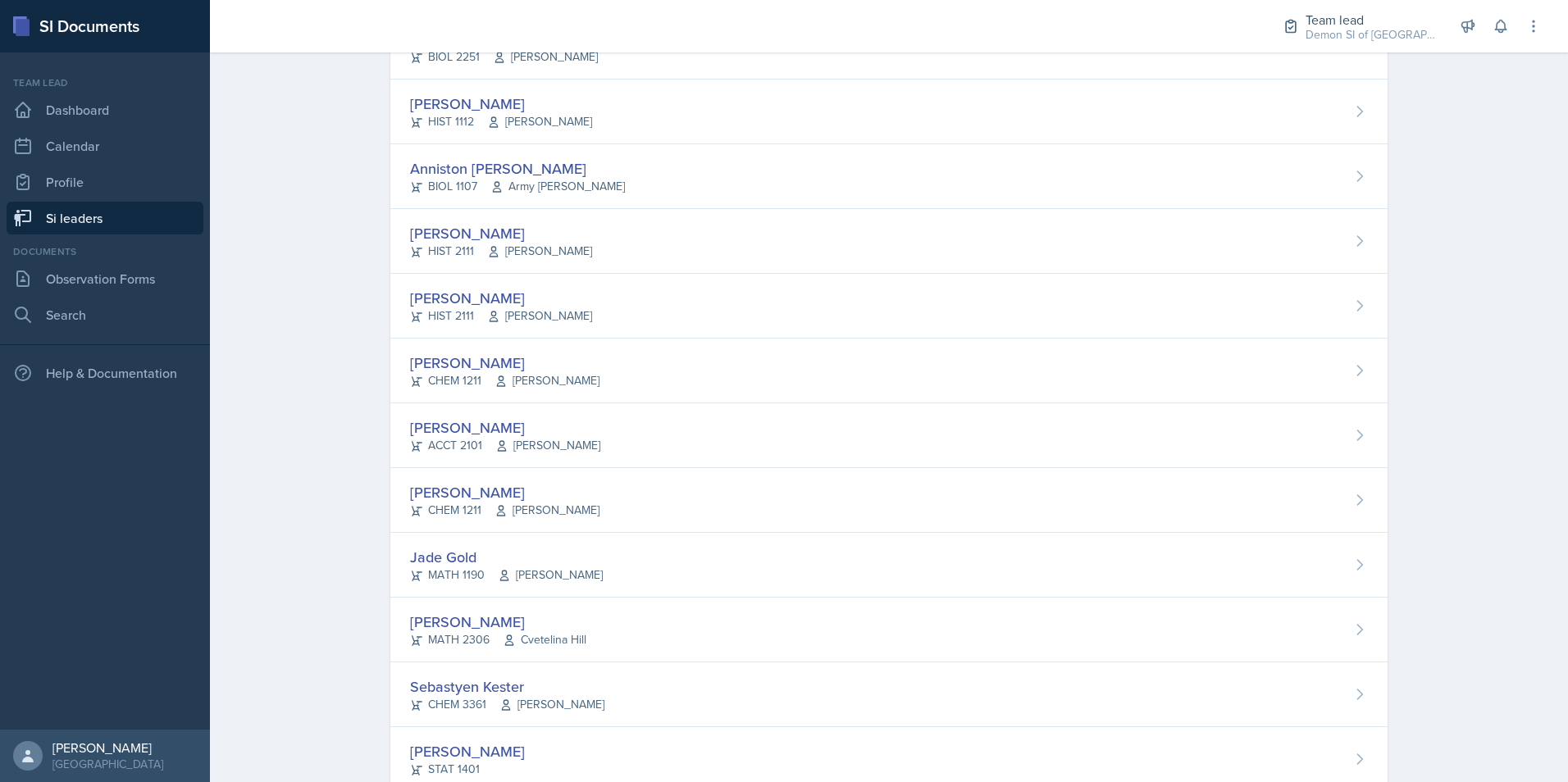
click at [434, 647] on div "MATH 2306 Cvetelina Hill" at bounding box center [498, 640] width 176 height 17
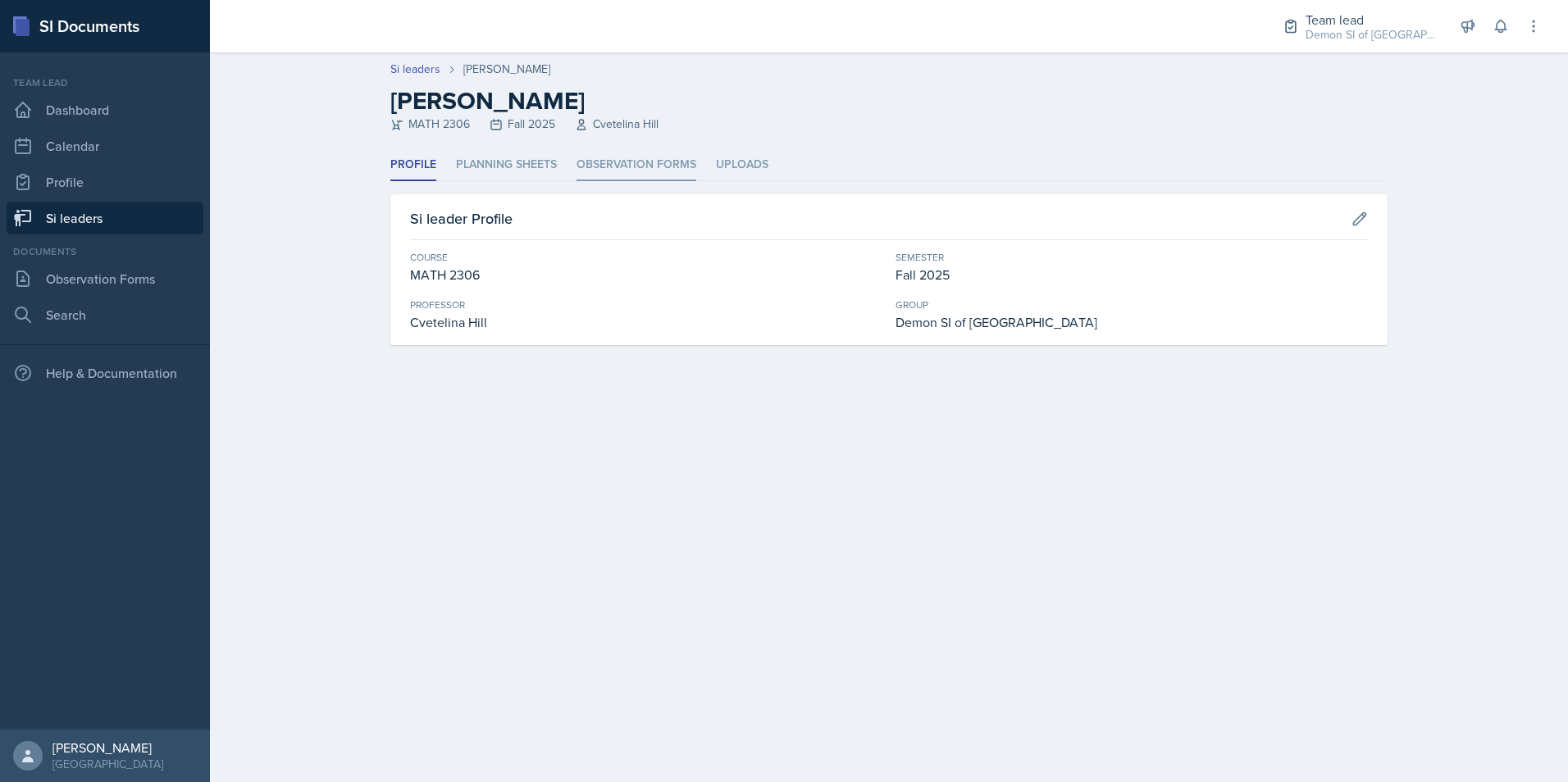
click at [611, 164] on li "Observation Forms" at bounding box center [637, 165] width 120 height 32
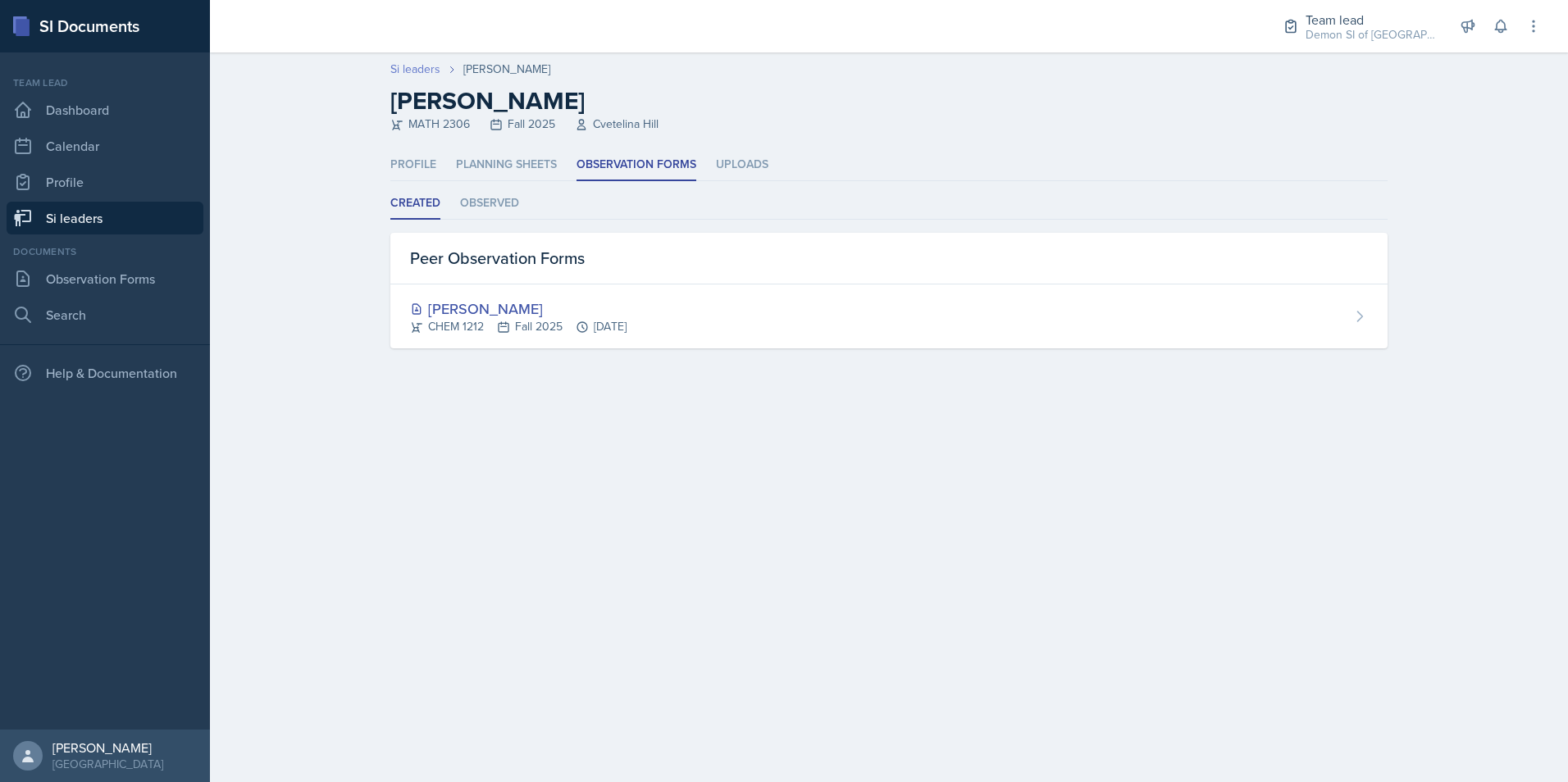
click at [413, 66] on link "Si leaders" at bounding box center [415, 69] width 50 height 17
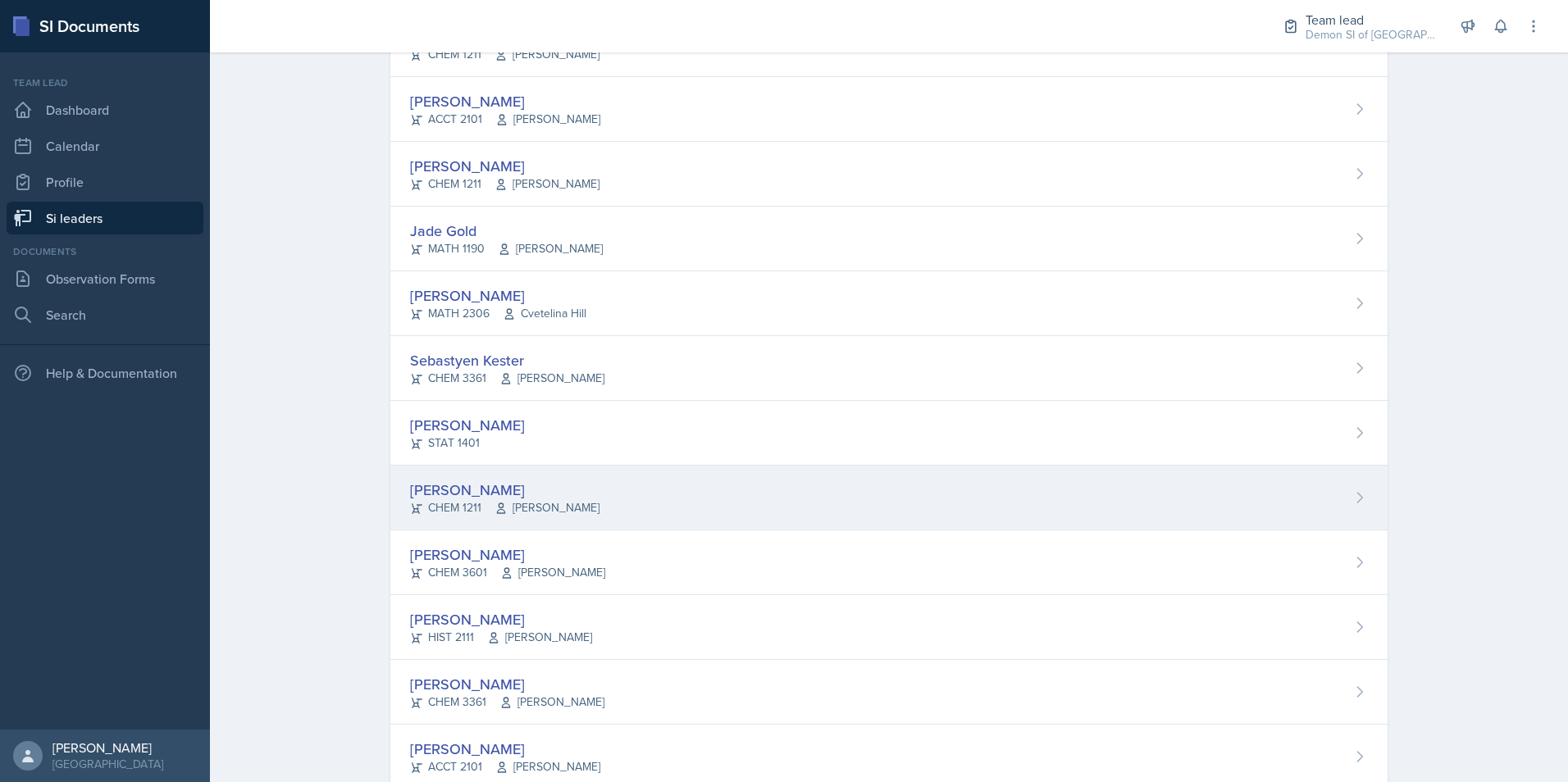
scroll to position [656, 0]
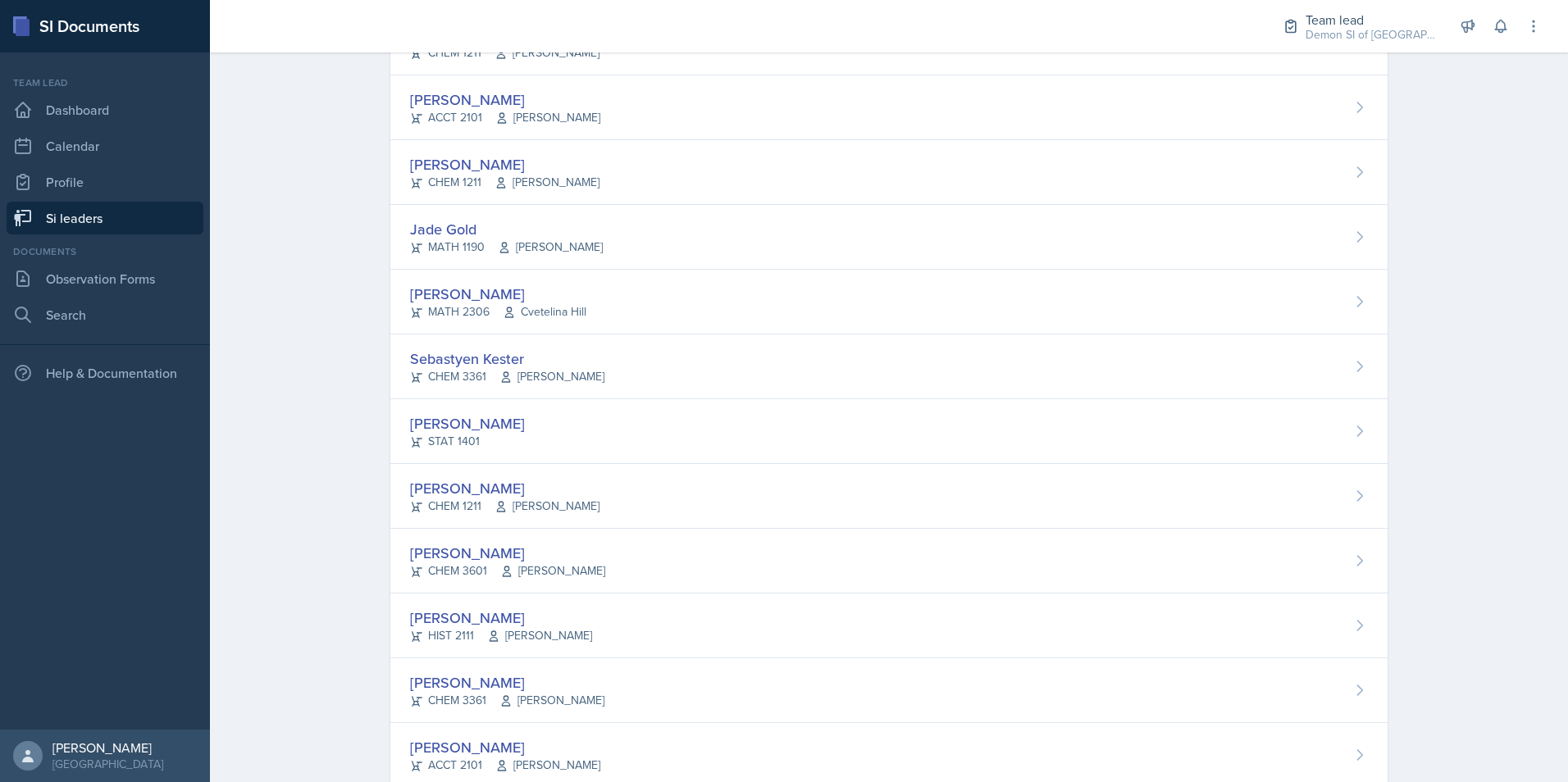
drag, startPoint x: 442, startPoint y: 439, endPoint x: 362, endPoint y: 486, distance: 92.8
click at [365, 486] on div "Course All ACCT 2101 ACCT 2102 ACCT 4050 ANTH 1102 ANTH 3301 ARCH 1000 ARCH 100…" at bounding box center [890, 337] width 1050 height 1756
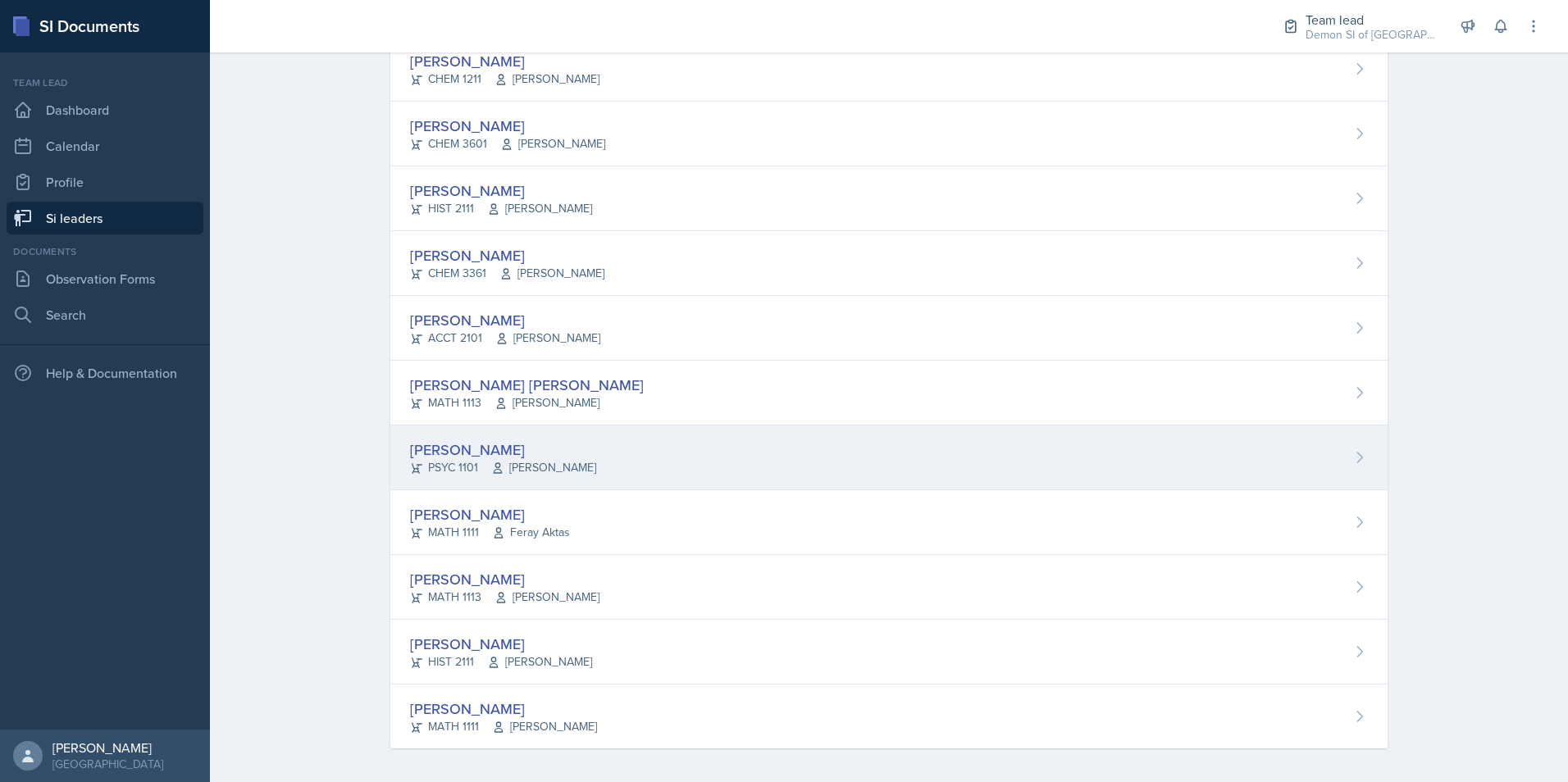
scroll to position [1089, 0]
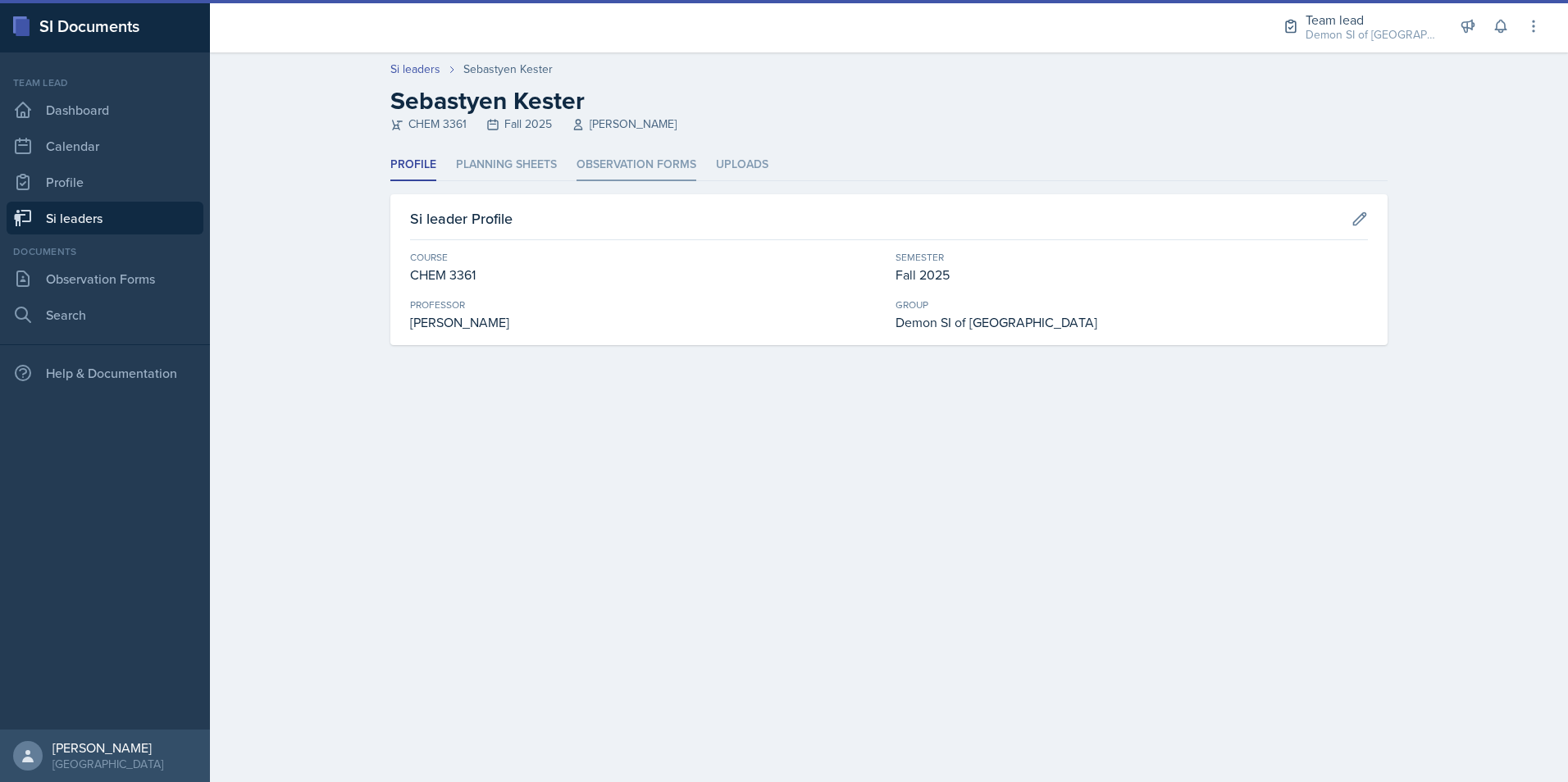
click at [629, 164] on li "Observation Forms" at bounding box center [637, 165] width 120 height 32
click at [644, 164] on li "Observation Forms" at bounding box center [637, 165] width 120 height 32
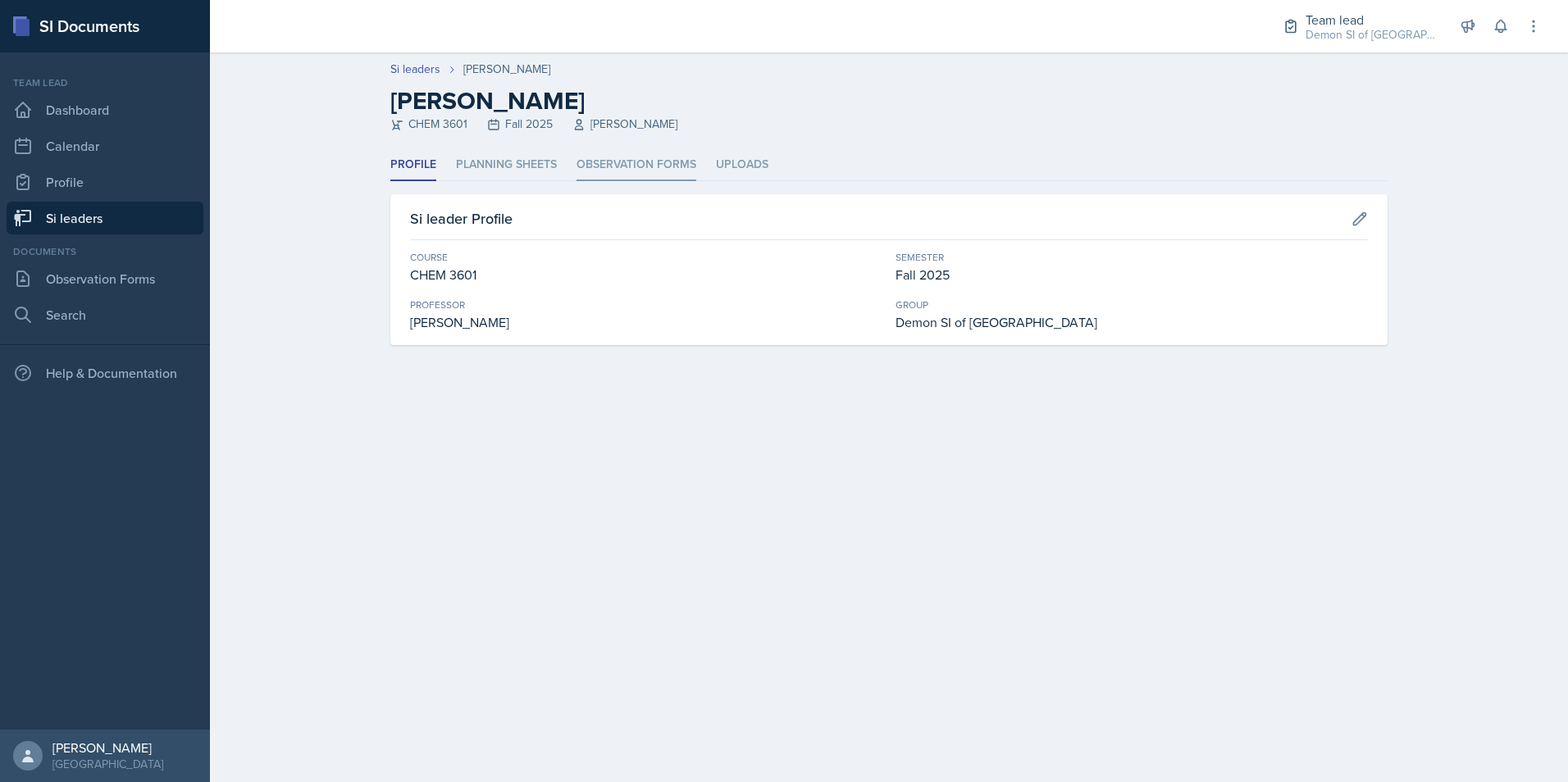
click at [685, 160] on li "Observation Forms" at bounding box center [637, 165] width 120 height 32
click at [665, 137] on header "Si leaders Maria Patino Cruz Maria Patino Cruz HIST 2111 Fall 2025 George Bertr…" at bounding box center [889, 101] width 1358 height 97
click at [653, 159] on li "Observation Forms" at bounding box center [637, 165] width 120 height 32
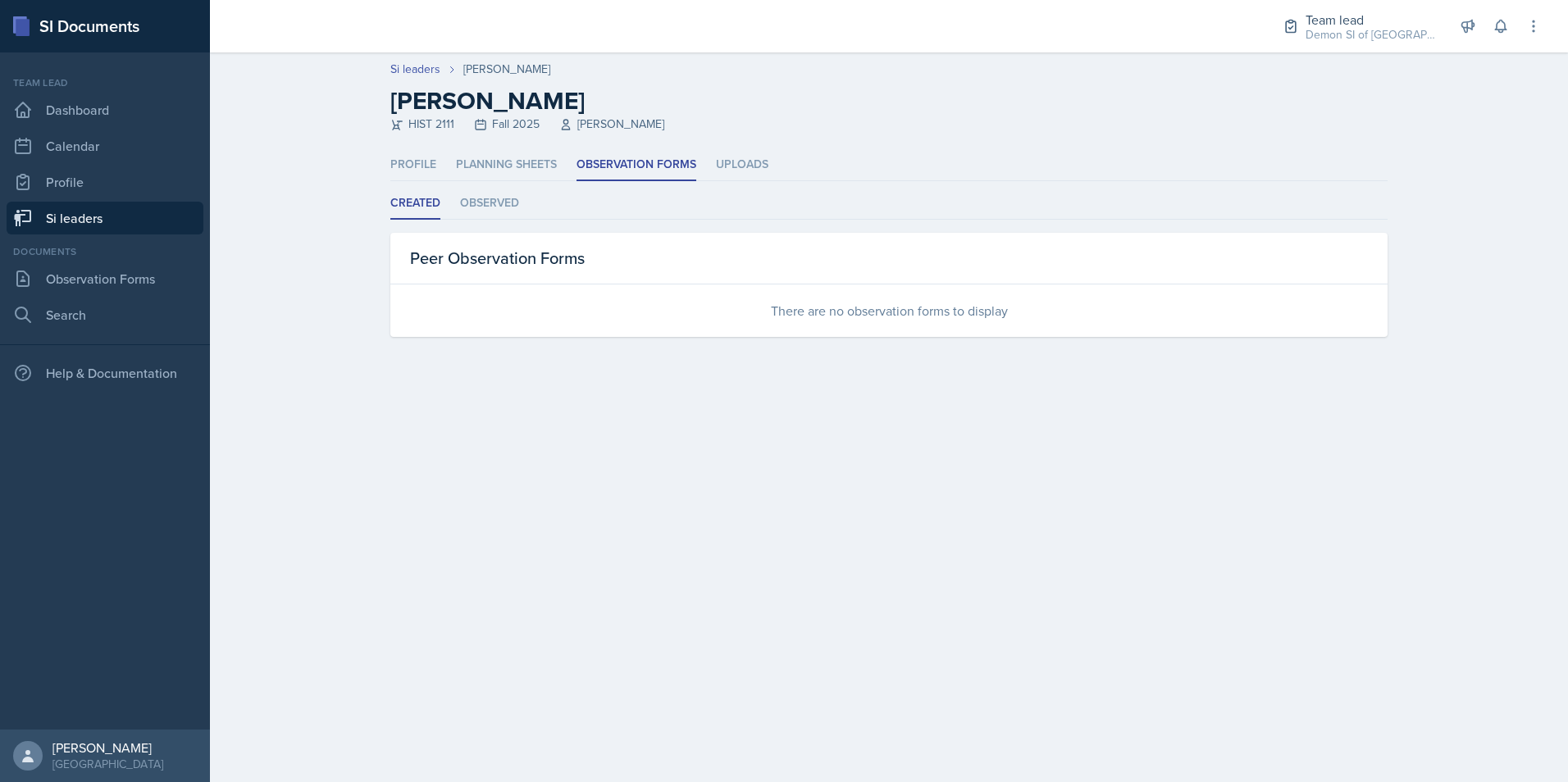
click at [406, 59] on header "Si leaders Maria Patino Cruz Maria Patino Cruz HIST 2111 Fall 2025 George Bertr…" at bounding box center [889, 101] width 1358 height 97
click at [411, 73] on link "Si leaders" at bounding box center [415, 69] width 50 height 17
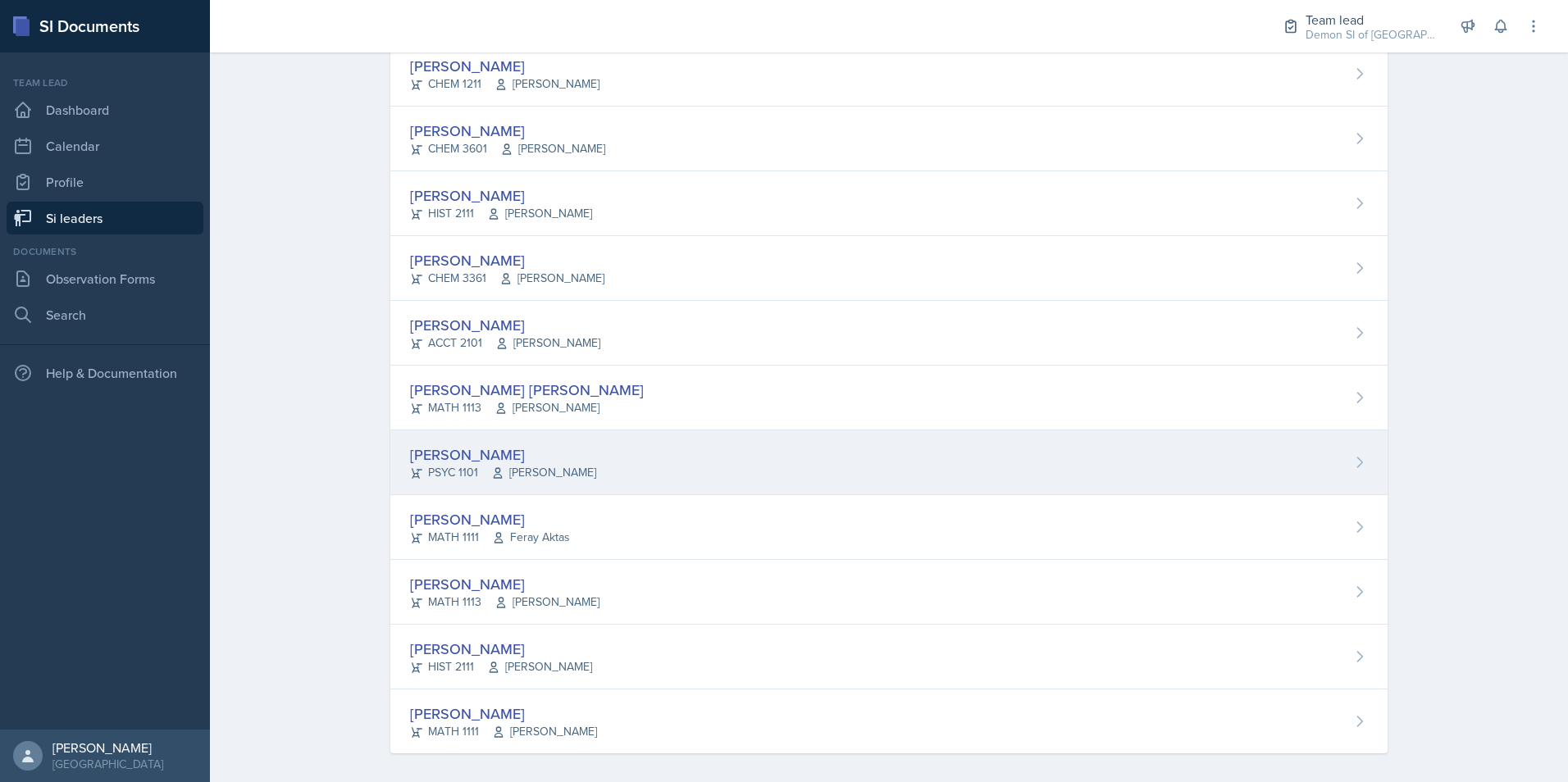
scroll to position [1089, 0]
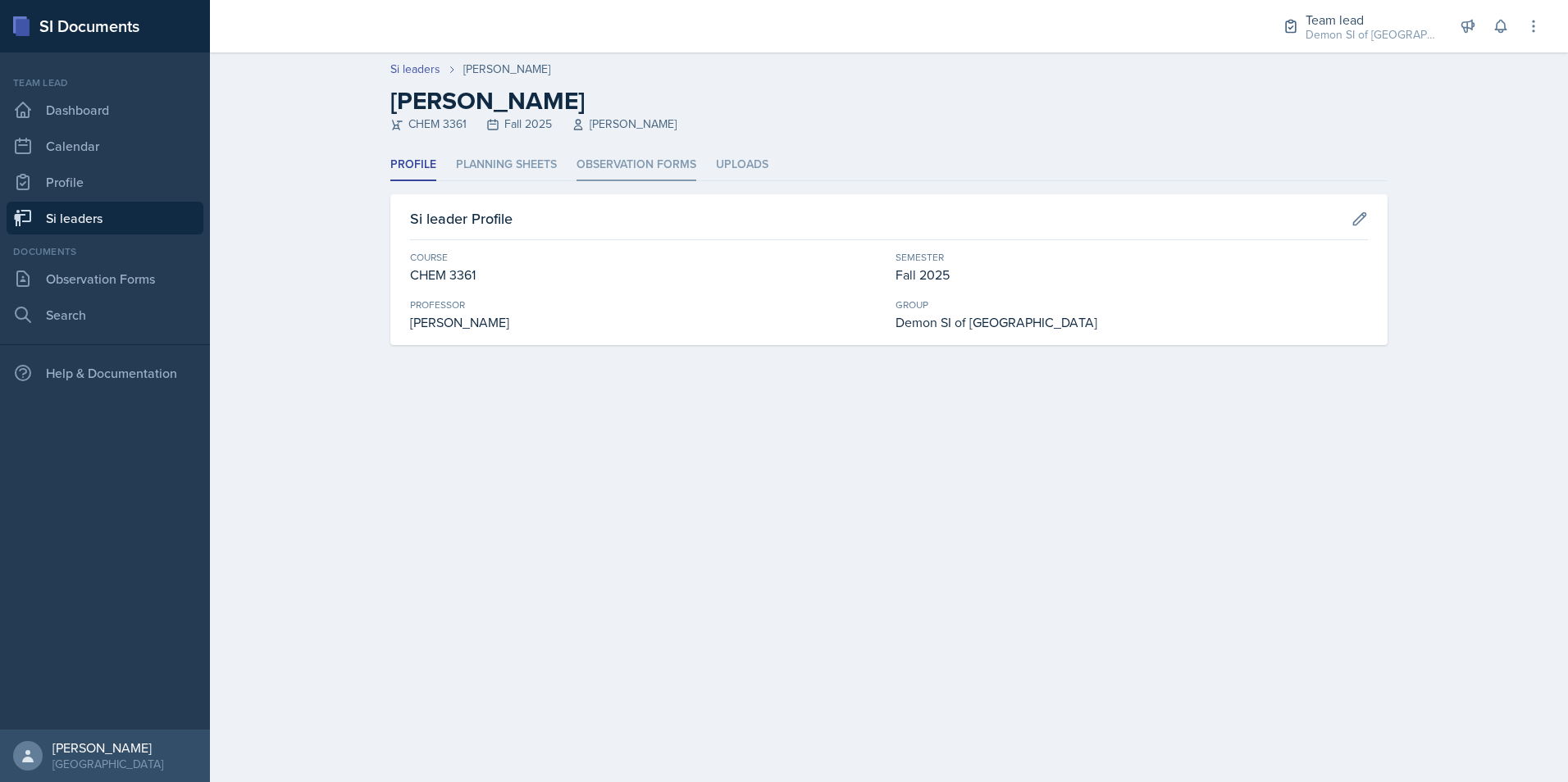
click at [654, 167] on li "Observation Forms" at bounding box center [637, 165] width 120 height 32
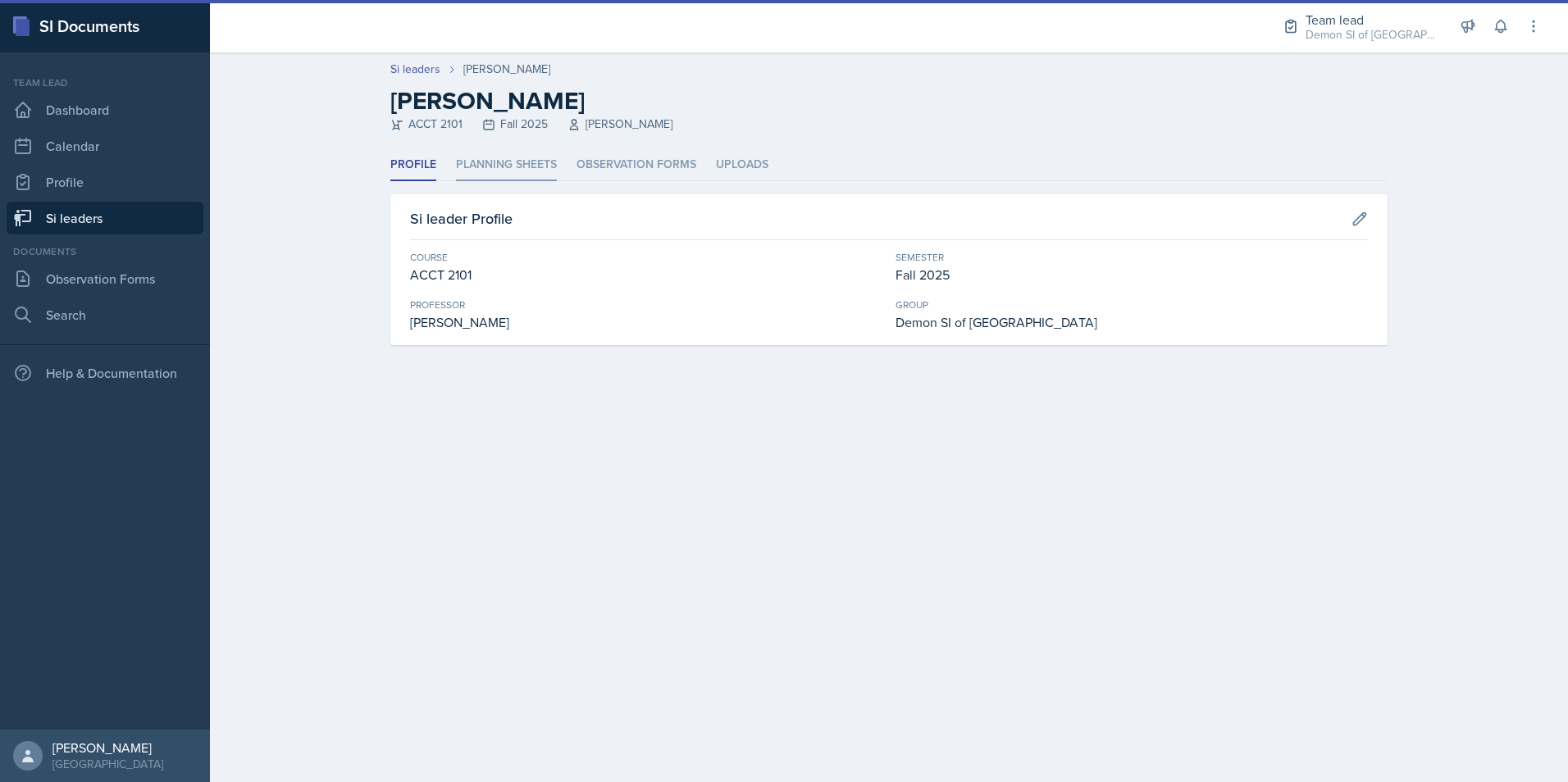
click at [547, 164] on li "Planning Sheets" at bounding box center [506, 165] width 101 height 32
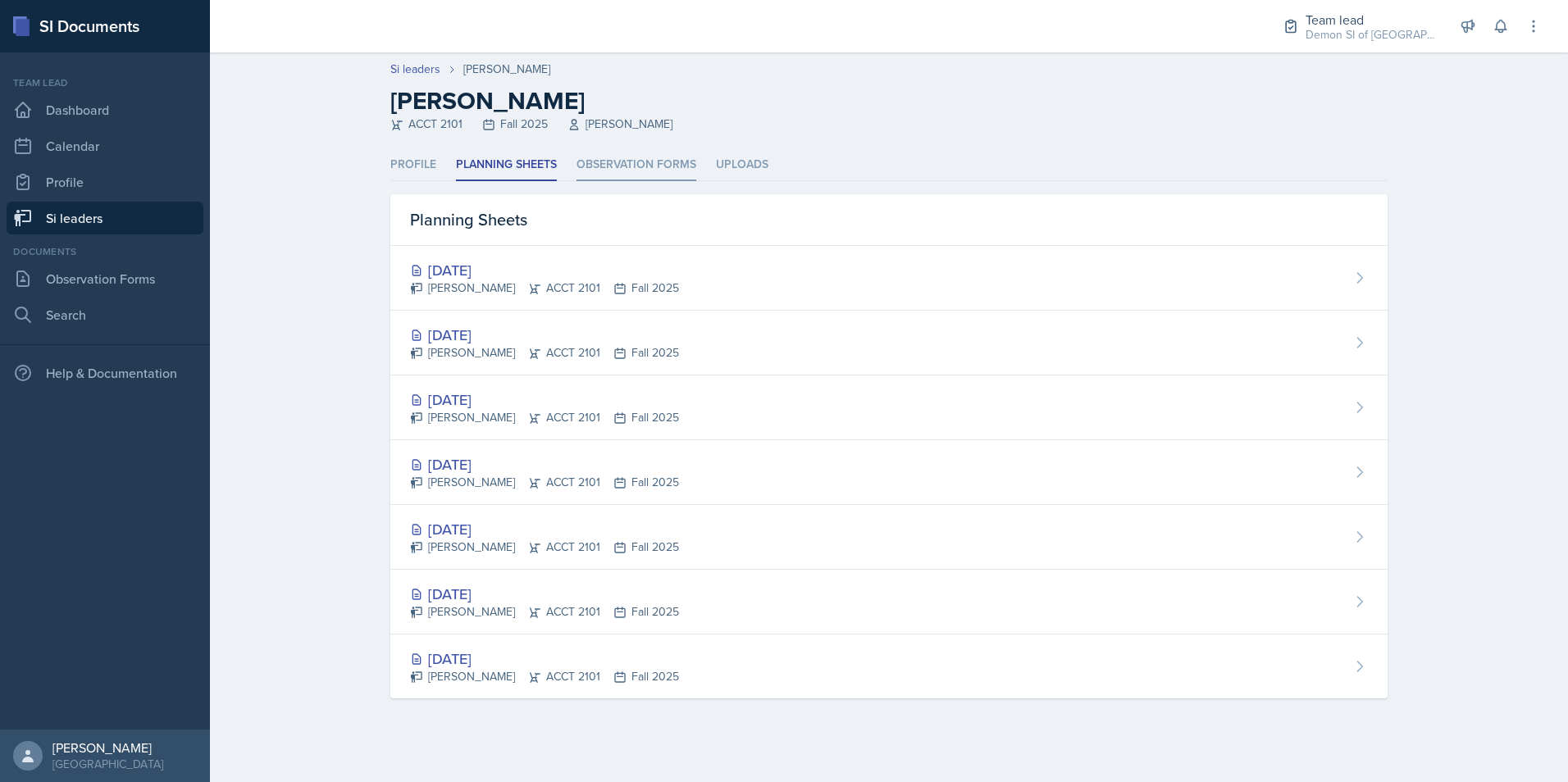
click at [614, 168] on li "Observation Forms" at bounding box center [637, 165] width 120 height 32
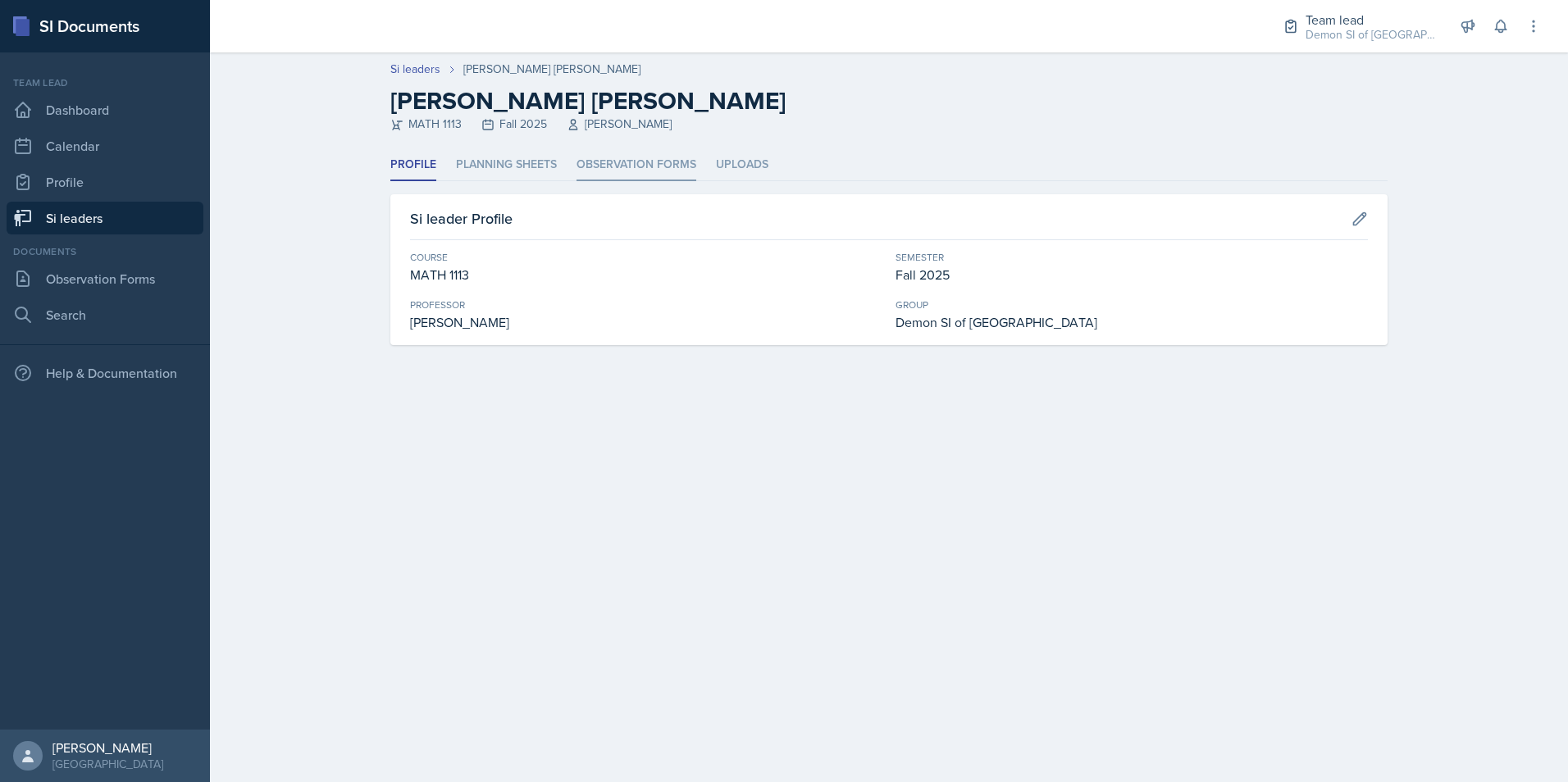
click at [617, 160] on li "Observation Forms" at bounding box center [637, 165] width 120 height 32
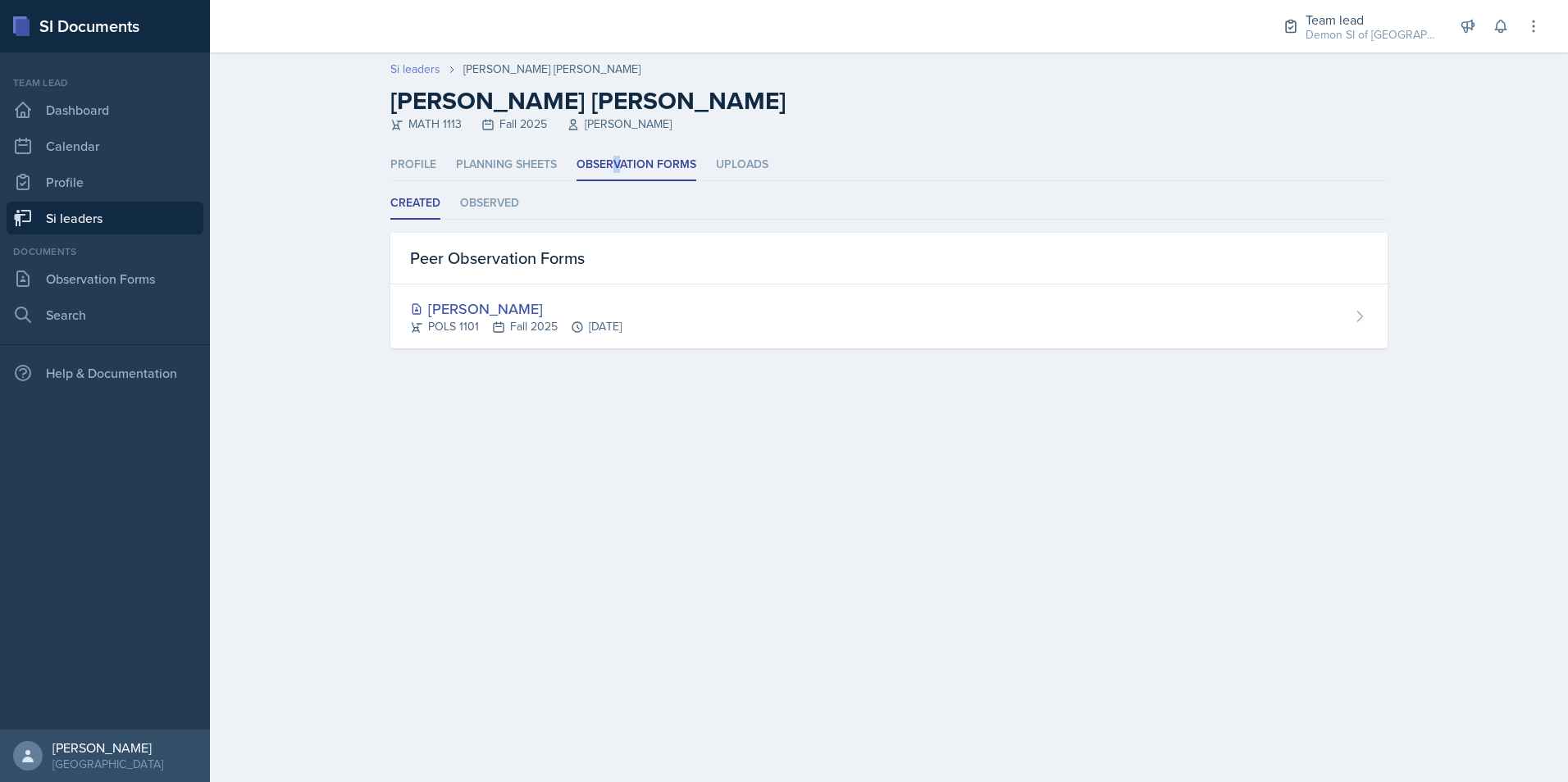
click at [420, 71] on link "Si leaders" at bounding box center [415, 69] width 50 height 17
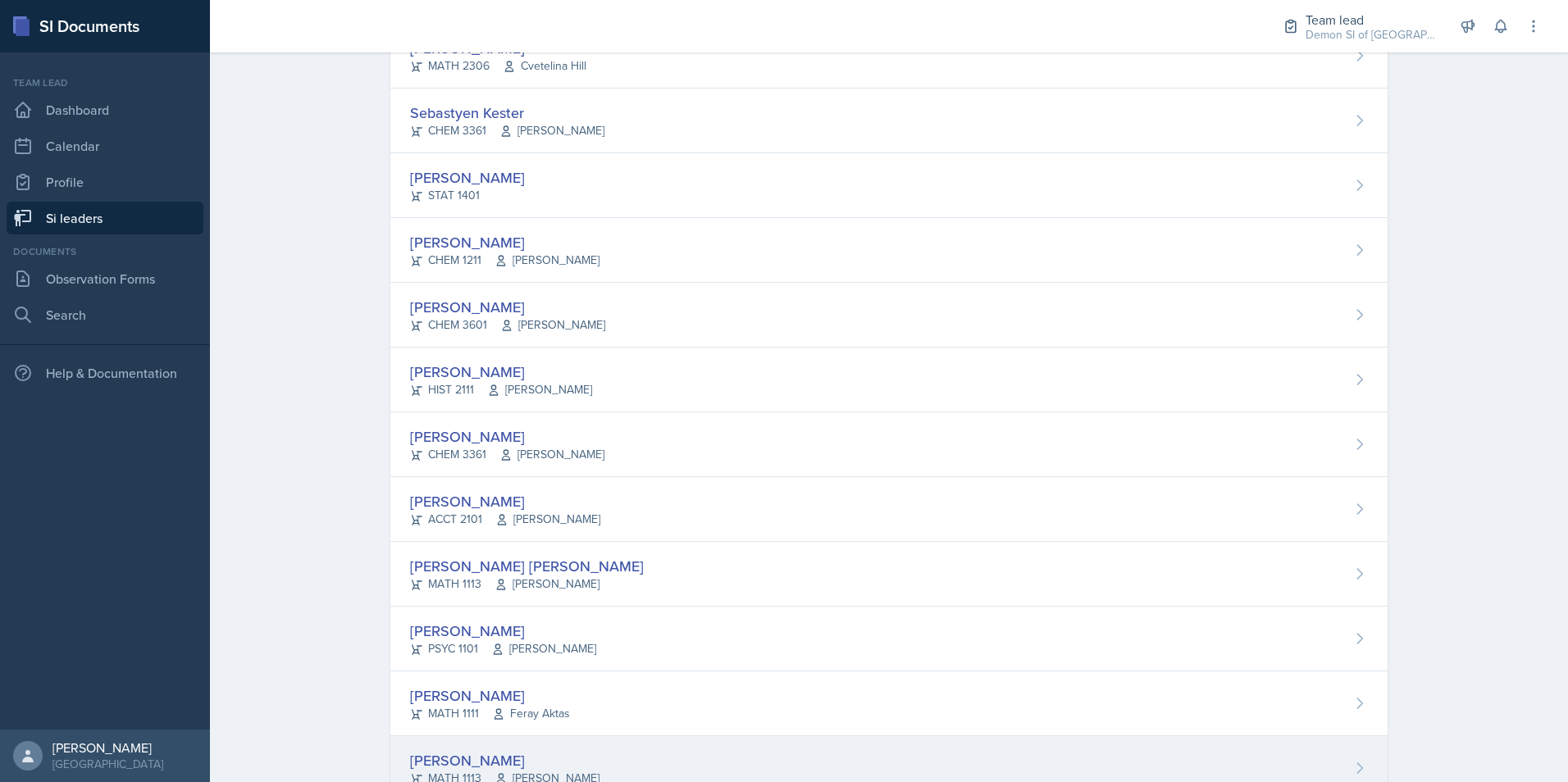
scroll to position [1089, 0]
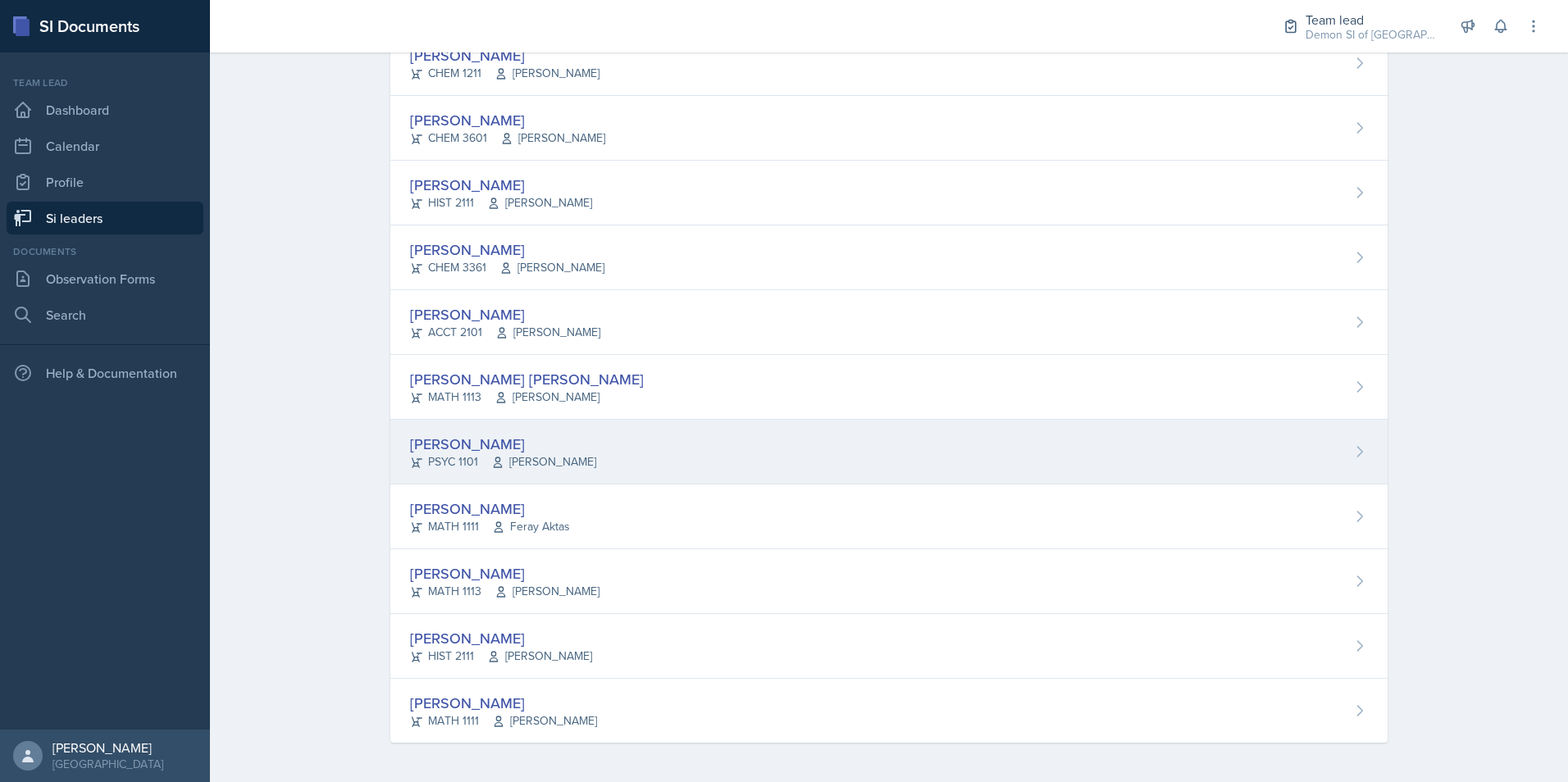
click at [444, 452] on div "[PERSON_NAME]" at bounding box center [503, 444] width 186 height 22
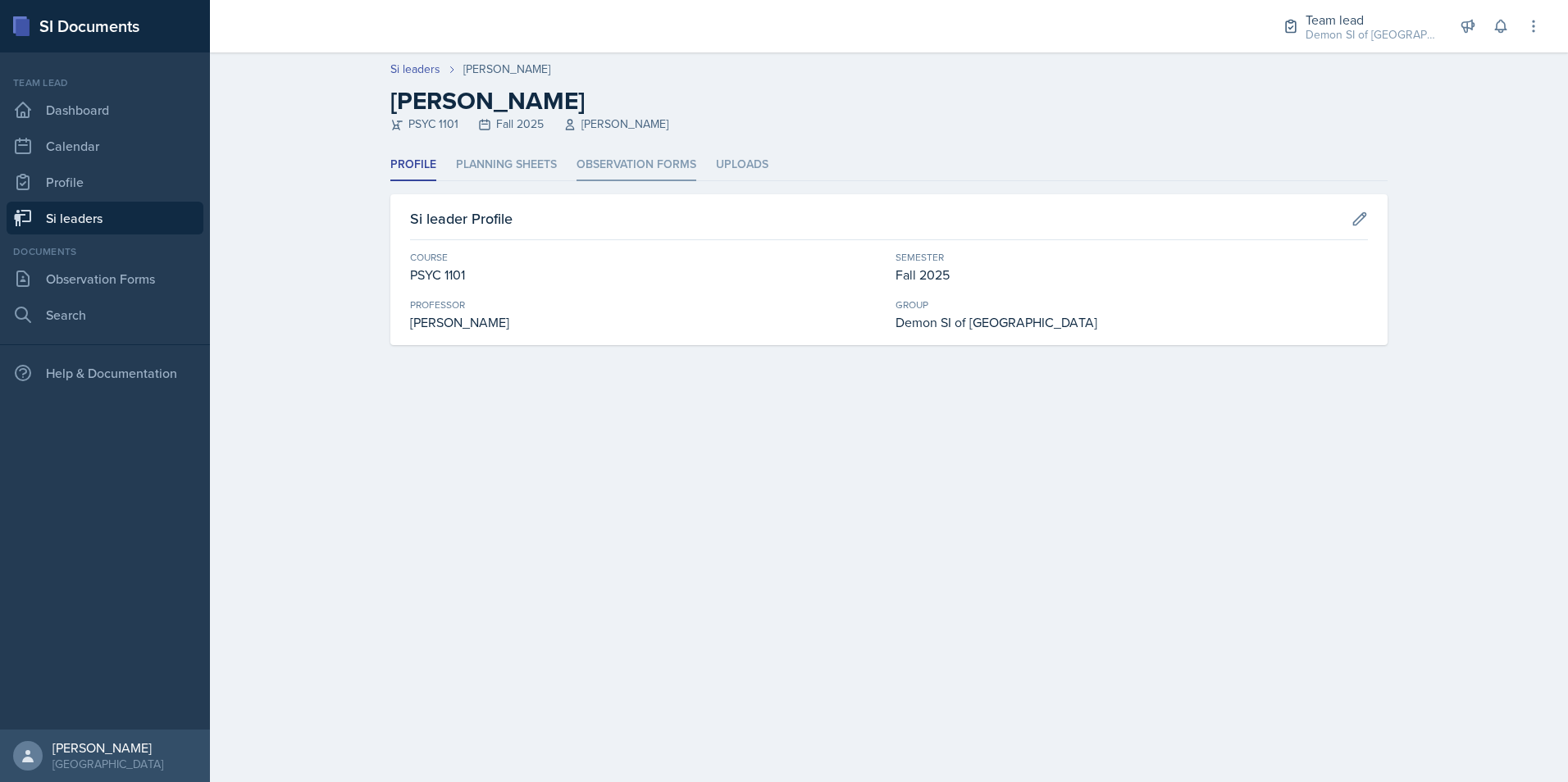
click at [644, 159] on li "Observation Forms" at bounding box center [637, 165] width 120 height 32
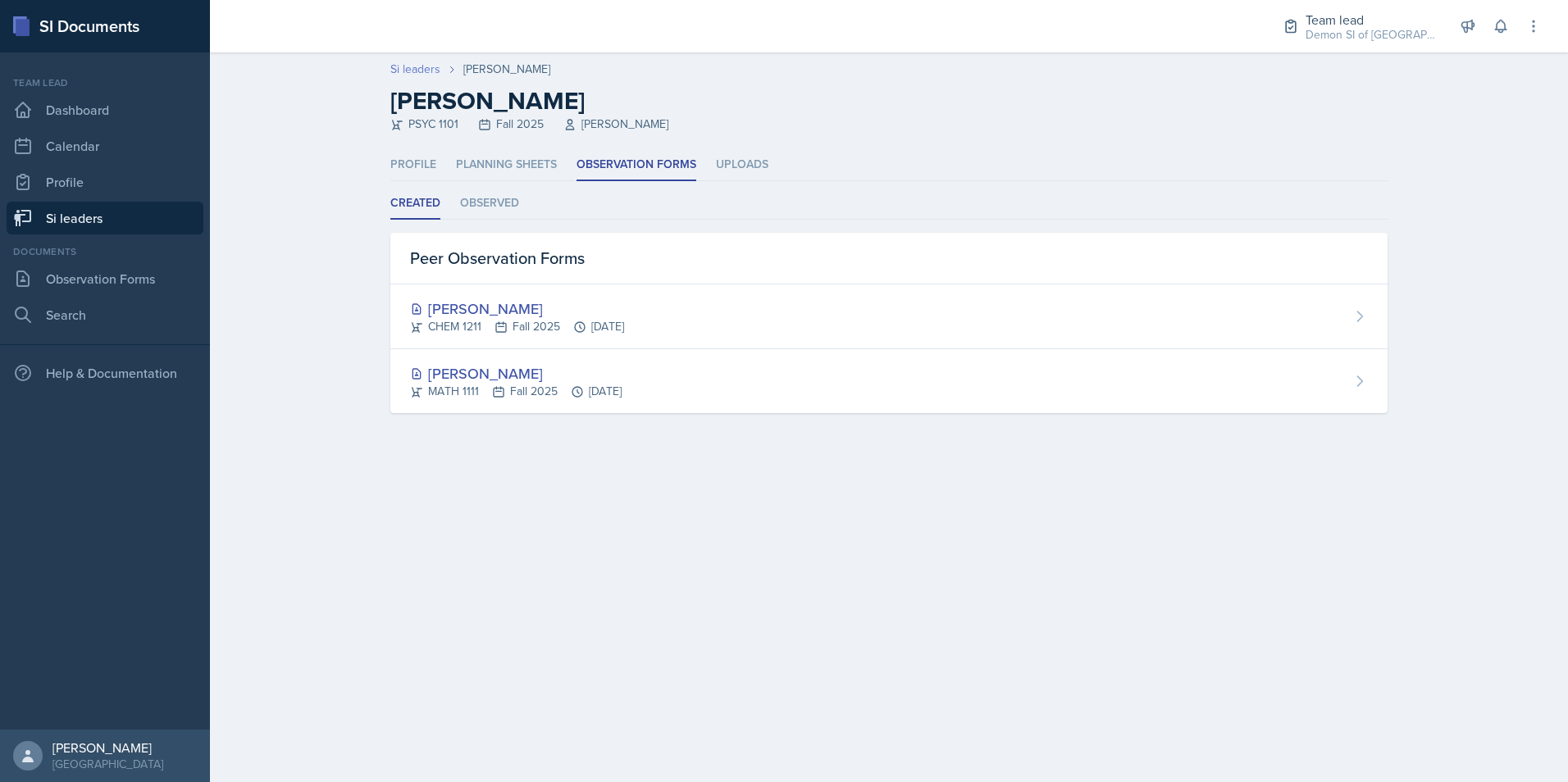
click at [420, 62] on link "Si leaders" at bounding box center [415, 69] width 50 height 17
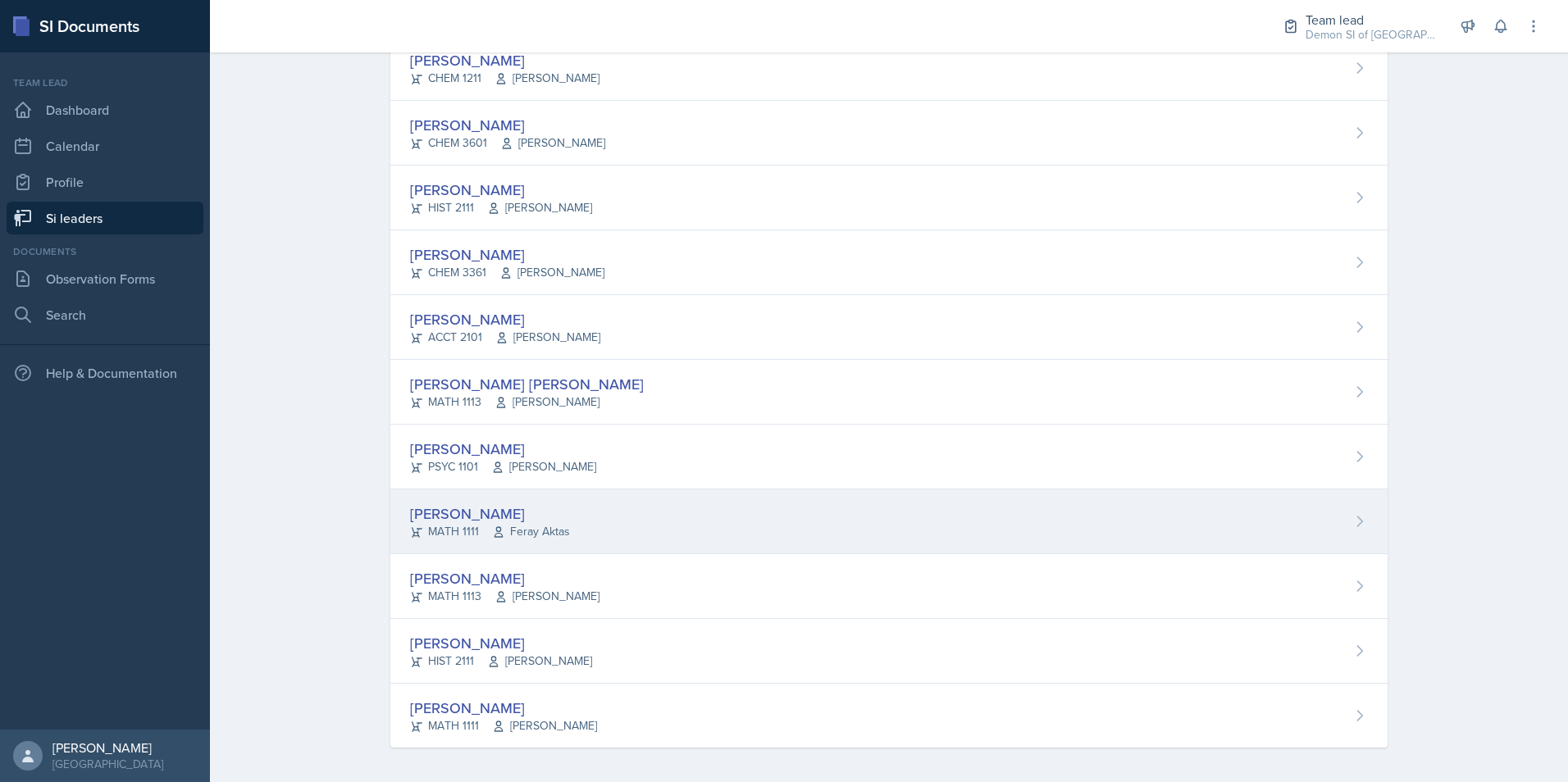
scroll to position [1089, 0]
click at [472, 494] on div "[PERSON_NAME] MATH 1111 Feray Aktas" at bounding box center [889, 517] width 997 height 65
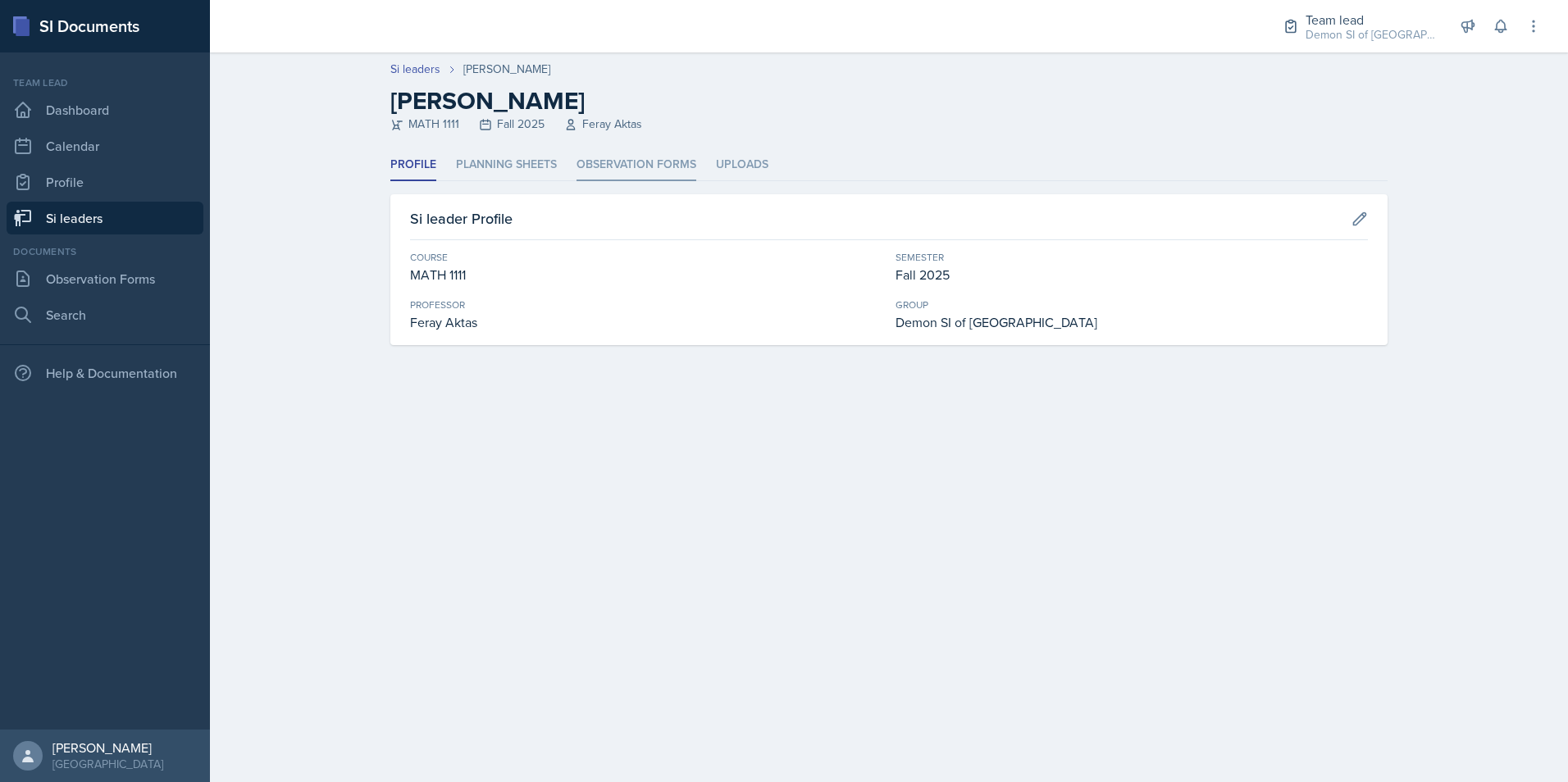
click at [624, 161] on li "Observation Forms" at bounding box center [637, 165] width 120 height 32
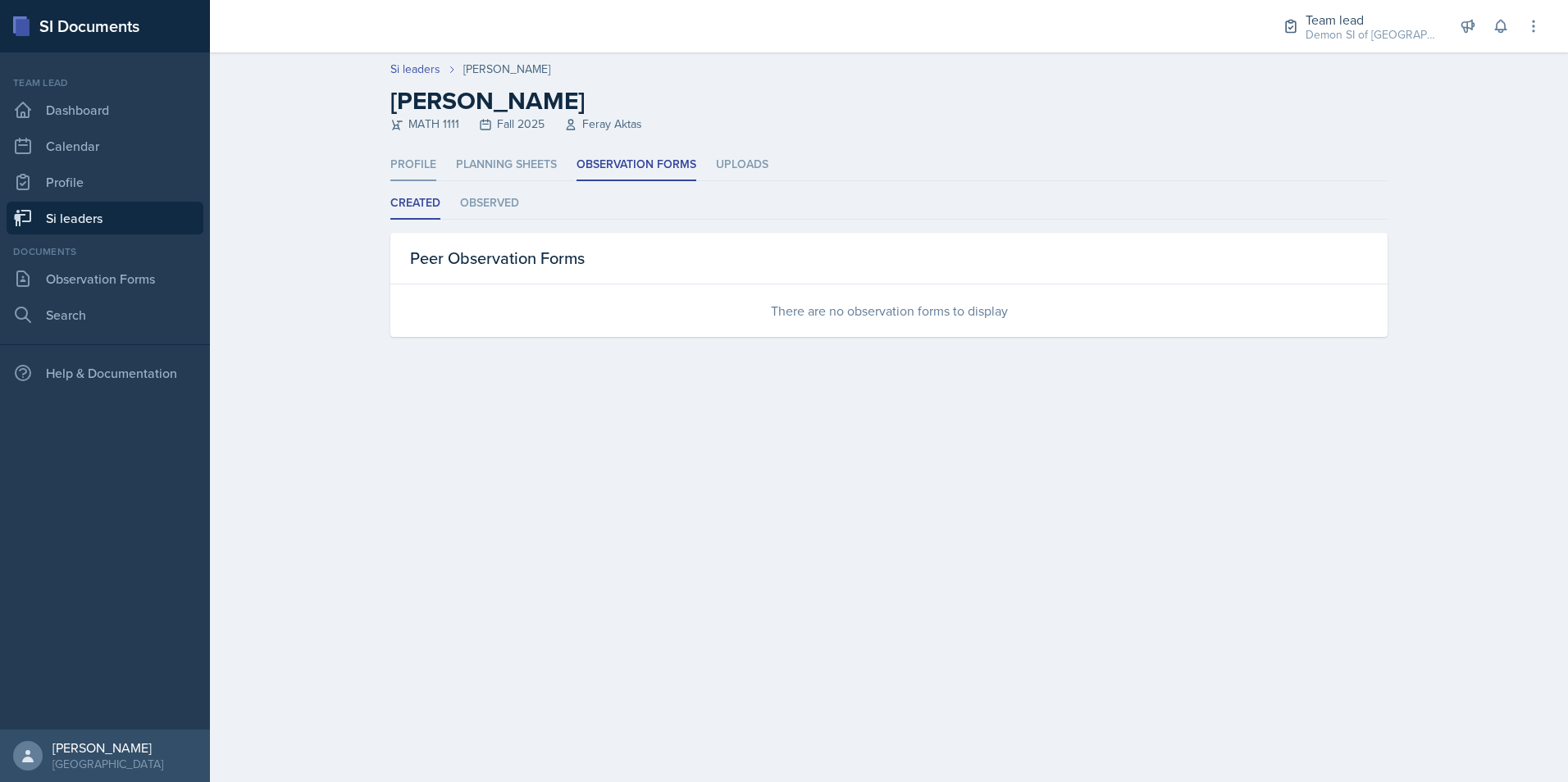
click at [394, 156] on li "Profile" at bounding box center [413, 165] width 46 height 32
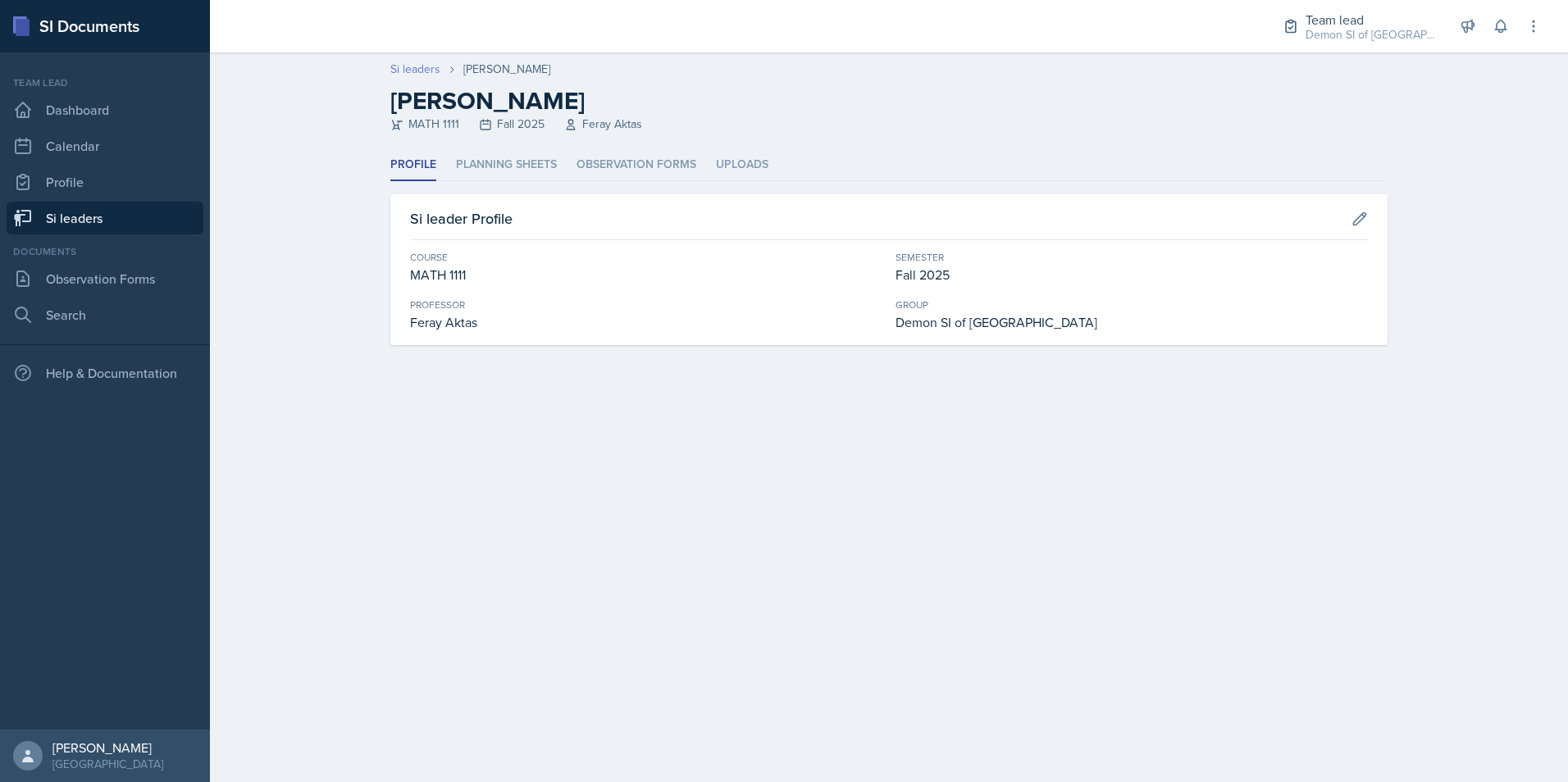
click at [420, 72] on link "Si leaders" at bounding box center [415, 69] width 50 height 17
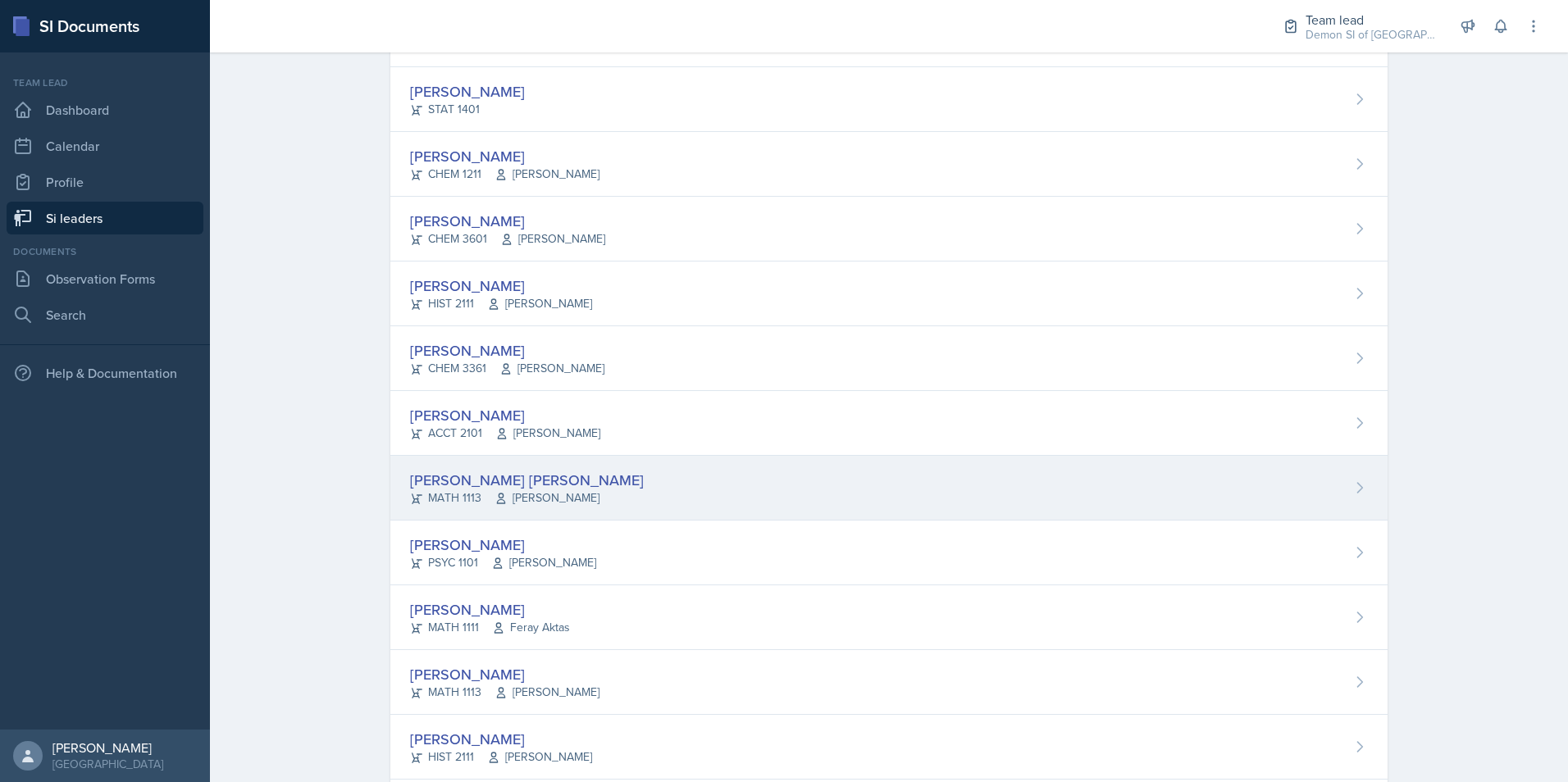
scroll to position [1089, 0]
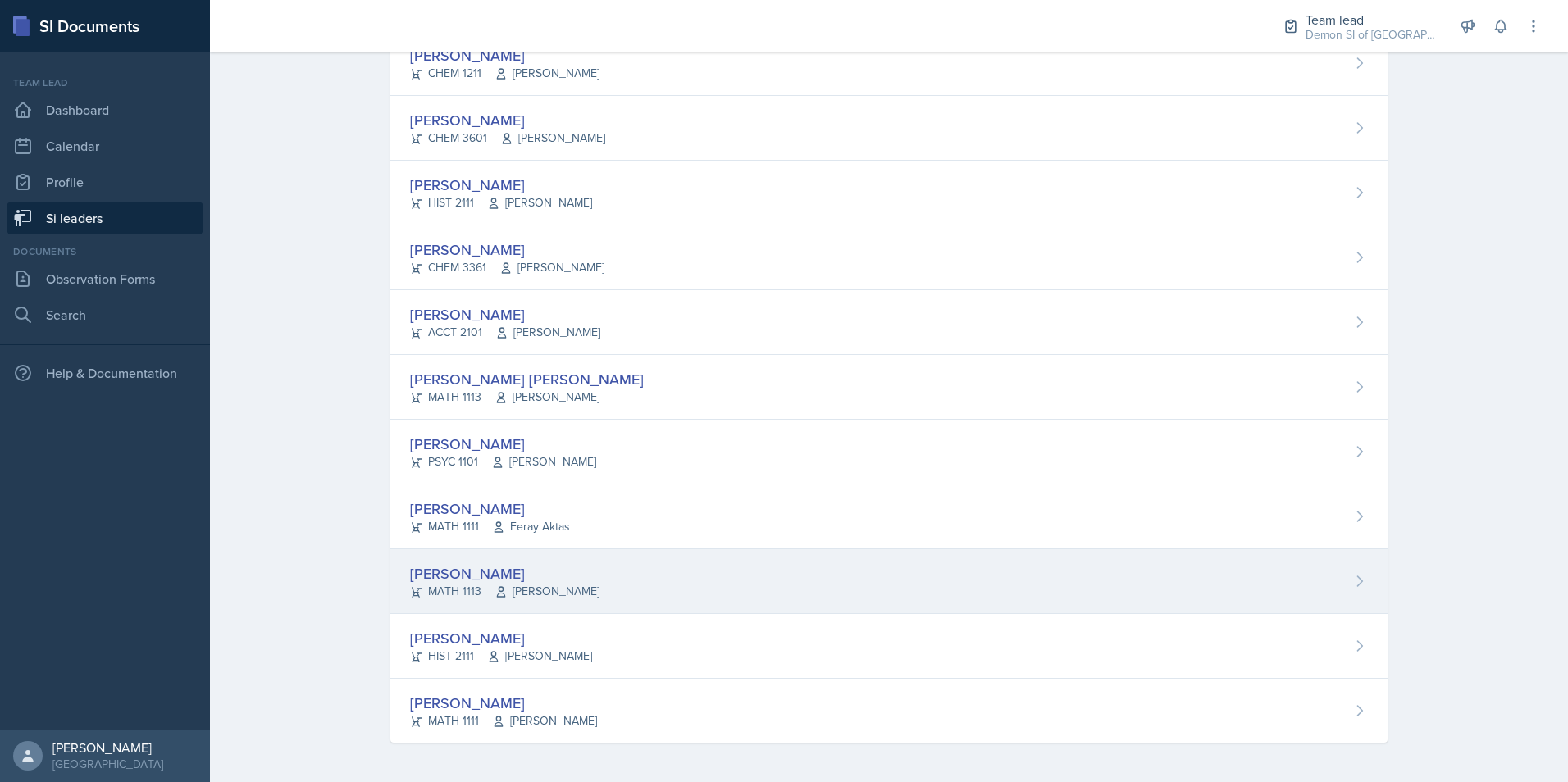
click at [444, 580] on div "[PERSON_NAME]" at bounding box center [505, 574] width 189 height 22
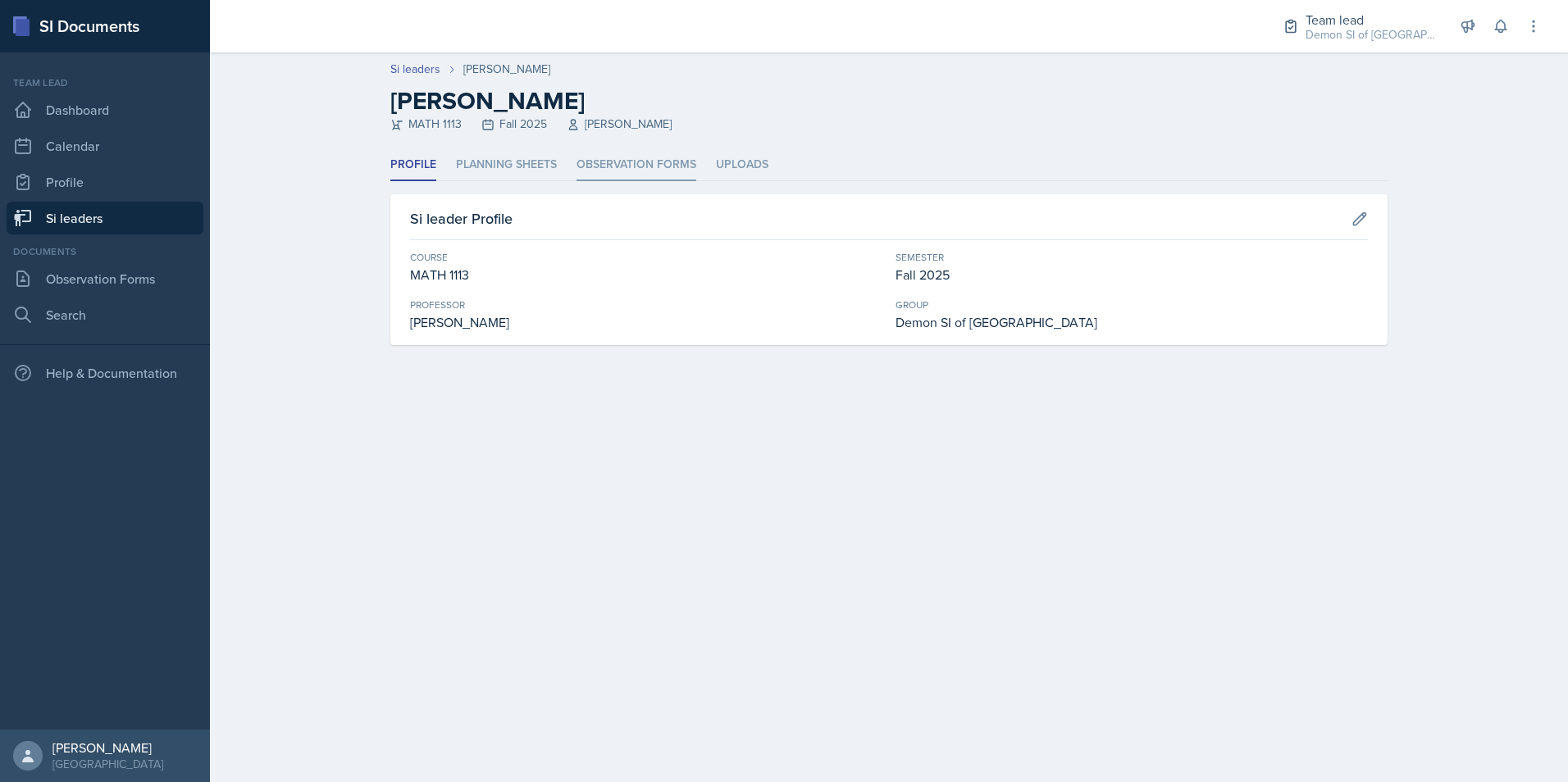
click at [651, 150] on li "Observation Forms" at bounding box center [637, 165] width 120 height 32
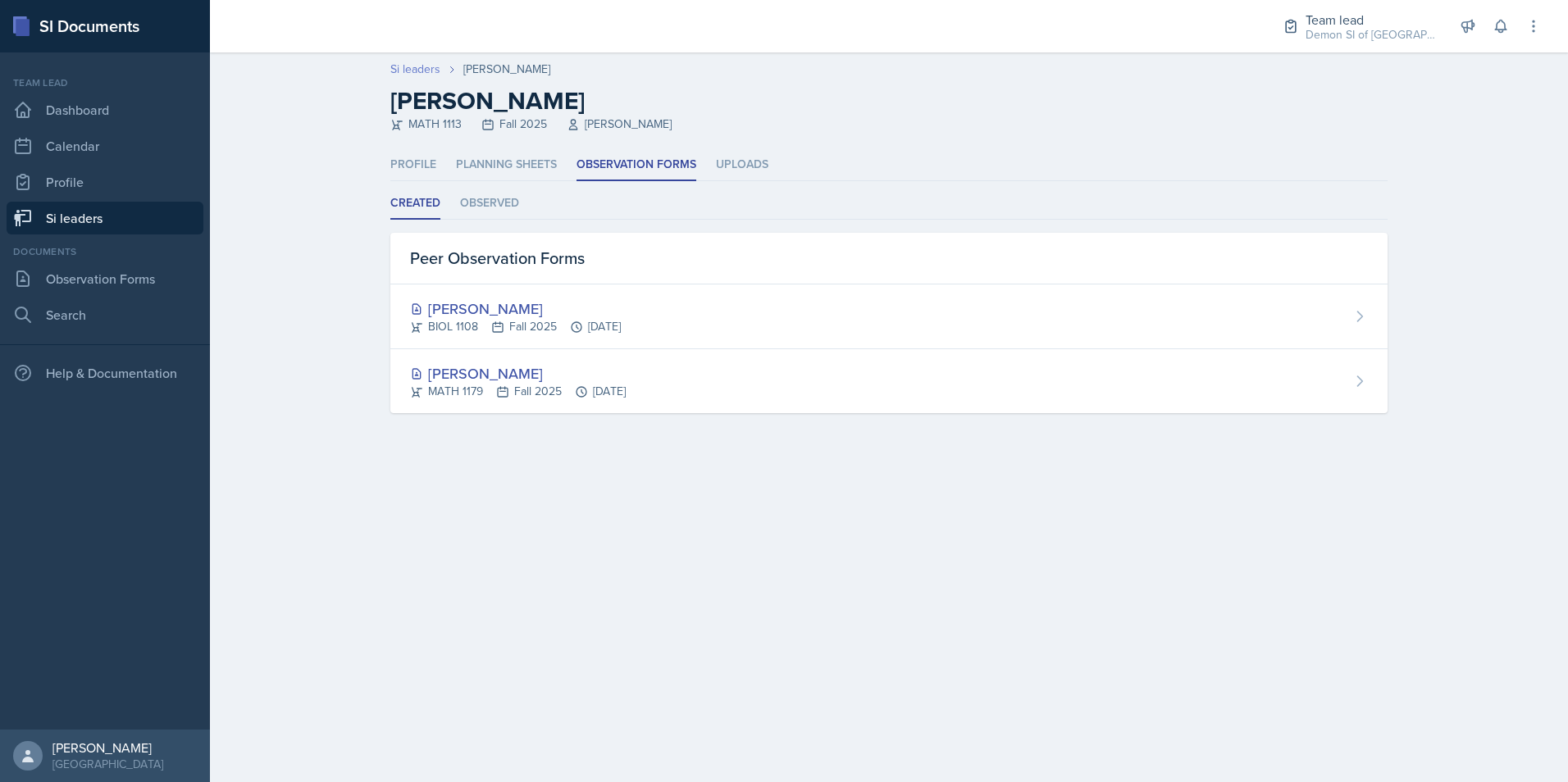
click at [419, 63] on link "Si leaders" at bounding box center [415, 69] width 50 height 17
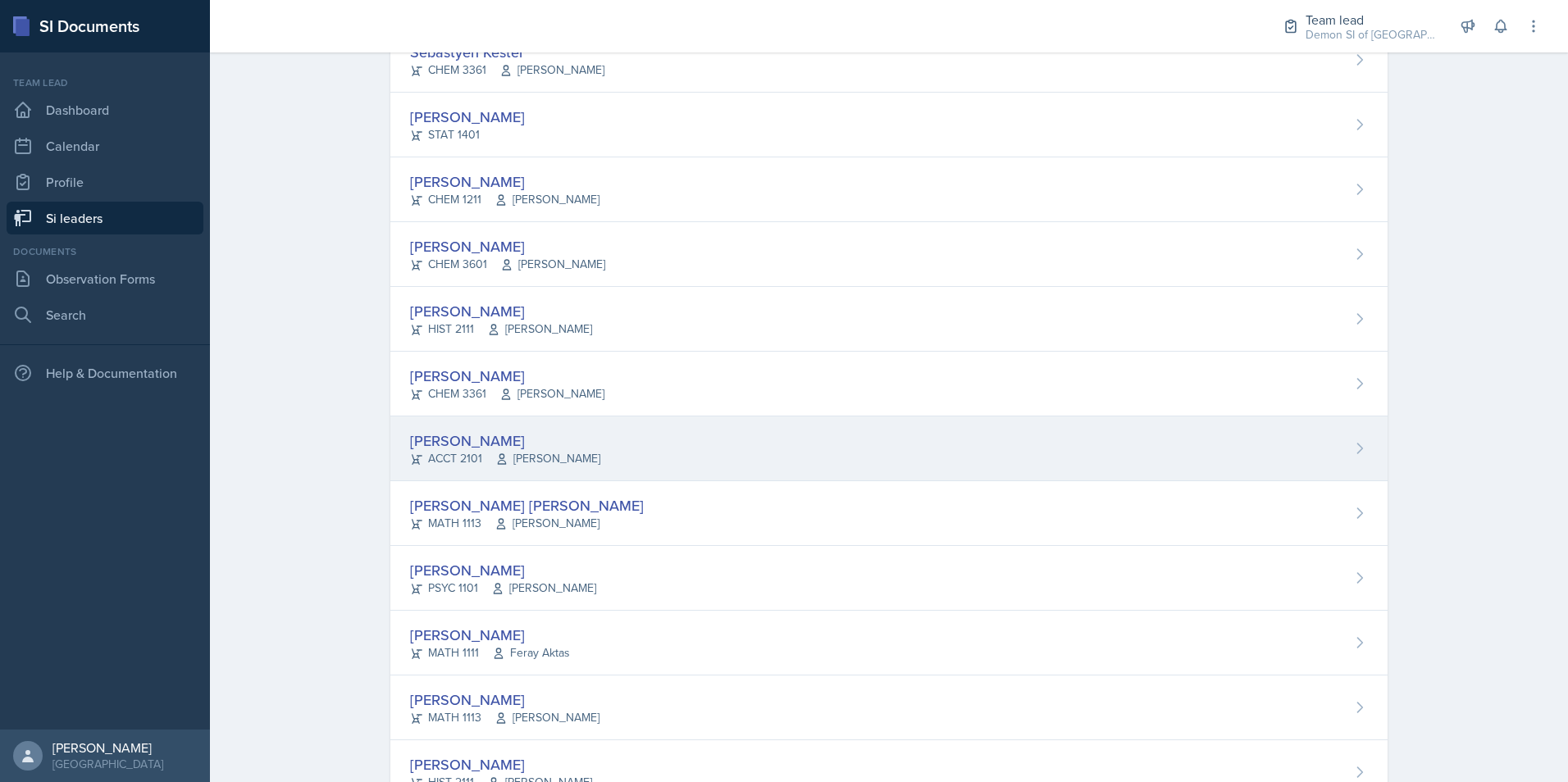
scroll to position [1089, 0]
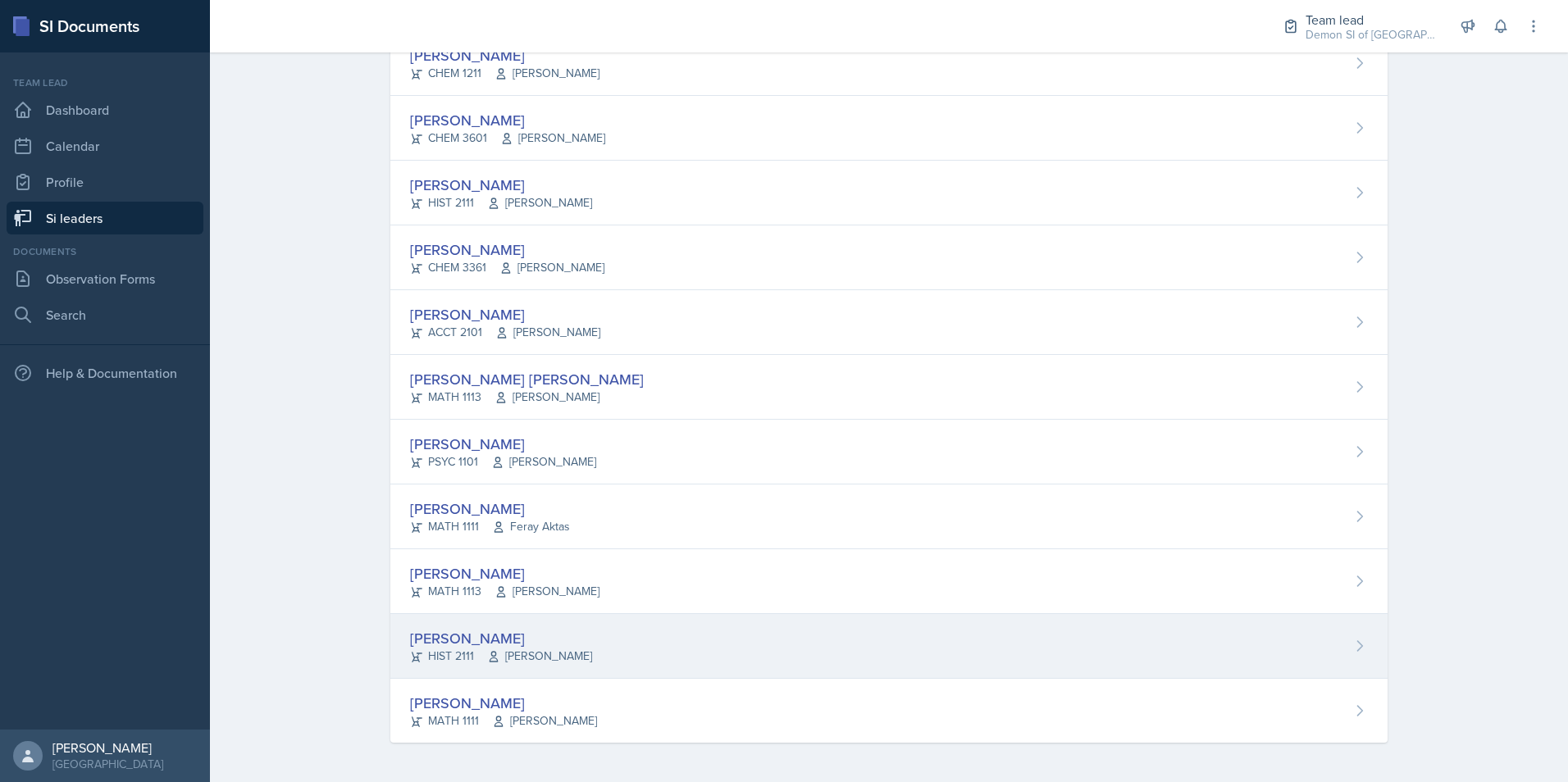
click at [448, 645] on div "[PERSON_NAME]" at bounding box center [501, 639] width 182 height 22
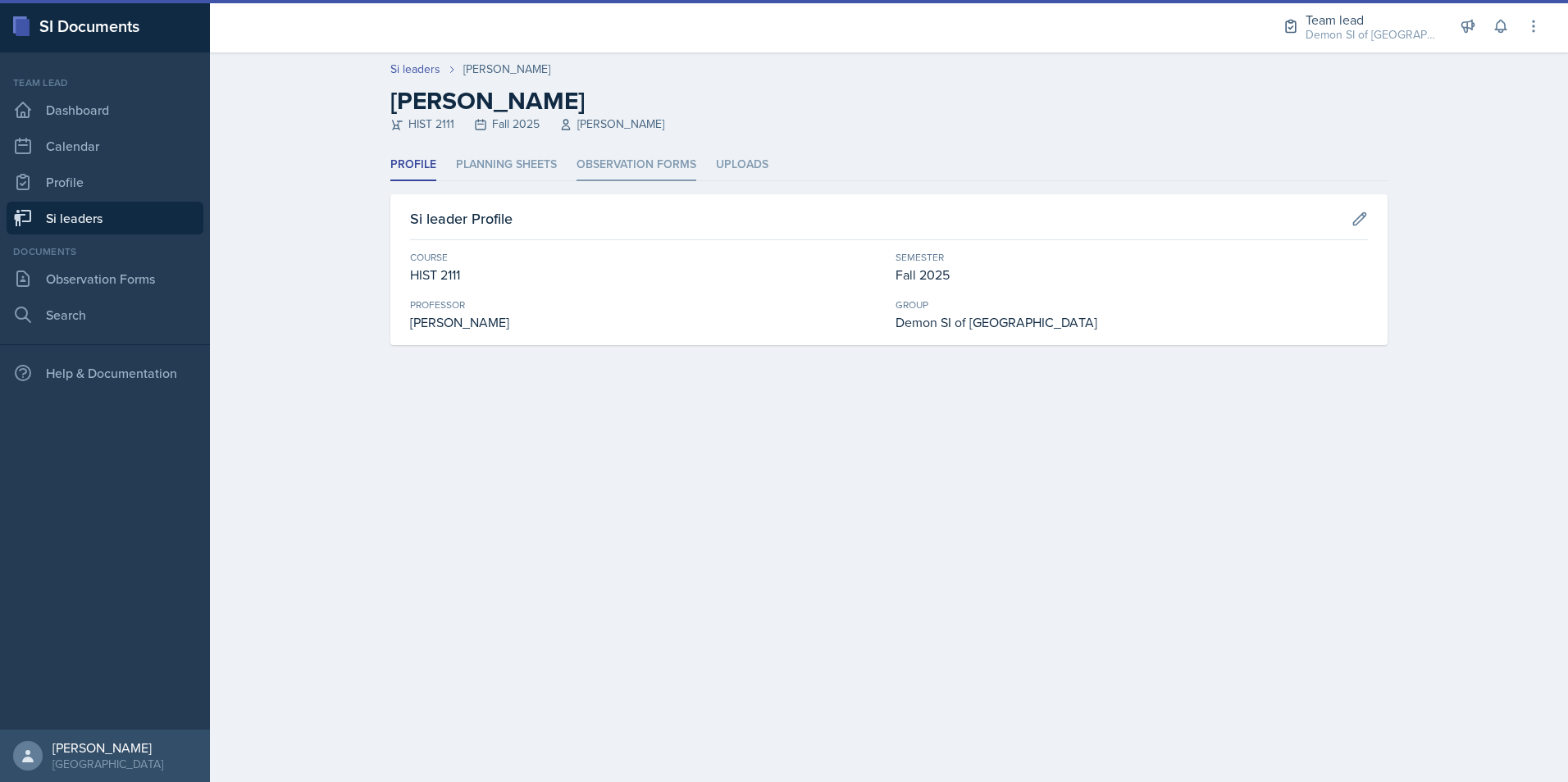
click at [606, 154] on li "Observation Forms" at bounding box center [637, 165] width 120 height 32
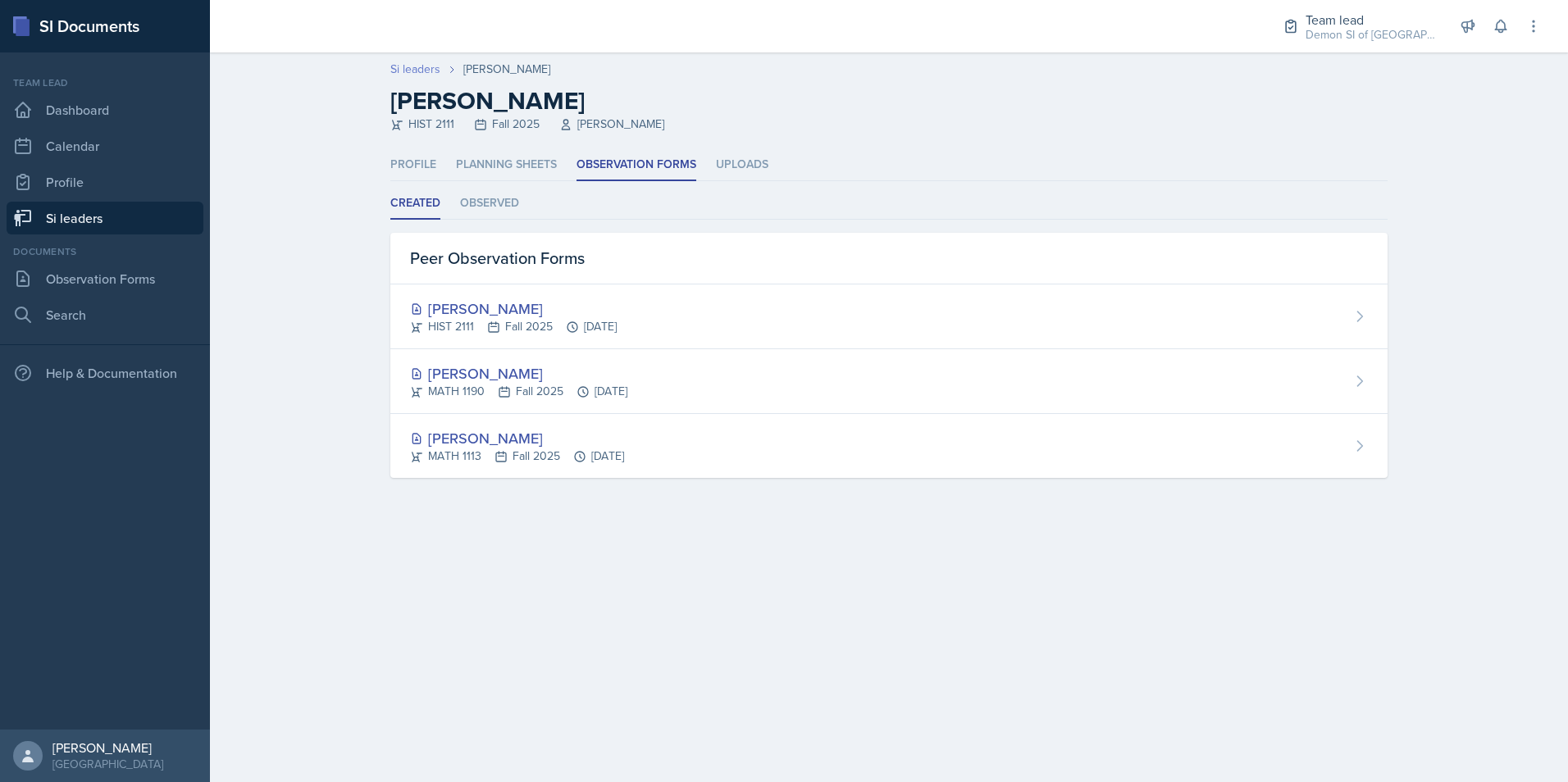
click at [391, 67] on link "Si leaders" at bounding box center [415, 69] width 50 height 17
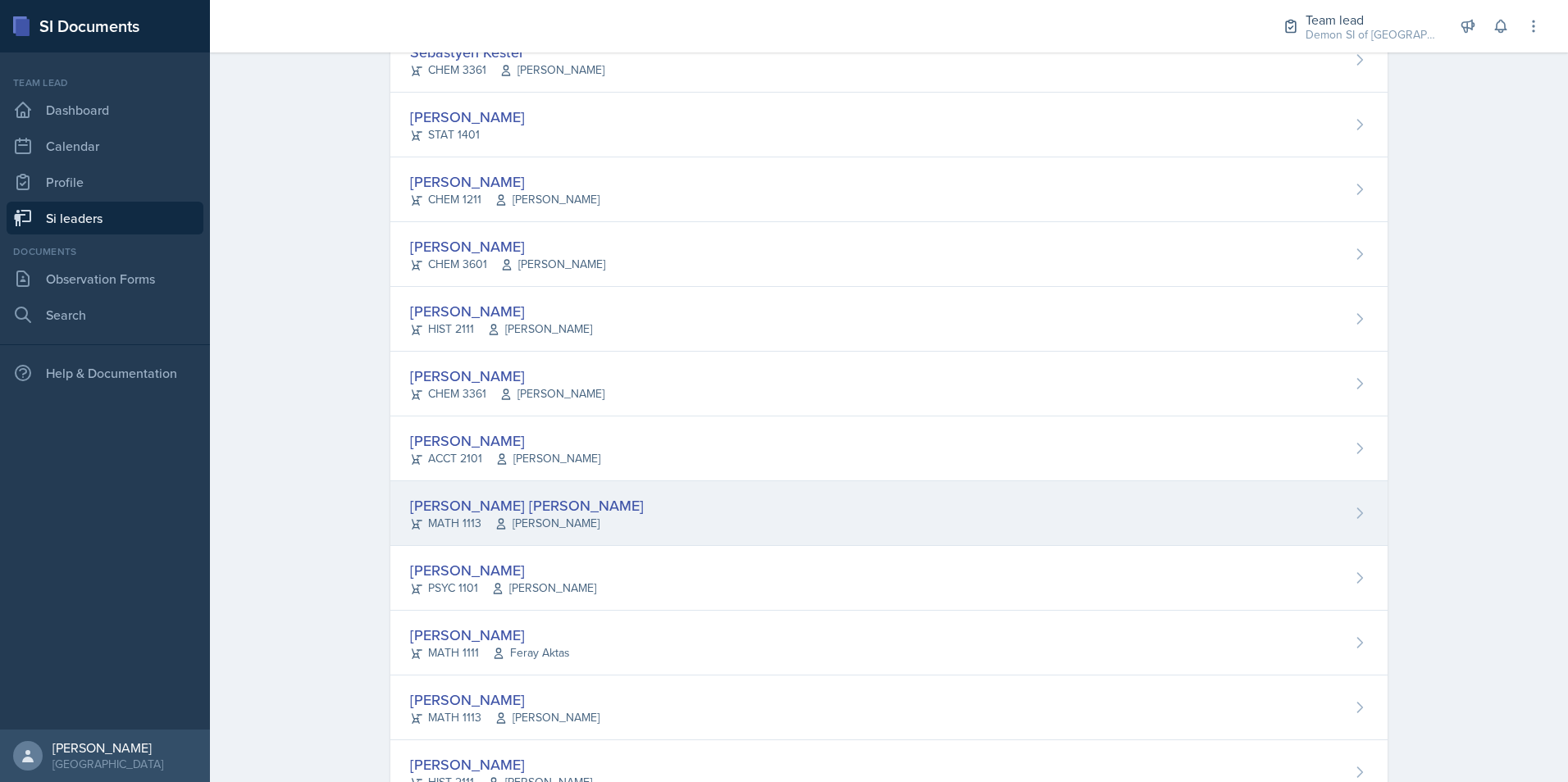
scroll to position [1089, 0]
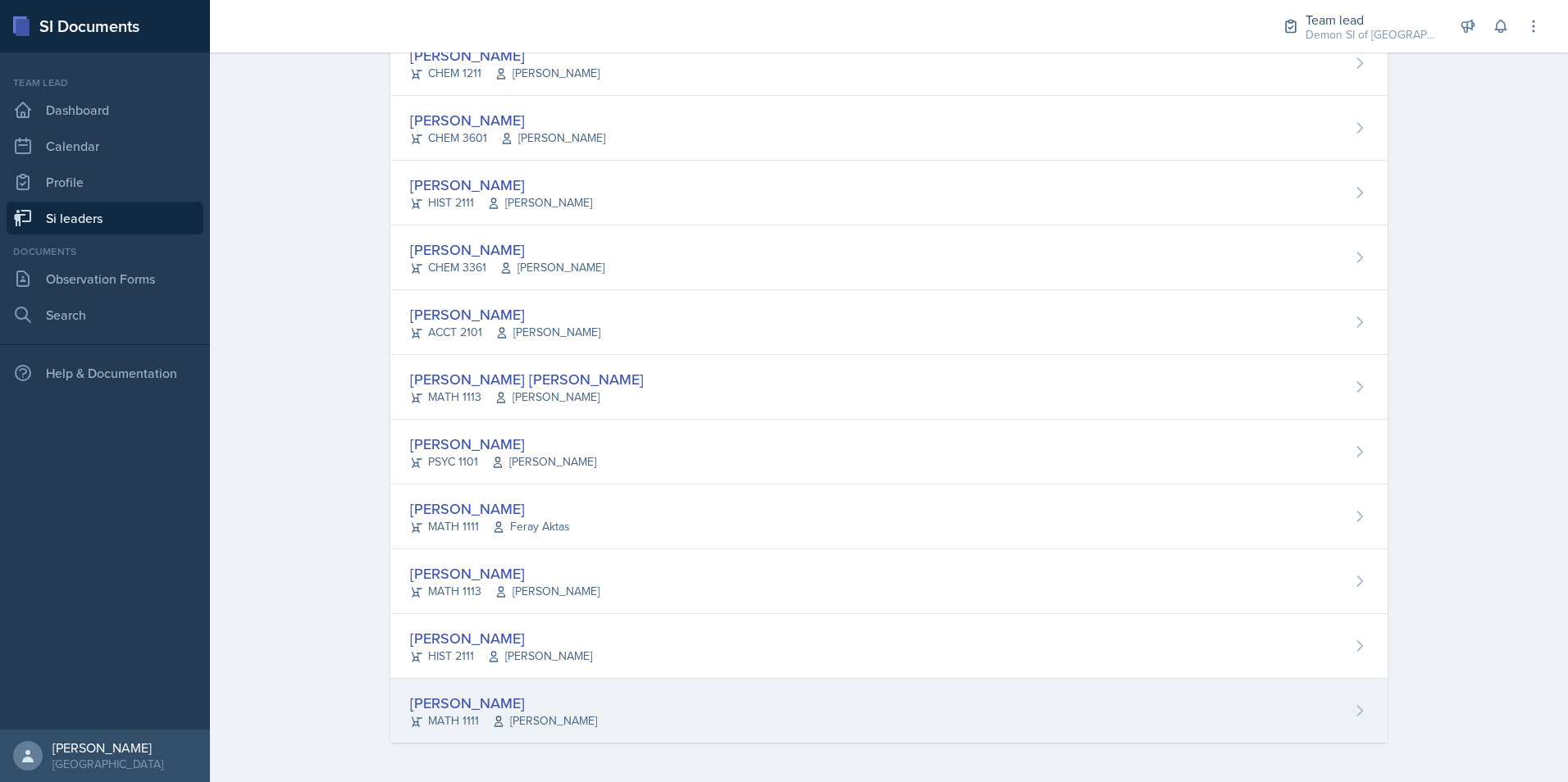
click at [430, 694] on div "[PERSON_NAME]" at bounding box center [504, 703] width 187 height 22
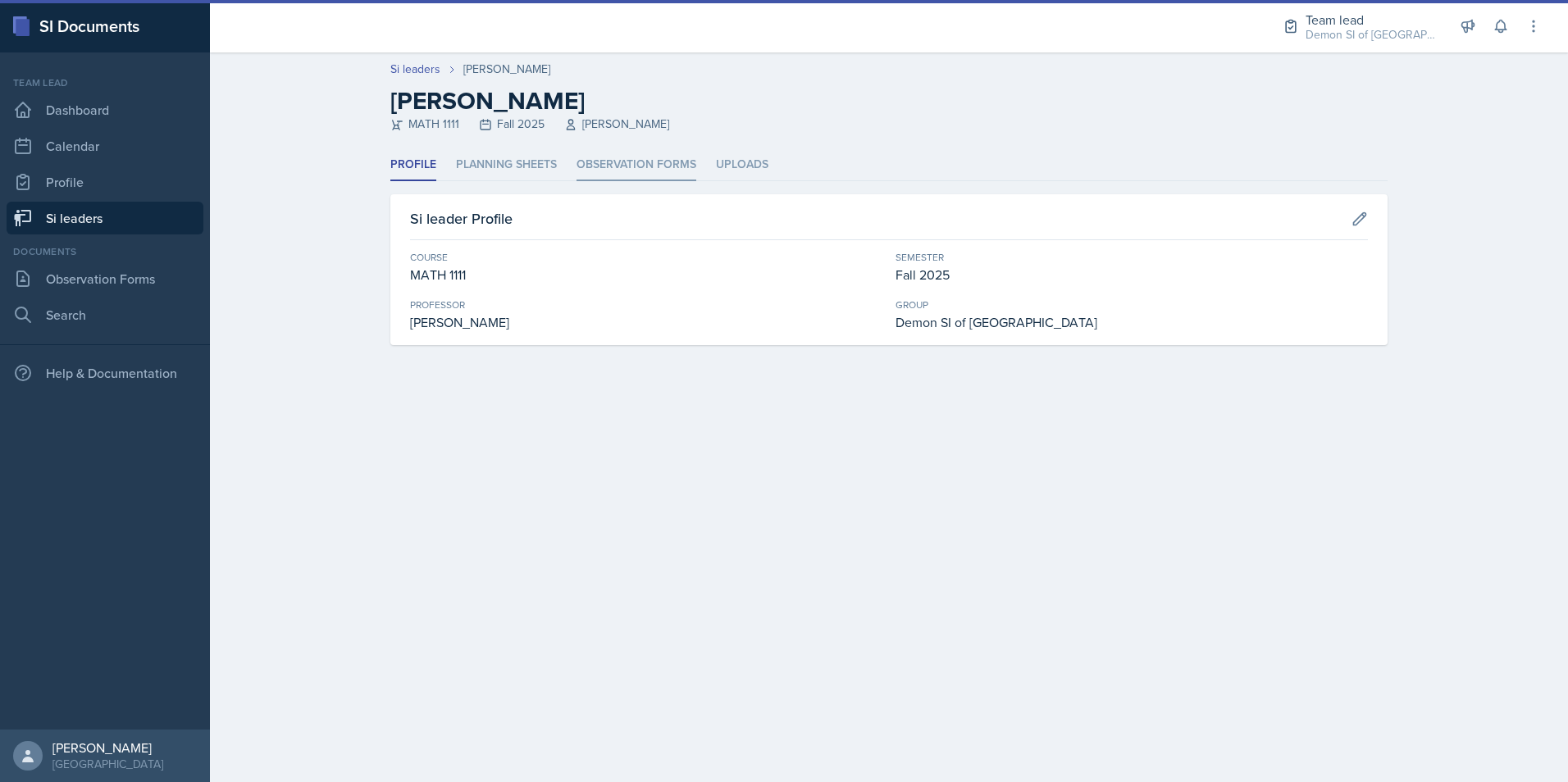
click at [634, 171] on li "Observation Forms" at bounding box center [637, 165] width 120 height 32
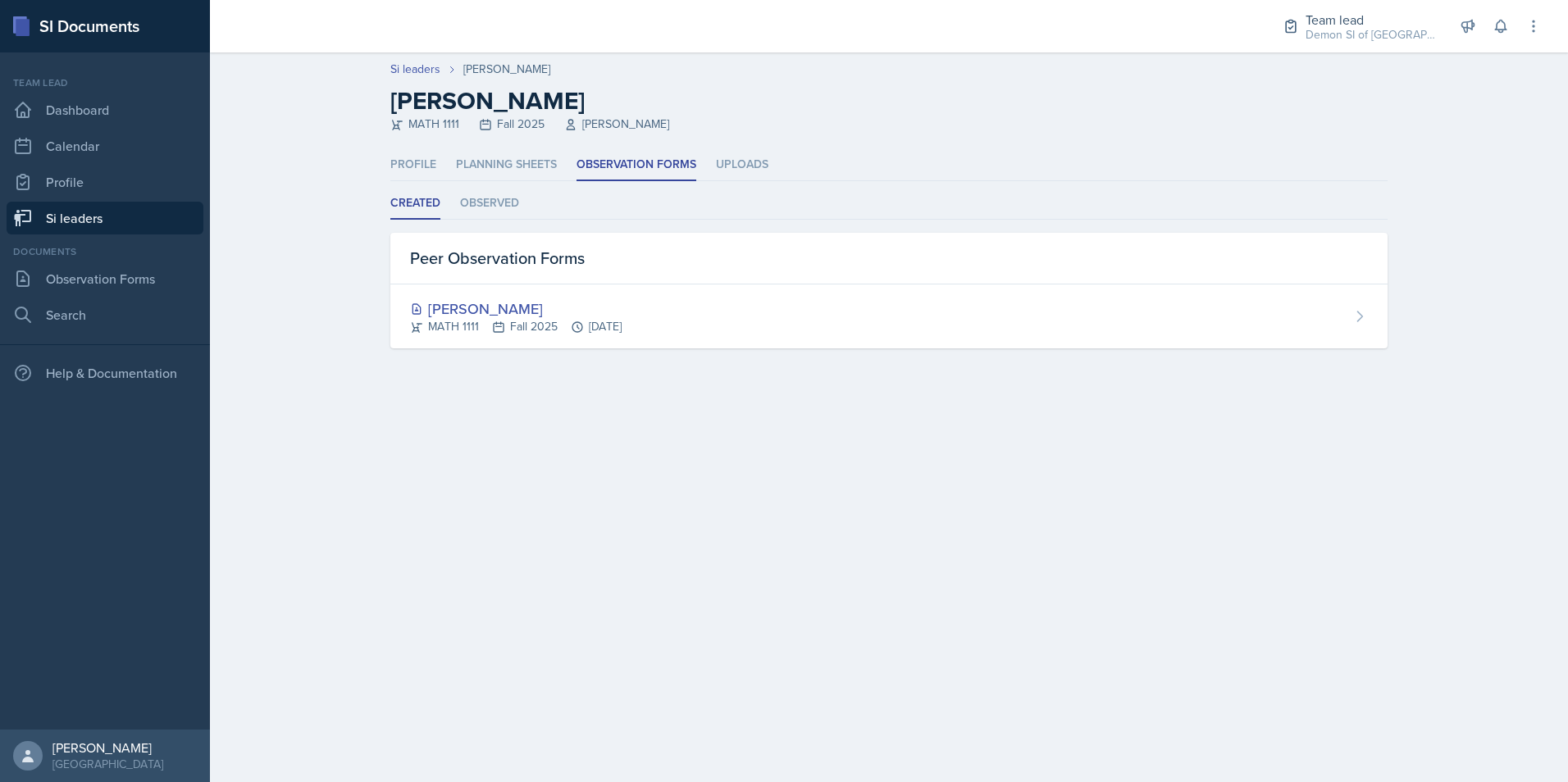
click at [991, 522] on main "Si leaders [PERSON_NAME] [PERSON_NAME] MATH 1111 Fall 2025 [PERSON_NAME] Profil…" at bounding box center [889, 417] width 1358 height 730
